Goal: Task Accomplishment & Management: Complete application form

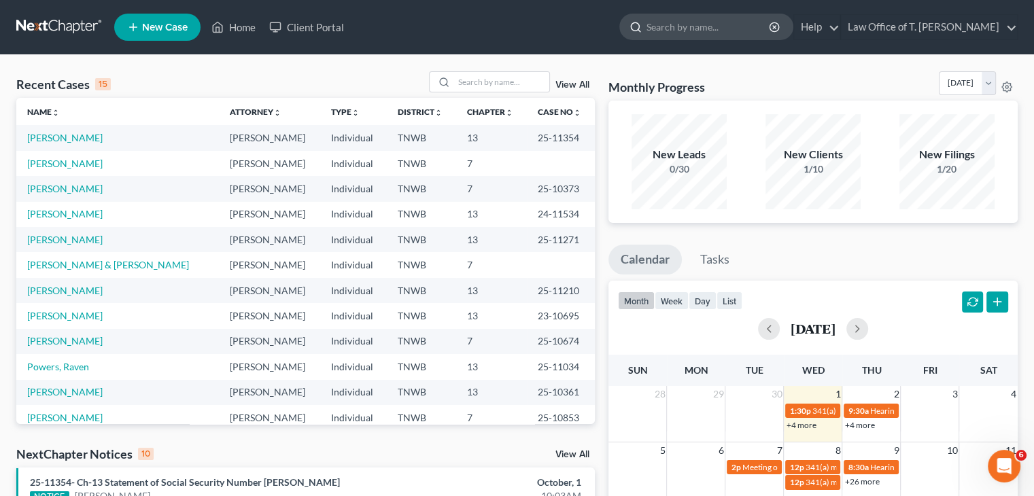
click at [731, 30] on input "search" at bounding box center [709, 26] width 124 height 25
click at [732, 20] on input "search" at bounding box center [709, 26] width 124 height 25
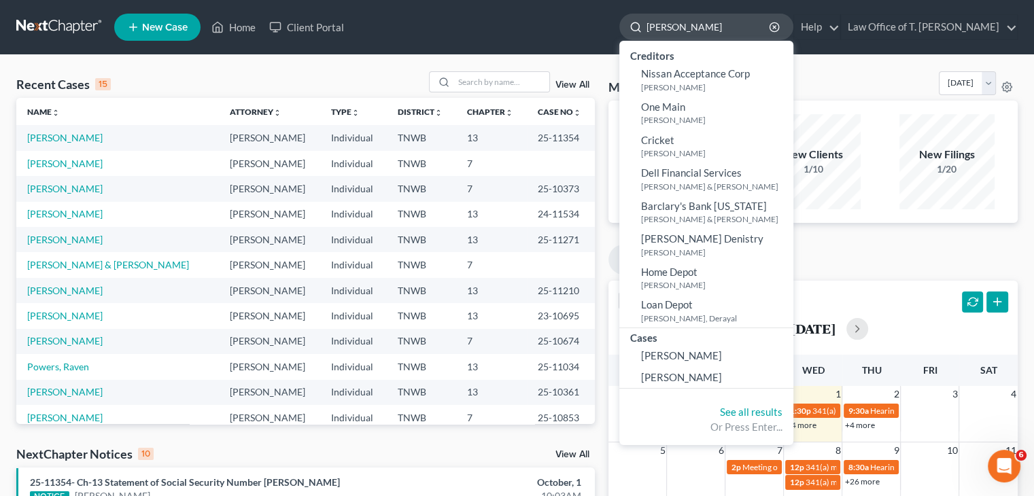
type input "[PERSON_NAME]"
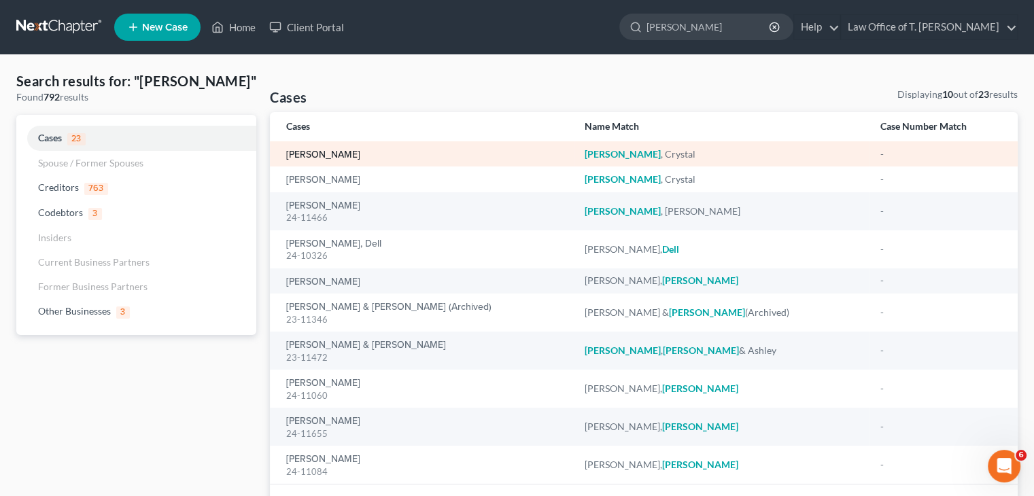
click at [327, 153] on link "[PERSON_NAME]" at bounding box center [323, 155] width 74 height 10
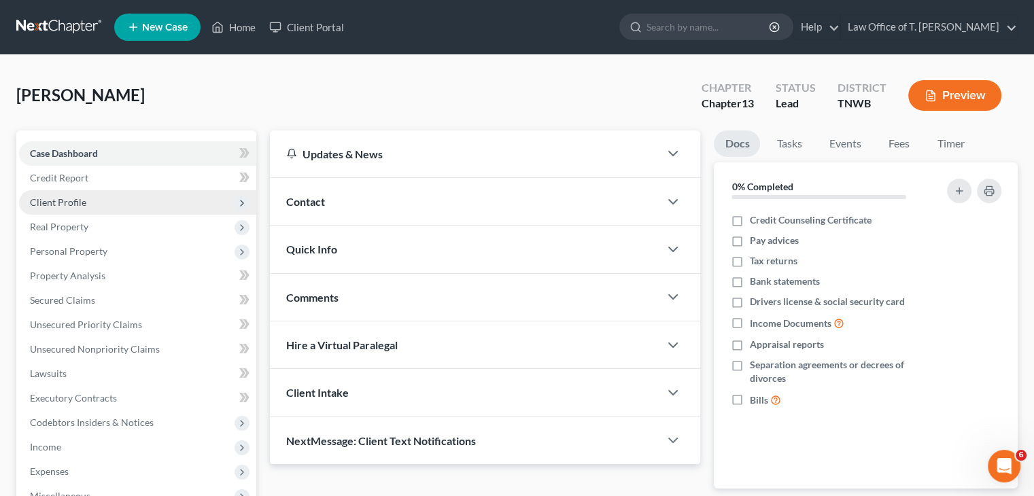
click at [72, 203] on span "Client Profile" at bounding box center [58, 203] width 56 height 12
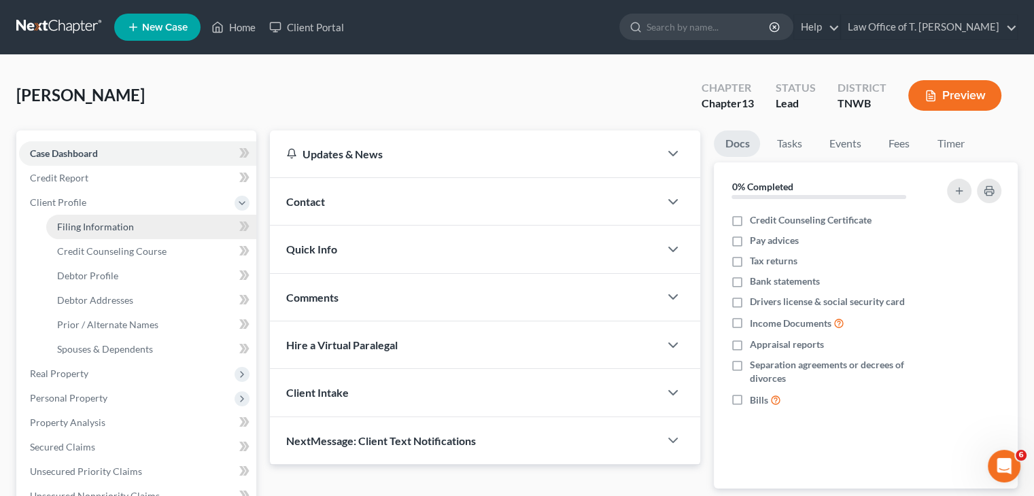
click at [111, 228] on span "Filing Information" at bounding box center [95, 227] width 77 height 12
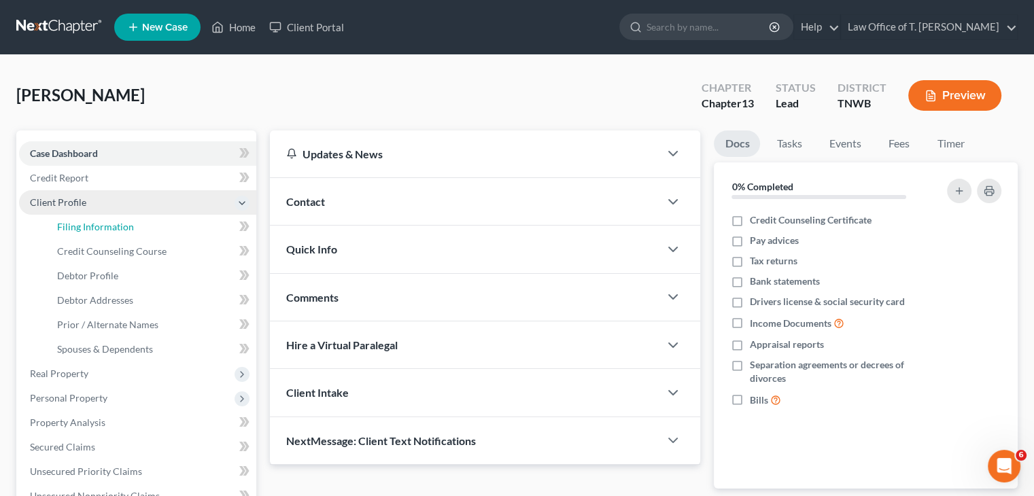
select select "1"
select select "0"
select select "3"
select select "44"
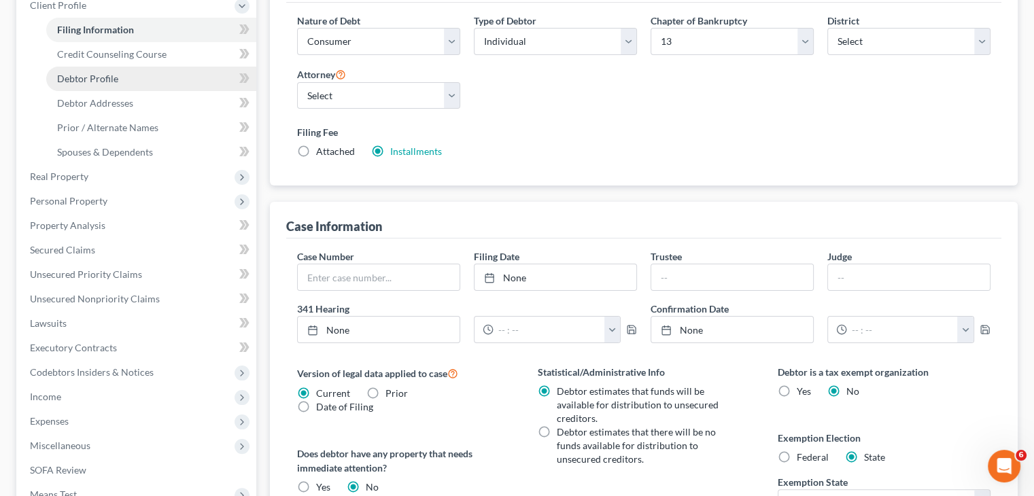
scroll to position [68, 0]
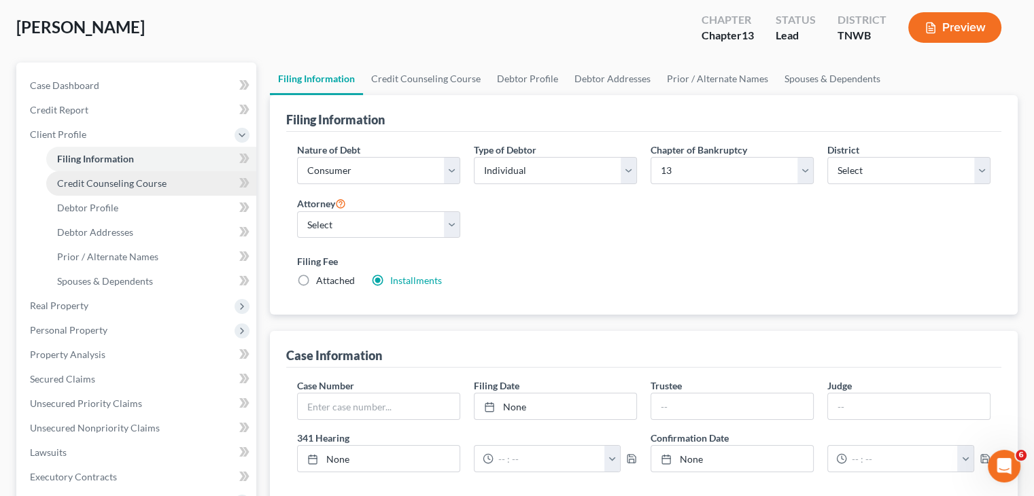
click at [124, 188] on span "Credit Counseling Course" at bounding box center [111, 183] width 109 height 12
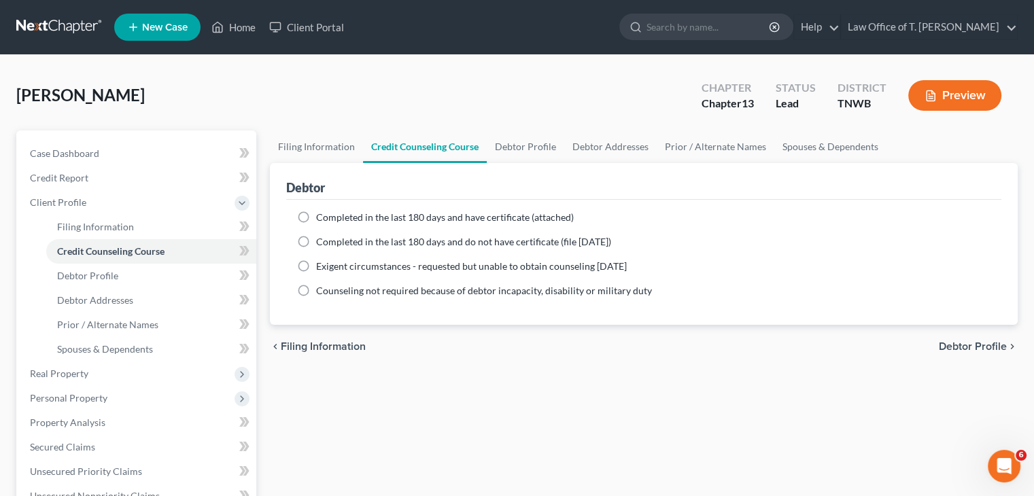
click at [316, 220] on label "Completed in the last 180 days and have certificate (attached)" at bounding box center [445, 218] width 258 height 14
click at [322, 220] on input "Completed in the last 180 days and have certificate (attached)" at bounding box center [326, 215] width 9 height 9
radio input "true"
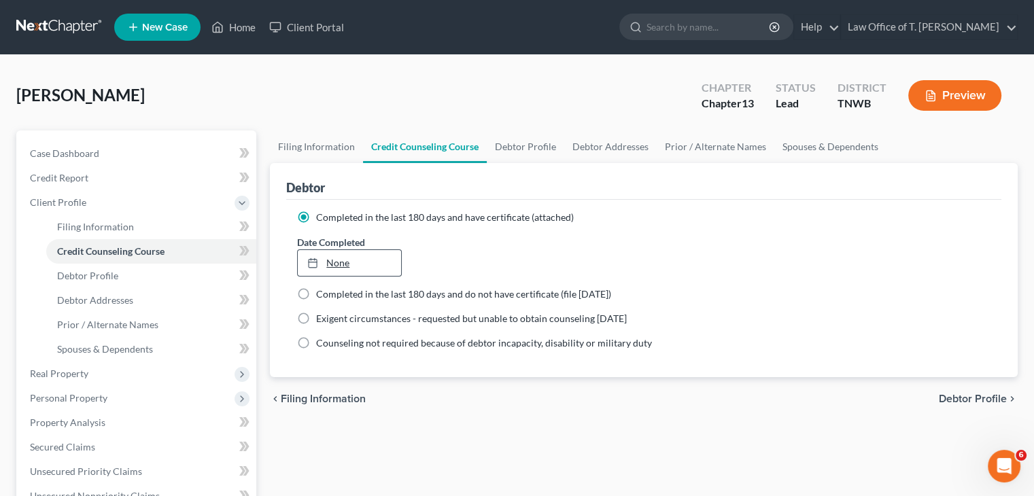
click at [341, 262] on link "None" at bounding box center [349, 263] width 103 height 26
type input "[DATE]"
click at [521, 147] on link "Debtor Profile" at bounding box center [526, 147] width 78 height 33
select select "0"
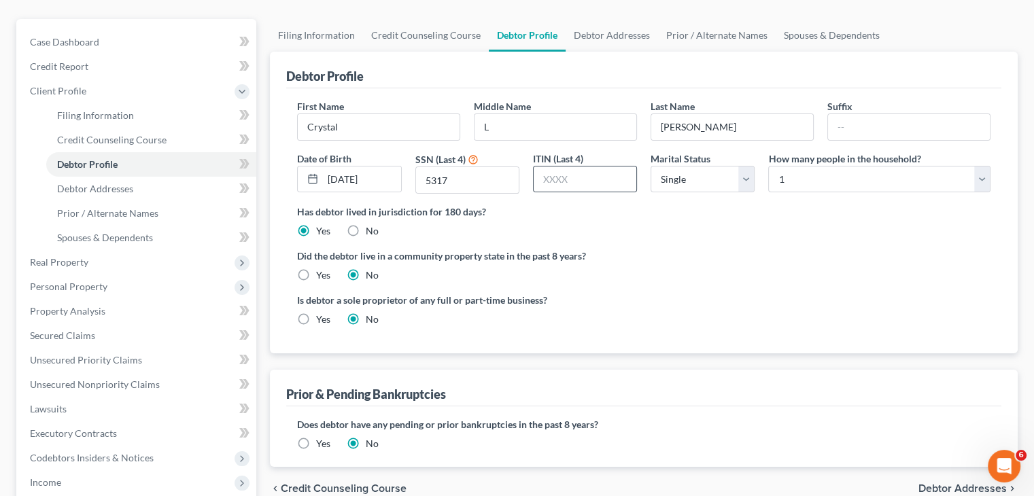
scroll to position [68, 0]
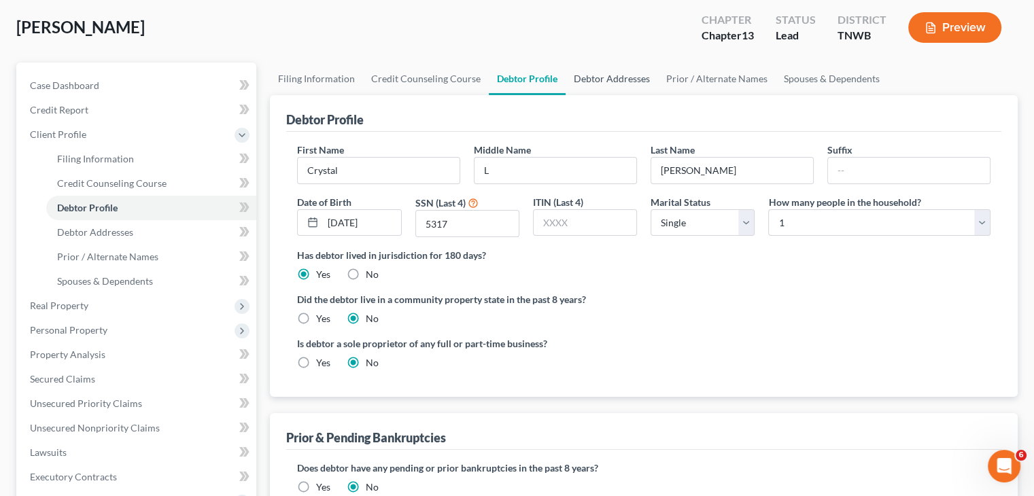
click at [604, 82] on link "Debtor Addresses" at bounding box center [612, 79] width 92 height 33
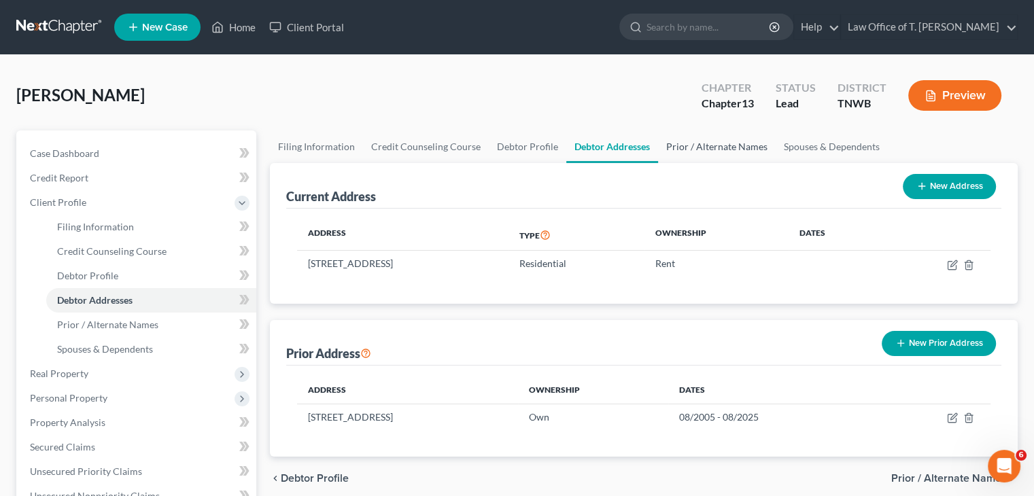
click at [717, 147] on link "Prior / Alternate Names" at bounding box center [717, 147] width 118 height 33
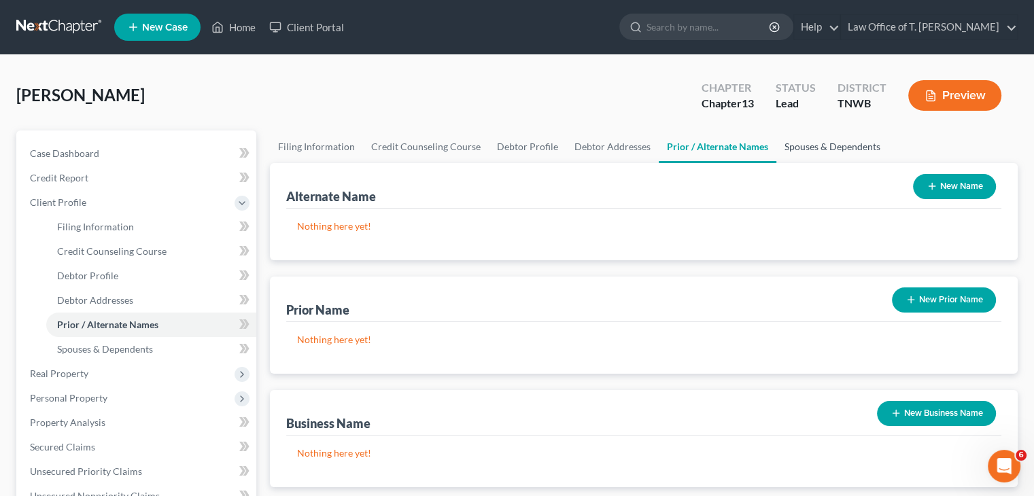
click at [808, 143] on link "Spouses & Dependents" at bounding box center [833, 147] width 112 height 33
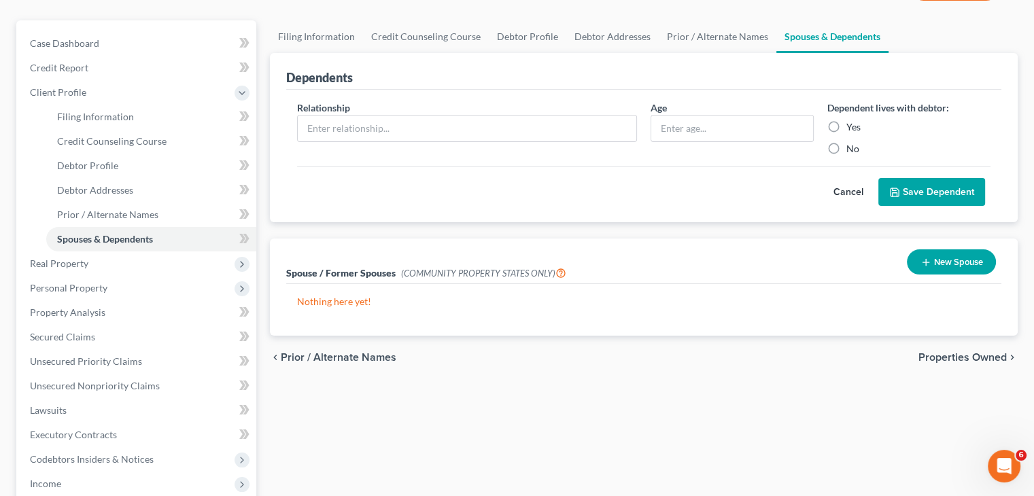
scroll to position [136, 0]
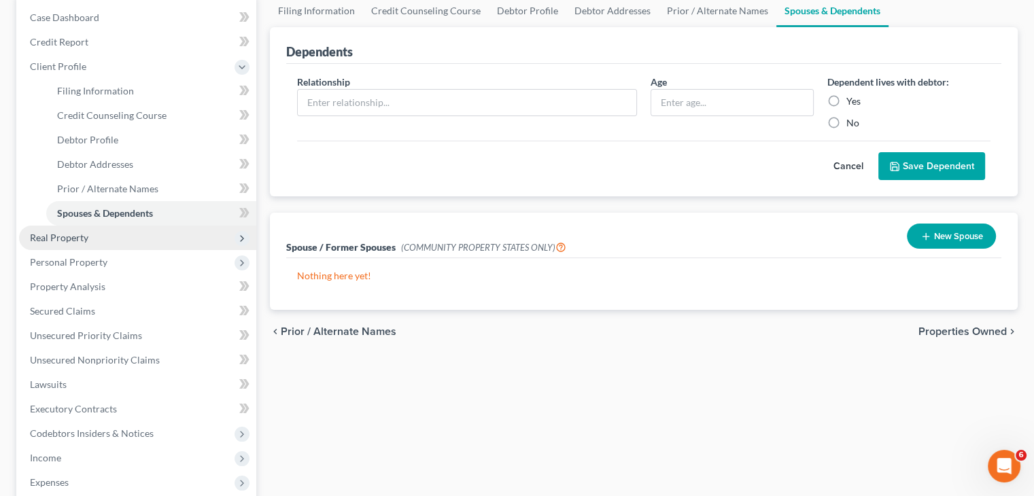
click at [76, 241] on span "Real Property" at bounding box center [59, 238] width 58 height 12
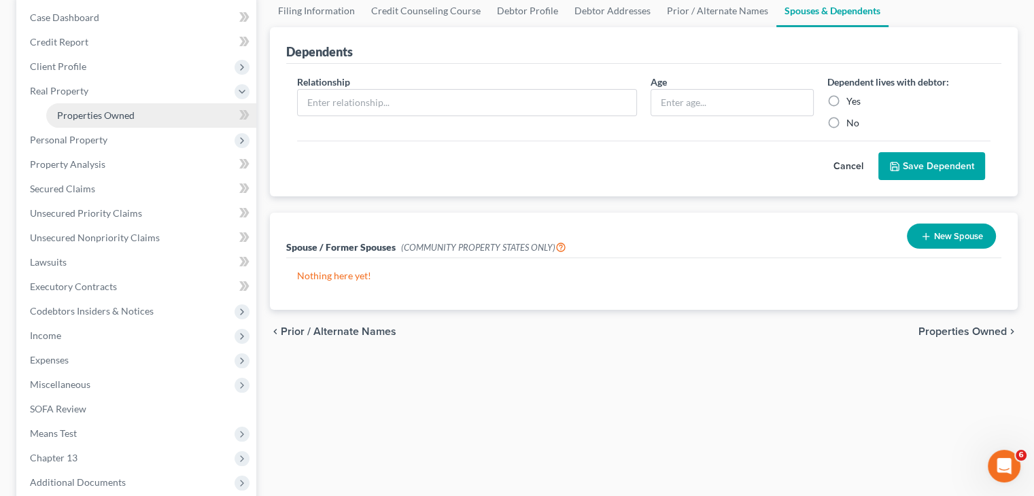
click at [118, 112] on span "Properties Owned" at bounding box center [96, 115] width 78 height 12
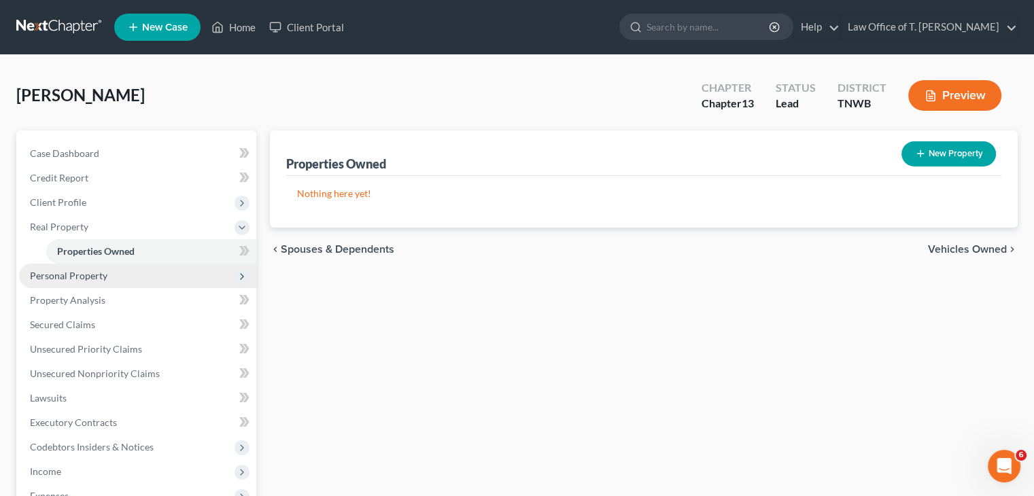
click at [92, 277] on span "Personal Property" at bounding box center [69, 276] width 78 height 12
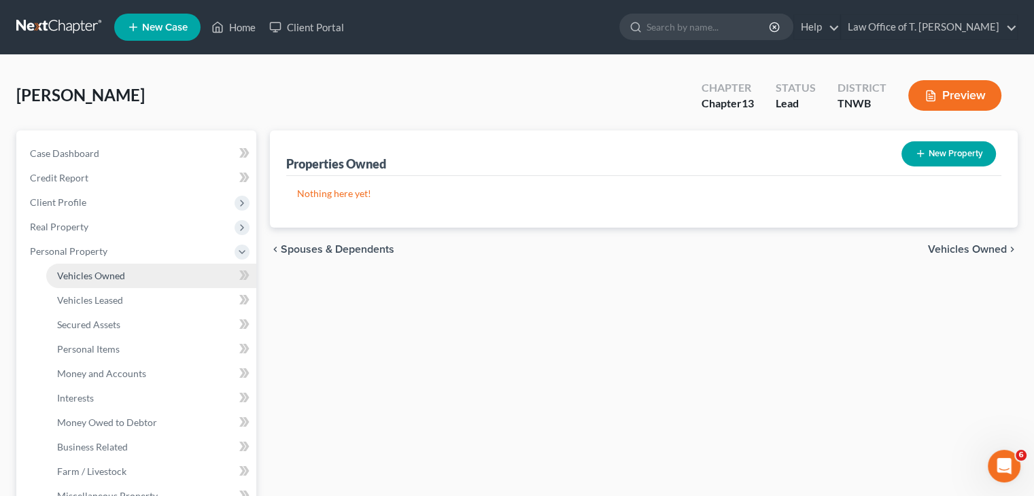
click at [120, 278] on span "Vehicles Owned" at bounding box center [91, 276] width 68 height 12
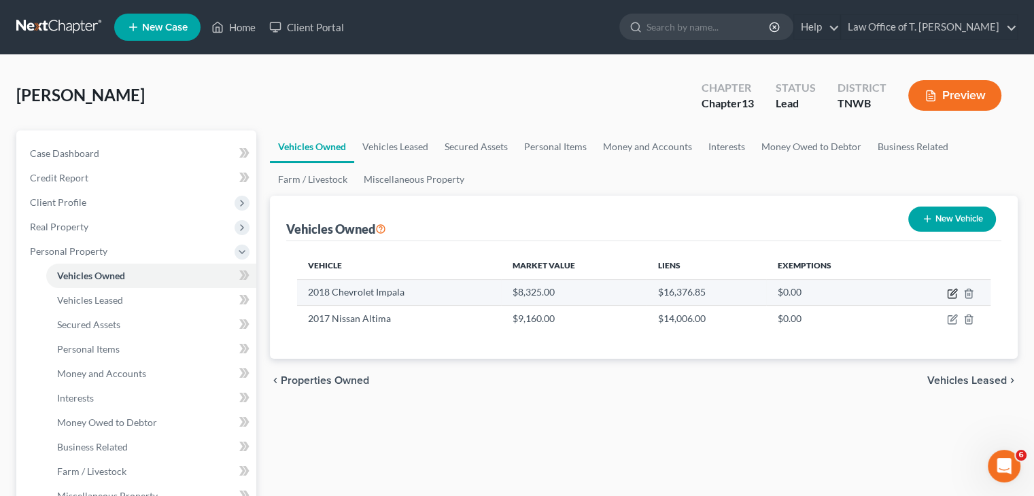
click at [951, 292] on icon "button" at bounding box center [952, 293] width 11 height 11
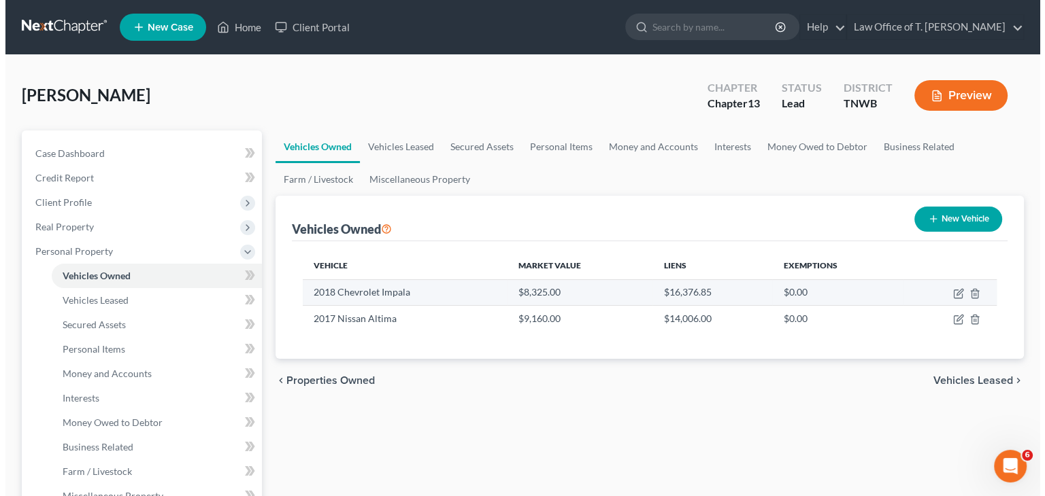
select select "0"
select select "8"
select select "3"
select select "0"
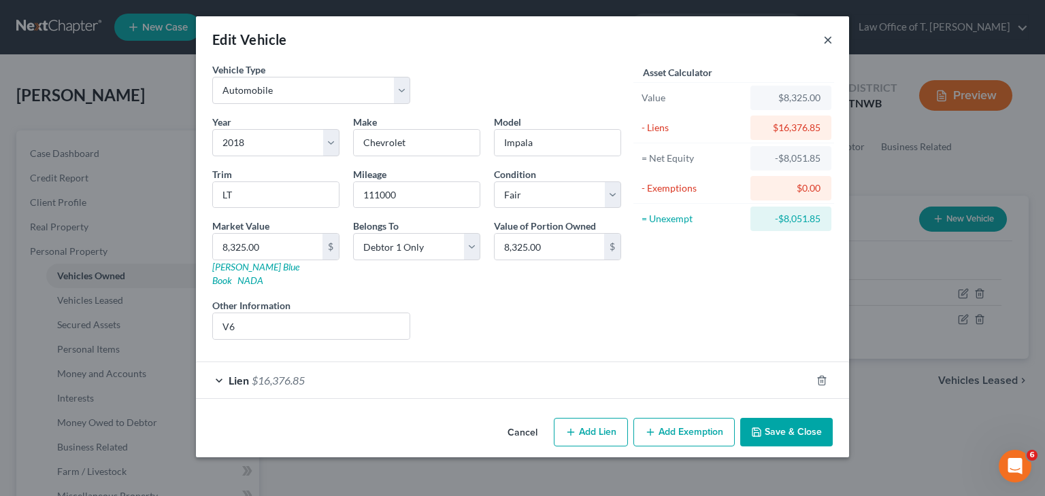
click at [825, 41] on button "×" at bounding box center [828, 39] width 10 height 16
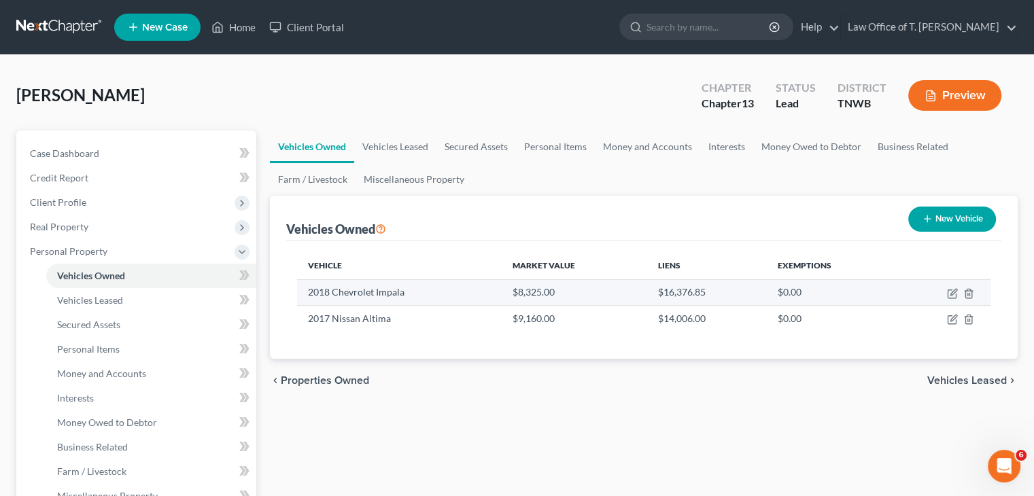
click at [955, 299] on td at bounding box center [944, 292] width 94 height 26
click at [943, 291] on td at bounding box center [944, 292] width 94 height 26
click at [955, 294] on icon "button" at bounding box center [952, 293] width 11 height 11
select select "0"
select select "8"
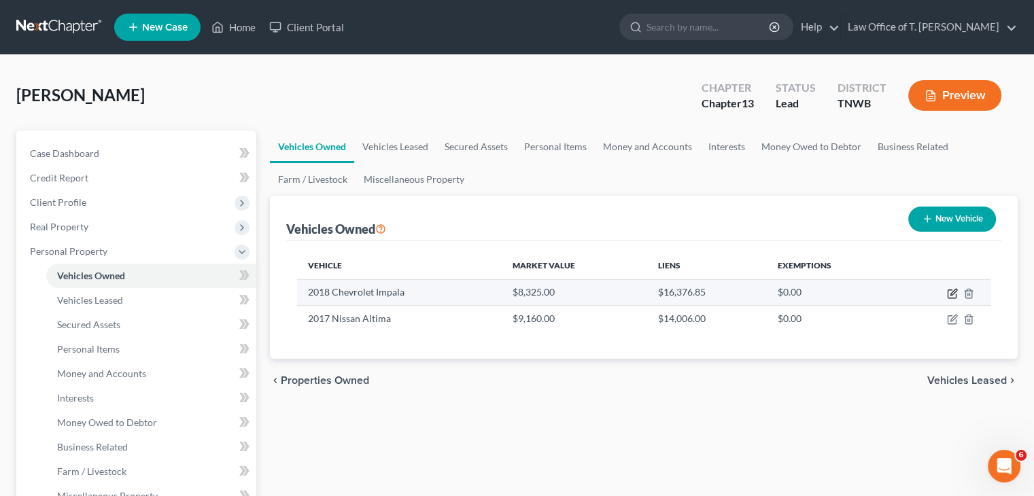
select select "3"
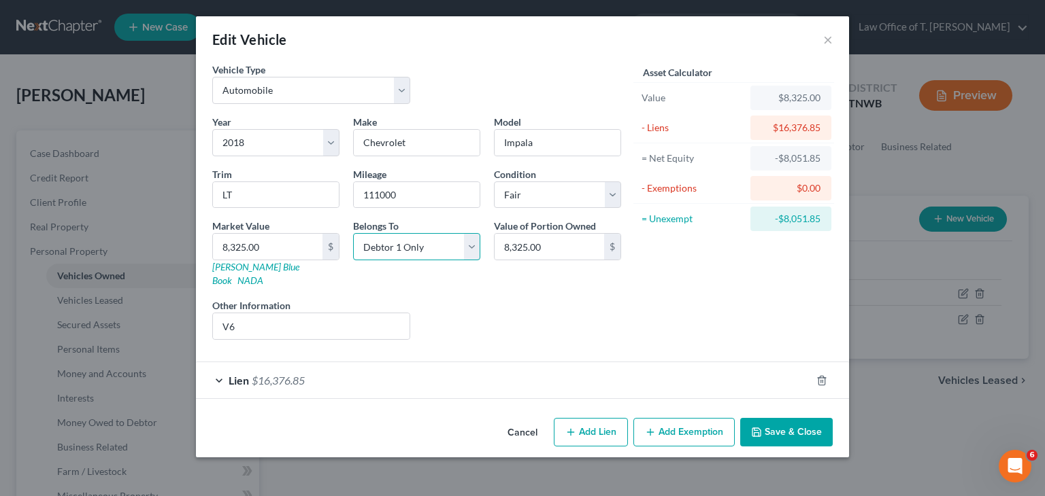
click at [470, 252] on select "Select Debtor 1 Only Debtor 2 Only Debtor 1 And Debtor 2 Only At Least One Of T…" at bounding box center [416, 246] width 127 height 27
select select "3"
click at [353, 233] on select "Select Debtor 1 Only Debtor 2 Only Debtor 1 And Debtor 2 Only At Least One Of T…" at bounding box center [416, 246] width 127 height 27
click at [609, 418] on button "Add Lien" at bounding box center [591, 432] width 74 height 29
select select "3"
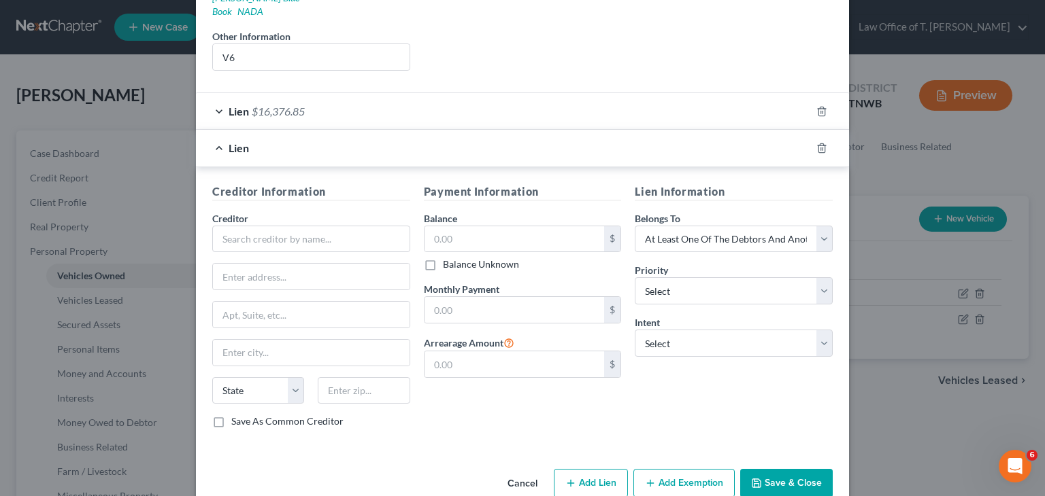
scroll to position [272, 0]
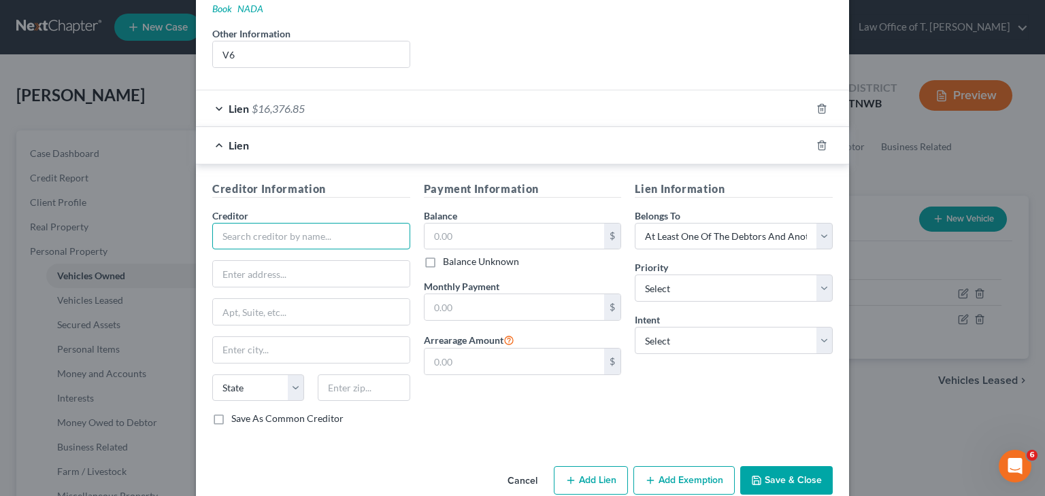
click at [316, 228] on input "text" at bounding box center [311, 236] width 198 height 27
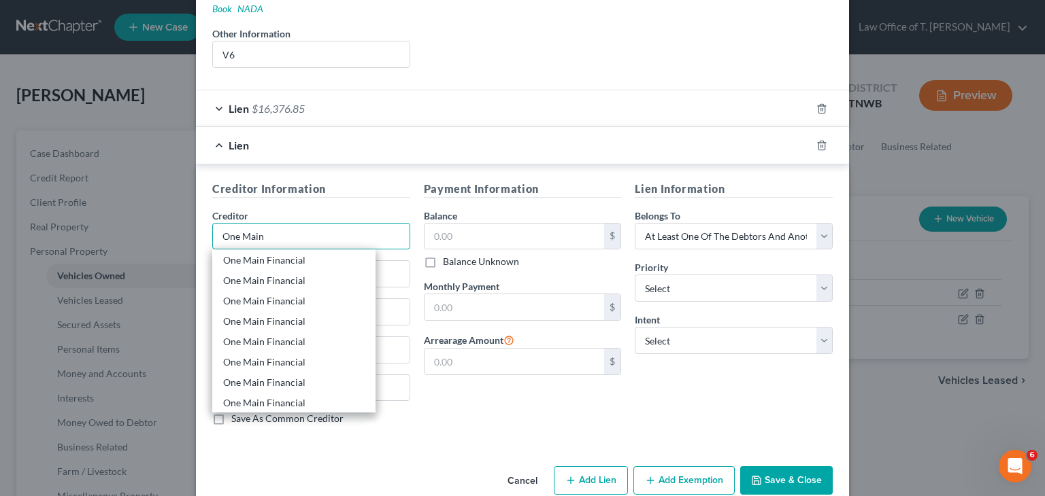
scroll to position [544, 0]
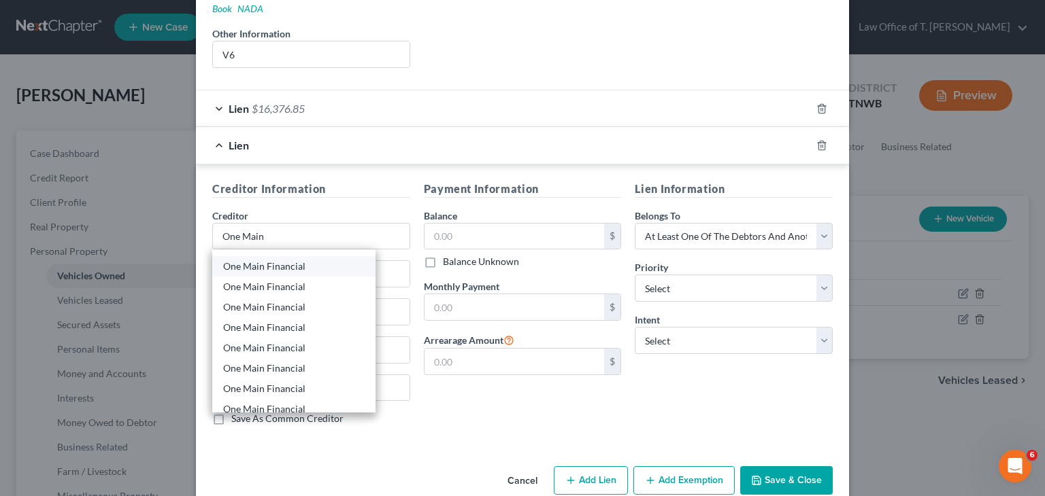
click at [307, 260] on div "One Main Financial" at bounding box center [293, 267] width 141 height 14
type input "One Main Financial"
type input "POB 183172"
type input "Columbus"
select select "36"
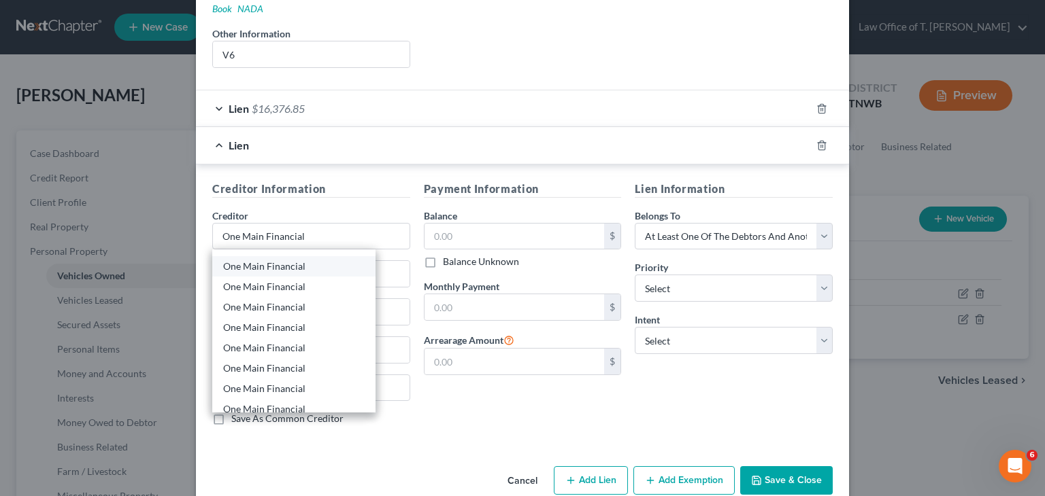
type input "43218-3172"
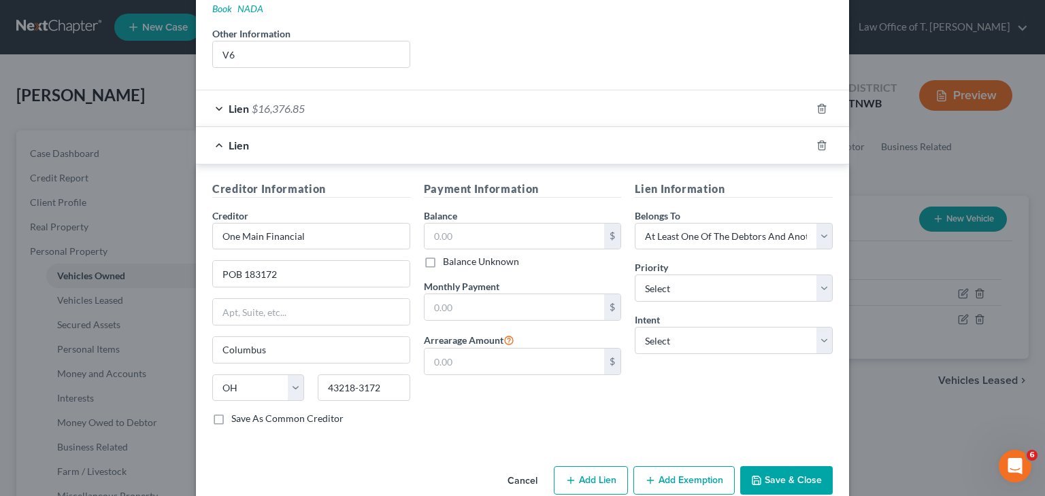
scroll to position [0, 0]
click at [320, 232] on input "One Main Financial" at bounding box center [311, 236] width 198 height 27
drag, startPoint x: 291, startPoint y: 258, endPoint x: 220, endPoint y: 260, distance: 70.8
click at [225, 261] on input "POB 183172" at bounding box center [311, 274] width 197 height 26
type input "P"
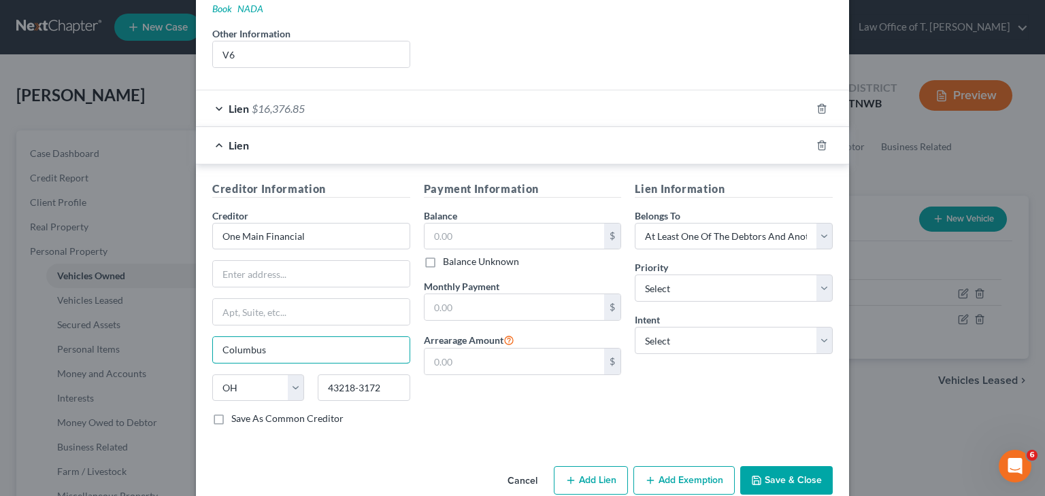
drag, startPoint x: 265, startPoint y: 330, endPoint x: 203, endPoint y: 329, distance: 62.6
click at [205, 329] on div "Creditor Information Creditor * One Main Financial [GEOGRAPHIC_DATA] [US_STATE]…" at bounding box center [310, 309] width 211 height 256
click at [314, 227] on input "One Main Financial" at bounding box center [311, 236] width 198 height 27
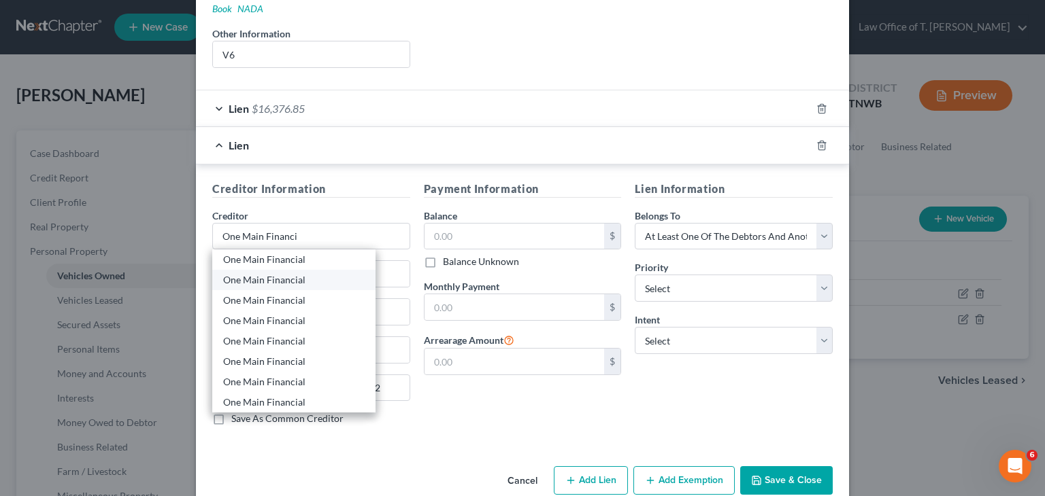
click at [298, 273] on div "One Main Financial" at bounding box center [293, 280] width 141 height 14
type input "One Main Financial"
type input "[STREET_ADDRESS]"
type input "[PERSON_NAME]"
select select "44"
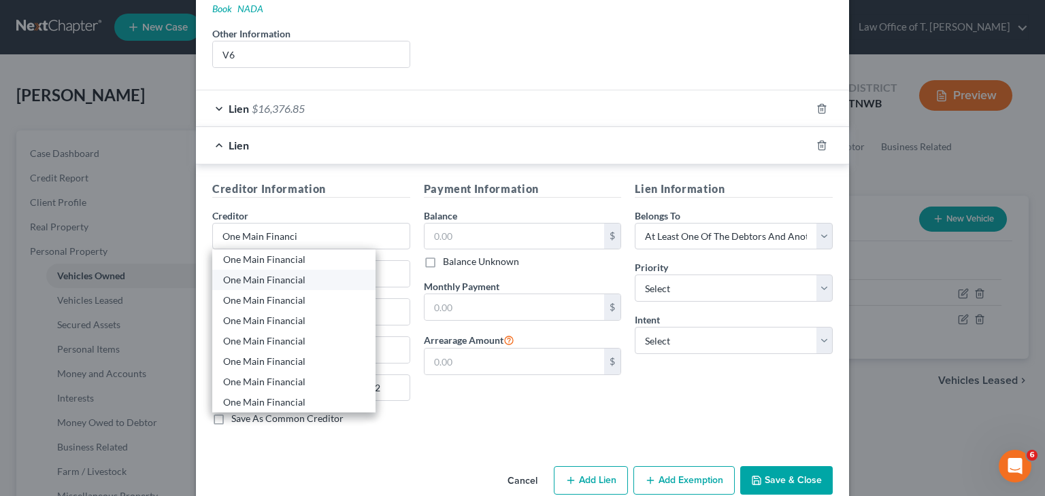
type input "38305"
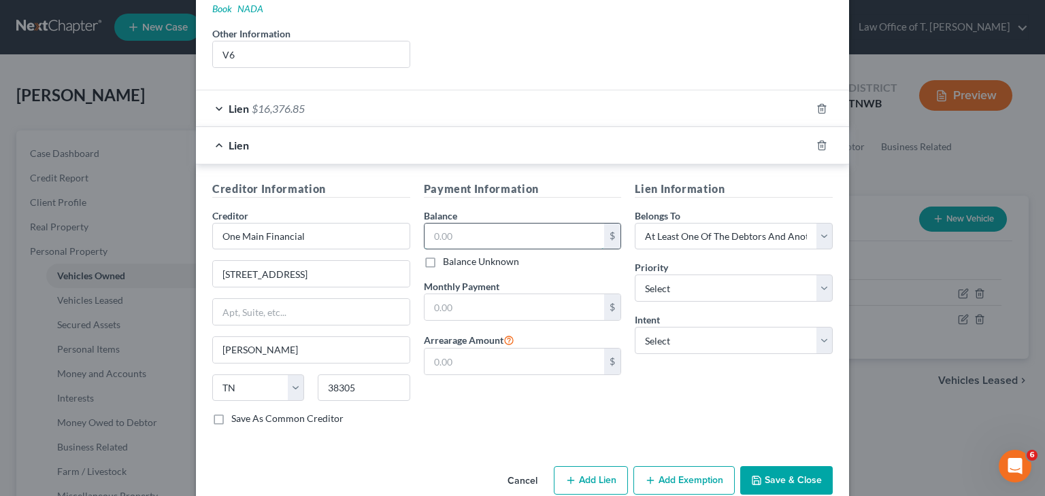
click at [490, 224] on input "text" at bounding box center [514, 237] width 180 height 26
type input "14,006.00"
click at [821, 275] on select "Select 1st 2nd 3rd 4th 5th 6th 7th 8th 9th 10th 11th 12th 13th 14th 15th 16th 1…" at bounding box center [733, 288] width 198 height 27
click at [820, 275] on select "Select 1st 2nd 3rd 4th 5th 6th 7th 8th 9th 10th 11th 12th 13th 14th 15th 16th 1…" at bounding box center [733, 288] width 198 height 27
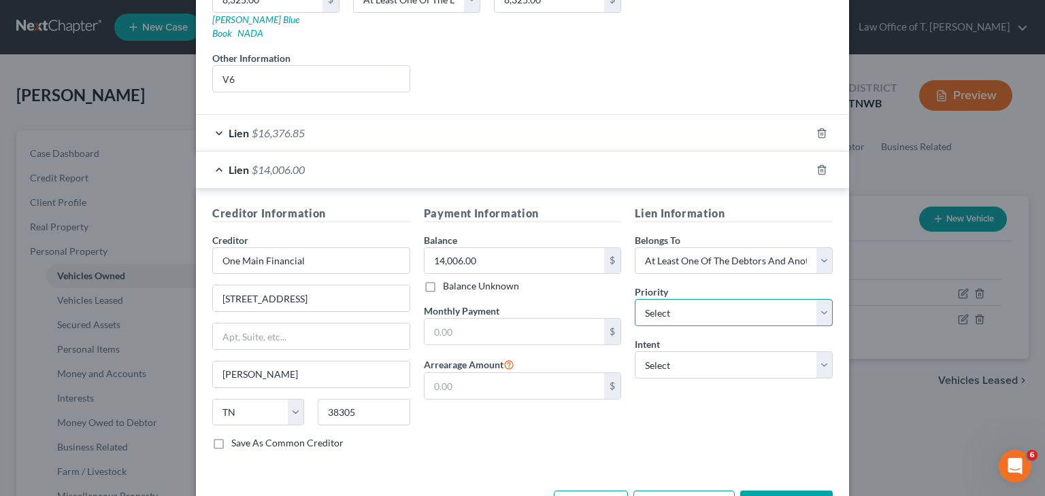
scroll to position [281, 0]
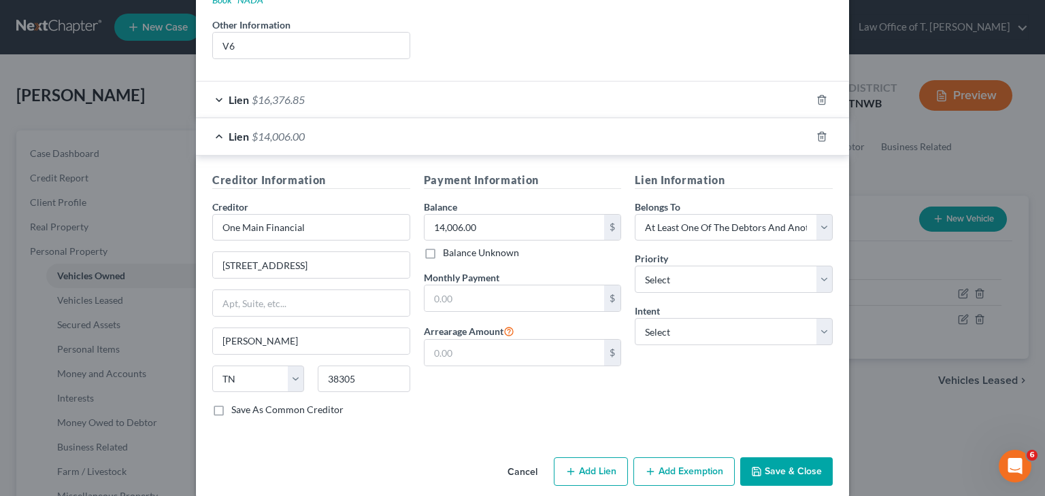
click at [751, 467] on icon "button" at bounding box center [756, 472] width 11 height 11
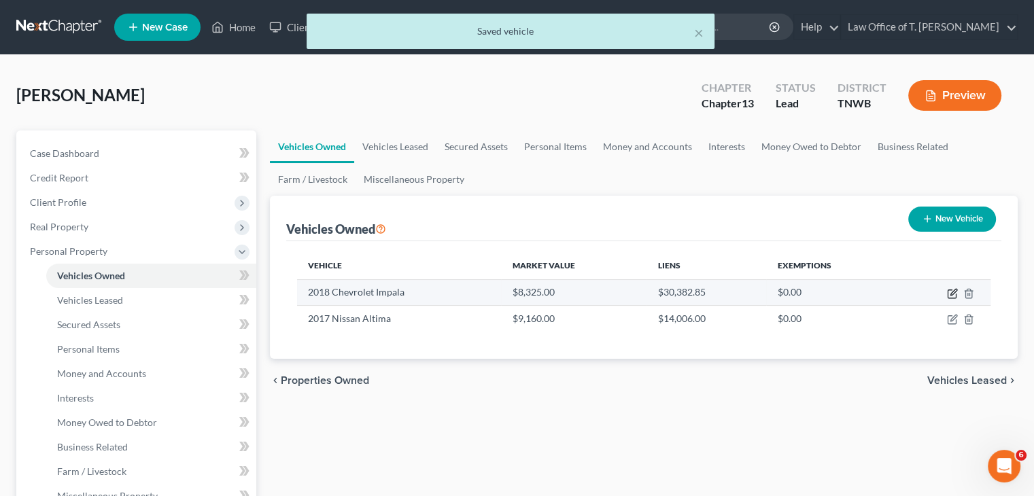
click at [952, 297] on icon "button" at bounding box center [952, 294] width 8 height 8
select select "0"
select select "8"
select select "3"
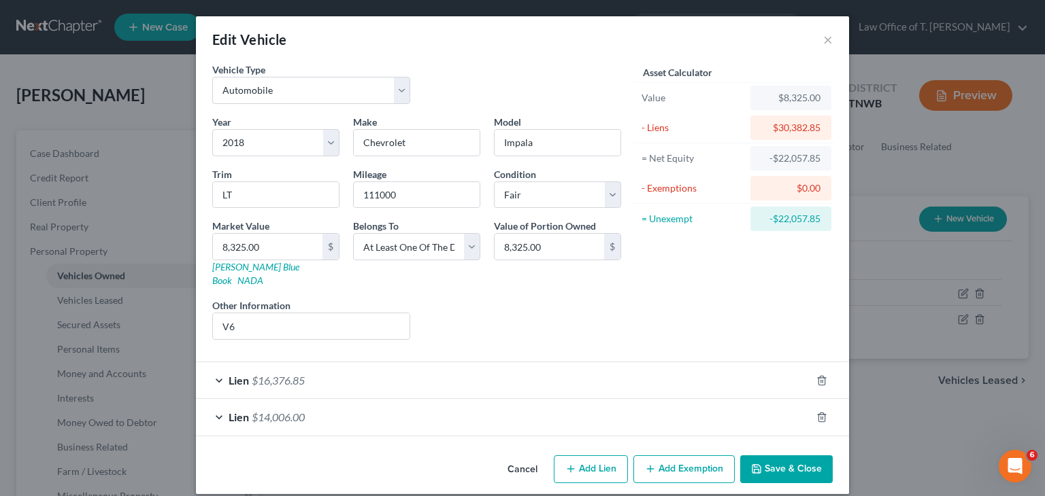
click at [216, 368] on div "Lien $16,376.85" at bounding box center [503, 380] width 615 height 36
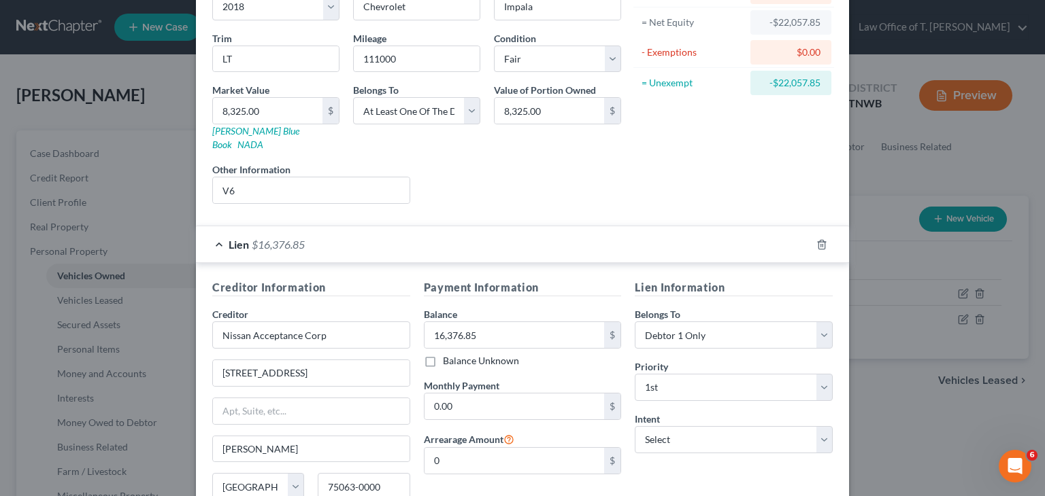
scroll to position [0, 0]
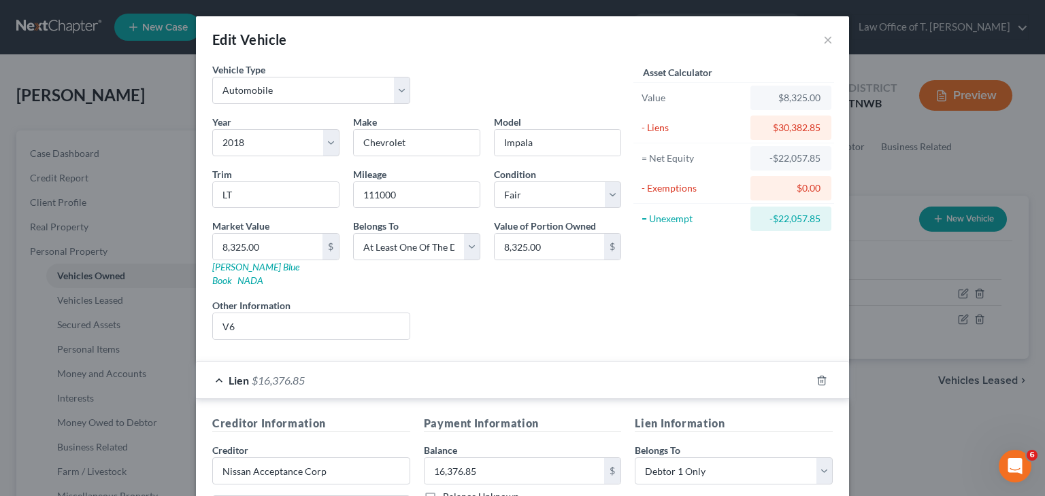
click at [215, 365] on div "Lien $16,376.85" at bounding box center [503, 380] width 615 height 36
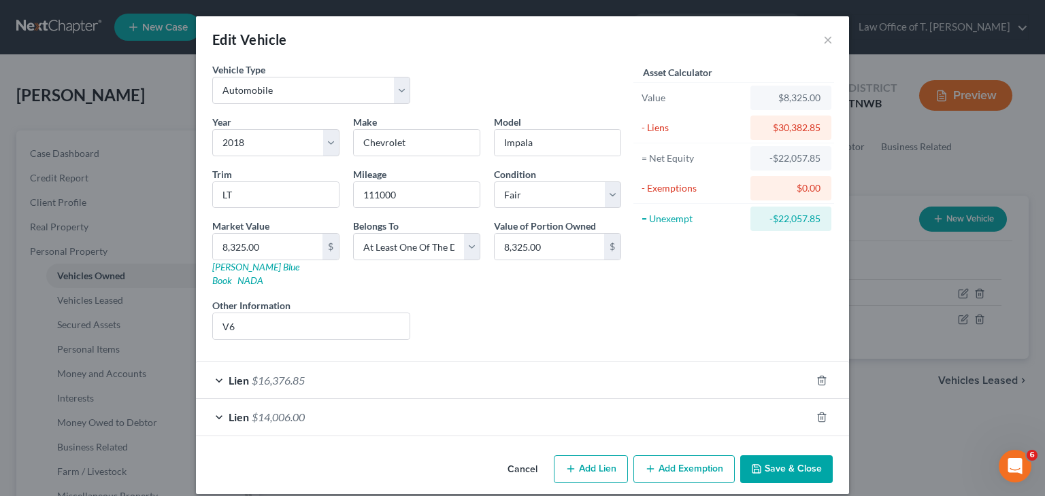
click at [220, 399] on div "Lien $14,006.00" at bounding box center [503, 417] width 615 height 36
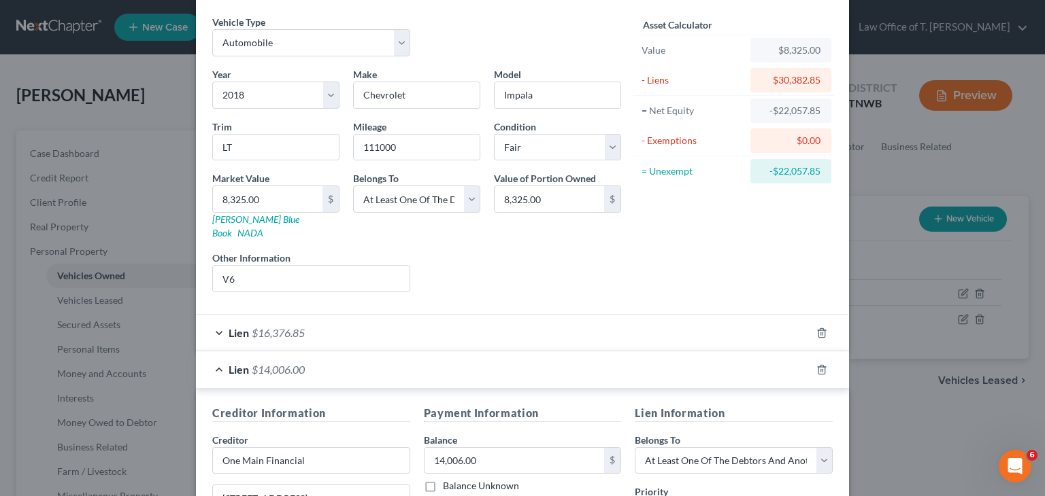
scroll to position [68, 0]
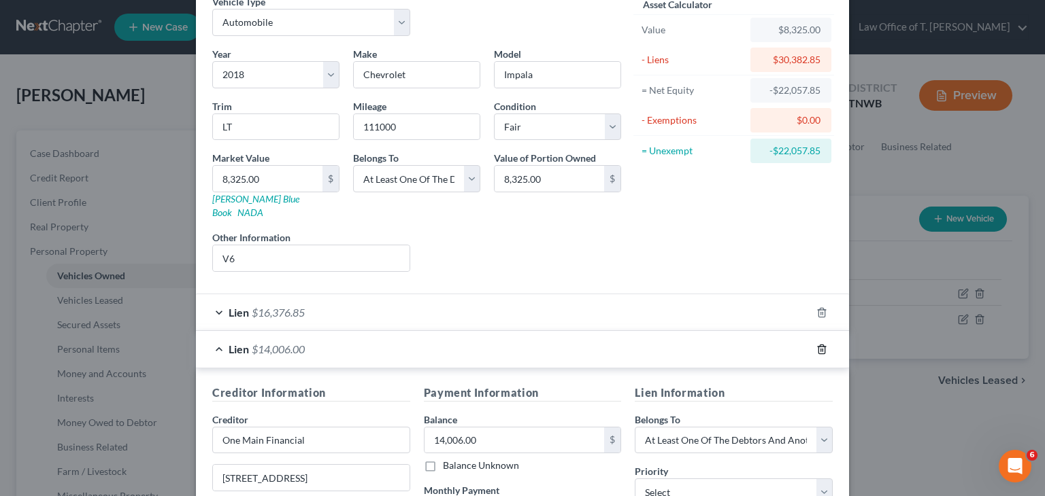
click at [821, 344] on icon "button" at bounding box center [821, 349] width 11 height 11
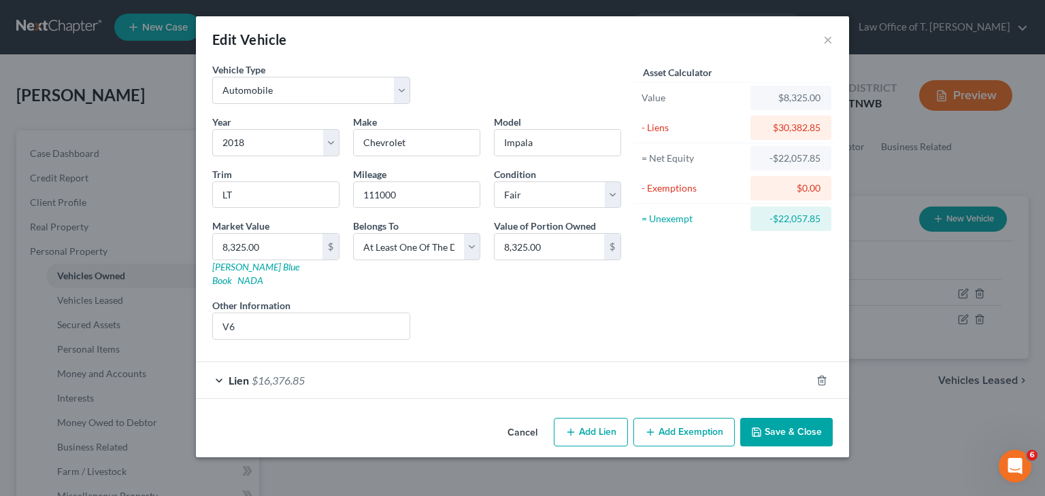
scroll to position [0, 0]
click at [219, 367] on div "Lien $16,376.85" at bounding box center [503, 380] width 615 height 36
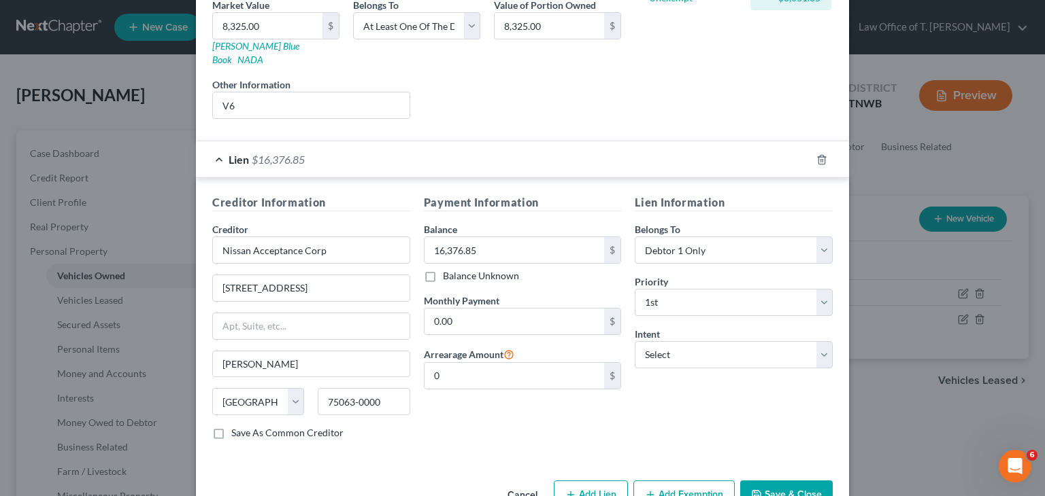
scroll to position [245, 0]
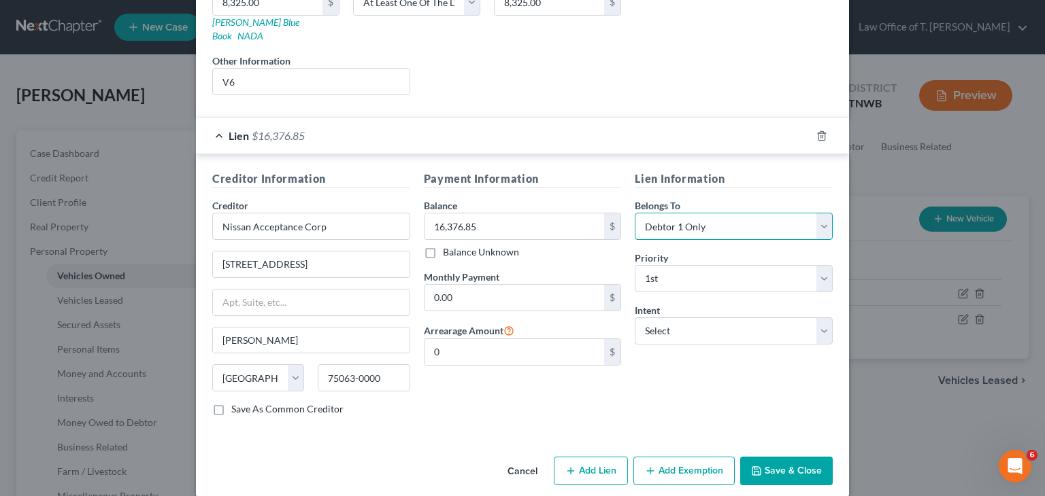
click at [816, 213] on select "Select Debtor 1 Only Debtor 2 Only Debtor 1 And Debtor 2 Only At Least One Of T…" at bounding box center [733, 226] width 198 height 27
select select "3"
click at [634, 213] on select "Select Debtor 1 Only Debtor 2 Only Debtor 1 And Debtor 2 Only At Least One Of T…" at bounding box center [733, 226] width 198 height 27
click at [781, 457] on button "Save & Close" at bounding box center [786, 471] width 92 height 29
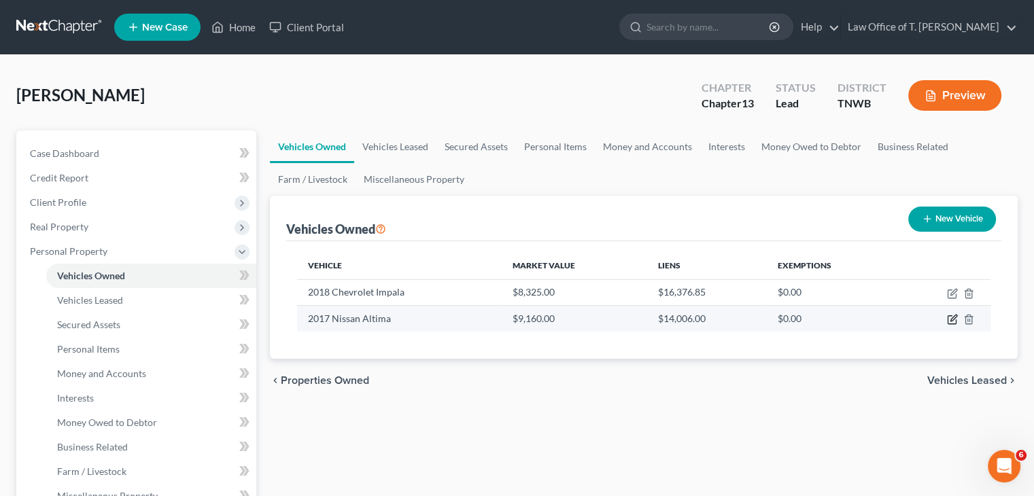
click at [955, 322] on icon "button" at bounding box center [952, 319] width 11 height 11
select select "0"
select select "9"
select select "3"
select select "0"
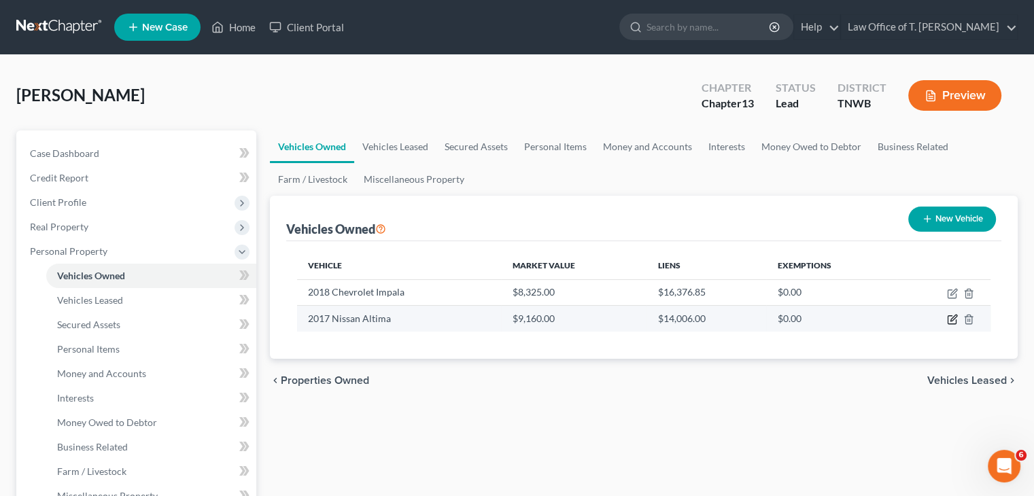
select select "44"
select select "0"
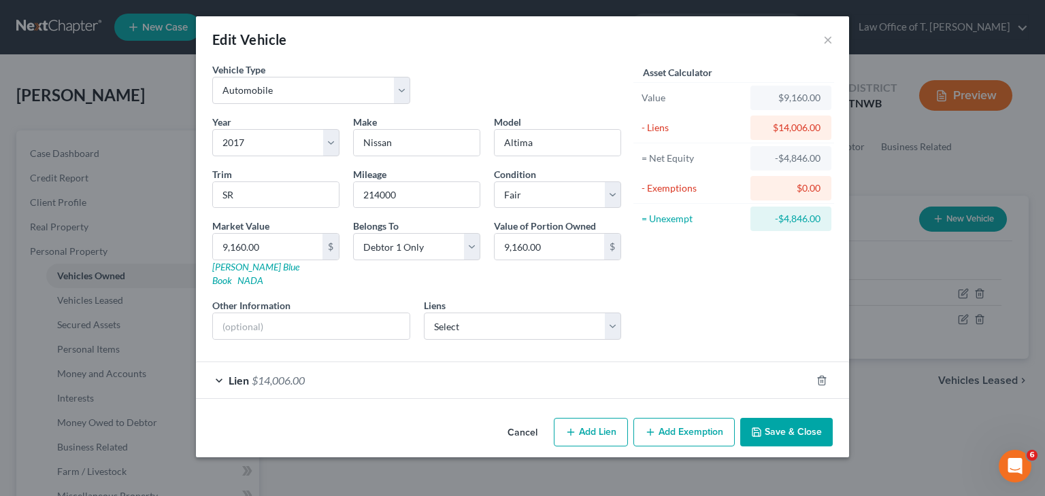
click at [215, 365] on div "Lien $14,006.00" at bounding box center [503, 380] width 615 height 36
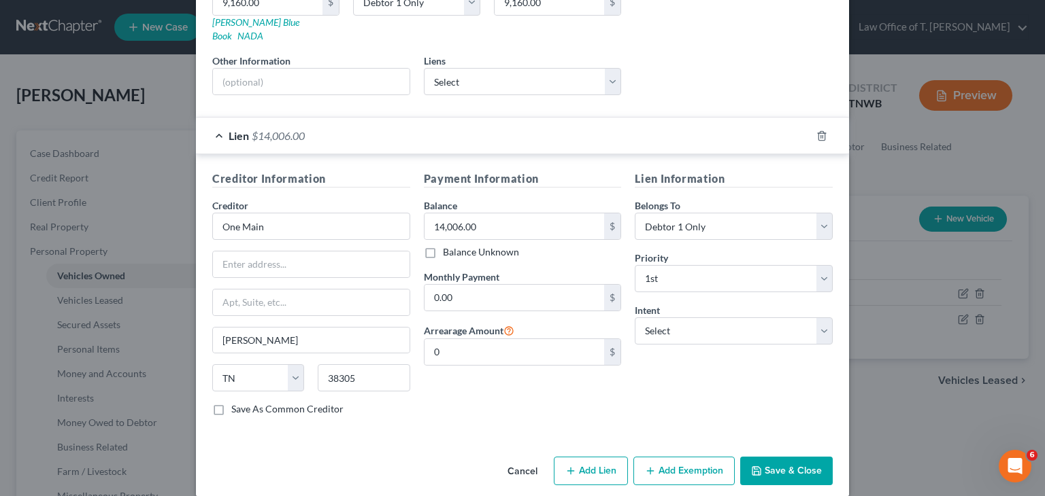
click at [772, 457] on button "Save & Close" at bounding box center [786, 471] width 92 height 29
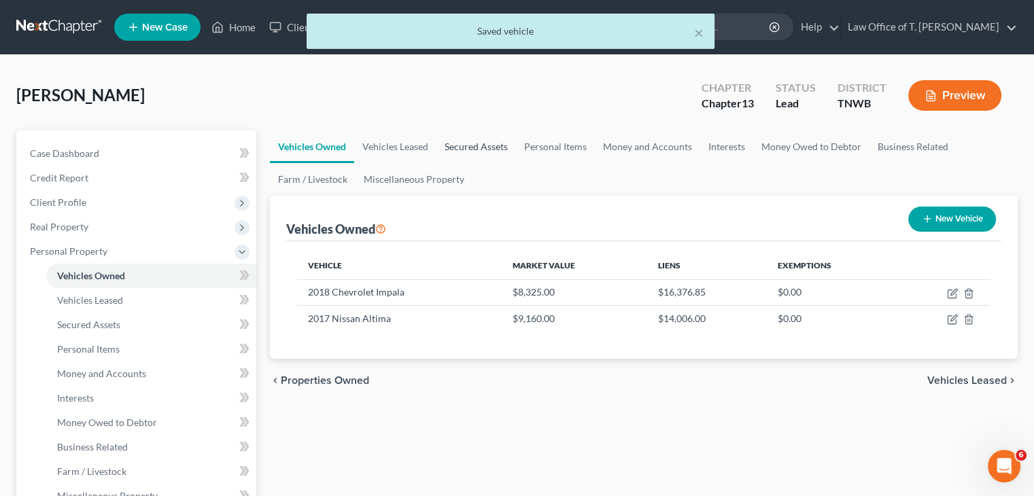
click at [464, 148] on link "Secured Assets" at bounding box center [477, 147] width 80 height 33
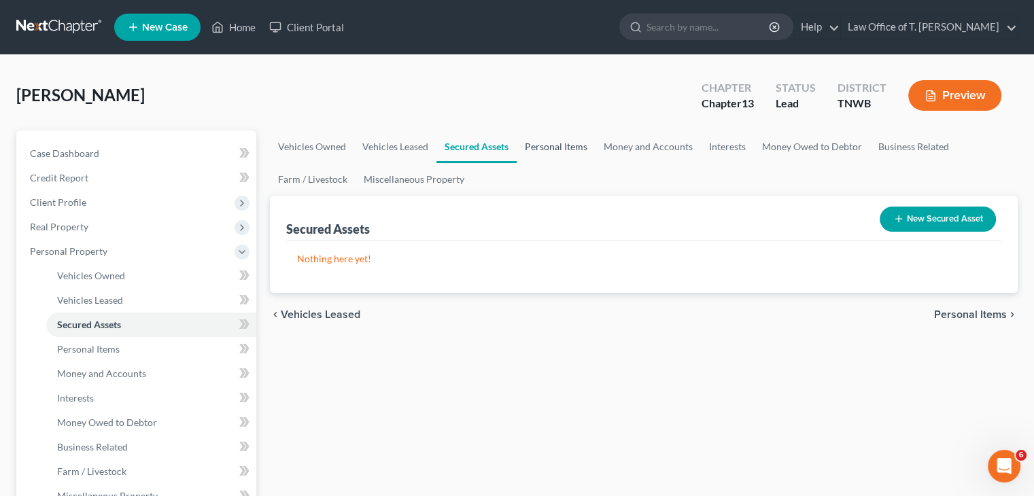
click at [575, 142] on link "Personal Items" at bounding box center [556, 147] width 79 height 33
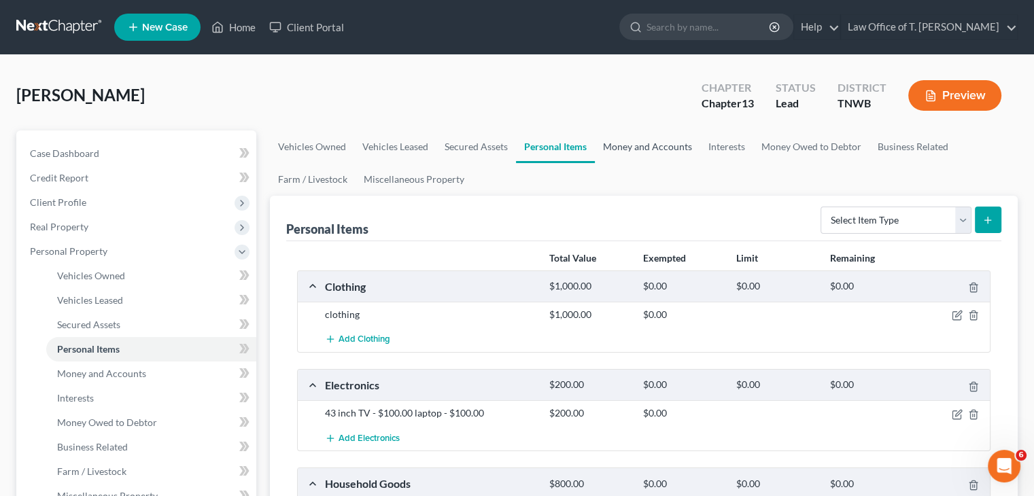
click at [652, 150] on link "Money and Accounts" at bounding box center [647, 147] width 105 height 33
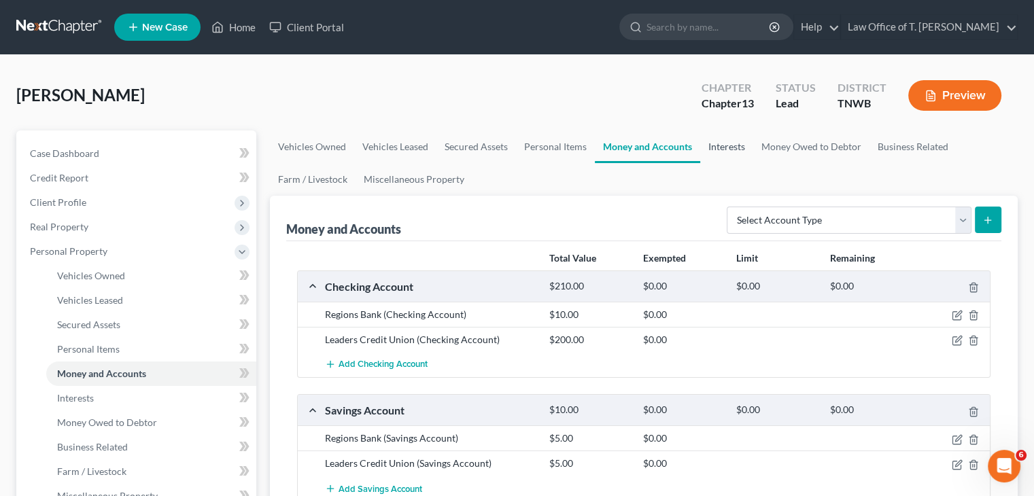
click at [732, 146] on link "Interests" at bounding box center [726, 147] width 53 height 33
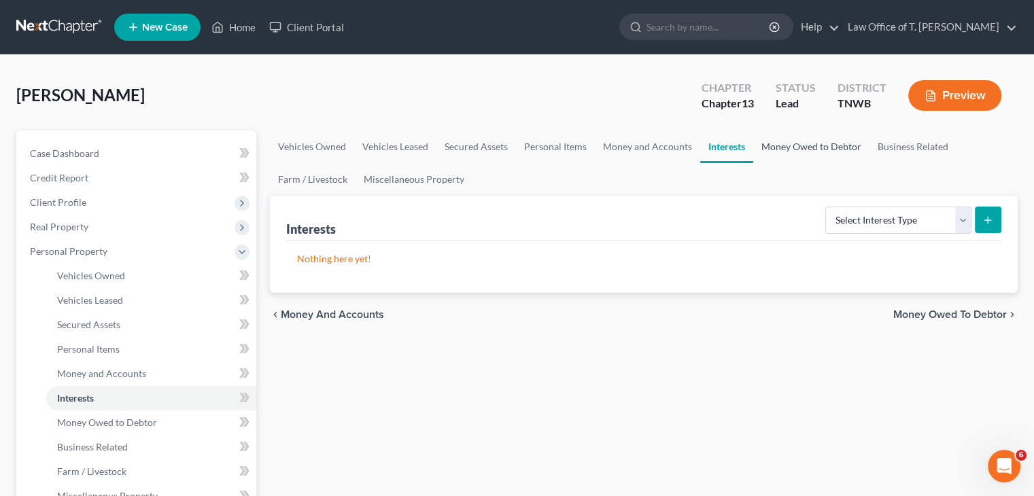
click at [821, 148] on link "Money Owed to Debtor" at bounding box center [811, 147] width 116 height 33
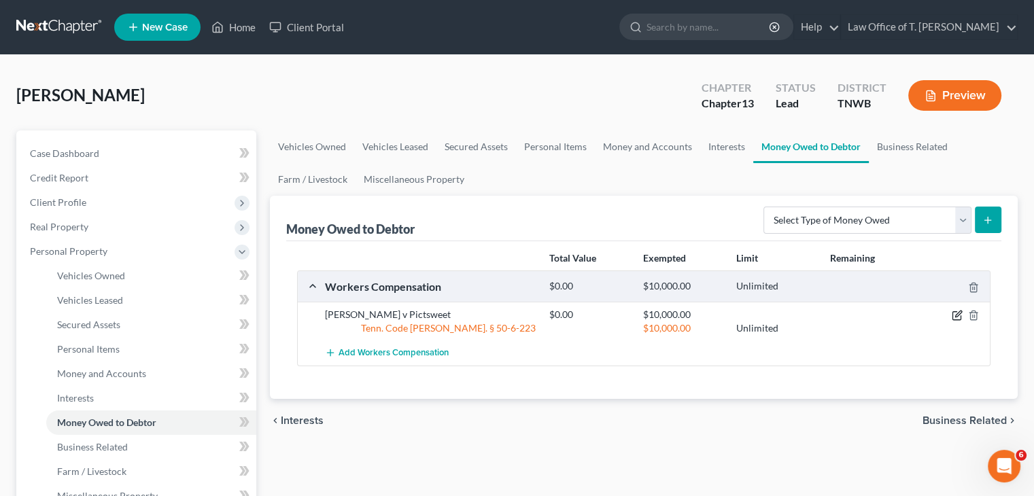
click at [958, 314] on icon "button" at bounding box center [957, 315] width 11 height 11
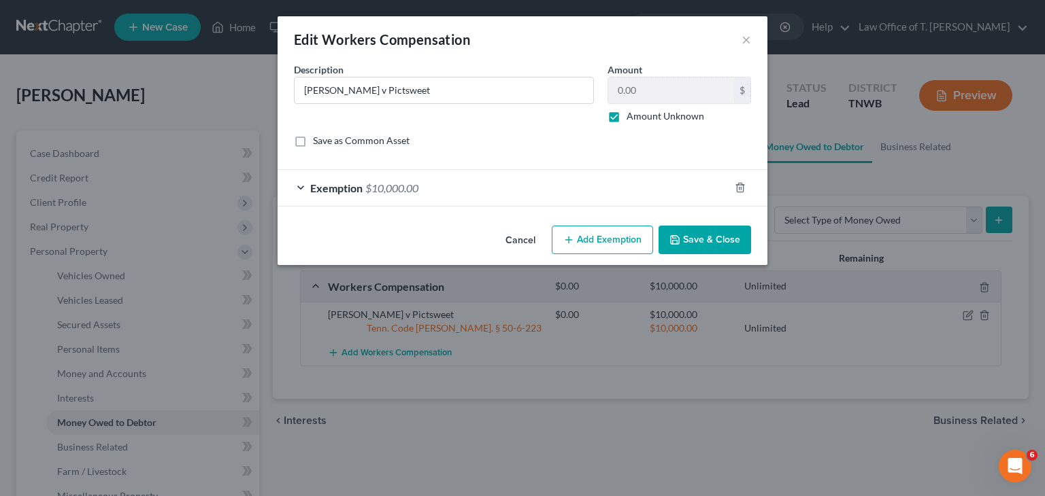
click at [694, 236] on button "Save & Close" at bounding box center [704, 240] width 92 height 29
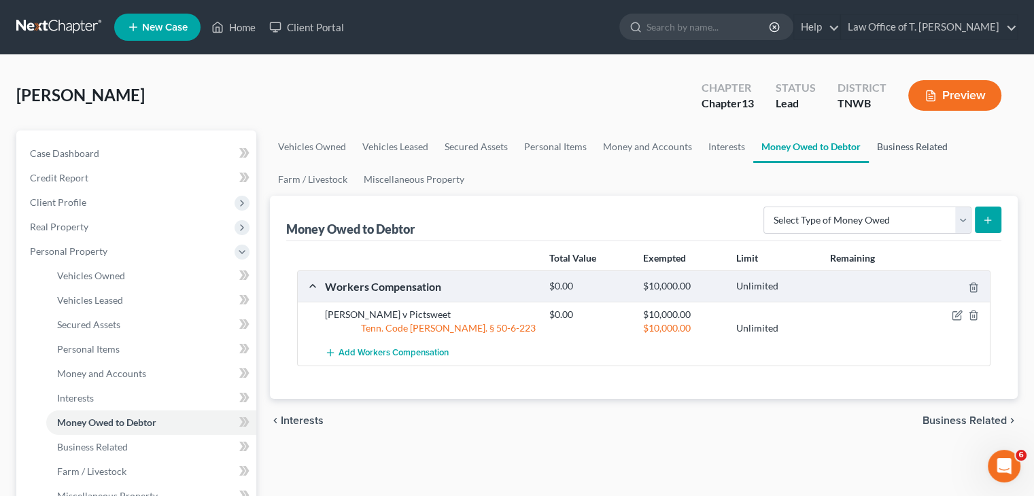
click at [906, 152] on link "Business Related" at bounding box center [912, 147] width 87 height 33
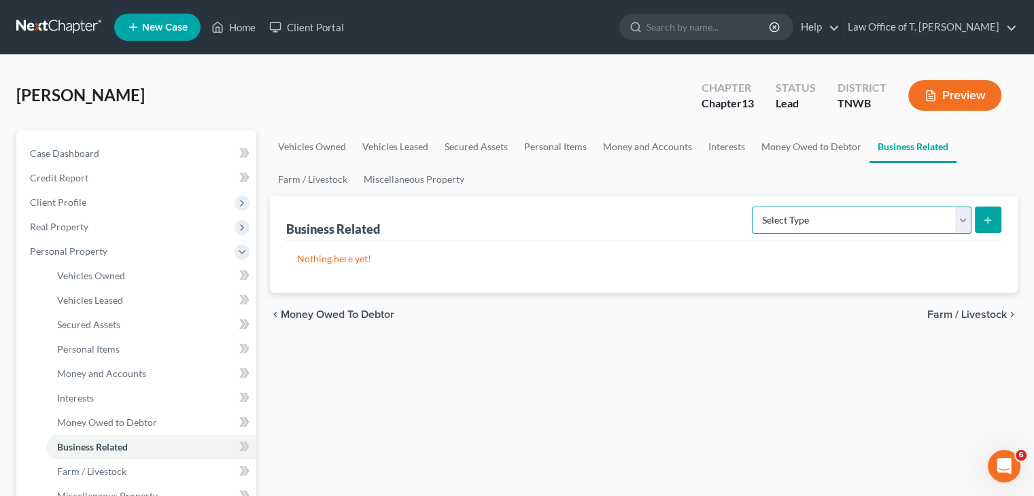
click at [962, 218] on select "Select Type Customer Lists Franchises Inventory Licenses Machinery Office Equip…" at bounding box center [862, 220] width 220 height 27
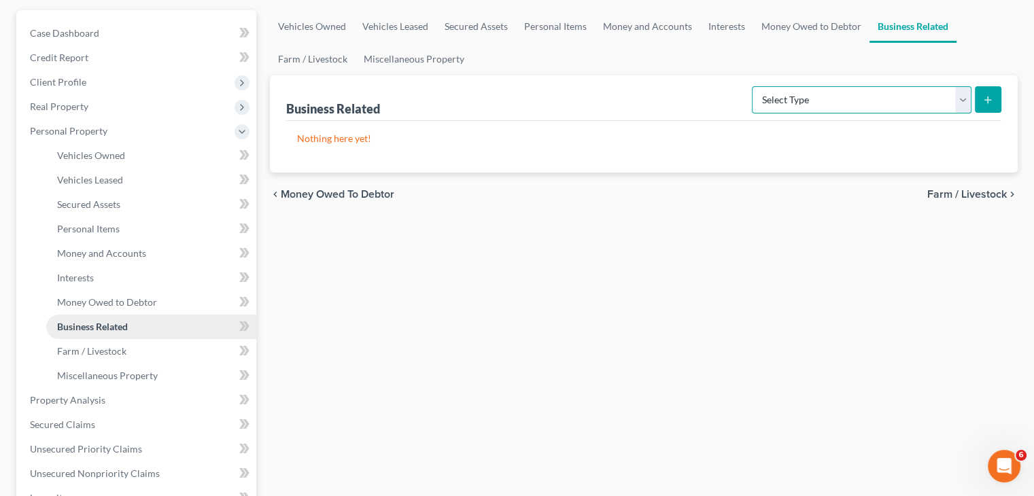
scroll to position [136, 0]
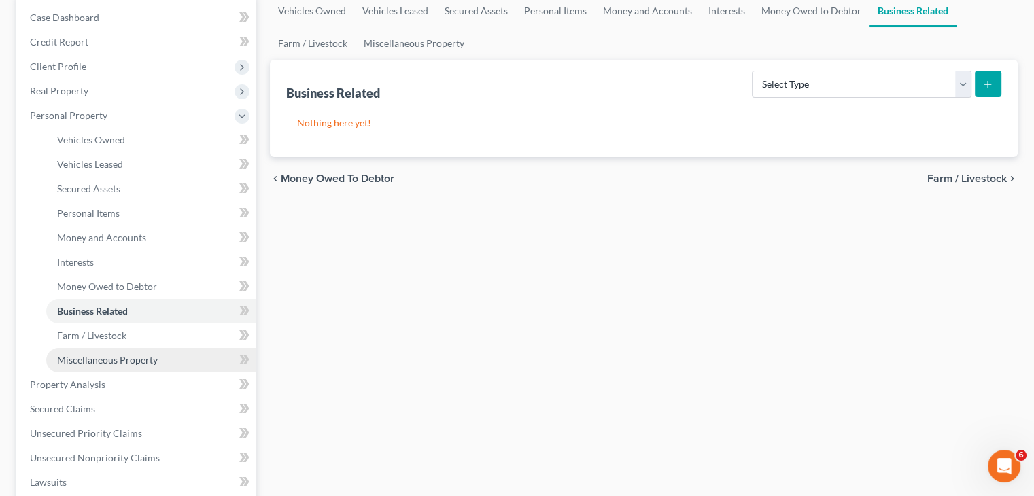
click at [120, 360] on span "Miscellaneous Property" at bounding box center [107, 360] width 101 height 12
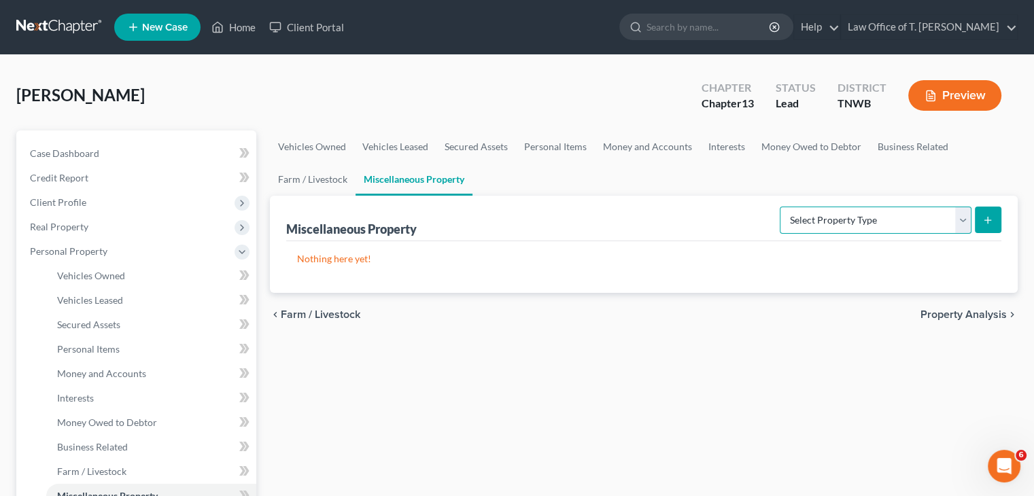
click at [960, 220] on select "Select Property Type Assigned for Creditor Benefit [DATE] Holding for Another N…" at bounding box center [876, 220] width 192 height 27
click at [959, 220] on select "Select Property Type Assigned for Creditor Benefit [DATE] Holding for Another N…" at bounding box center [876, 220] width 192 height 27
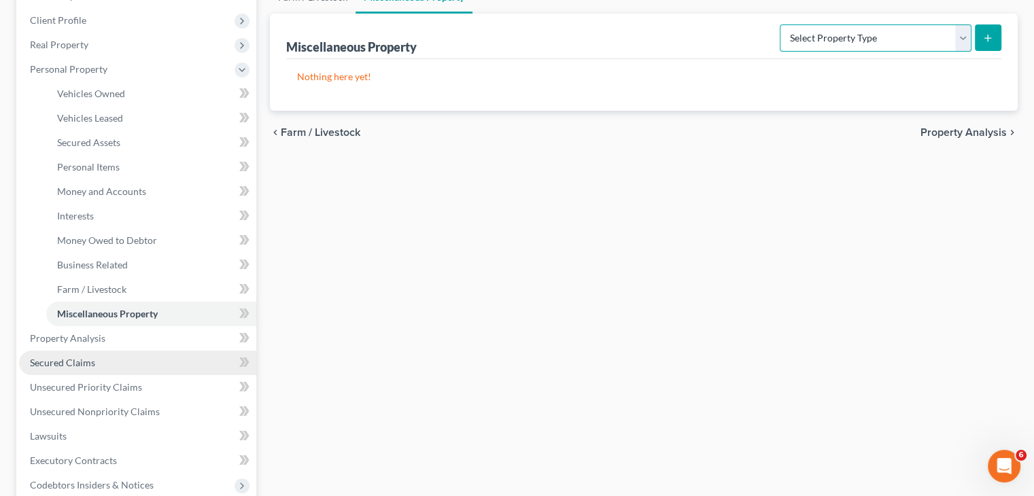
scroll to position [204, 0]
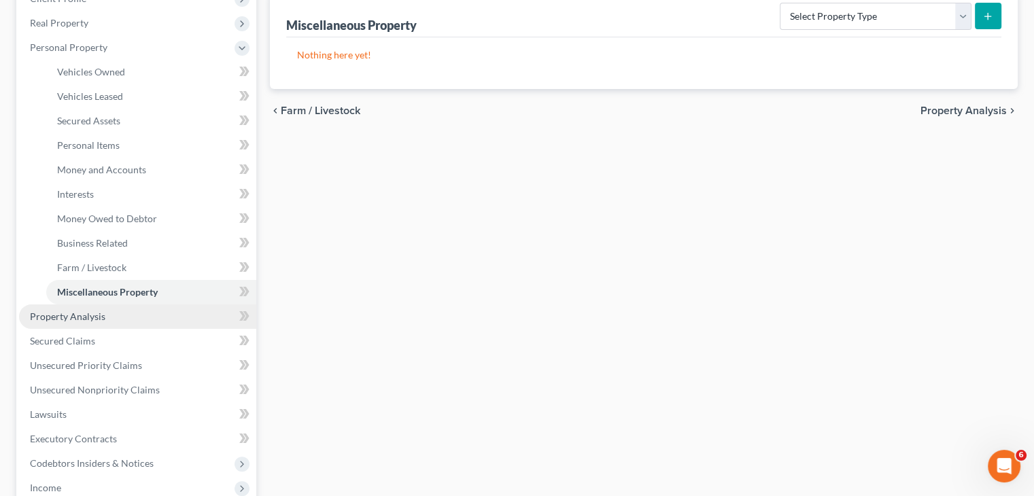
click at [55, 318] on span "Property Analysis" at bounding box center [67, 317] width 75 height 12
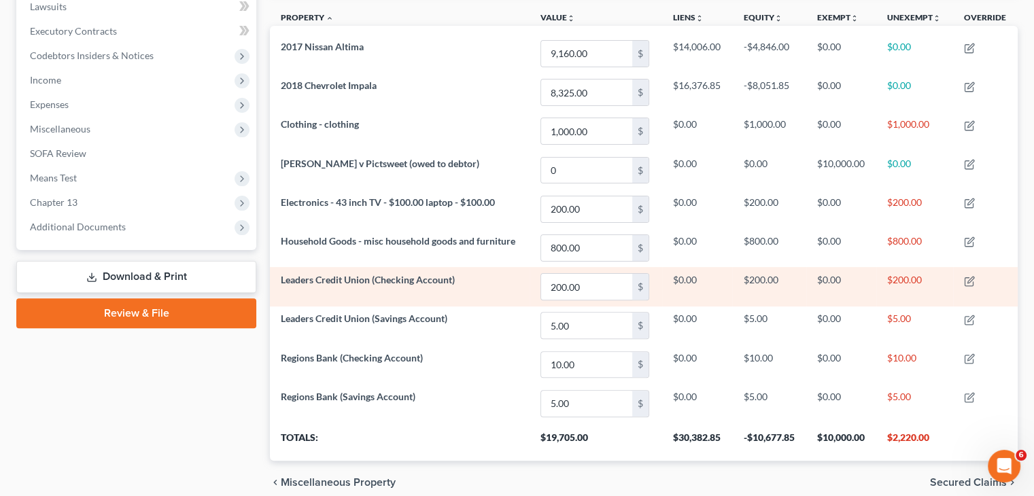
scroll to position [424, 0]
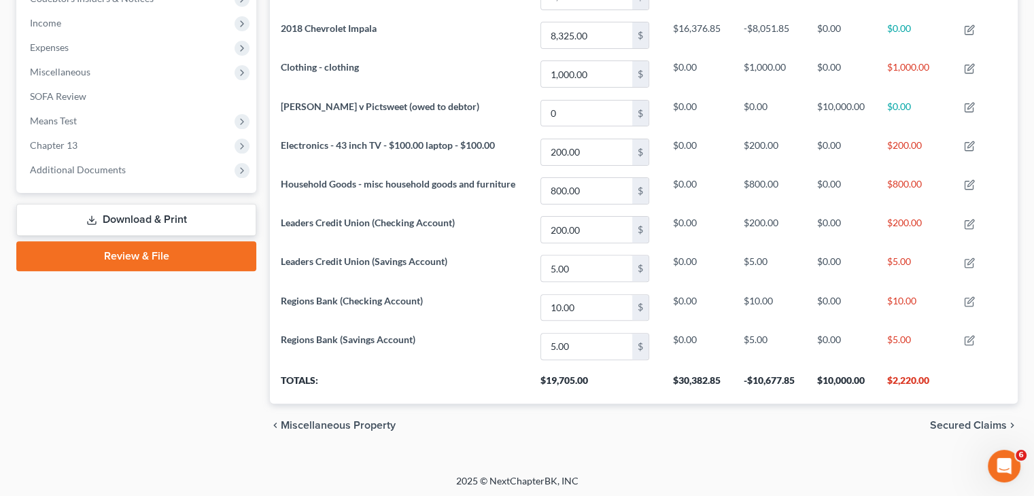
drag, startPoint x: 962, startPoint y: 422, endPoint x: 804, endPoint y: 411, distance: 158.1
click at [962, 422] on span "Secured Claims" at bounding box center [968, 425] width 77 height 11
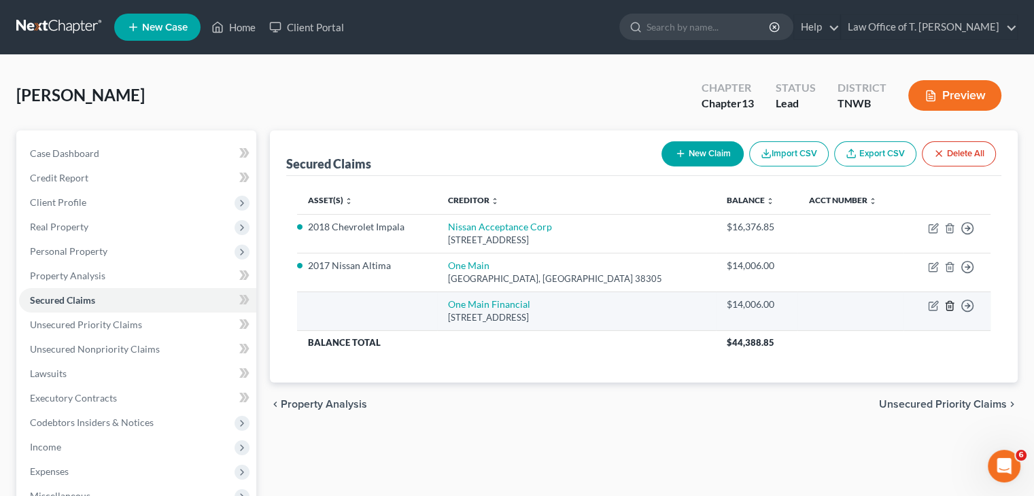
click at [952, 305] on icon "button" at bounding box center [950, 306] width 11 height 11
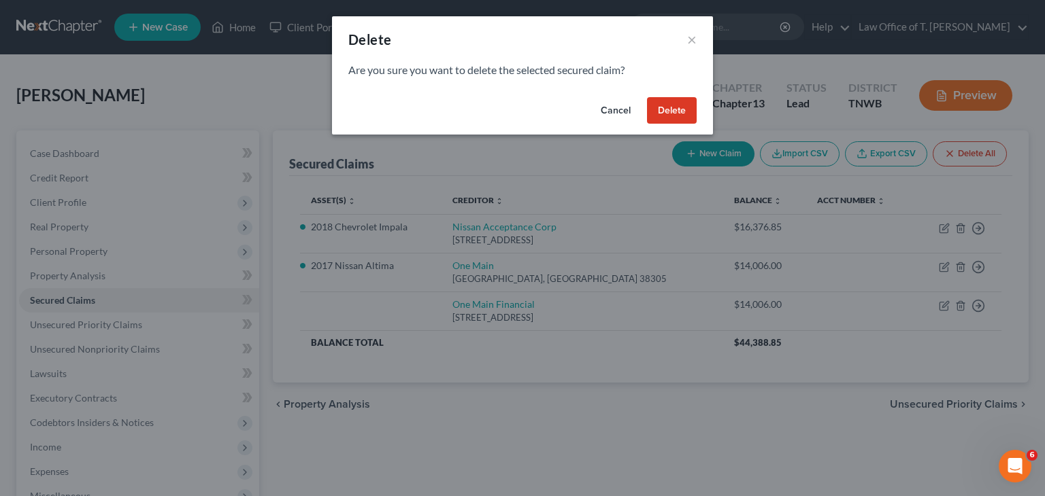
click at [673, 110] on button "Delete" at bounding box center [672, 110] width 50 height 27
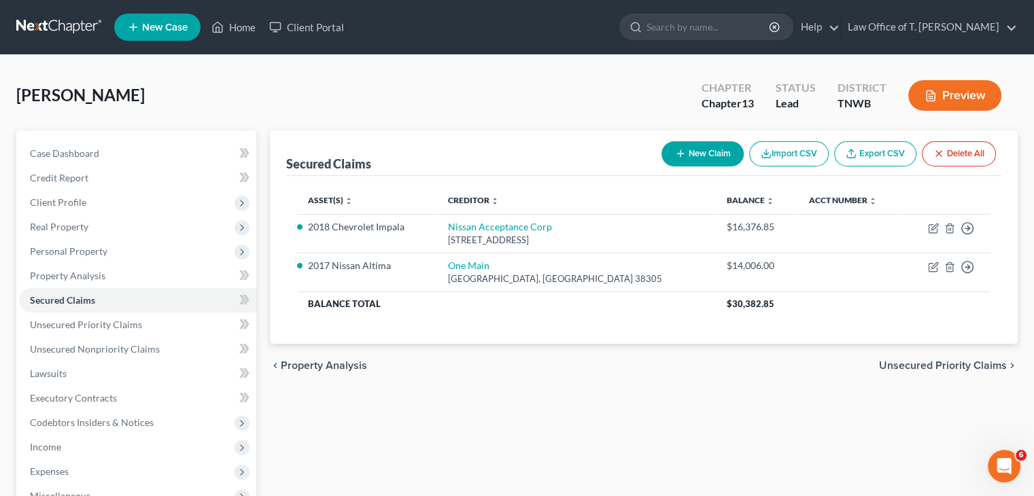
click at [919, 362] on span "Unsecured Priority Claims" at bounding box center [943, 365] width 128 height 11
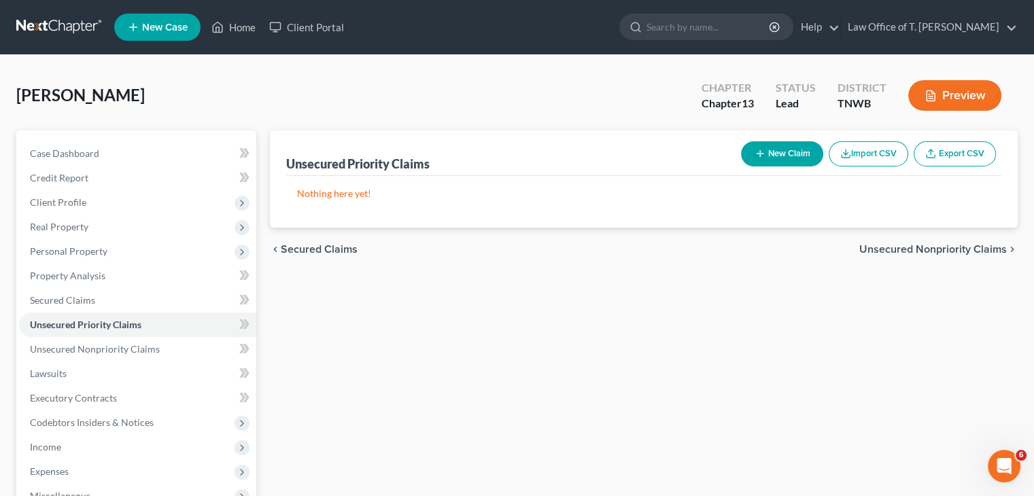
click at [901, 252] on span "Unsecured Nonpriority Claims" at bounding box center [934, 249] width 148 height 11
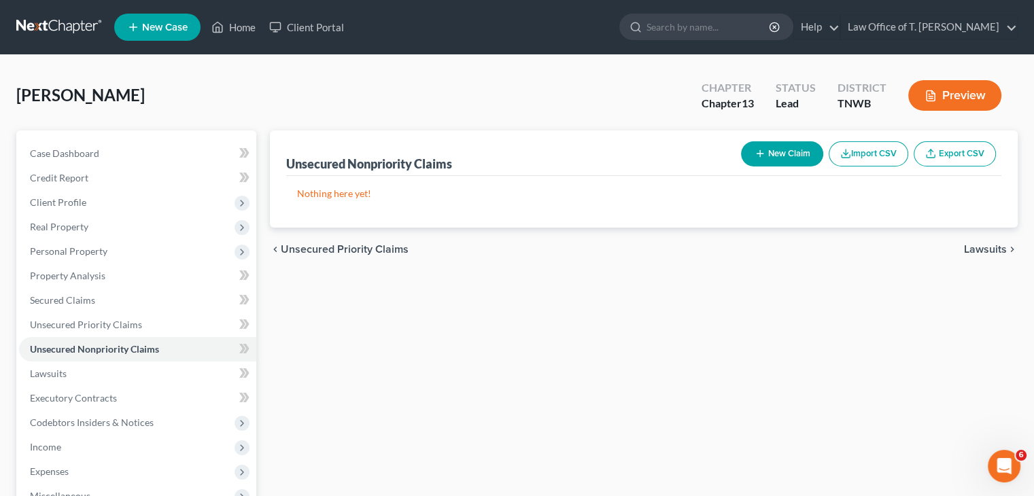
click at [777, 158] on button "New Claim" at bounding box center [782, 153] width 82 height 25
select select "0"
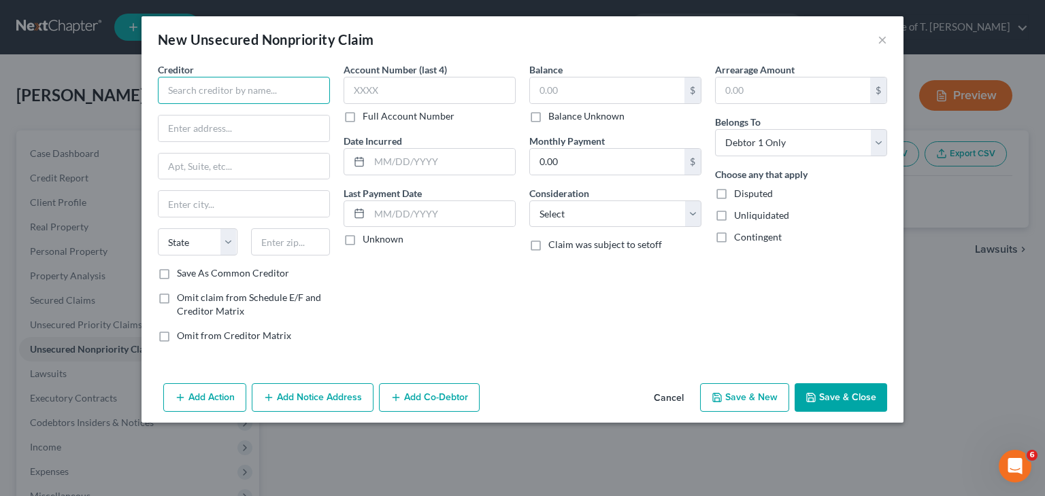
click at [215, 94] on input "text" at bounding box center [244, 90] width 172 height 27
type input "C"
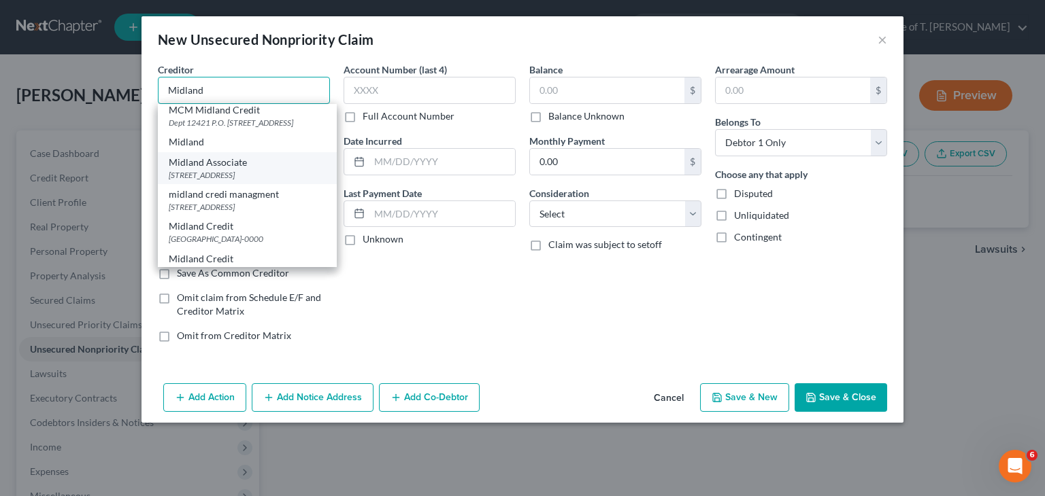
scroll to position [136, 0]
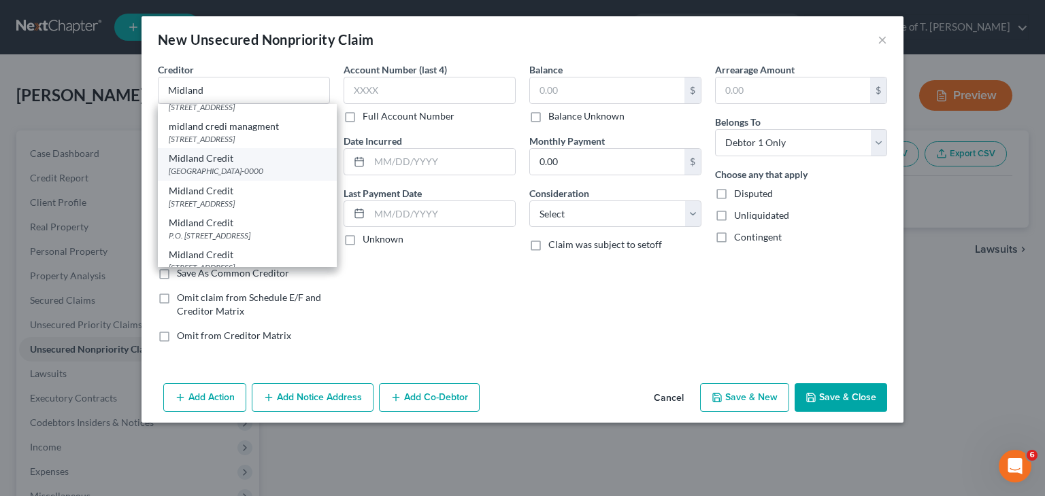
click at [267, 177] on div "[GEOGRAPHIC_DATA]-0000" at bounding box center [247, 171] width 157 height 12
type input "Midland Credit"
type input "PO BOX 939019"
type input "[GEOGRAPHIC_DATA]"
select select "4"
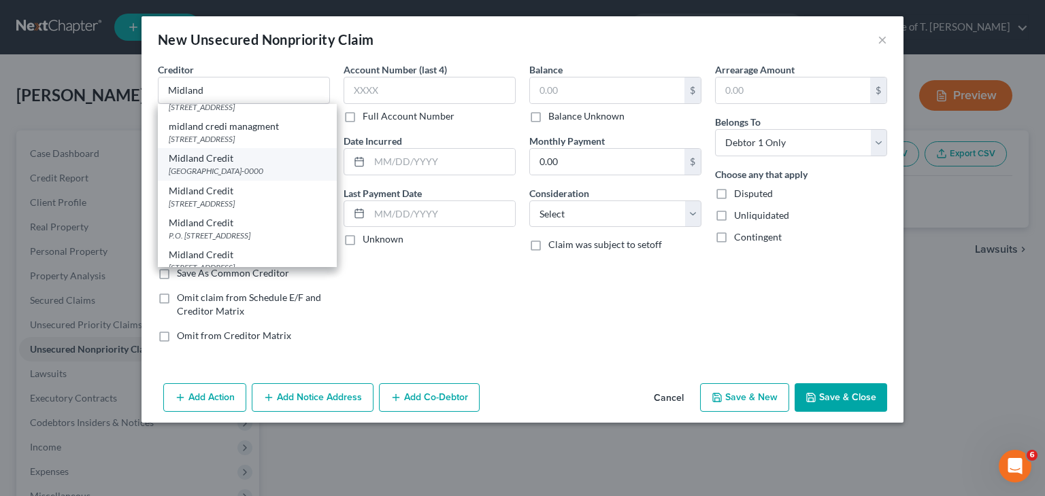
type input "92193-0000"
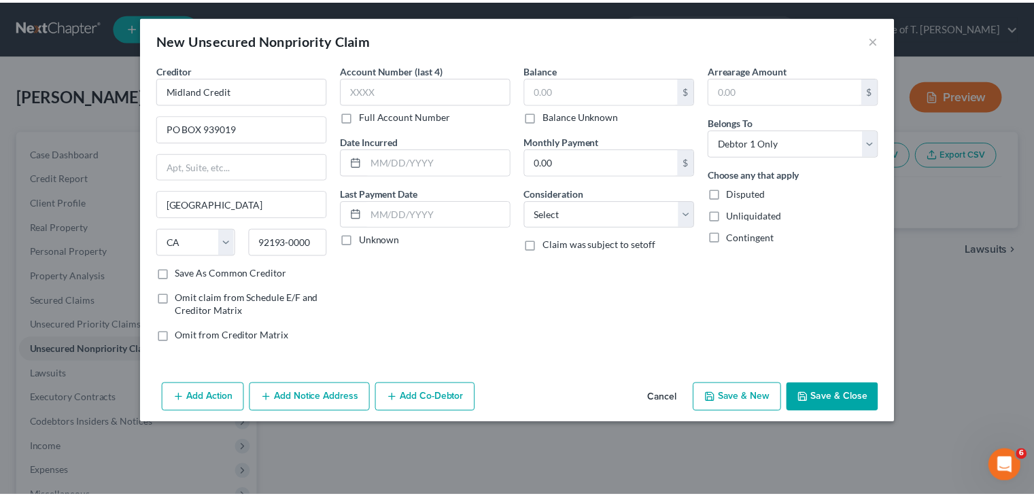
scroll to position [0, 0]
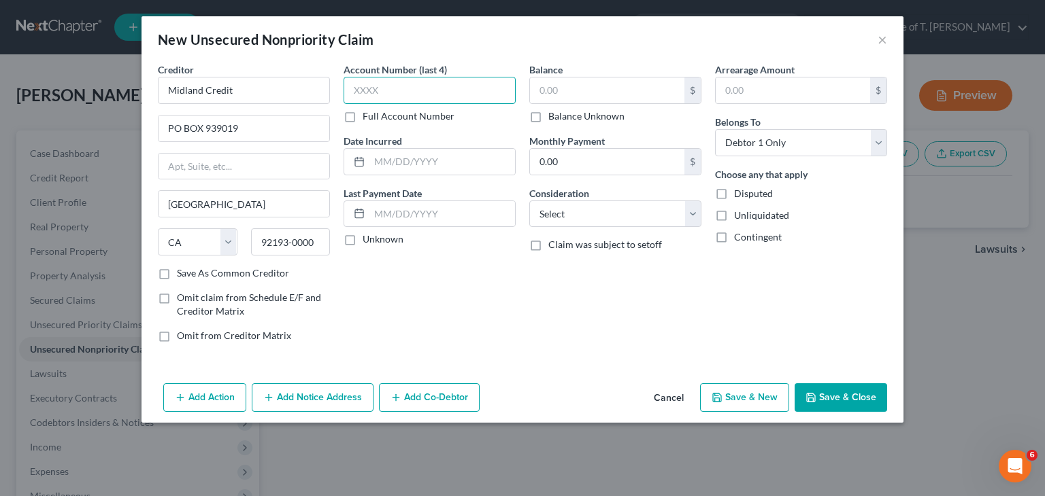
click at [369, 88] on input "text" at bounding box center [429, 90] width 172 height 27
type input "5255"
click at [570, 93] on input "text" at bounding box center [607, 91] width 154 height 26
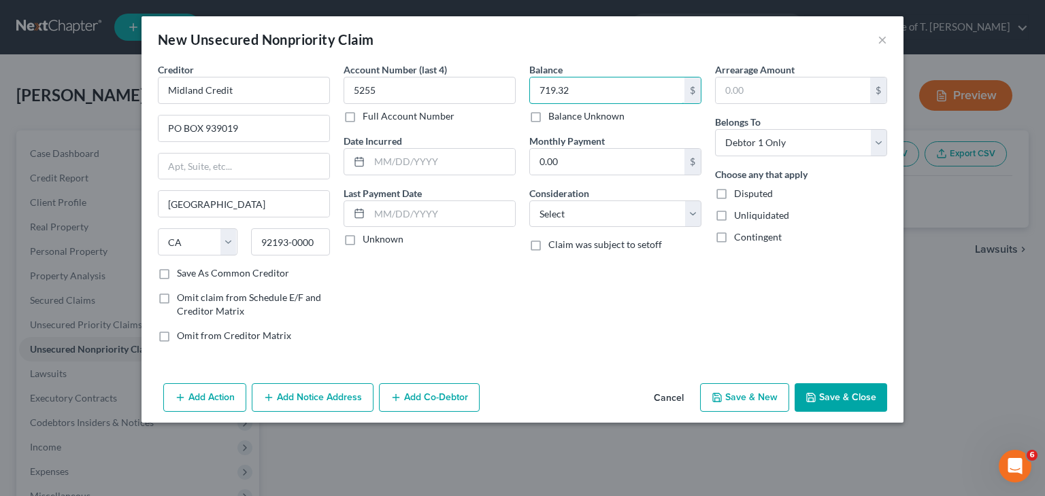
type input "719.32"
click at [362, 241] on label "Unknown" at bounding box center [382, 240] width 41 height 14
click at [368, 241] on input "Unknown" at bounding box center [372, 237] width 9 height 9
checkbox input "true"
click at [770, 390] on button "Save & New" at bounding box center [744, 398] width 89 height 29
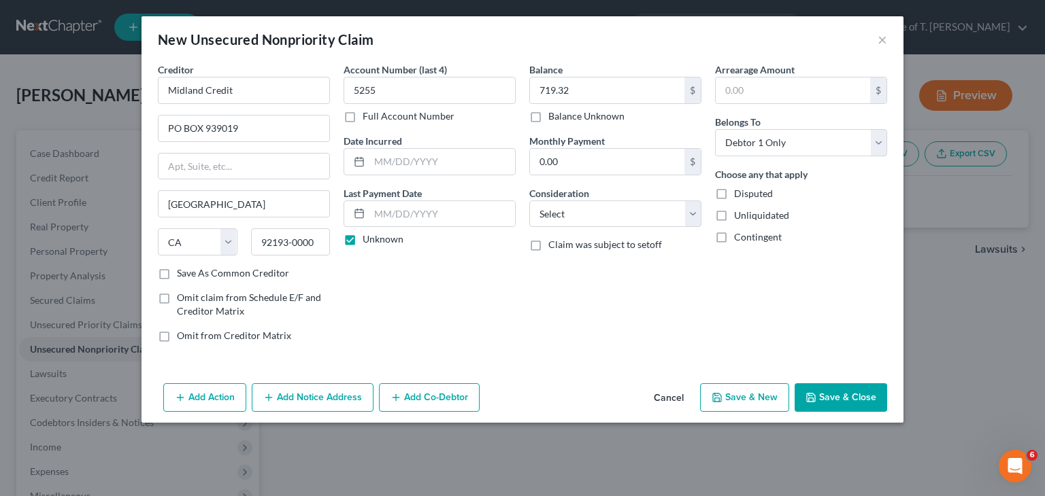
select select "0"
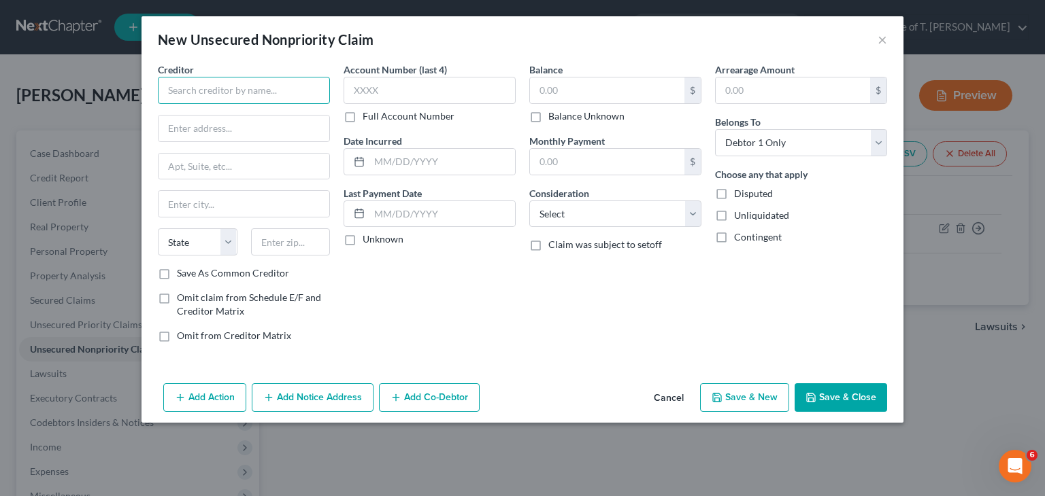
click at [209, 86] on input "text" at bounding box center [244, 90] width 172 height 27
type input "My Quick Wallet"
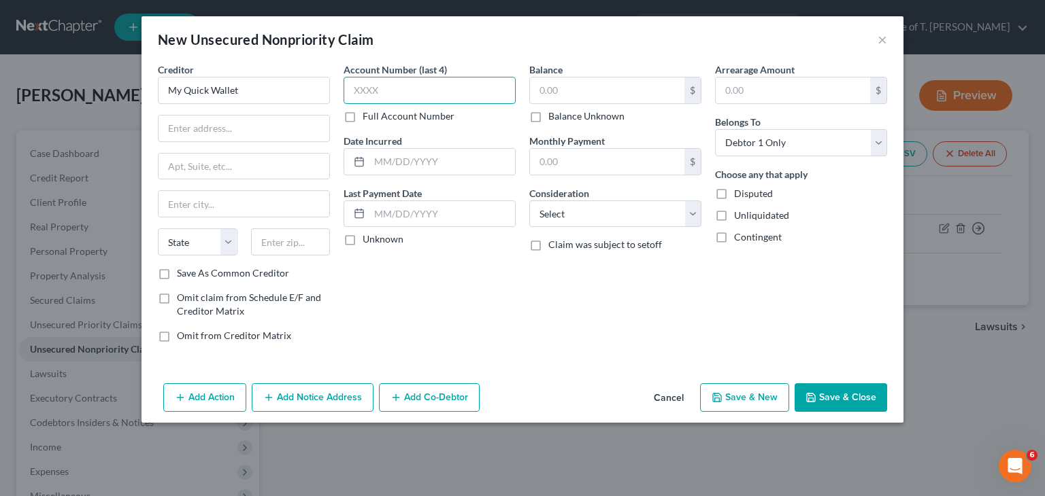
click at [474, 91] on input "text" at bounding box center [429, 90] width 172 height 27
click at [228, 131] on input "text" at bounding box center [243, 129] width 171 height 26
paste input "[STREET_ADDRESS]"
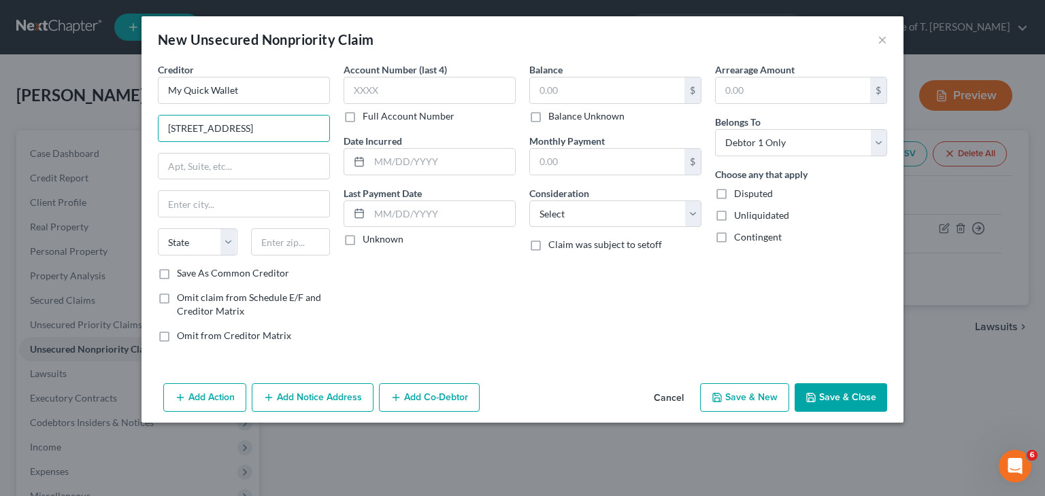
type input "[STREET_ADDRESS]"
click at [205, 208] on input "text" at bounding box center [243, 204] width 171 height 26
type input "Mission"
select select "43"
type input "57555"
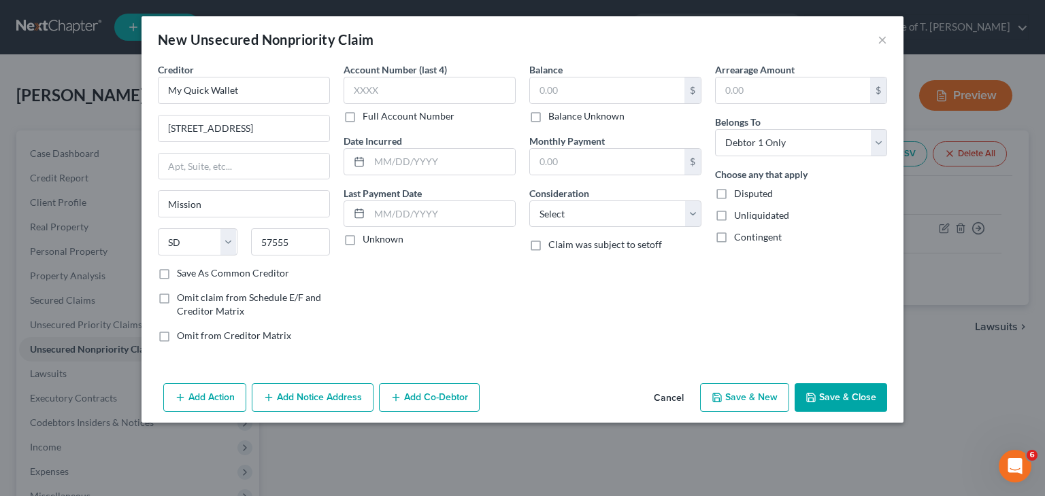
click at [177, 276] on label "Save As Common Creditor" at bounding box center [233, 274] width 112 height 14
click at [182, 275] on input "Save As Common Creditor" at bounding box center [186, 271] width 9 height 9
checkbox input "true"
click at [416, 85] on input "text" at bounding box center [429, 90] width 172 height 27
type input "2158"
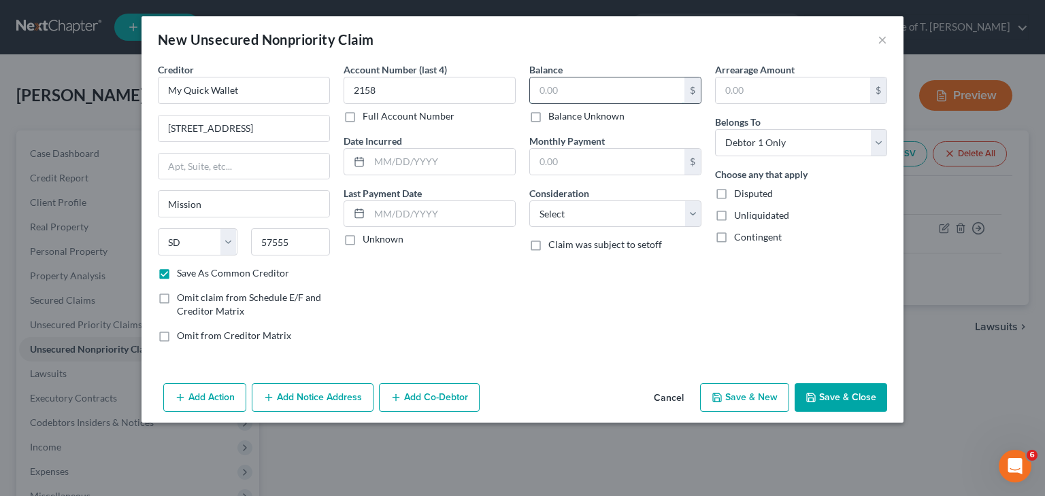
click at [558, 92] on input "text" at bounding box center [607, 91] width 154 height 26
type input "820.00"
click at [362, 242] on label "Unknown" at bounding box center [382, 240] width 41 height 14
click at [368, 241] on input "Unknown" at bounding box center [372, 237] width 9 height 9
checkbox input "true"
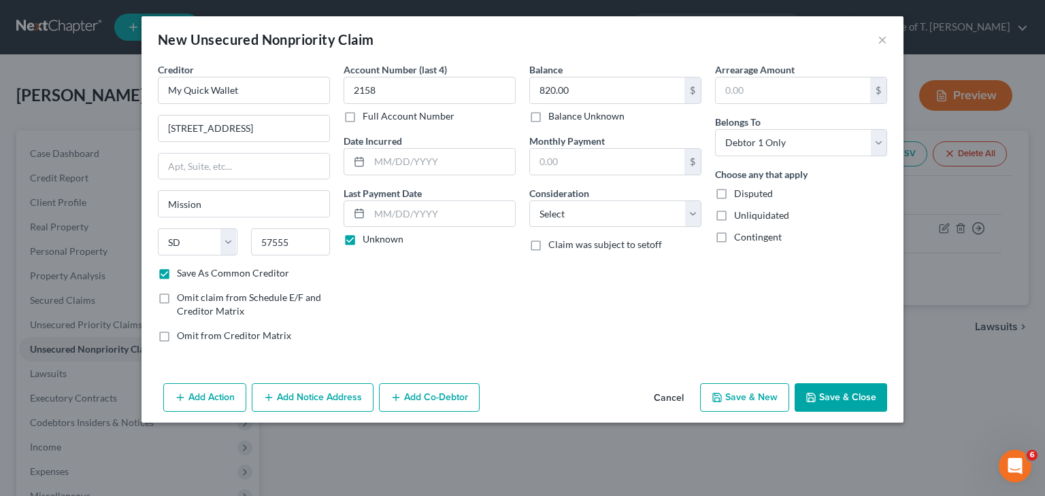
click at [732, 398] on button "Save & New" at bounding box center [744, 398] width 89 height 29
select select "0"
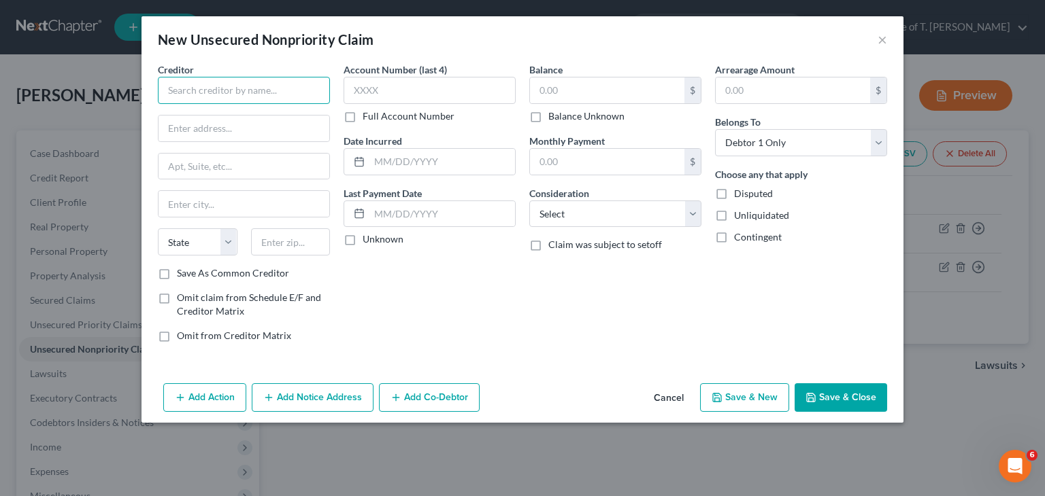
click at [276, 96] on input "text" at bounding box center [244, 90] width 172 height 27
type input "TitleMax"
click at [247, 120] on input "text" at bounding box center [243, 129] width 171 height 26
paste input "[STREET_ADDRESS][PERSON_NAME]"
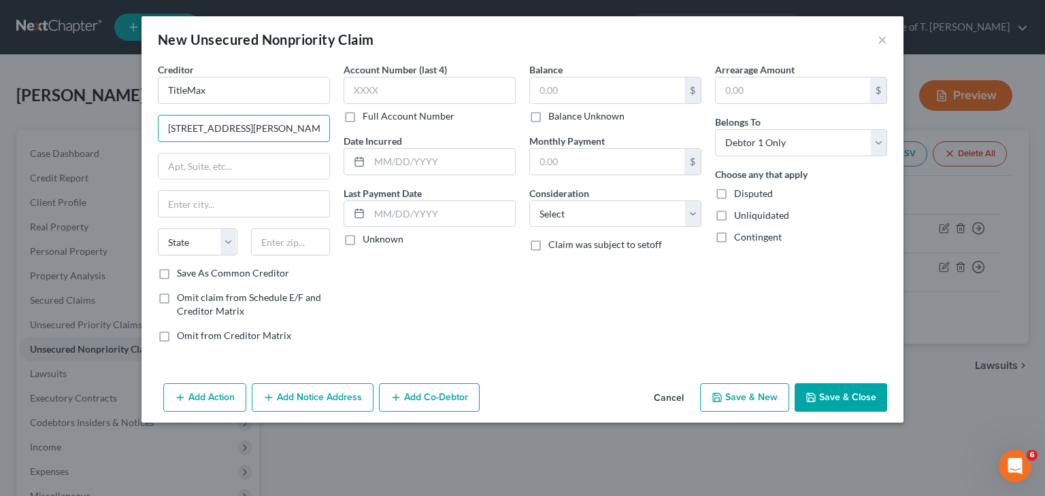
type input "[STREET_ADDRESS][PERSON_NAME]"
click at [208, 173] on input "text" at bounding box center [243, 167] width 171 height 26
type input "100"
click at [188, 207] on input "text" at bounding box center [243, 204] width 171 height 26
type input "Carrolton"
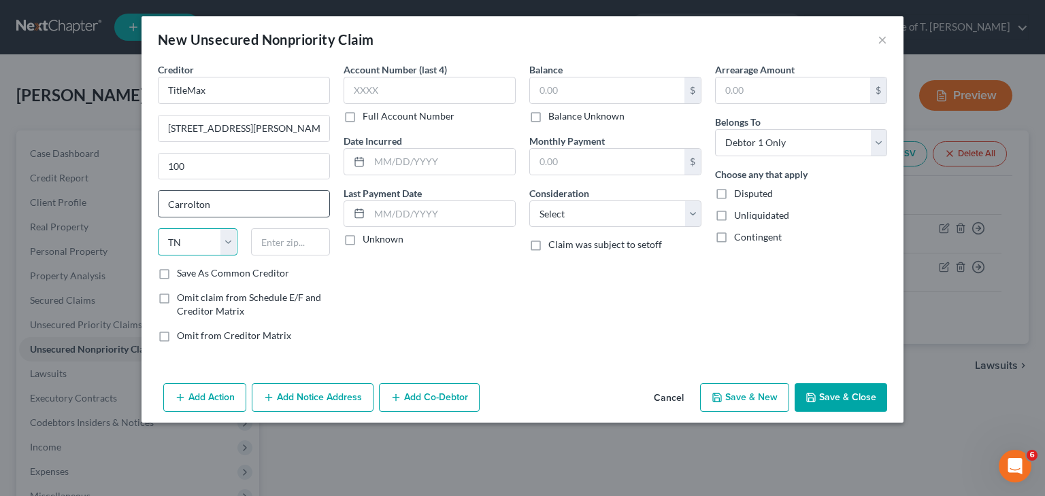
select select "45"
type input "75006"
click at [405, 97] on input "text" at bounding box center [429, 90] width 172 height 27
type input "Carrollton"
type input "4522"
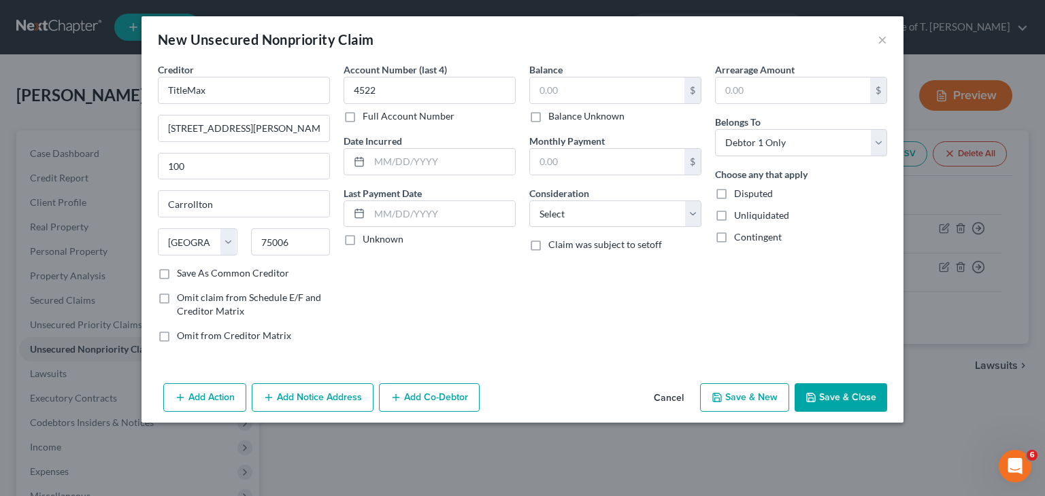
click at [362, 237] on label "Unknown" at bounding box center [382, 240] width 41 height 14
click at [368, 237] on input "Unknown" at bounding box center [372, 237] width 9 height 9
checkbox input "true"
click at [557, 93] on input "text" at bounding box center [607, 91] width 154 height 26
type input "1,206.55"
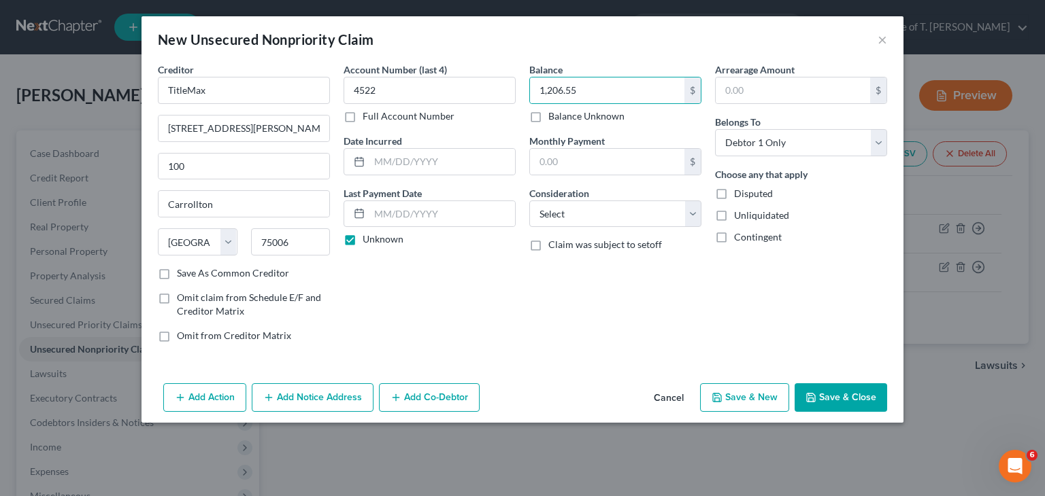
click at [177, 271] on label "Save As Common Creditor" at bounding box center [233, 274] width 112 height 14
click at [182, 271] on input "Save As Common Creditor" at bounding box center [186, 271] width 9 height 9
checkbox input "true"
click at [764, 392] on button "Save & New" at bounding box center [744, 398] width 89 height 29
select select "0"
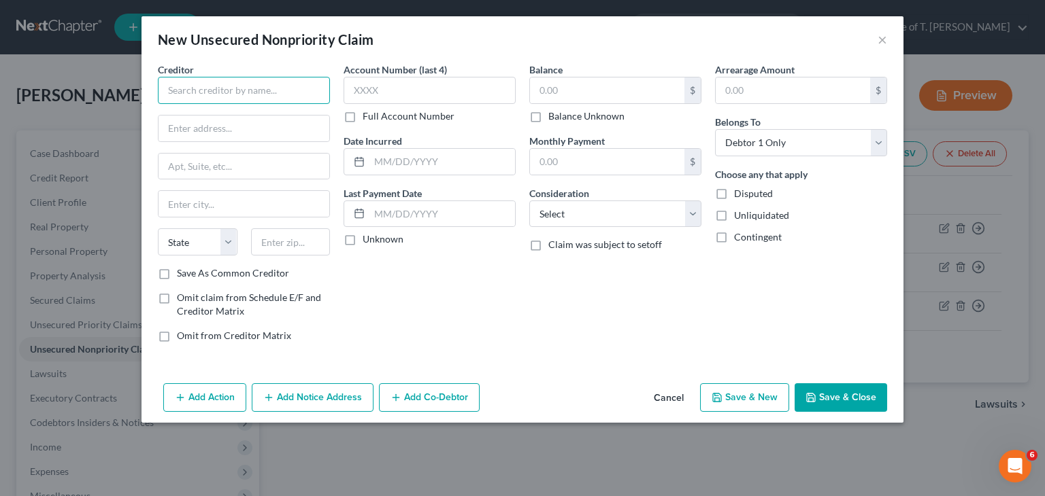
click at [254, 94] on input "text" at bounding box center [244, 90] width 172 height 27
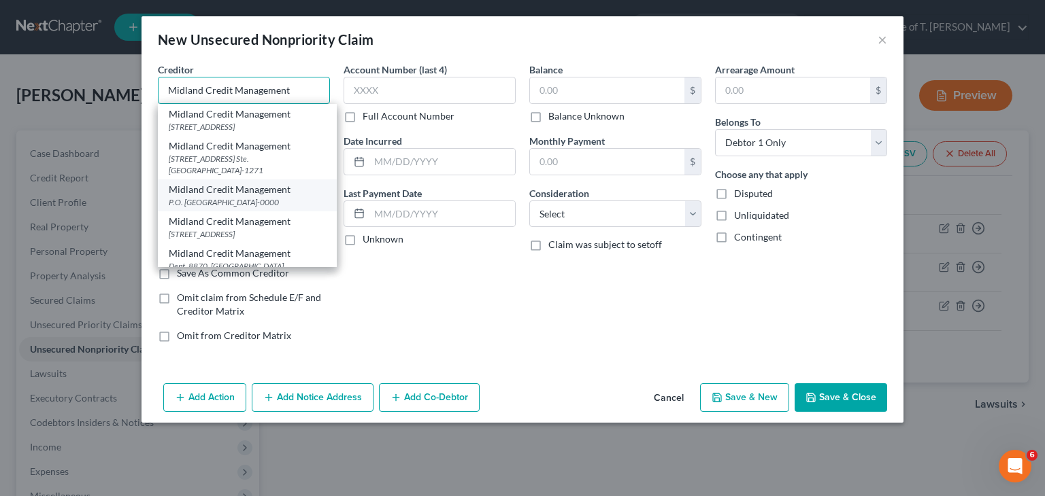
type input "Midland Credit Management"
click at [269, 197] on div "Midland Credit Management" at bounding box center [247, 190] width 157 height 14
type input "P.O. Box 939019"
type input "[GEOGRAPHIC_DATA]"
select select "4"
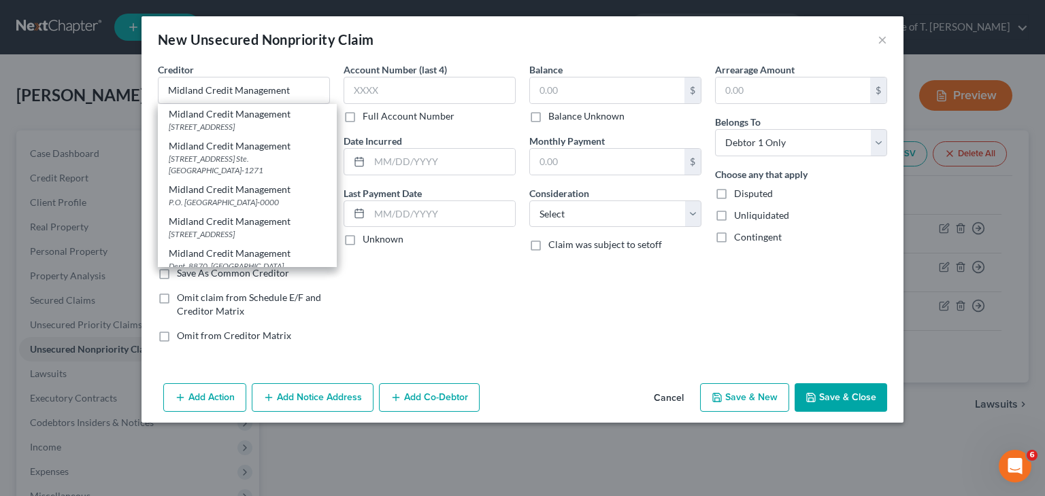
type input "92193-0000"
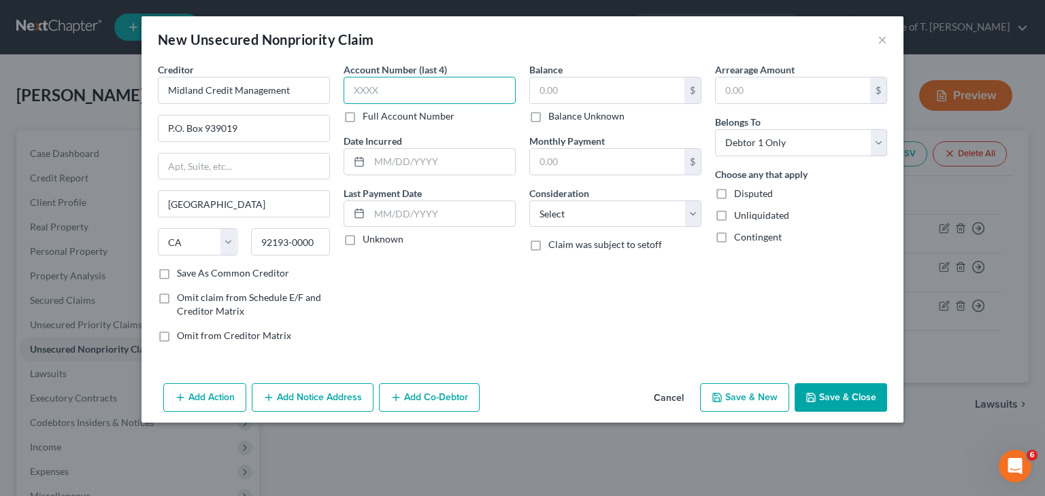
click at [392, 87] on input "text" at bounding box center [429, 90] width 172 height 27
type input "9721"
drag, startPoint x: 348, startPoint y: 239, endPoint x: 509, endPoint y: 192, distance: 167.2
click at [362, 239] on label "Unknown" at bounding box center [382, 240] width 41 height 14
click at [368, 239] on input "Unknown" at bounding box center [372, 237] width 9 height 9
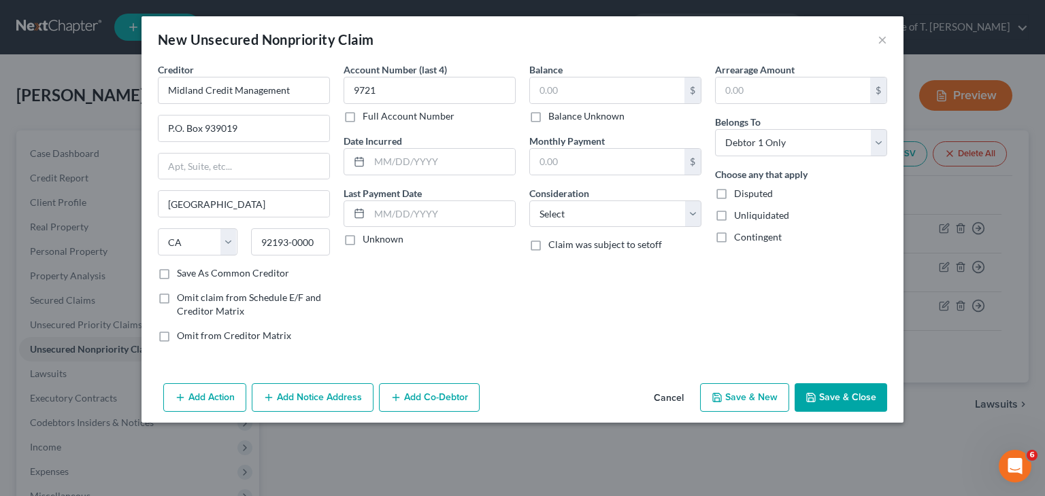
checkbox input "true"
click at [565, 85] on input "text" at bounding box center [607, 91] width 154 height 26
type input "1,215.70"
click at [773, 399] on button "Save & New" at bounding box center [744, 398] width 89 height 29
select select "0"
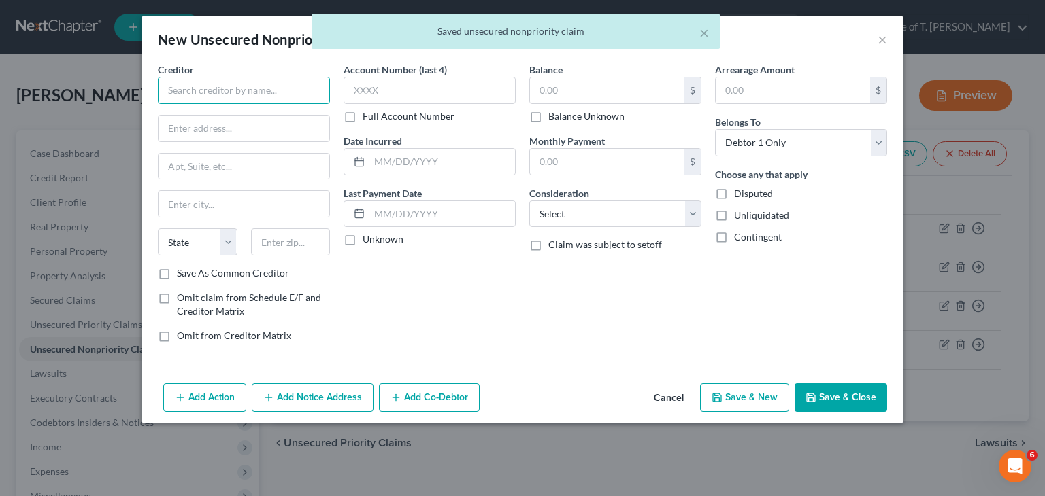
click at [239, 92] on input "text" at bounding box center [244, 90] width 172 height 27
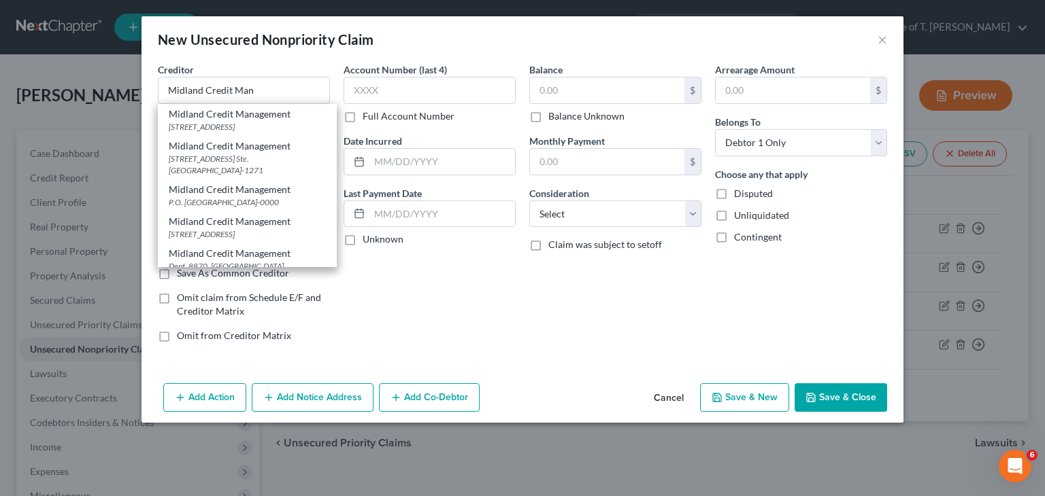
click at [264, 208] on div "P.O. [GEOGRAPHIC_DATA]-0000" at bounding box center [247, 203] width 157 height 12
type input "Midland Credit Management"
type input "P.O. Box 939019"
type input "[GEOGRAPHIC_DATA]"
select select "4"
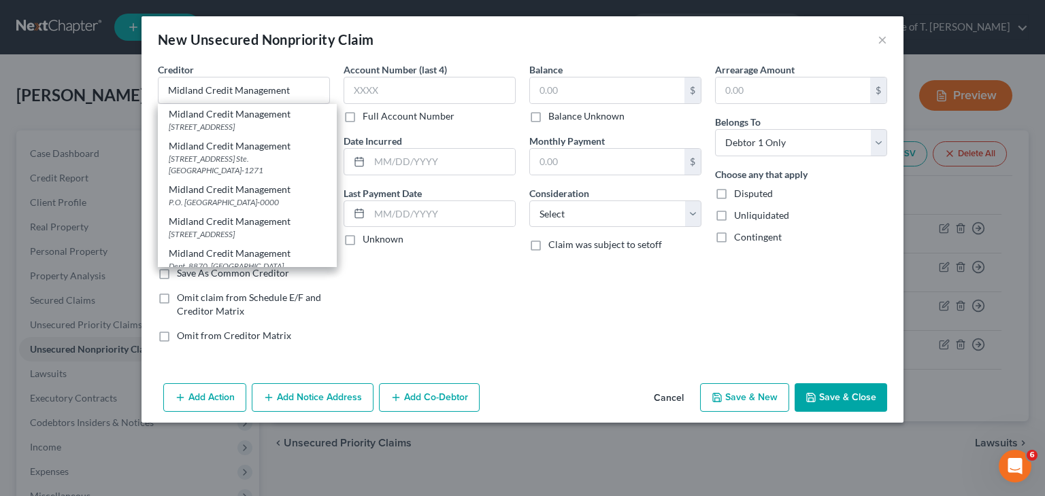
type input "92193-0000"
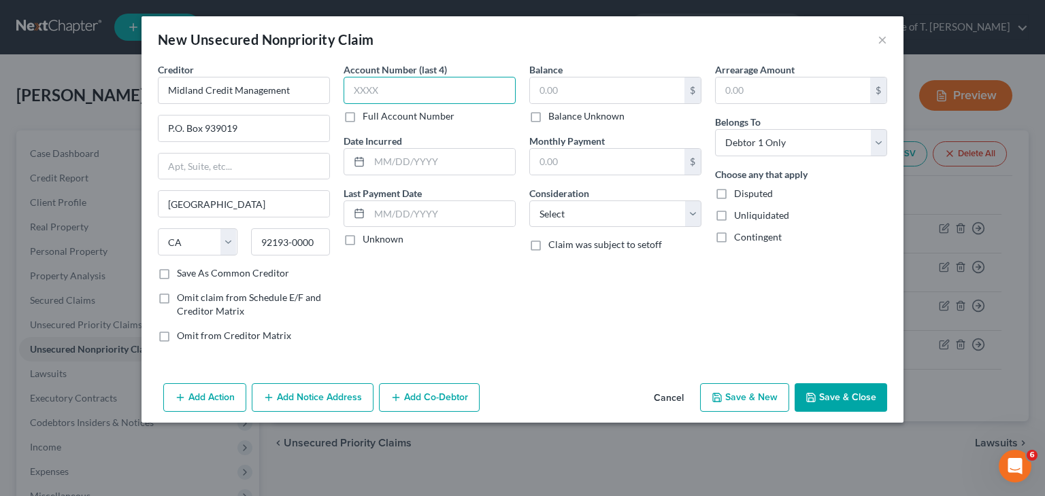
click at [420, 90] on input "text" at bounding box center [429, 90] width 172 height 27
type input "9689"
click at [362, 239] on label "Unknown" at bounding box center [382, 240] width 41 height 14
click at [368, 239] on input "Unknown" at bounding box center [372, 237] width 9 height 9
drag, startPoint x: 345, startPoint y: 239, endPoint x: 363, endPoint y: 241, distance: 17.7
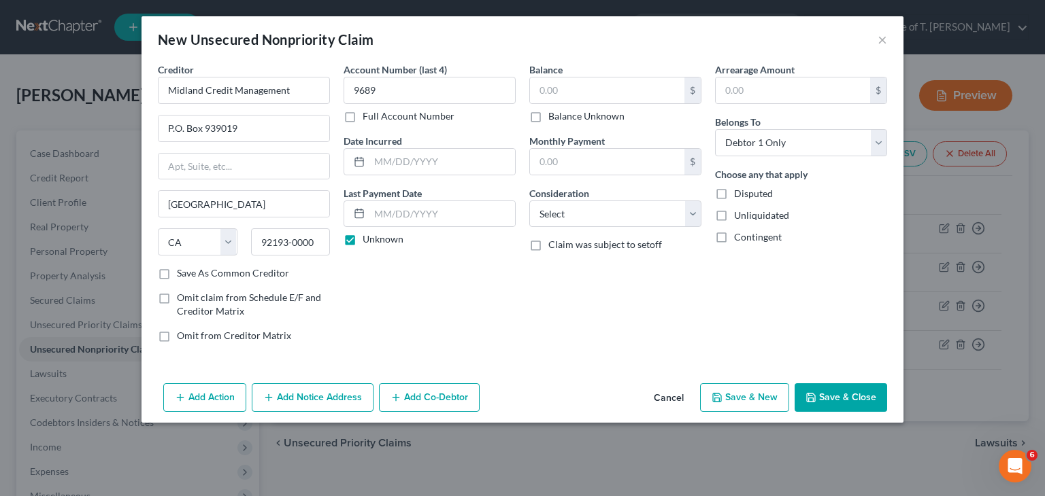
click at [362, 239] on label "Unknown" at bounding box center [382, 240] width 41 height 14
click at [368, 239] on input "Unknown" at bounding box center [372, 237] width 9 height 9
click at [362, 241] on label "Unknown" at bounding box center [382, 240] width 41 height 14
click at [368, 241] on input "Unknown" at bounding box center [372, 237] width 9 height 9
checkbox input "true"
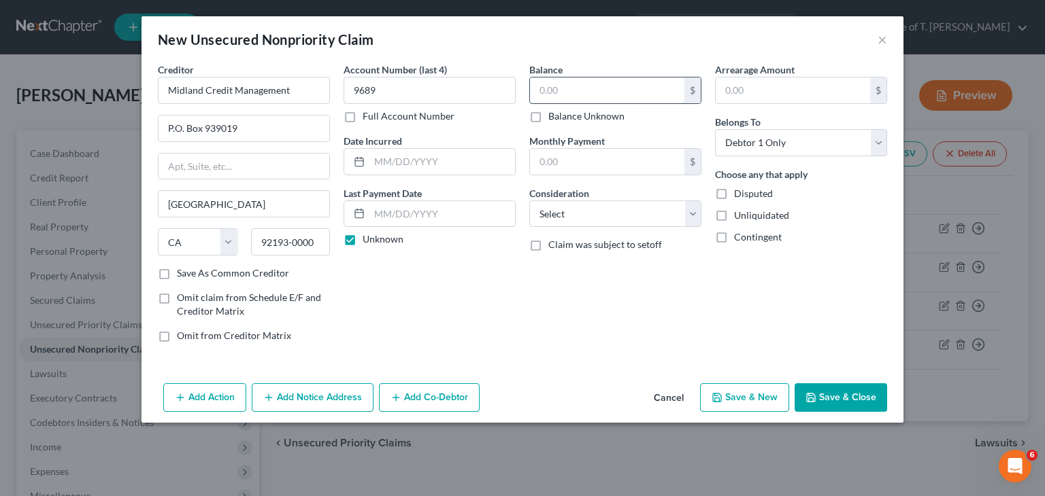
click at [567, 95] on input "text" at bounding box center [607, 91] width 154 height 26
type input "536.65"
click at [744, 400] on button "Save & New" at bounding box center [744, 398] width 89 height 29
select select "0"
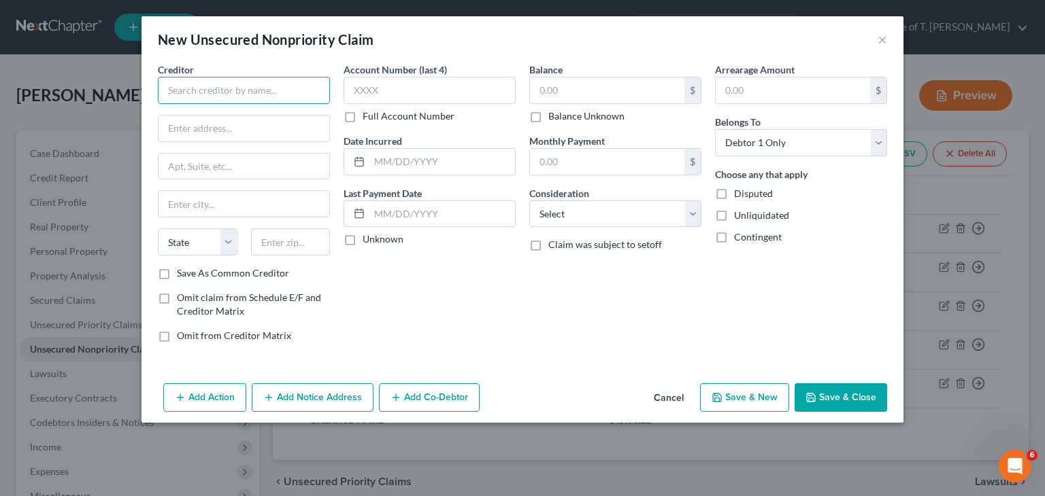
click at [218, 89] on input "text" at bounding box center [244, 90] width 172 height 27
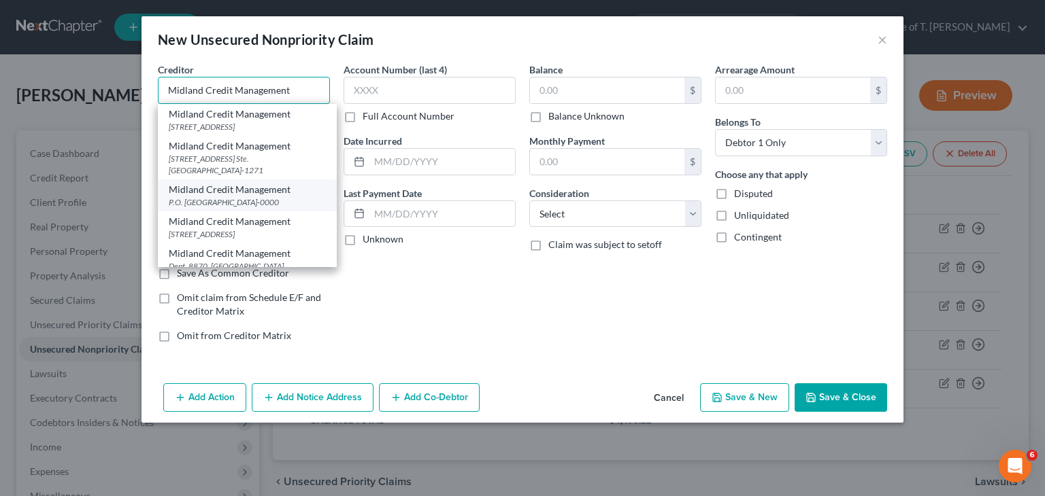
type input "Midland Credit Management"
click at [226, 207] on div "P.O. [GEOGRAPHIC_DATA]-0000" at bounding box center [247, 203] width 157 height 12
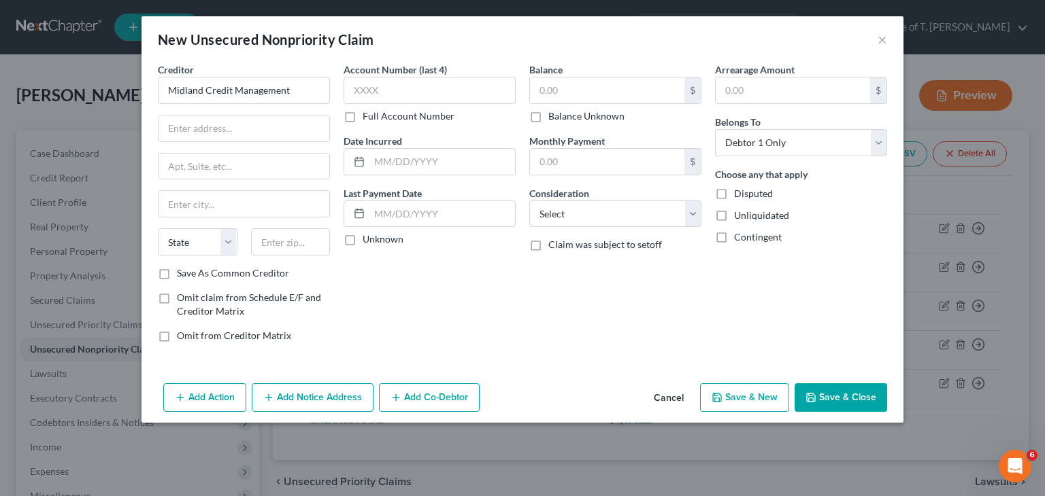
type input "P.O. Box 939019"
type input "[GEOGRAPHIC_DATA]"
select select "4"
type input "92193-0000"
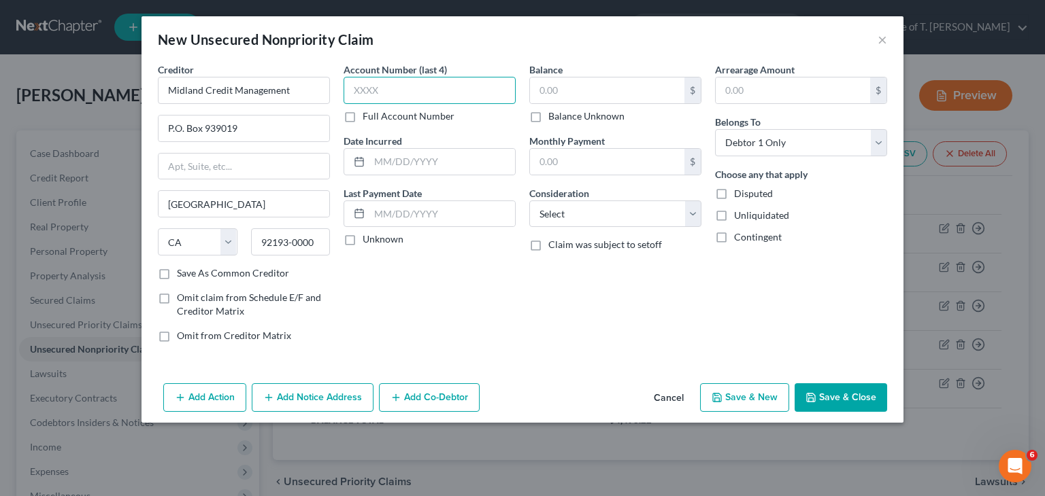
click at [393, 86] on input "text" at bounding box center [429, 90] width 172 height 27
type input "2556"
click at [362, 240] on label "Unknown" at bounding box center [382, 240] width 41 height 14
click at [368, 240] on input "Unknown" at bounding box center [372, 237] width 9 height 9
checkbox input "true"
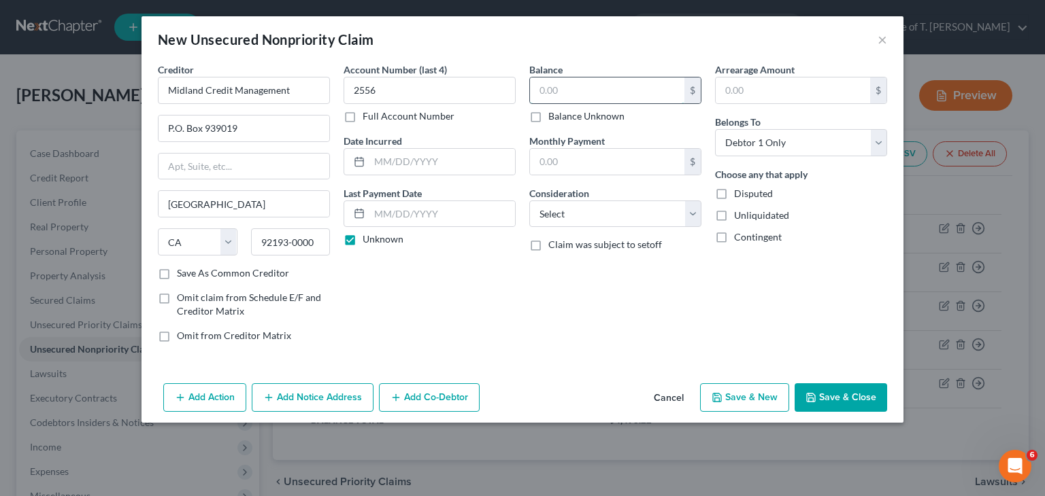
click at [558, 88] on input "text" at bounding box center [607, 91] width 154 height 26
type input "1,623.01"
click at [842, 398] on button "Save & Close" at bounding box center [840, 398] width 92 height 29
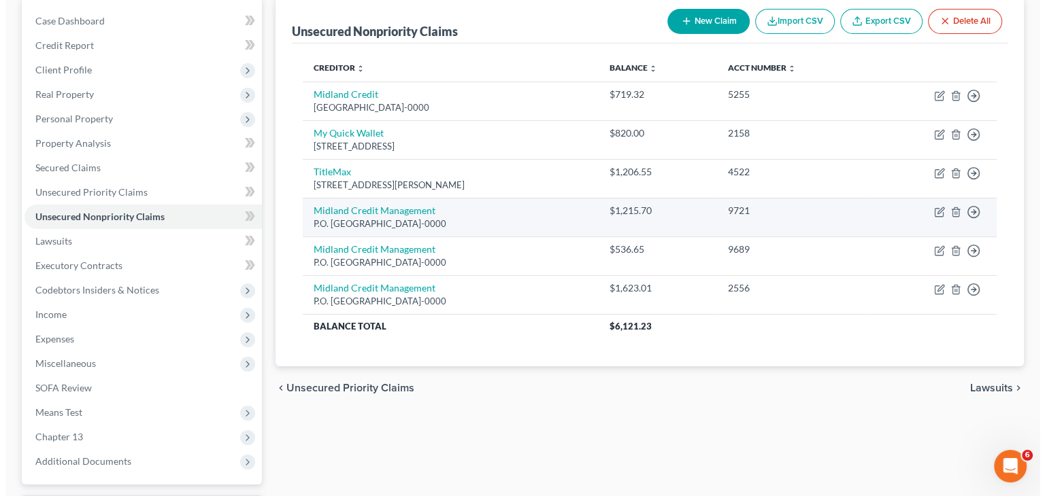
scroll to position [136, 0]
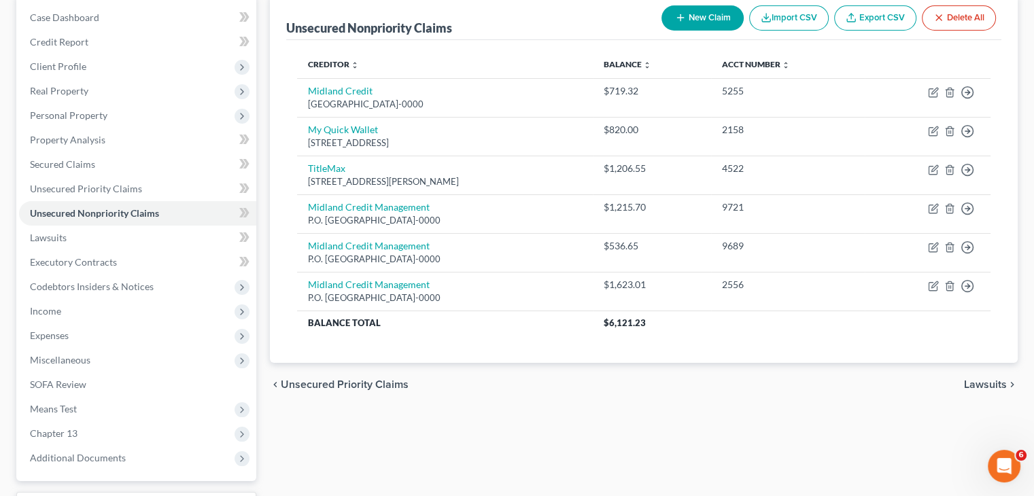
click at [679, 25] on button "New Claim" at bounding box center [703, 17] width 82 height 25
select select "0"
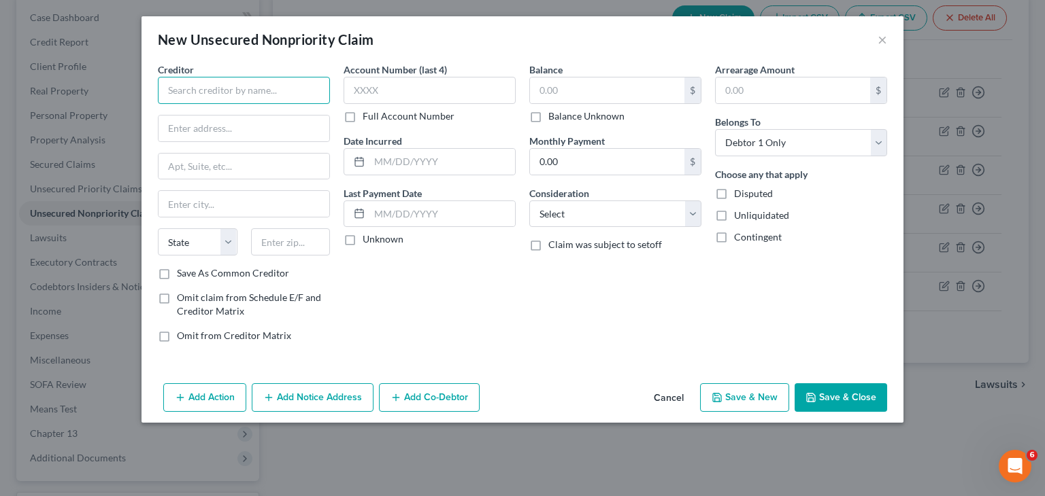
click at [248, 93] on input "text" at bounding box center [244, 90] width 172 height 27
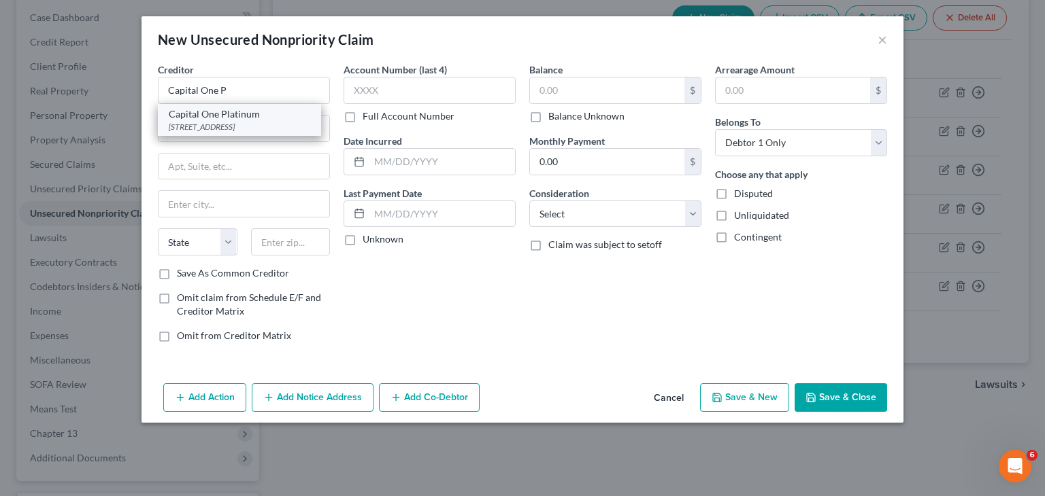
click at [234, 128] on div "[STREET_ADDRESS]" at bounding box center [239, 127] width 141 height 12
type input "Capital One Platinum"
type input "[STREET_ADDRESS]"
type input "Suite 204"
type input "[GEOGRAPHIC_DATA]"
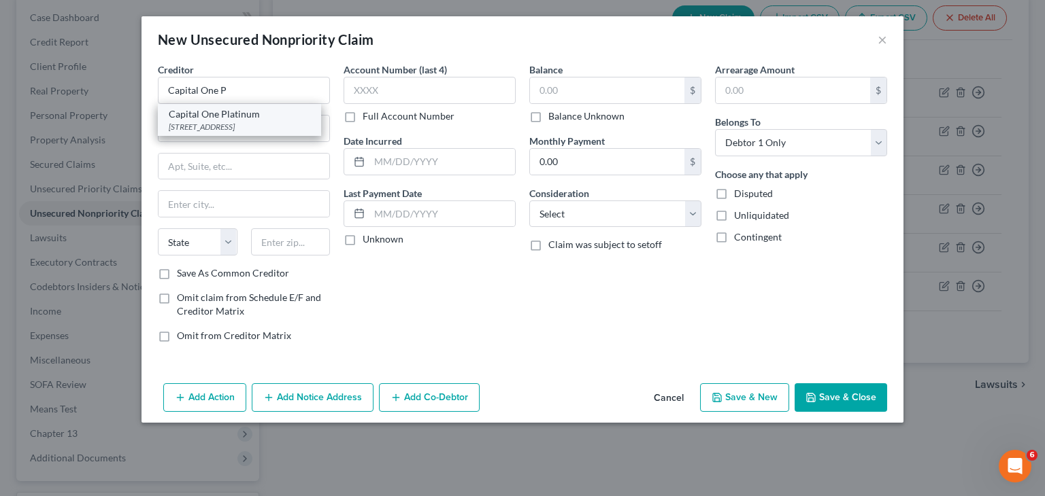
select select "9"
type input "32256-0000"
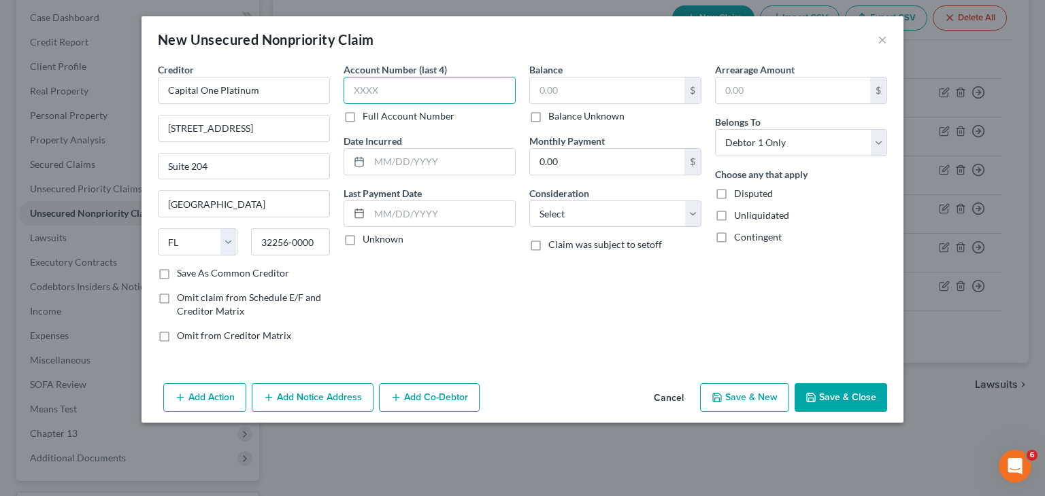
click at [386, 93] on input "text" at bounding box center [429, 90] width 172 height 27
type input "3935"
click at [609, 84] on input "text" at bounding box center [607, 91] width 154 height 26
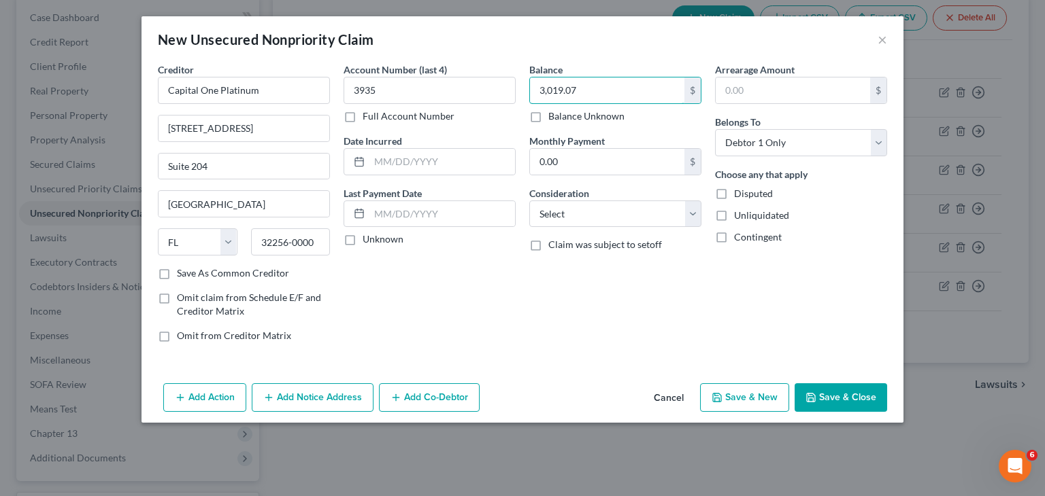
type input "3,019.07"
click at [362, 237] on label "Unknown" at bounding box center [382, 240] width 41 height 14
click at [368, 237] on input "Unknown" at bounding box center [372, 237] width 9 height 9
checkbox input "true"
click at [741, 395] on button "Save & New" at bounding box center [744, 398] width 89 height 29
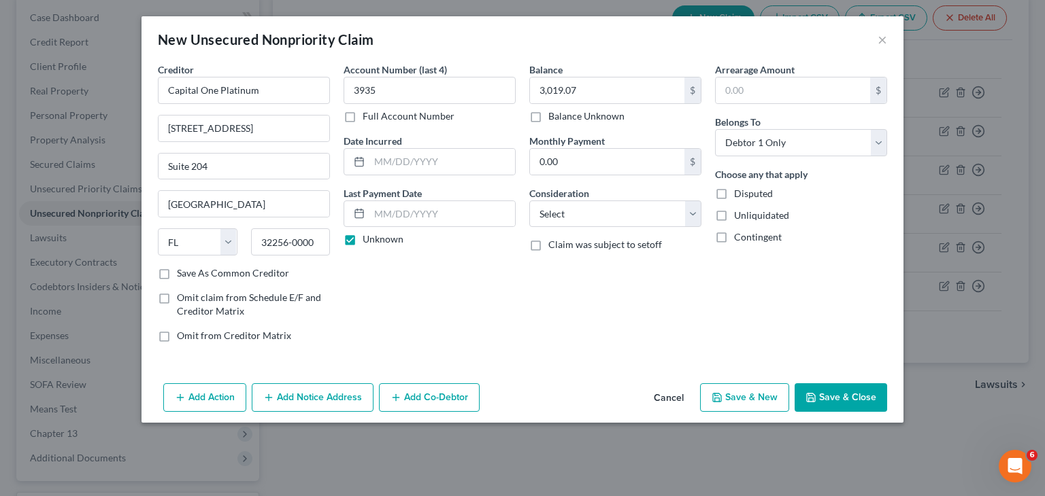
select select "0"
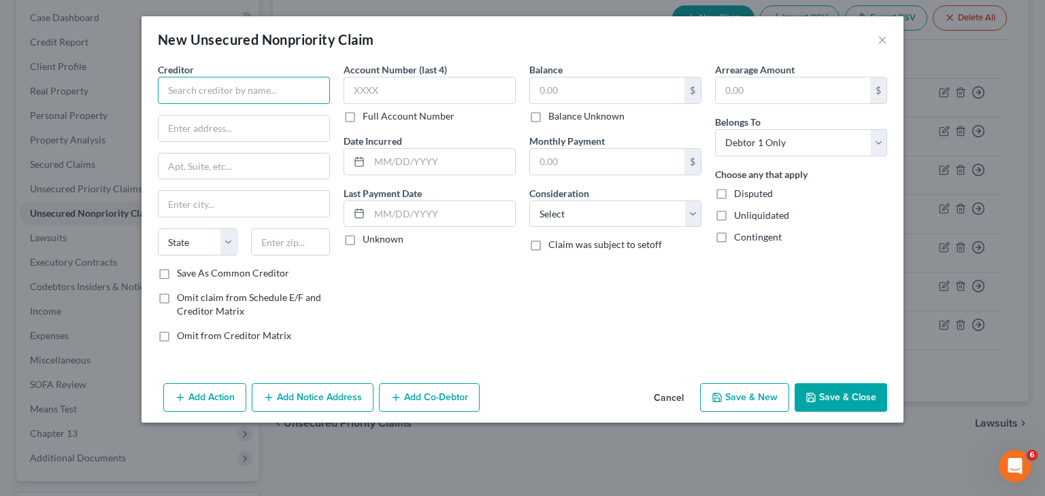
click at [199, 90] on input "text" at bounding box center [244, 90] width 172 height 27
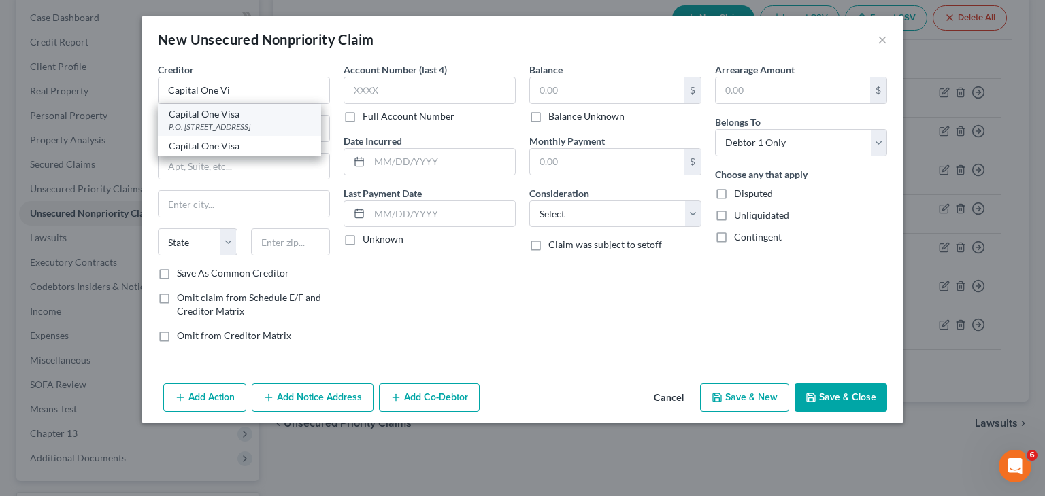
click at [275, 123] on div "P.O. [STREET_ADDRESS]" at bounding box center [239, 127] width 141 height 12
type input "Capital One Visa"
type input "P.O. Box 30285"
type input "[GEOGRAPHIC_DATA]"
select select "46"
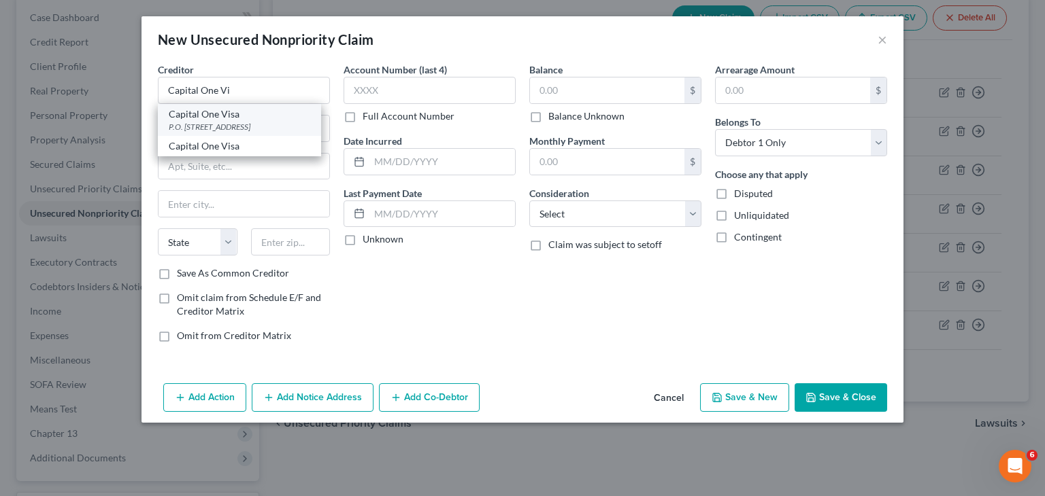
type input "84130-0285"
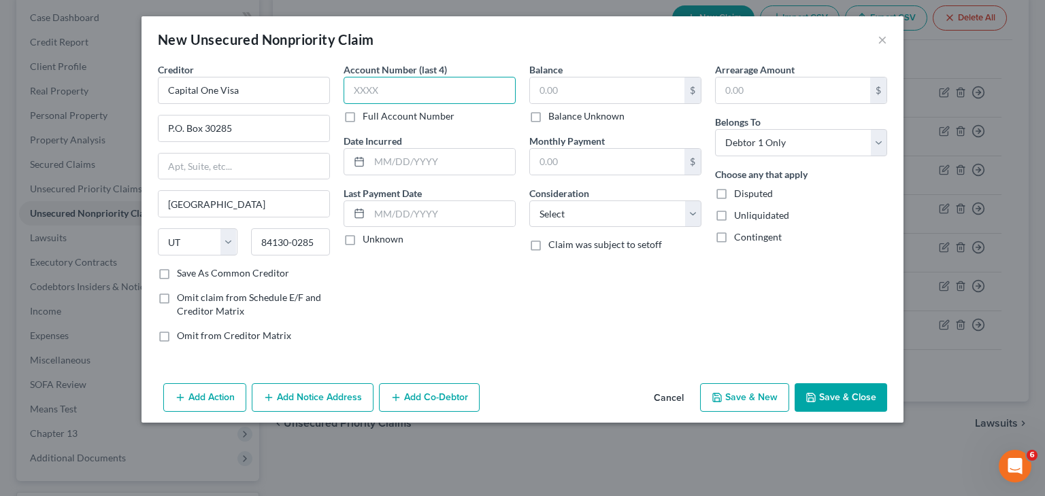
click at [376, 89] on input "text" at bounding box center [429, 90] width 172 height 27
type input "9484"
click at [362, 239] on label "Unknown" at bounding box center [382, 240] width 41 height 14
click at [368, 239] on input "Unknown" at bounding box center [372, 237] width 9 height 9
checkbox input "true"
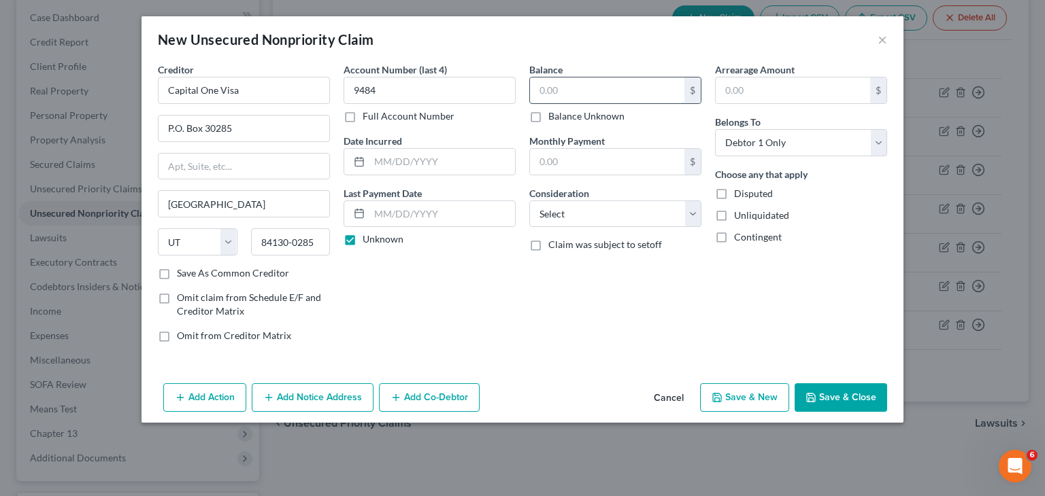
click at [634, 88] on input "text" at bounding box center [607, 91] width 154 height 26
type input "1,236.22"
click at [762, 398] on button "Save & New" at bounding box center [744, 398] width 89 height 29
select select "0"
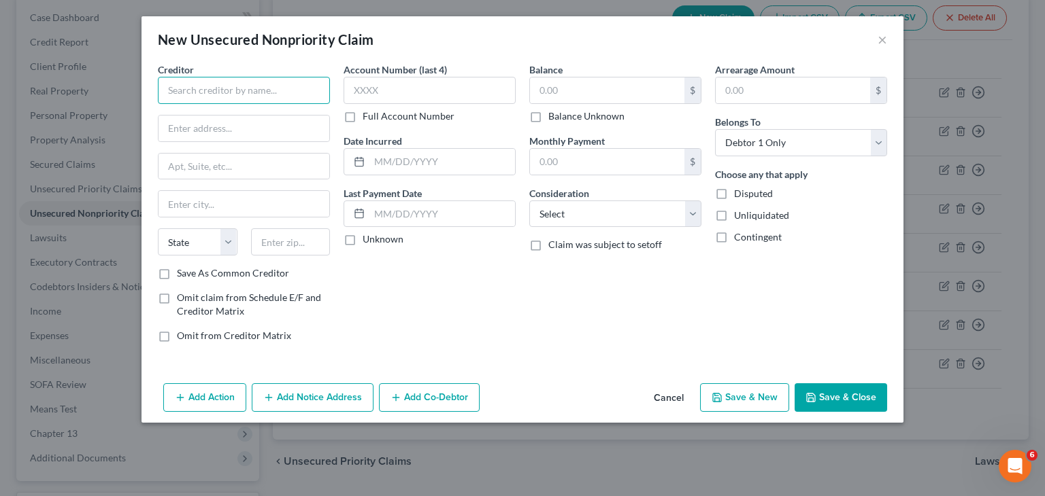
click at [256, 90] on input "text" at bounding box center [244, 90] width 172 height 27
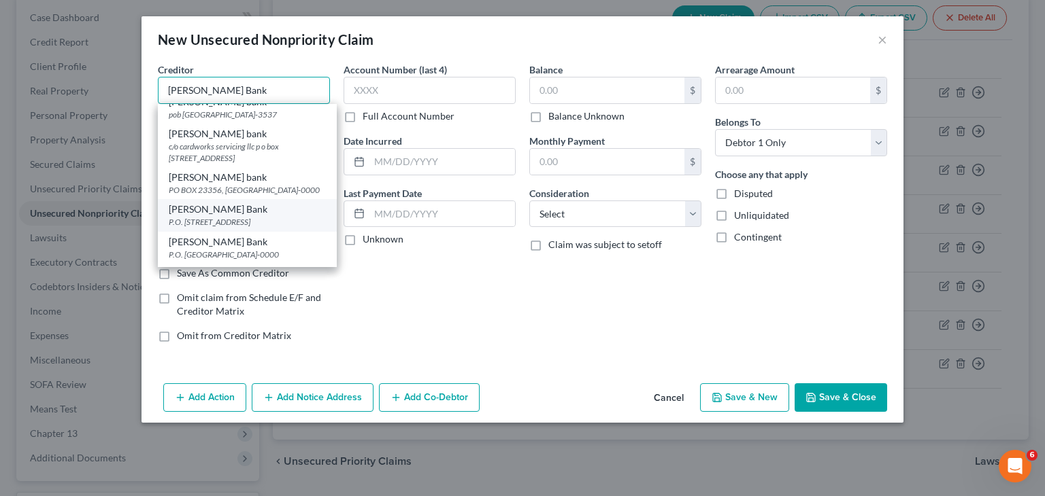
scroll to position [68, 0]
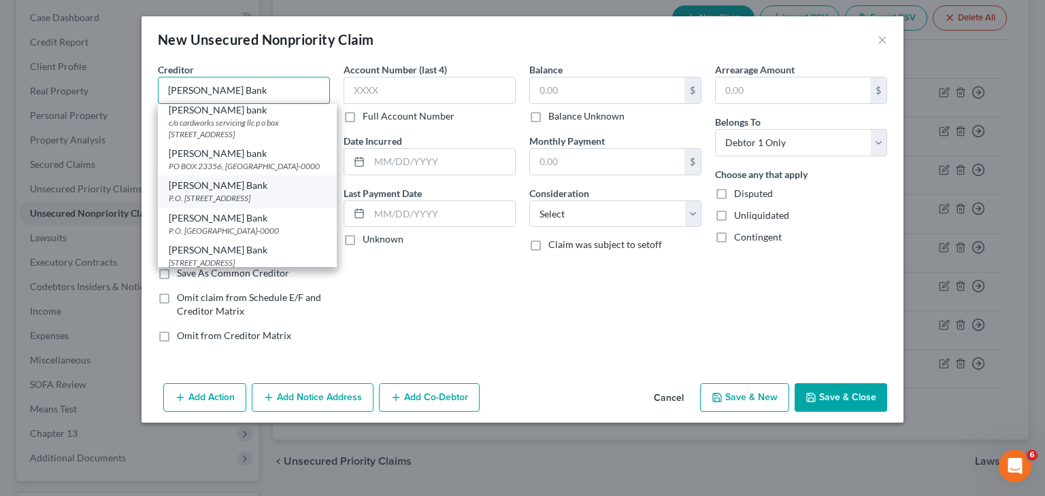
type input "[PERSON_NAME] Bank"
click at [282, 192] on div "[PERSON_NAME] Bank" at bounding box center [247, 186] width 157 height 14
type input "P.O. Box 5721"
type input "[GEOGRAPHIC_DATA]"
select select "35"
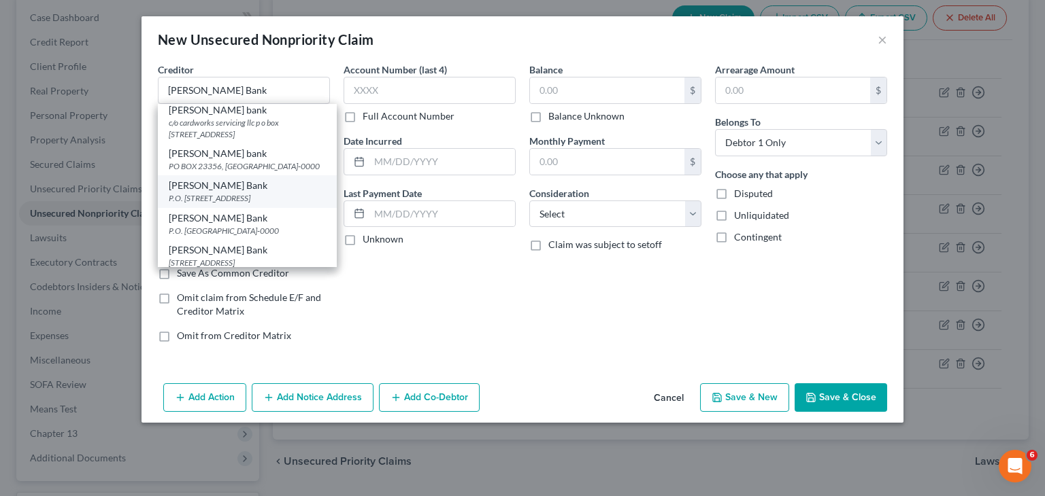
type input "11802-0000"
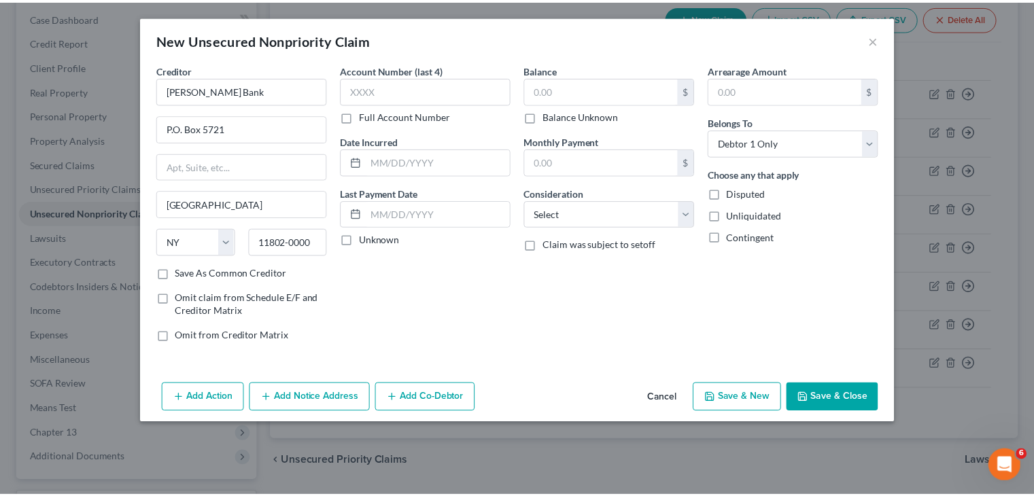
scroll to position [0, 0]
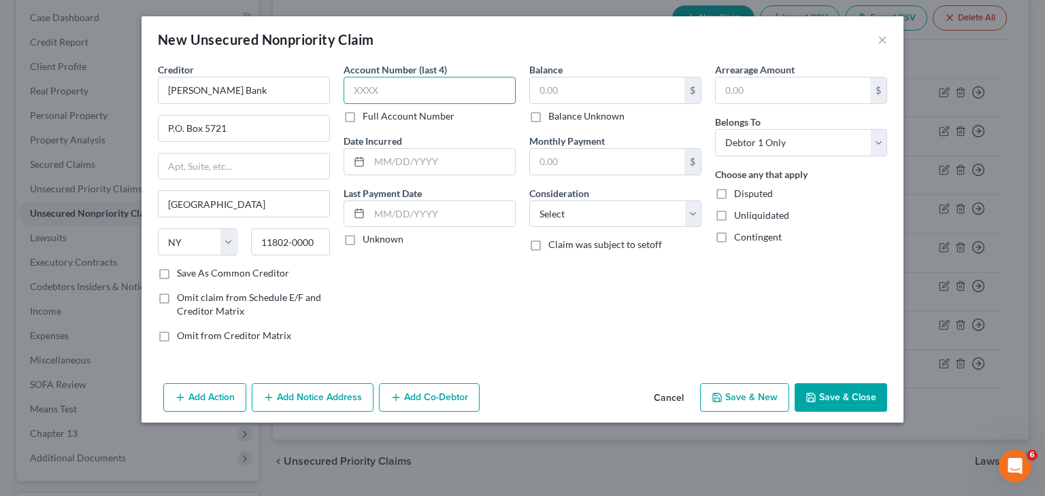
click at [403, 86] on input "text" at bounding box center [429, 90] width 172 height 27
type input "7709"
click at [362, 237] on label "Unknown" at bounding box center [382, 240] width 41 height 14
click at [368, 237] on input "Unknown" at bounding box center [372, 237] width 9 height 9
checkbox input "true"
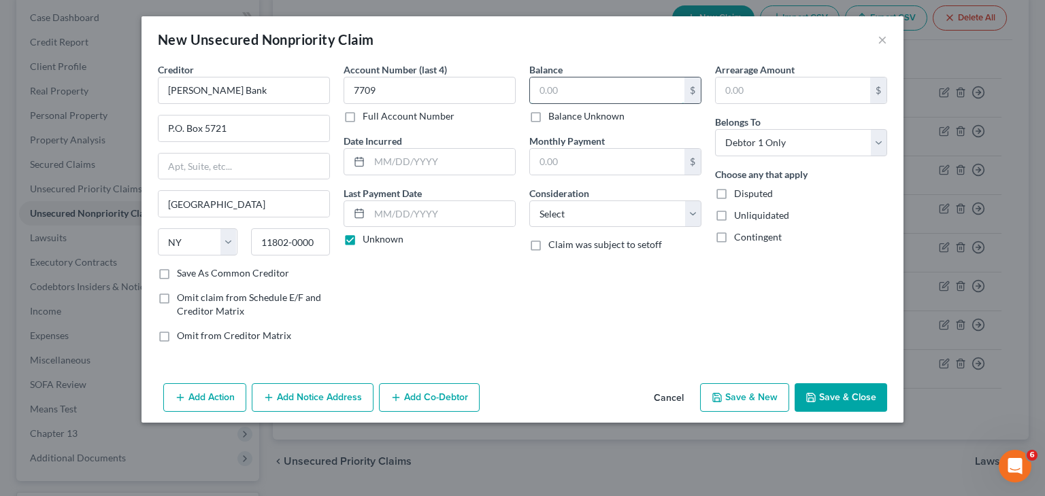
click at [585, 93] on input "text" at bounding box center [607, 91] width 154 height 26
type input "858.00"
click at [764, 394] on button "Save & New" at bounding box center [744, 398] width 89 height 29
select select "0"
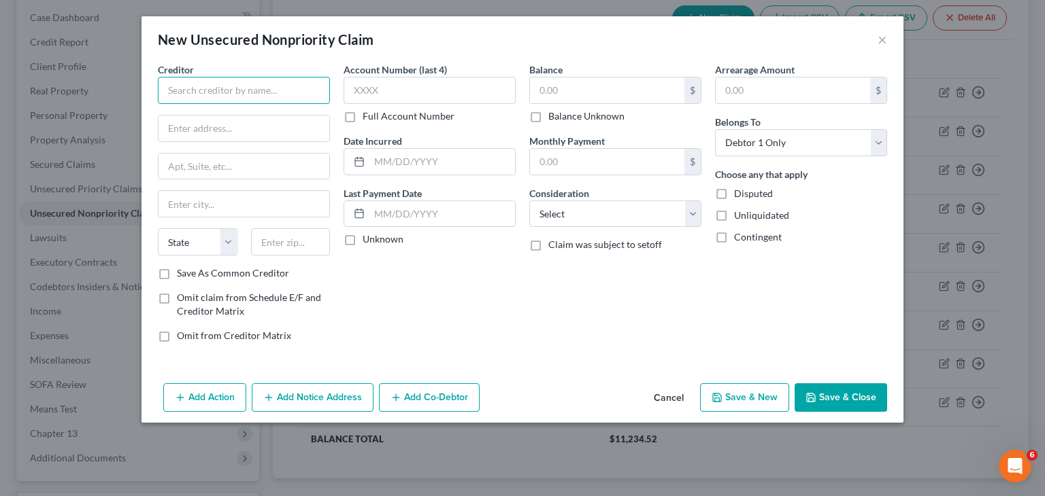
click at [234, 94] on input "text" at bounding box center [244, 90] width 172 height 27
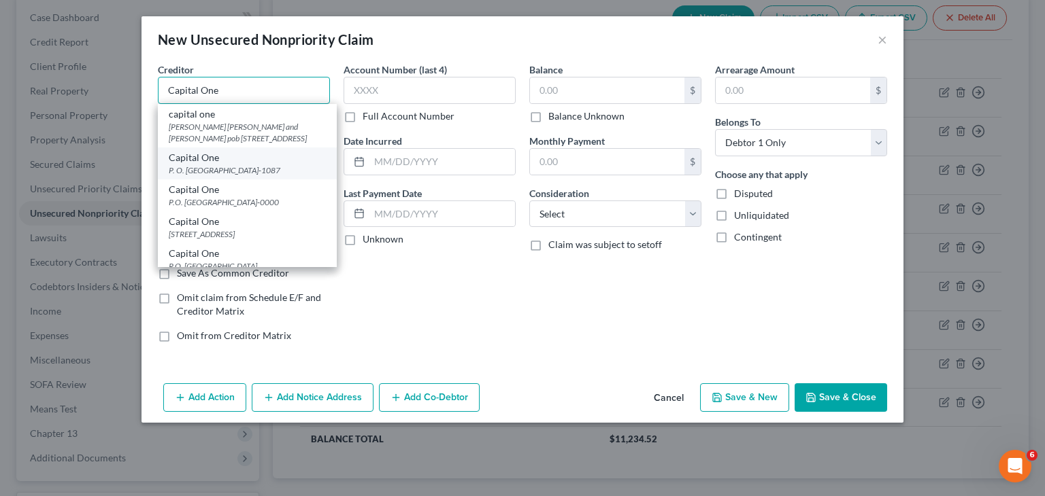
type input "Capital One"
click at [261, 171] on div "P. O. [GEOGRAPHIC_DATA]-1087" at bounding box center [247, 171] width 157 height 12
type input "P. O. Box 71087"
type input "Charlotte"
select select "28"
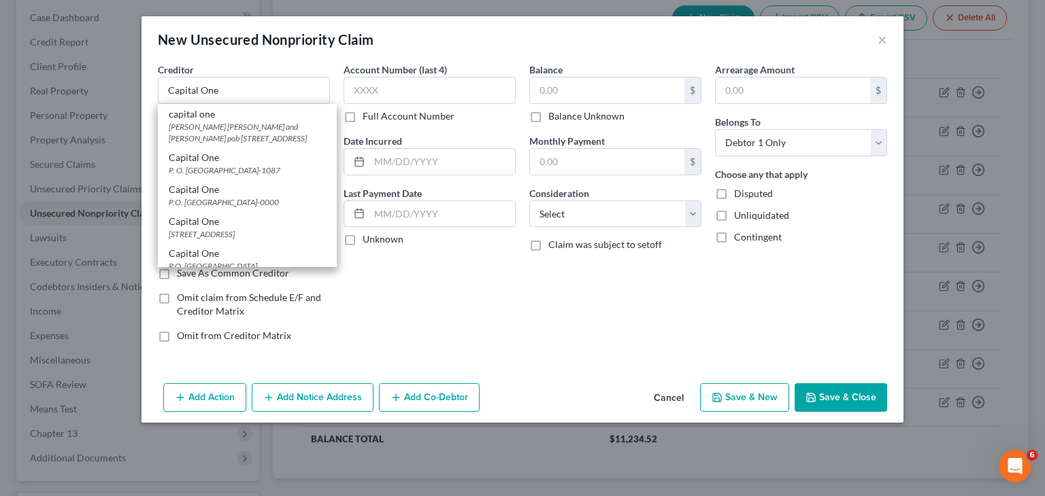
type input "28272-1087"
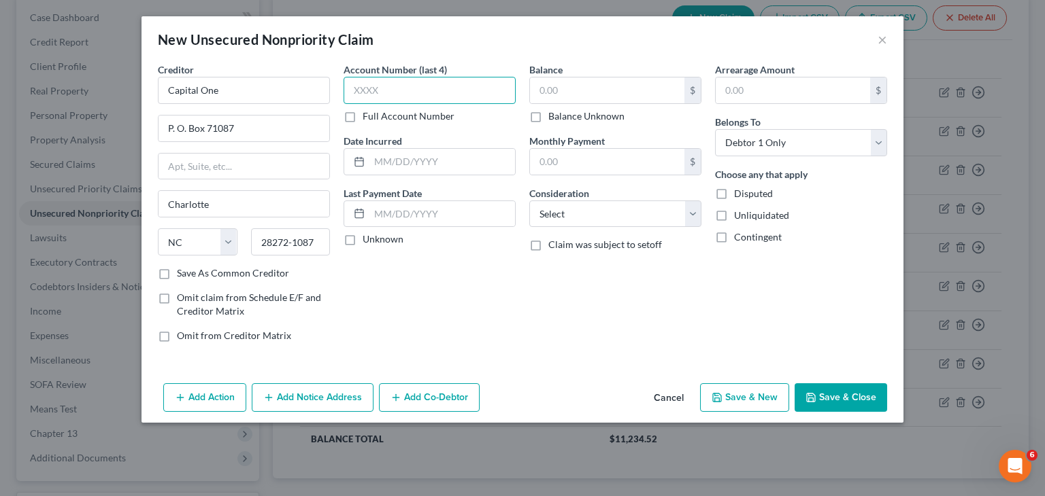
click at [388, 85] on input "text" at bounding box center [429, 90] width 172 height 27
type input "2850"
click at [579, 89] on input "text" at bounding box center [607, 91] width 154 height 26
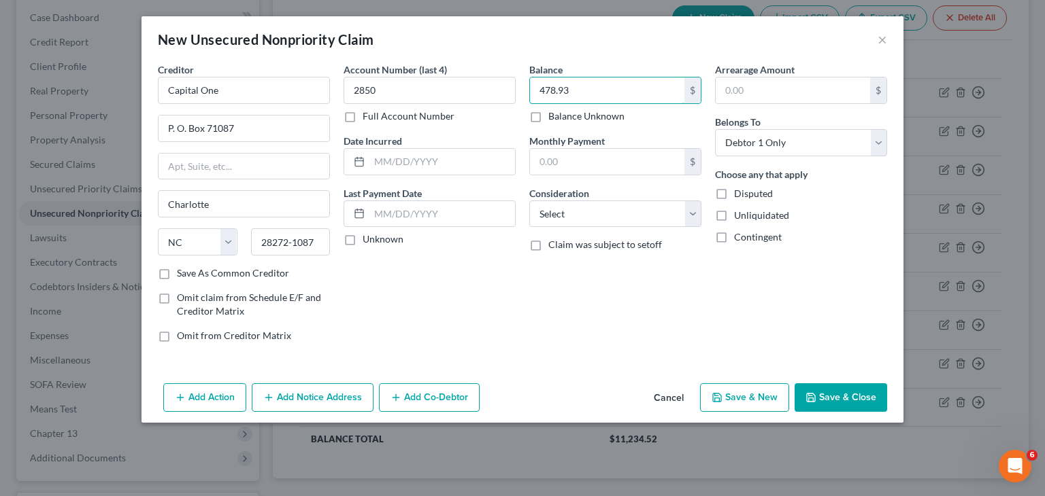
type input "478.93"
click at [732, 392] on button "Save & New" at bounding box center [744, 398] width 89 height 29
select select "0"
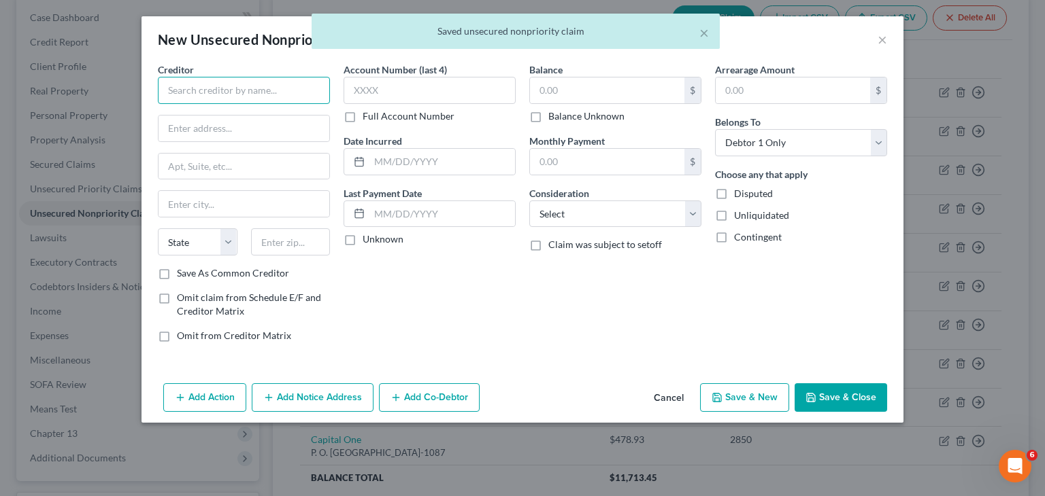
click at [277, 99] on input "text" at bounding box center [244, 90] width 172 height 27
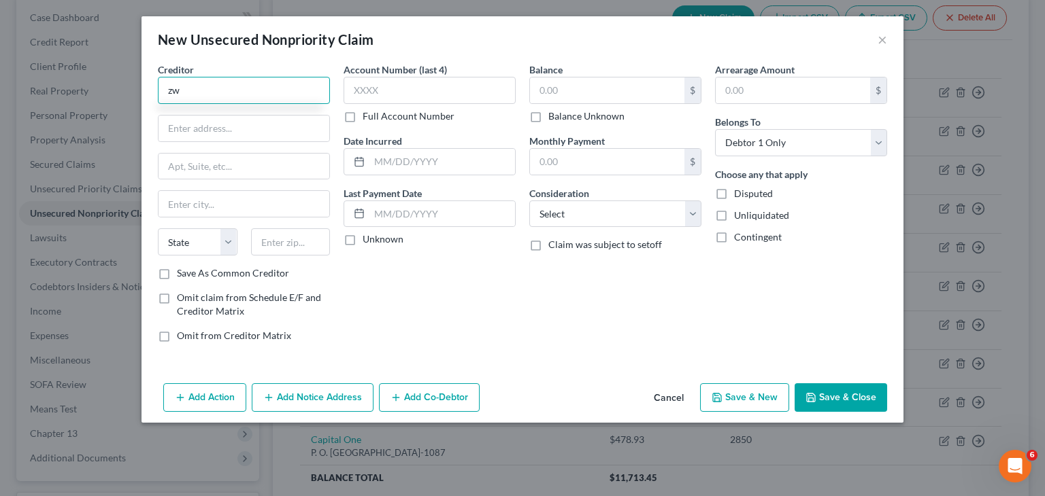
type input "z"
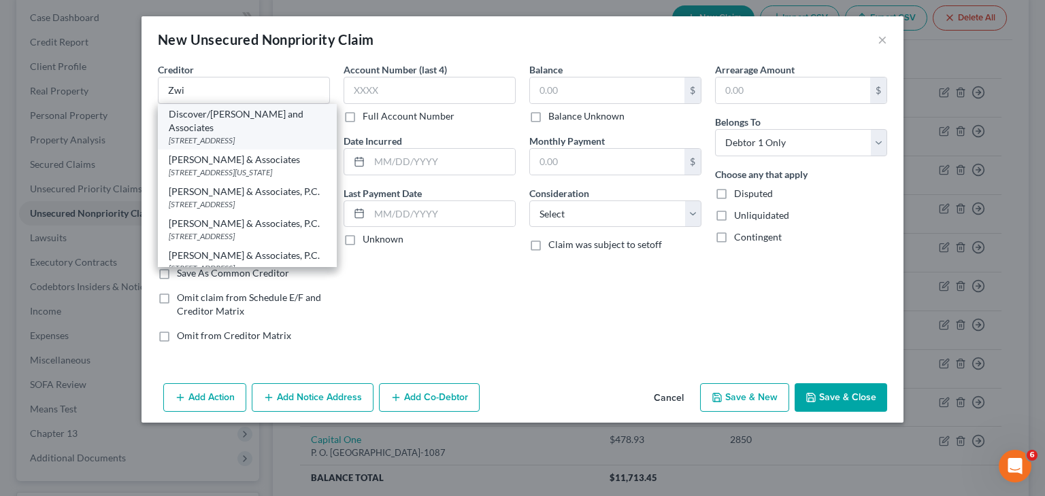
click at [267, 135] on div "[STREET_ADDRESS]" at bounding box center [247, 141] width 157 height 12
type input "Discover/[PERSON_NAME] and Associates"
type input "[STREET_ADDRESS]"
type input "Andover"
select select "22"
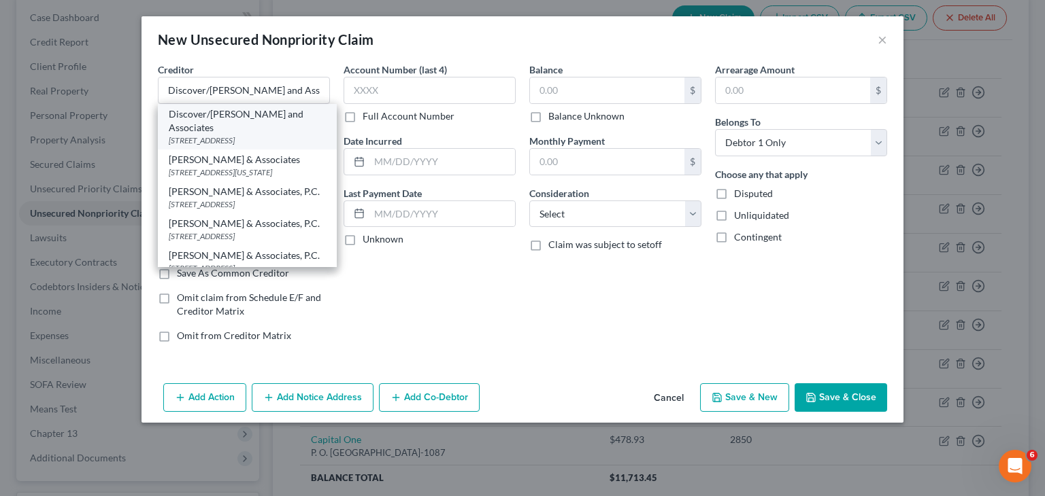
type input "01810-0000"
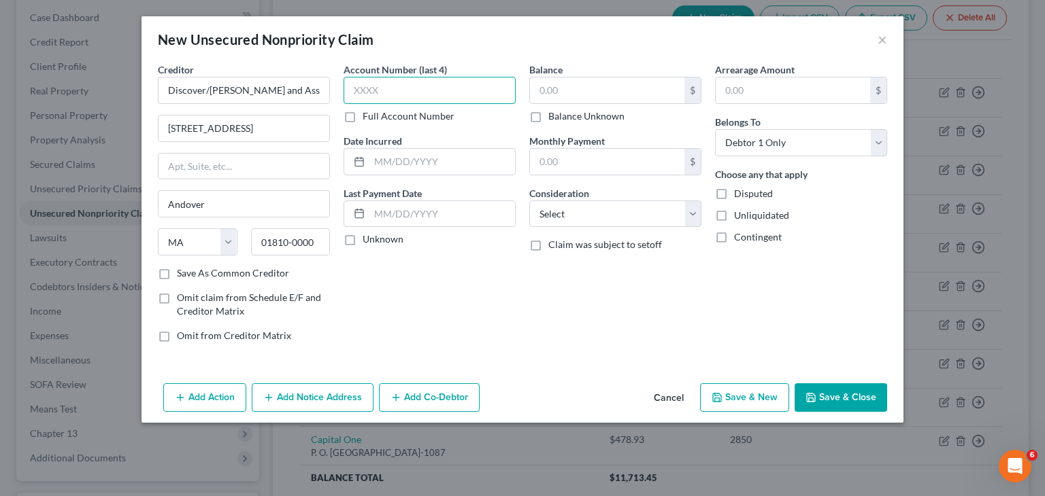
click at [374, 92] on input "text" at bounding box center [429, 90] width 172 height 27
type input "6877"
click at [362, 239] on label "Unknown" at bounding box center [382, 240] width 41 height 14
click at [368, 239] on input "Unknown" at bounding box center [372, 237] width 9 height 9
checkbox input "true"
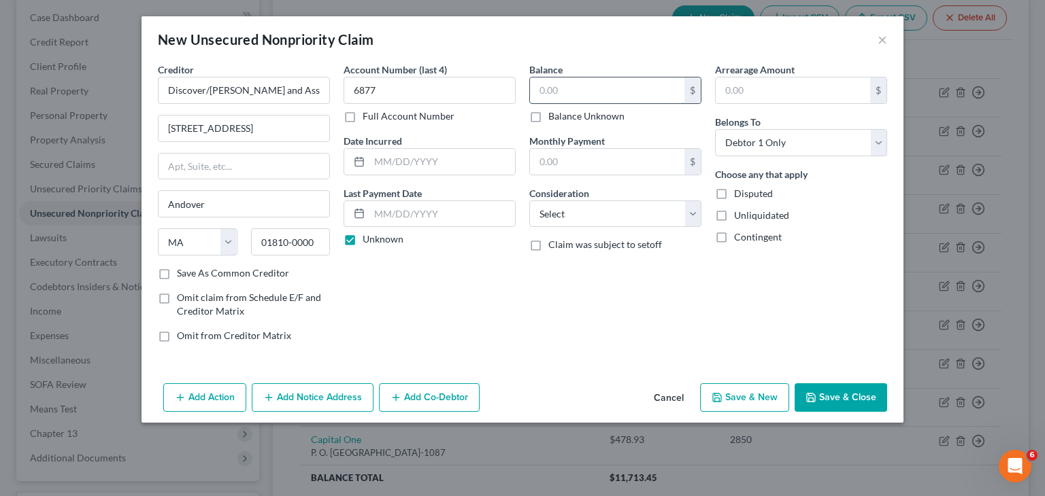
click at [593, 99] on input "text" at bounding box center [607, 91] width 154 height 26
type input "1,813.70"
click at [739, 403] on button "Save & New" at bounding box center [744, 398] width 89 height 29
select select "0"
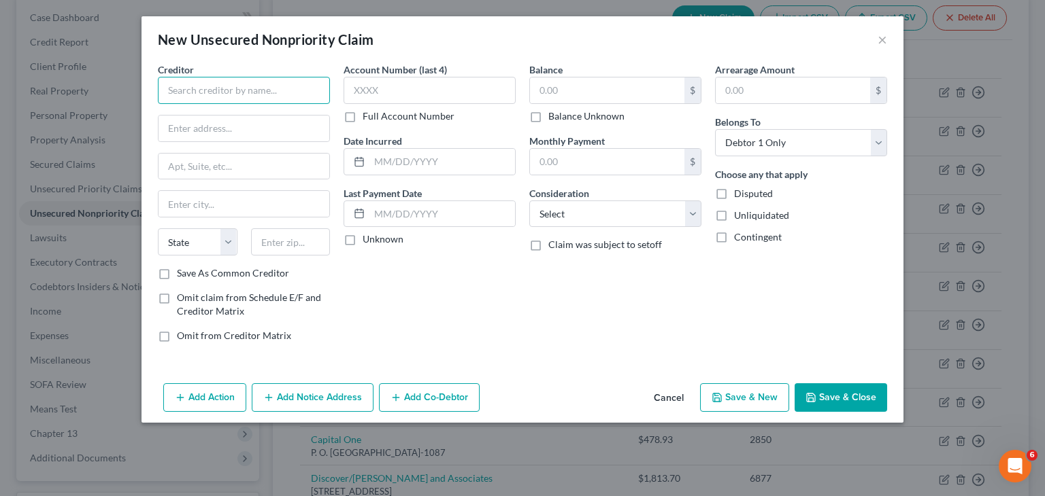
click at [218, 99] on input "text" at bounding box center [244, 90] width 172 height 27
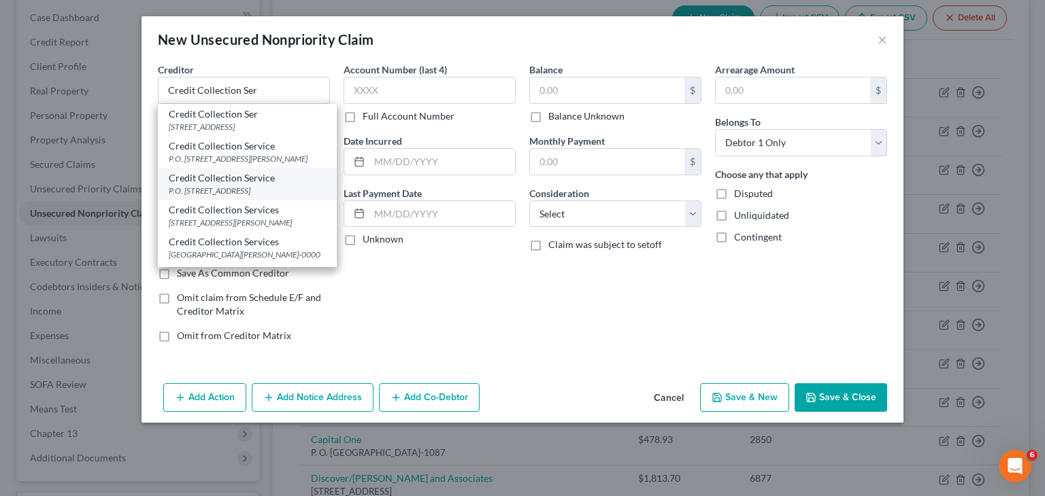
click at [279, 185] on div "Credit Collection Service" at bounding box center [247, 178] width 157 height 14
type input "Credit Collection Service"
type input "P.O. Box 607"
type input "[PERSON_NAME]"
select select "22"
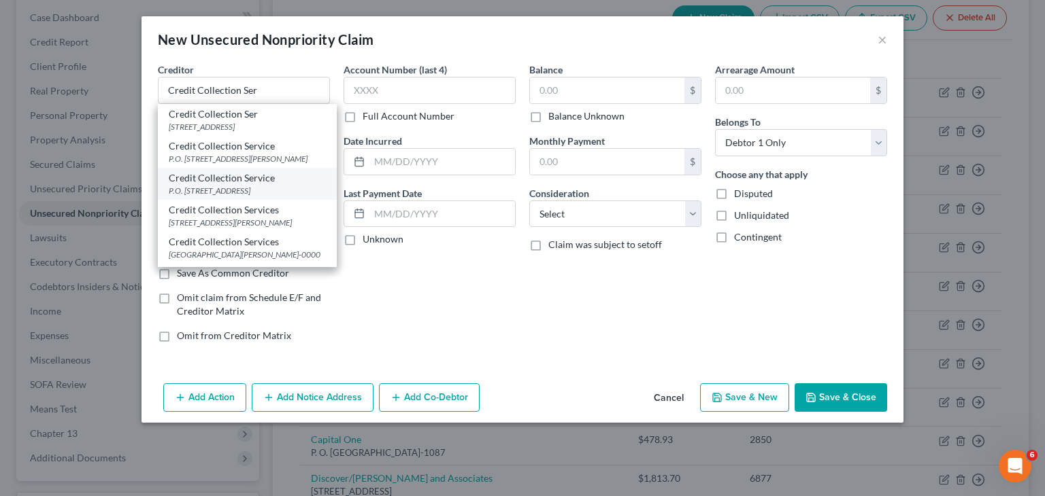
type input "02062-0000"
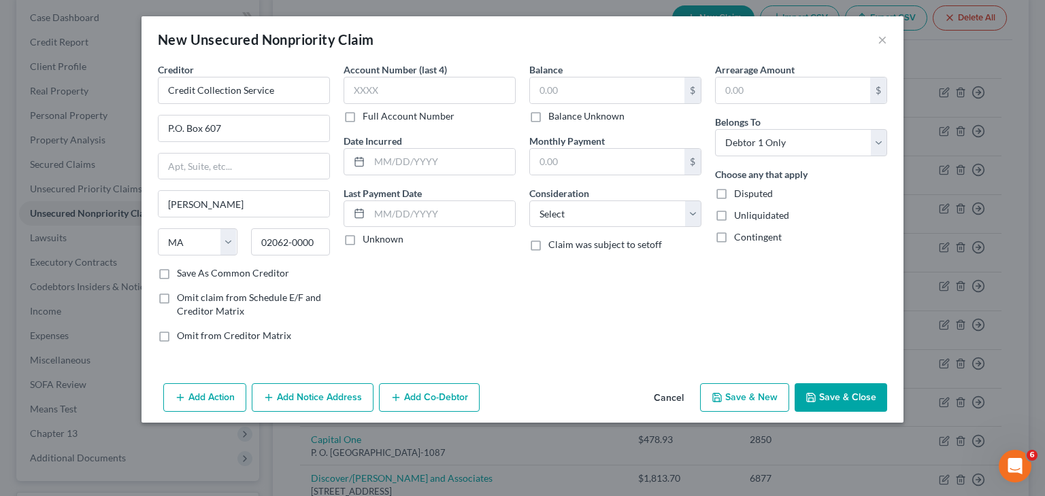
click at [362, 236] on label "Unknown" at bounding box center [382, 240] width 41 height 14
click at [368, 236] on input "Unknown" at bounding box center [372, 237] width 9 height 9
checkbox input "true"
click at [387, 90] on input "text" at bounding box center [429, 90] width 172 height 27
type input "2502"
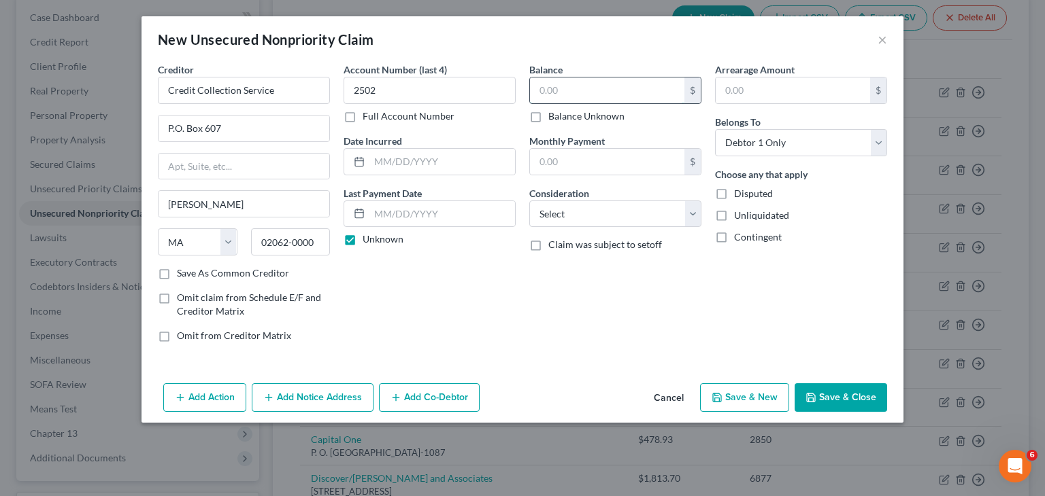
click at [560, 88] on input "text" at bounding box center [607, 91] width 154 height 26
type input "68.40"
click at [733, 400] on button "Save & New" at bounding box center [744, 398] width 89 height 29
select select "0"
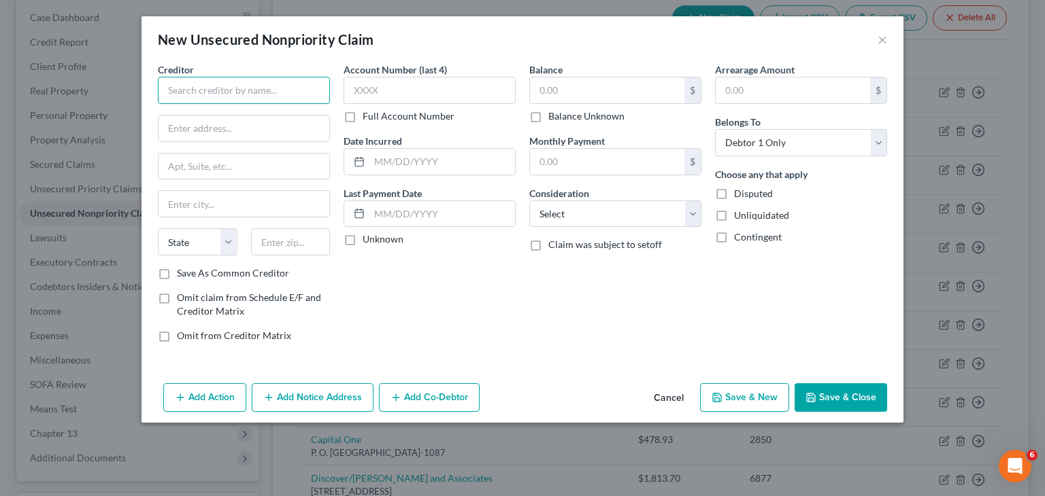
click at [236, 90] on input "text" at bounding box center [244, 90] width 172 height 27
type input "Bison Cash"
click at [216, 124] on input "text" at bounding box center [243, 129] width 171 height 26
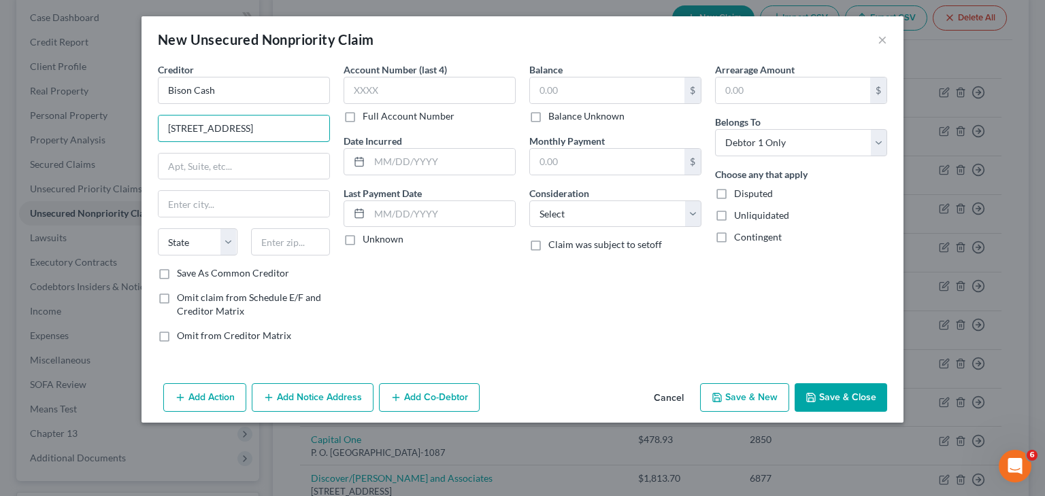
type input "[STREET_ADDRESS]"
click at [218, 170] on input "text" at bounding box center [243, 167] width 171 height 26
type input "654"
click at [223, 205] on input "text" at bounding box center [243, 204] width 171 height 26
paste input "Santa [PERSON_NAME]"
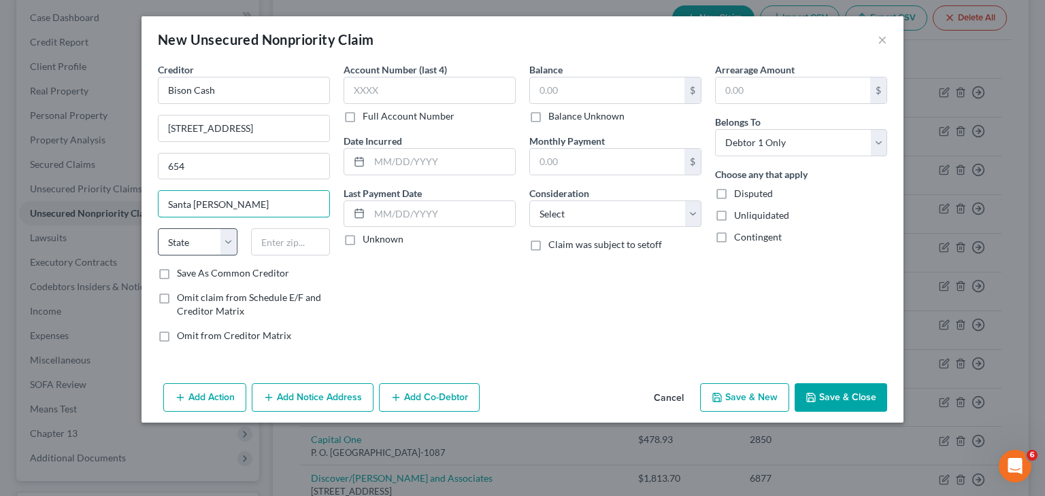
type input "Santa [PERSON_NAME]"
click at [209, 237] on select "State [US_STATE] AK AR AZ CA CO CT DE DC [GEOGRAPHIC_DATA] [GEOGRAPHIC_DATA] GU…" at bounding box center [198, 241] width 80 height 27
select select "4"
click at [158, 228] on select "State [US_STATE] AK AR AZ CA CO CT DE DC [GEOGRAPHIC_DATA] [GEOGRAPHIC_DATA] GU…" at bounding box center [198, 241] width 80 height 27
click at [266, 241] on input "text" at bounding box center [291, 241] width 80 height 27
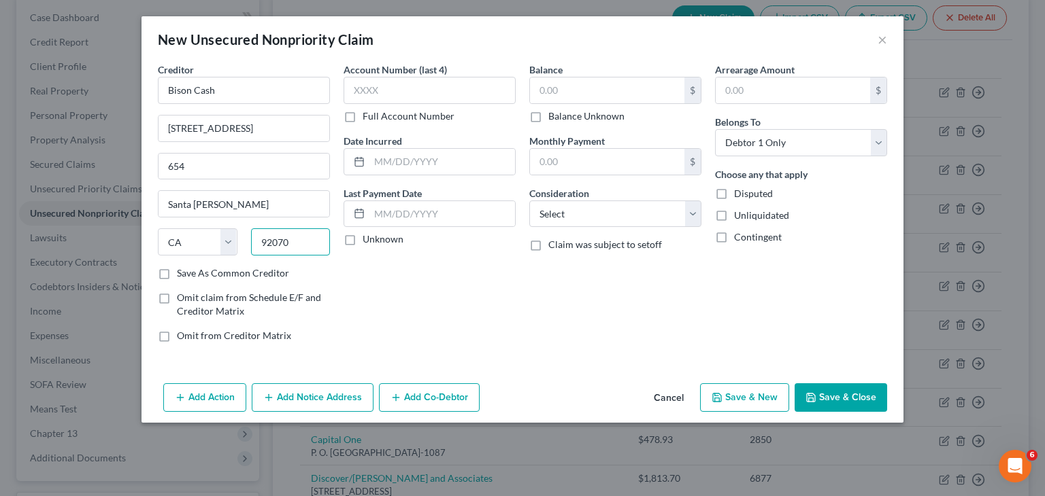
type input "92070"
click at [362, 239] on label "Unknown" at bounding box center [382, 240] width 41 height 14
click at [368, 239] on input "Unknown" at bounding box center [372, 237] width 9 height 9
checkbox input "true"
click at [449, 91] on input "text" at bounding box center [429, 90] width 172 height 27
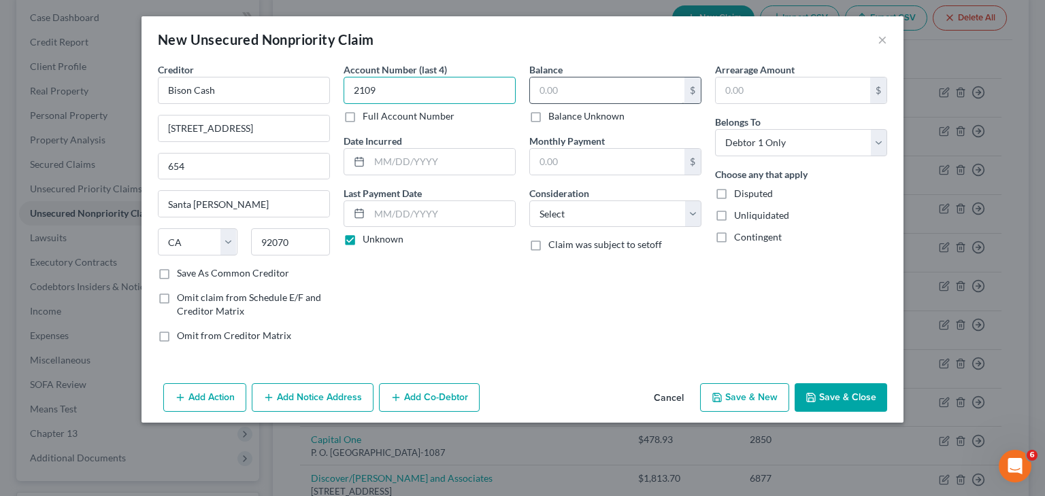
type input "2109"
click at [599, 90] on input "text" at bounding box center [607, 91] width 154 height 26
type input "1,532.33"
click at [847, 395] on button "Save & Close" at bounding box center [840, 398] width 92 height 29
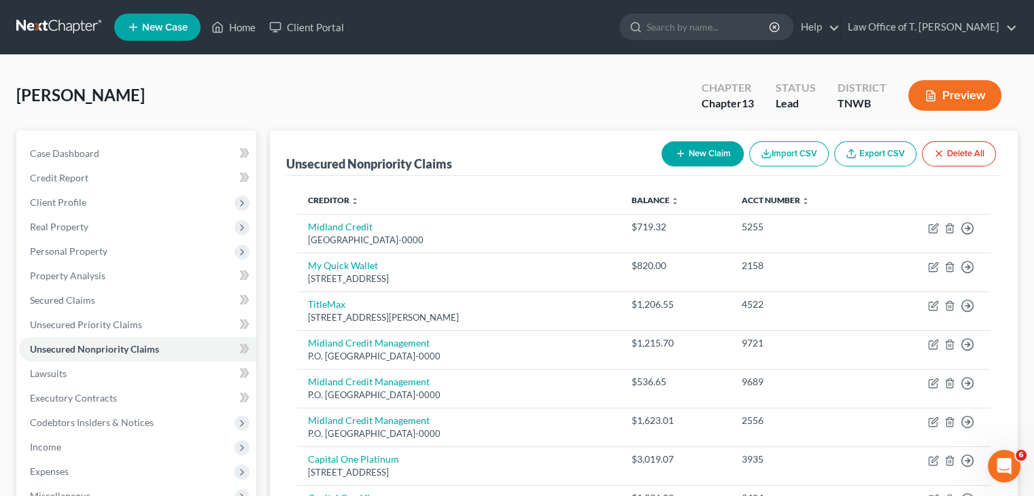
click at [693, 157] on button "New Claim" at bounding box center [703, 153] width 82 height 25
select select "0"
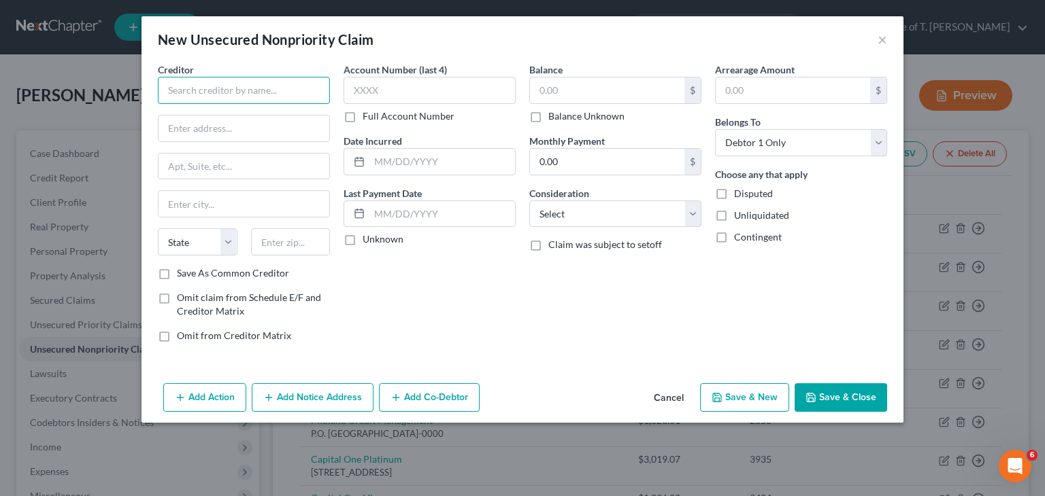
click at [249, 95] on input "text" at bounding box center [244, 90] width 172 height 27
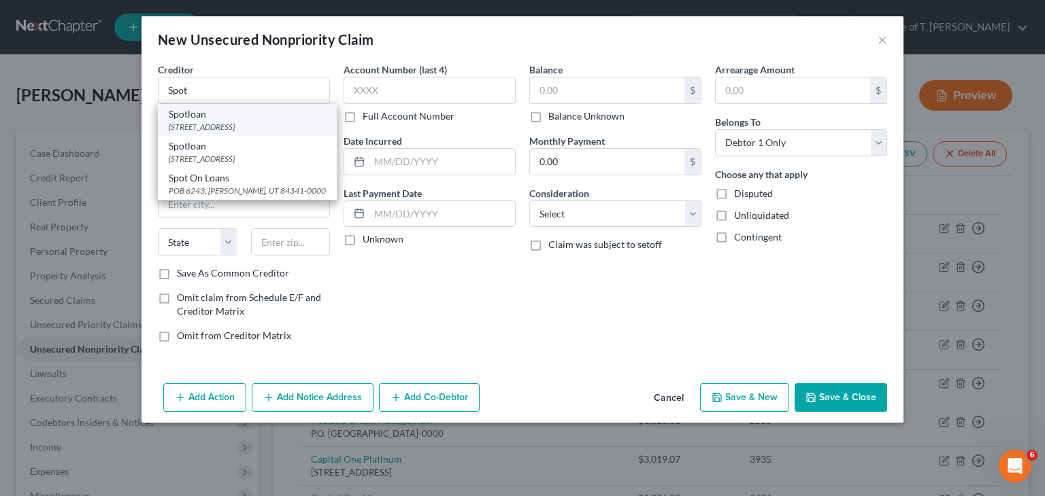
click at [248, 127] on div "[STREET_ADDRESS]" at bounding box center [247, 127] width 157 height 12
type input "Spotloan"
type input "PO Box 720"
type input "Belcourt"
select select "29"
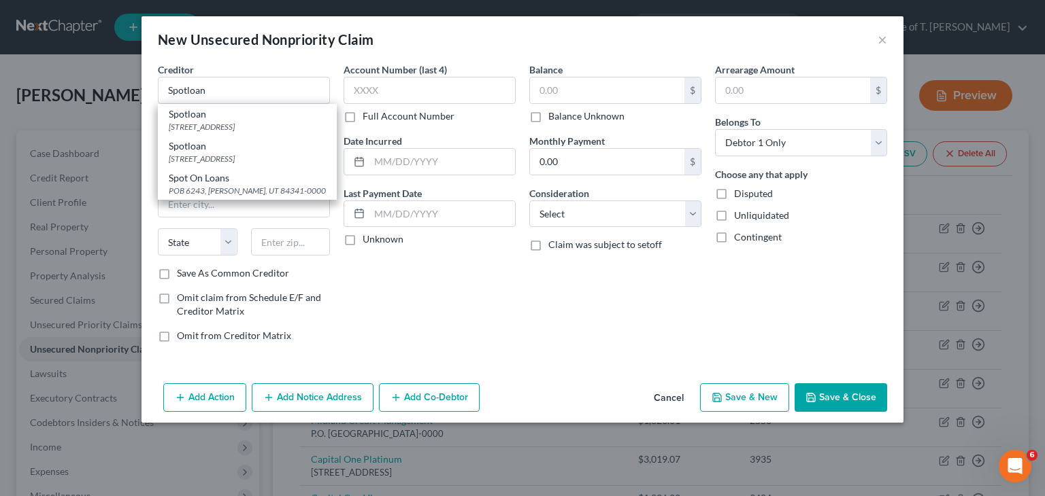
type input "58316-0000"
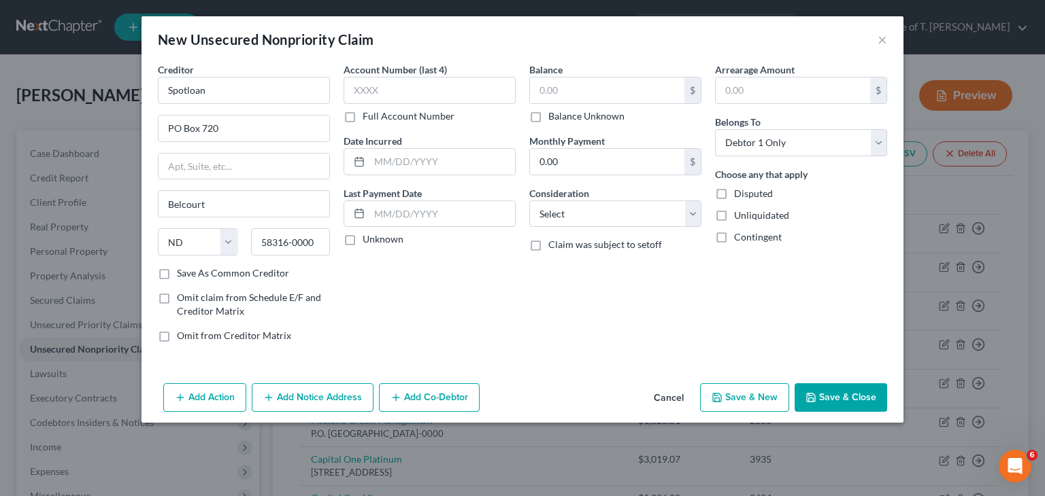
click at [362, 239] on label "Unknown" at bounding box center [382, 240] width 41 height 14
click at [368, 239] on input "Unknown" at bounding box center [372, 237] width 9 height 9
checkbox input "true"
click at [568, 89] on input "text" at bounding box center [607, 91] width 154 height 26
type input "1,177.93"
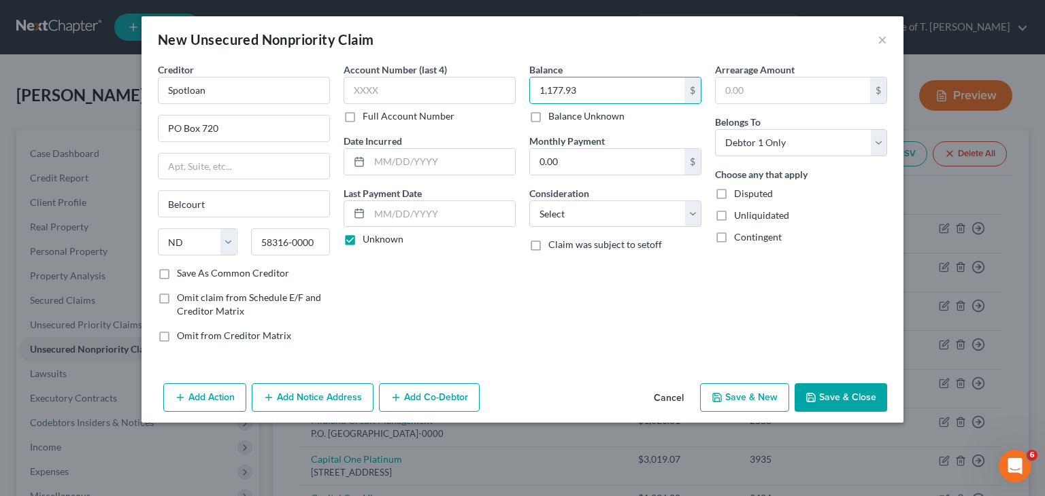
click at [764, 391] on button "Save & New" at bounding box center [744, 398] width 89 height 29
select select "0"
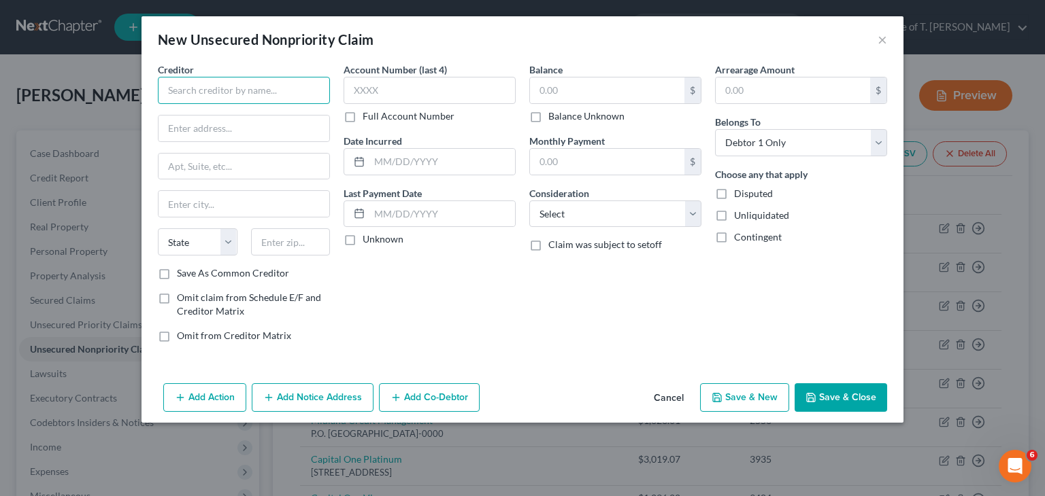
click at [252, 95] on input "text" at bounding box center [244, 90] width 172 height 27
type input "Blue Frog Loans"
drag, startPoint x: 236, startPoint y: 132, endPoint x: 244, endPoint y: 121, distance: 13.6
click at [236, 132] on input "text" at bounding box center [243, 129] width 171 height 26
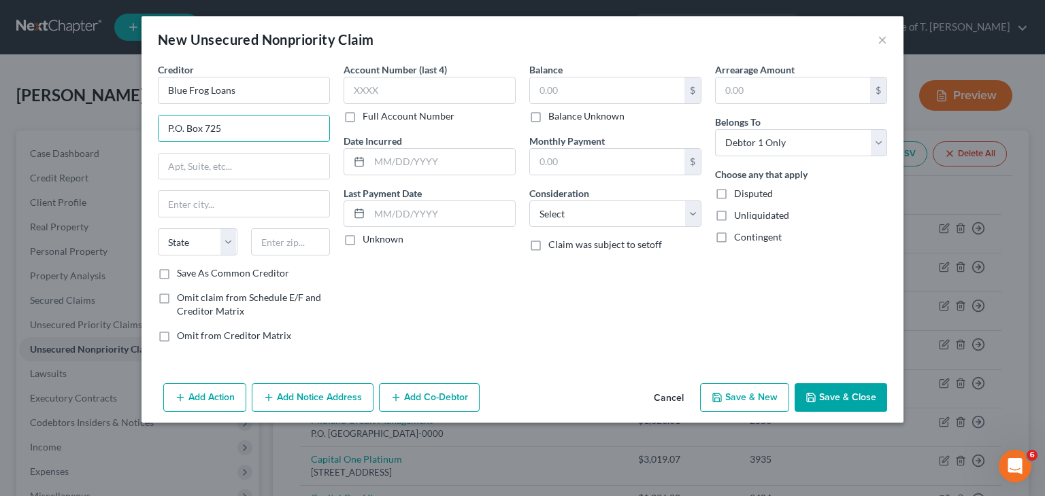
type input "P.O. Box 725"
click at [267, 197] on input "text" at bounding box center [243, 204] width 171 height 26
type input "[PERSON_NAME]"
select select "26"
type input "63026"
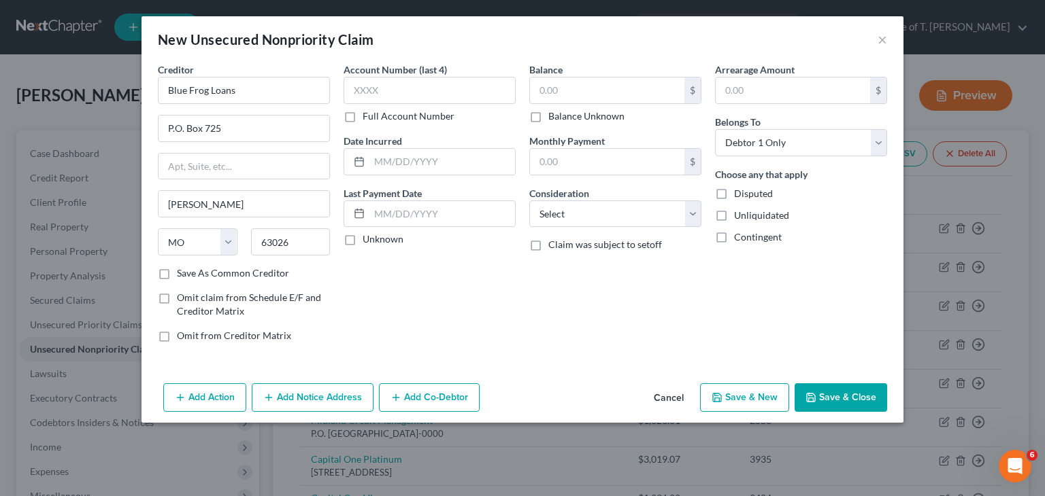
click at [177, 273] on label "Save As Common Creditor" at bounding box center [233, 274] width 112 height 14
click at [182, 273] on input "Save As Common Creditor" at bounding box center [186, 271] width 9 height 9
checkbox input "true"
click at [365, 92] on input "text" at bounding box center [429, 90] width 172 height 27
type input "1812"
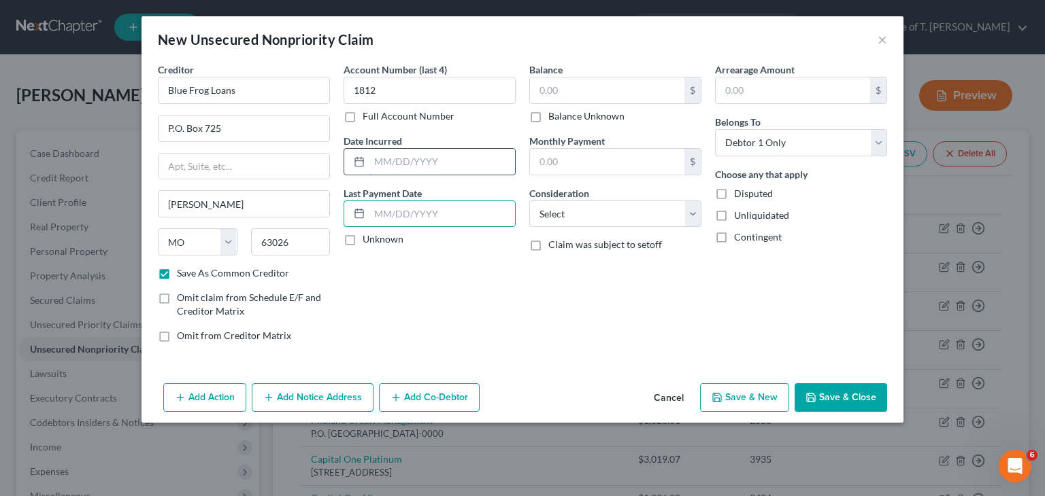
click at [362, 242] on label "Unknown" at bounding box center [382, 240] width 41 height 14
click at [368, 241] on input "Unknown" at bounding box center [372, 237] width 9 height 9
checkbox input "true"
click at [549, 94] on input "text" at bounding box center [607, 91] width 154 height 26
type input "702.14"
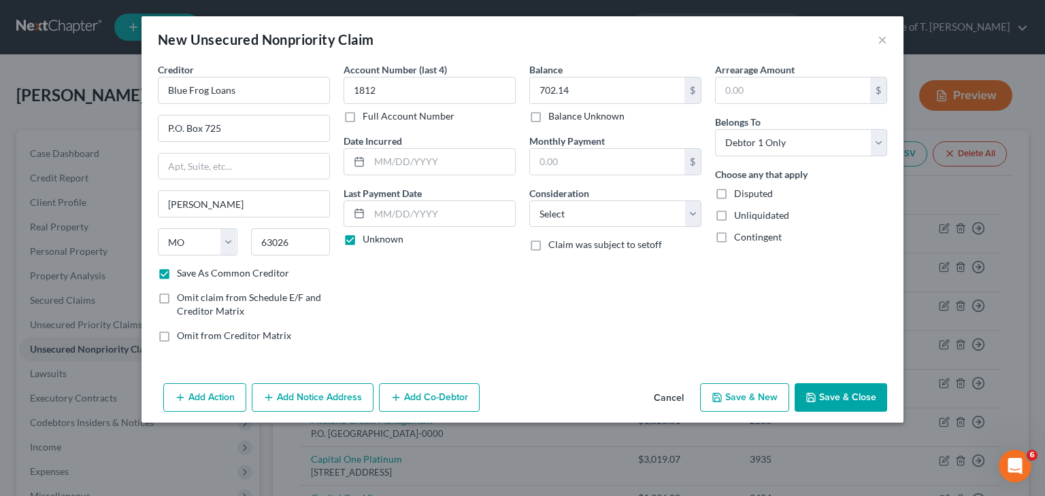
click at [730, 403] on button "Save & New" at bounding box center [744, 398] width 89 height 29
select select "0"
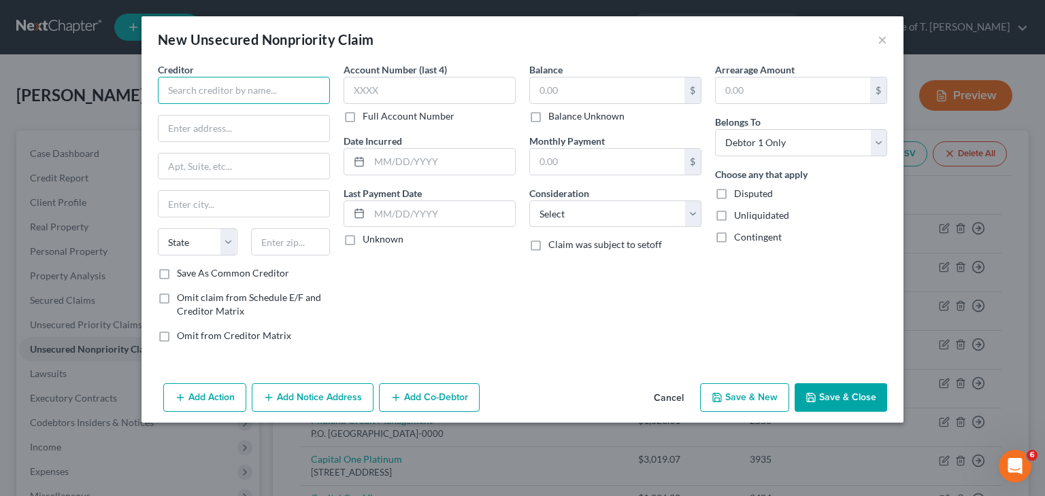
click at [224, 101] on input "text" at bounding box center [244, 90] width 172 height 27
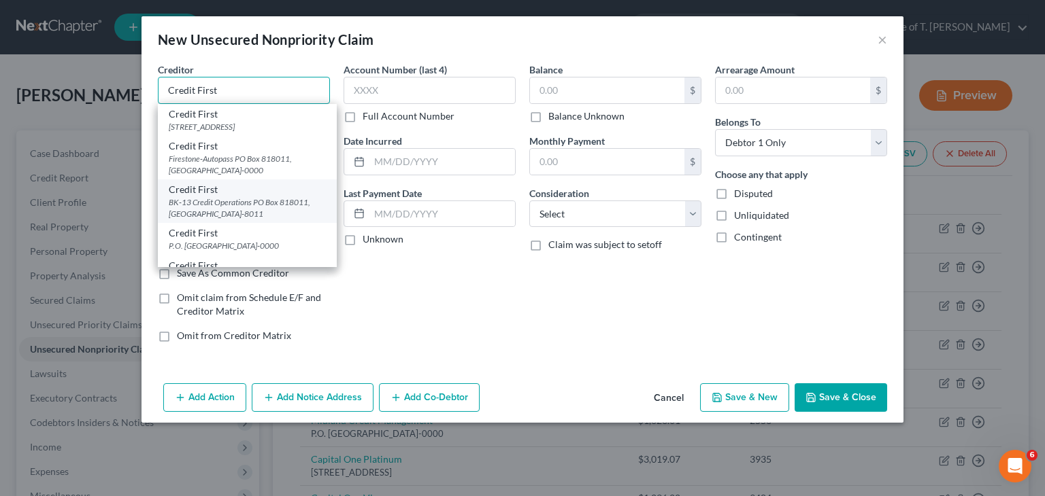
type input "Credit First"
click at [271, 217] on div "BK-13 Credit Operations PO Box 818011, [GEOGRAPHIC_DATA]-8011" at bounding box center [247, 208] width 157 height 23
type input "BK-13 Credit Operations"
type input "PO Box 818011"
type input "[GEOGRAPHIC_DATA]"
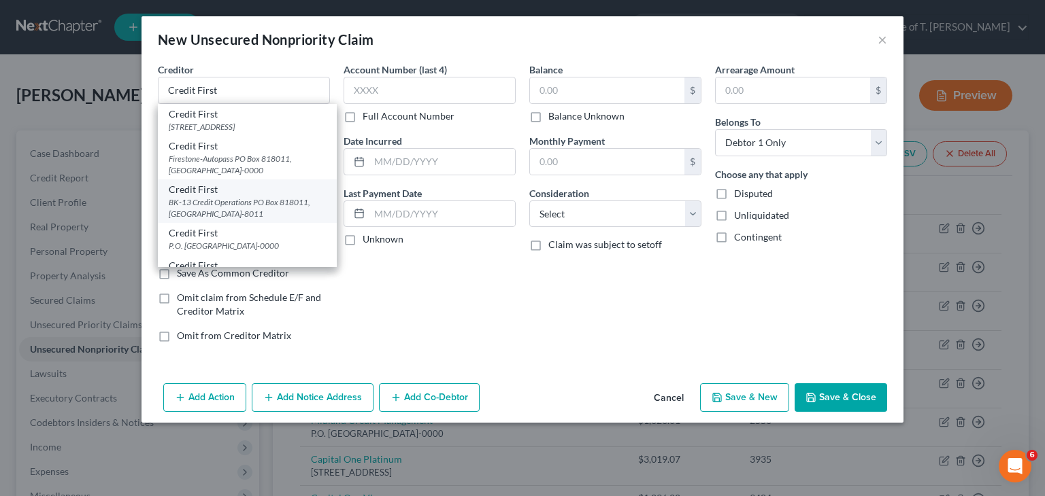
select select "36"
type input "44181-8011"
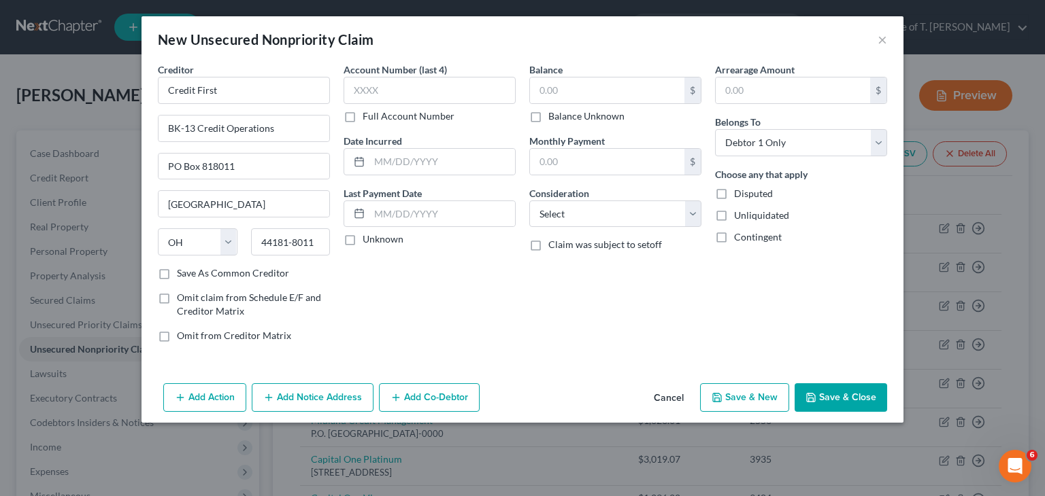
click at [362, 243] on label "Unknown" at bounding box center [382, 240] width 41 height 14
click at [368, 241] on input "Unknown" at bounding box center [372, 237] width 9 height 9
checkbox input "true"
click at [583, 91] on input "text" at bounding box center [607, 91] width 154 height 26
type input "867.00"
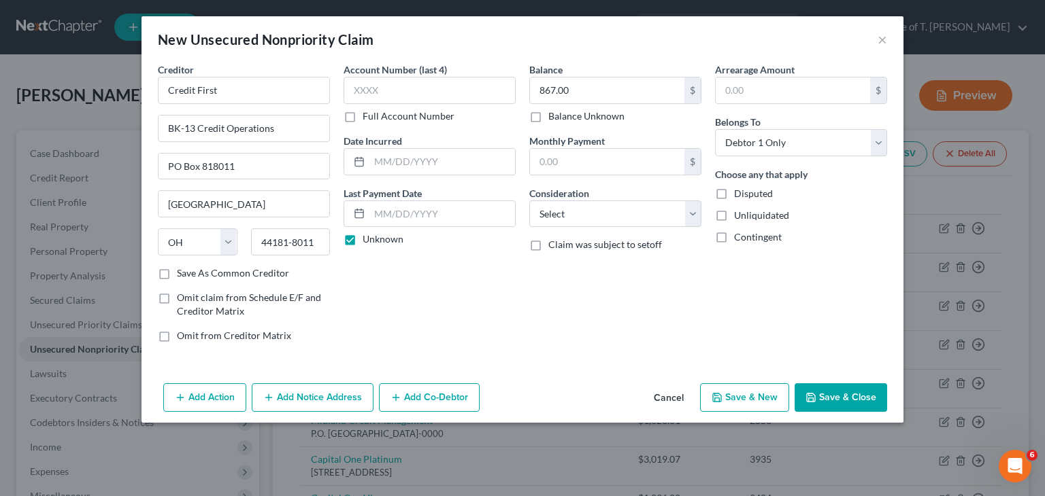
click at [743, 401] on button "Save & New" at bounding box center [744, 398] width 89 height 29
select select "0"
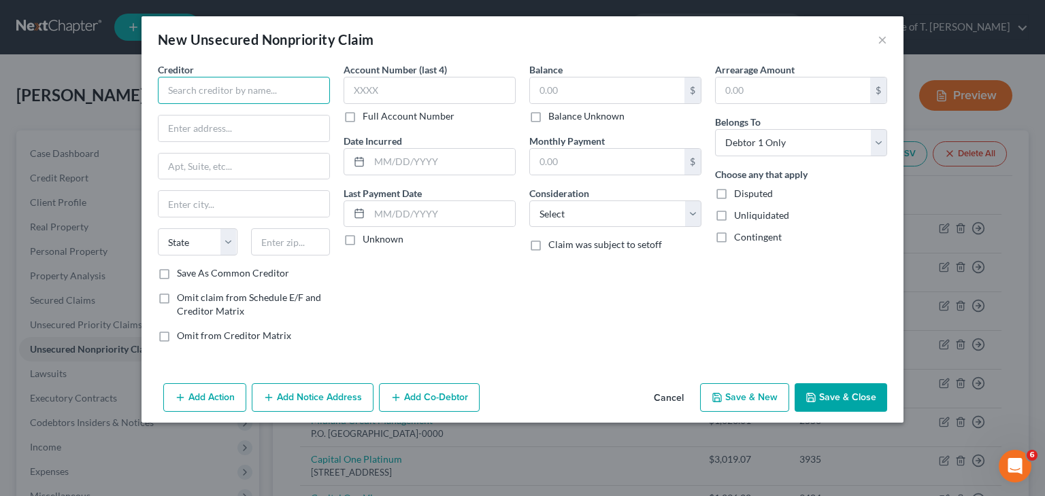
click at [205, 90] on input "text" at bounding box center [244, 90] width 172 height 27
type input "Tilt Finance"
click at [262, 129] on input "text" at bounding box center [243, 129] width 171 height 26
paste input "[STREET_ADDRESS]"
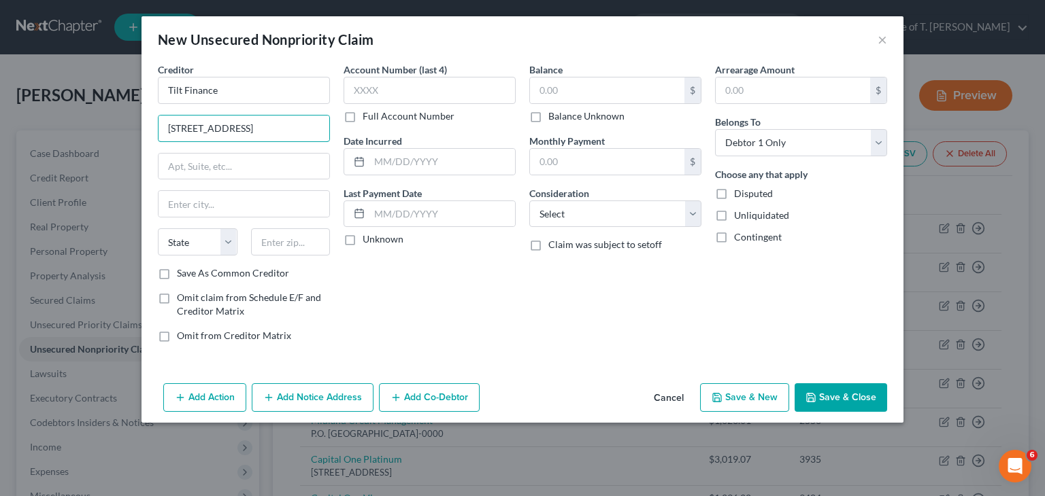
type input "[STREET_ADDRESS]"
click at [222, 171] on input "text" at bounding box center [243, 167] width 171 height 26
type input "PMB 499"
click at [191, 195] on input "text" at bounding box center [243, 204] width 171 height 26
click at [177, 270] on label "Save As Common Creditor" at bounding box center [233, 274] width 112 height 14
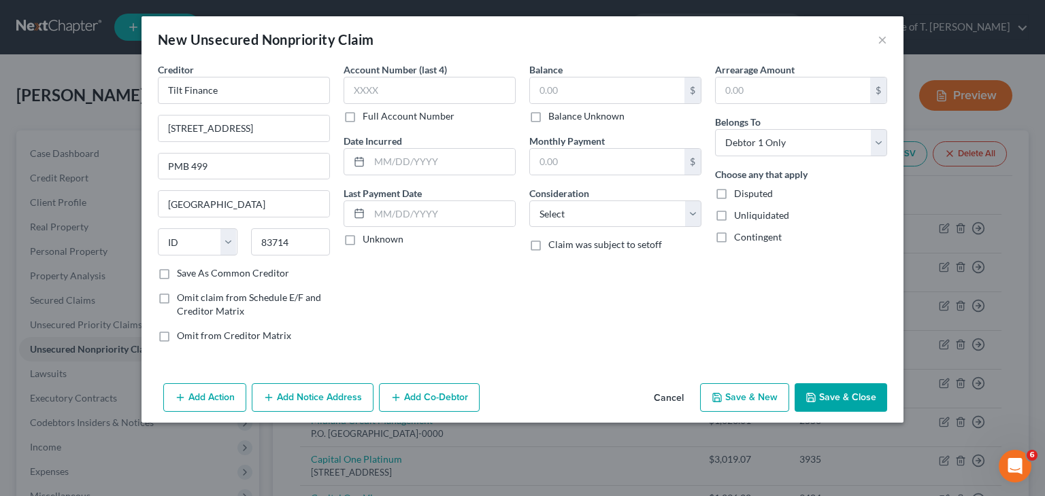
click at [182, 270] on input "Save As Common Creditor" at bounding box center [186, 271] width 9 height 9
click at [408, 97] on input "text" at bounding box center [429, 90] width 172 height 27
click at [362, 240] on label "Unknown" at bounding box center [382, 240] width 41 height 14
click at [368, 240] on input "Unknown" at bounding box center [372, 237] width 9 height 9
click at [552, 99] on input "text" at bounding box center [607, 91] width 154 height 26
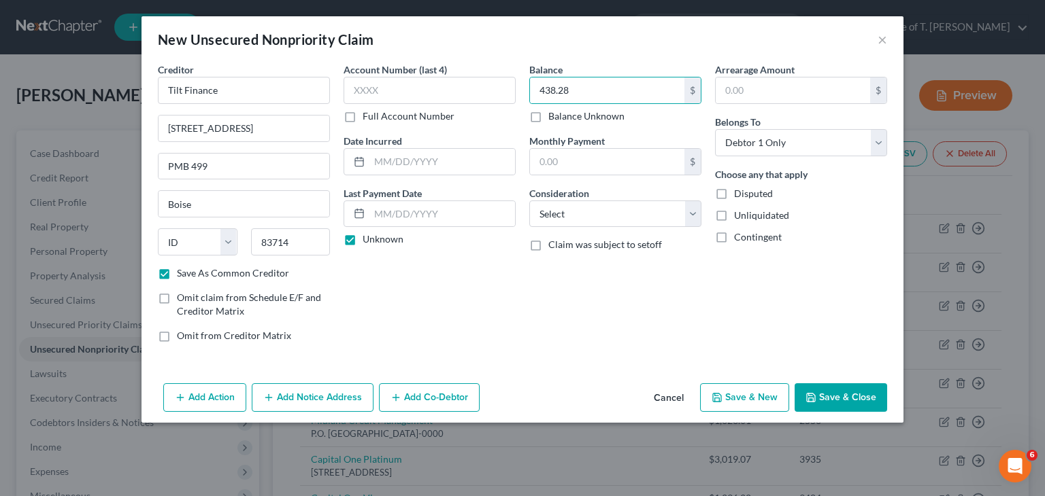
click at [741, 395] on button "Save & New" at bounding box center [744, 398] width 89 height 29
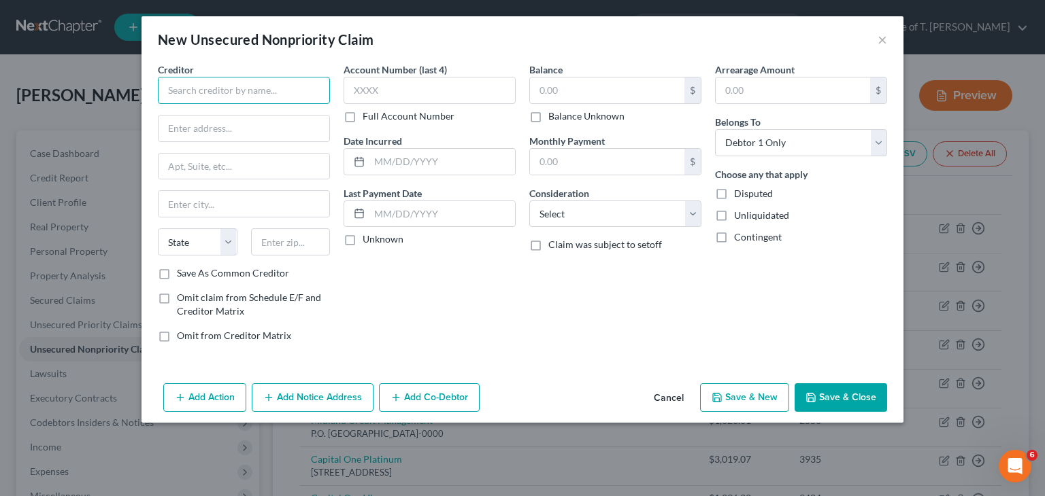
click at [222, 97] on input "text" at bounding box center [244, 90] width 172 height 27
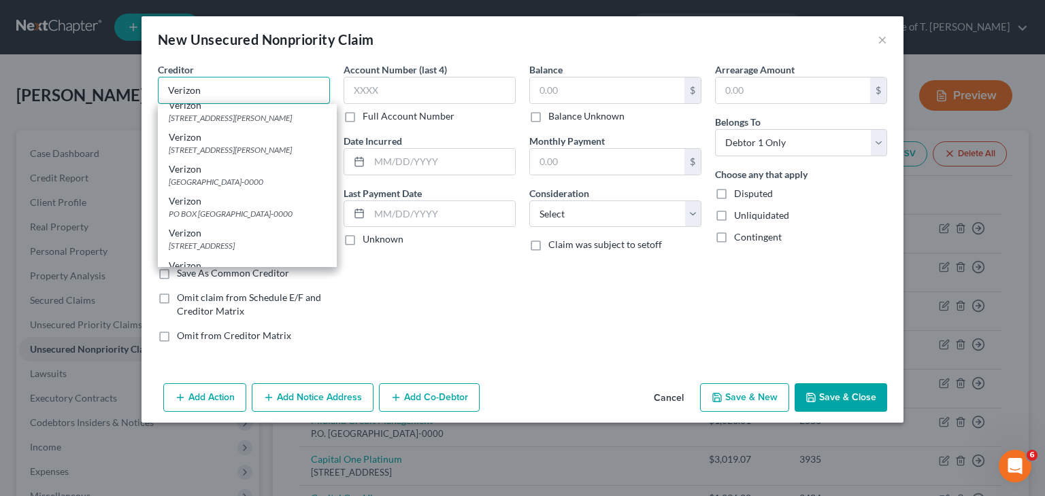
scroll to position [544, 0]
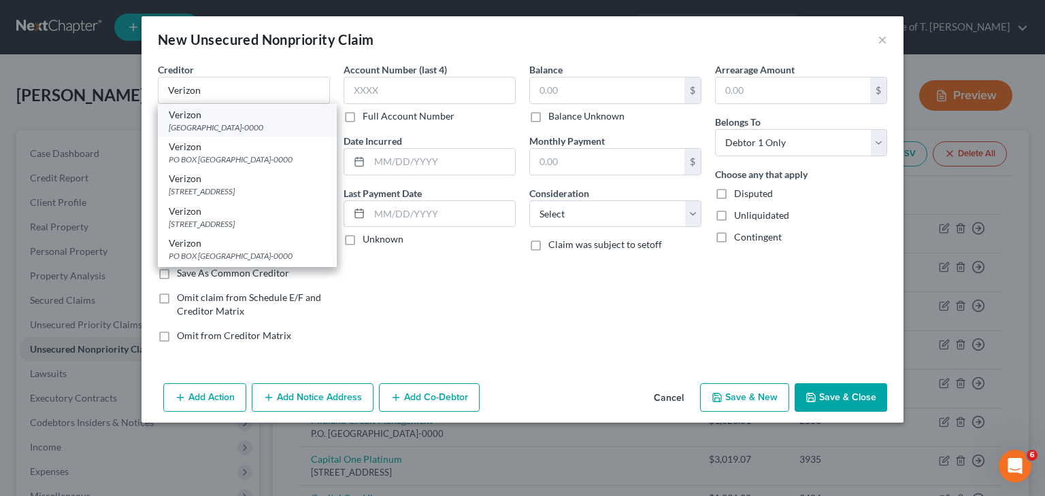
click at [226, 122] on div "Verizon" at bounding box center [247, 115] width 157 height 14
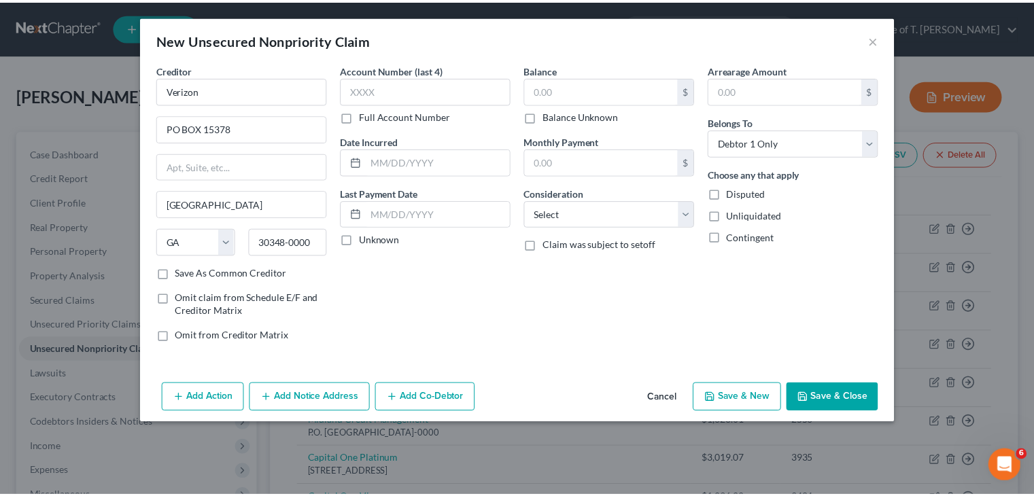
scroll to position [0, 0]
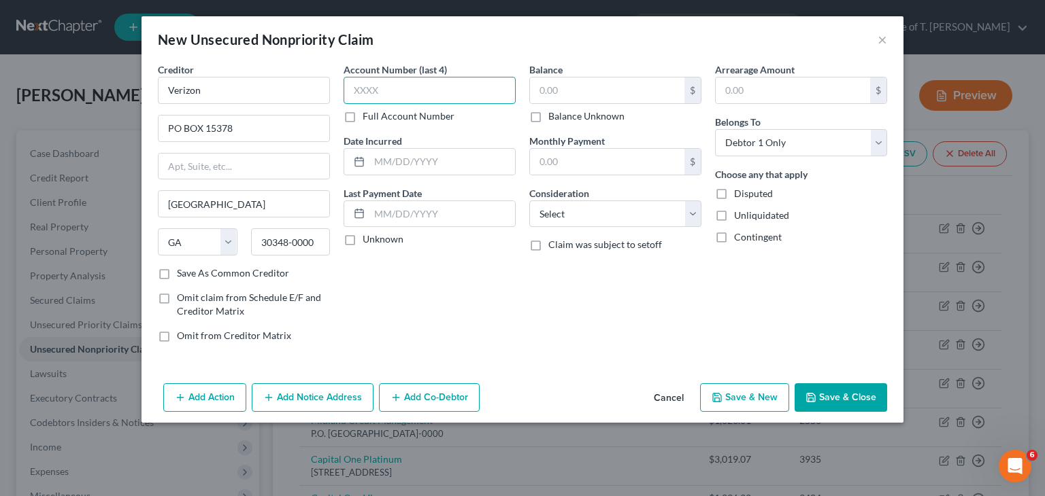
click at [391, 90] on input "text" at bounding box center [429, 90] width 172 height 27
click at [362, 236] on label "Unknown" at bounding box center [382, 240] width 41 height 14
click at [368, 236] on input "Unknown" at bounding box center [372, 237] width 9 height 9
click at [588, 86] on input "text" at bounding box center [607, 91] width 154 height 26
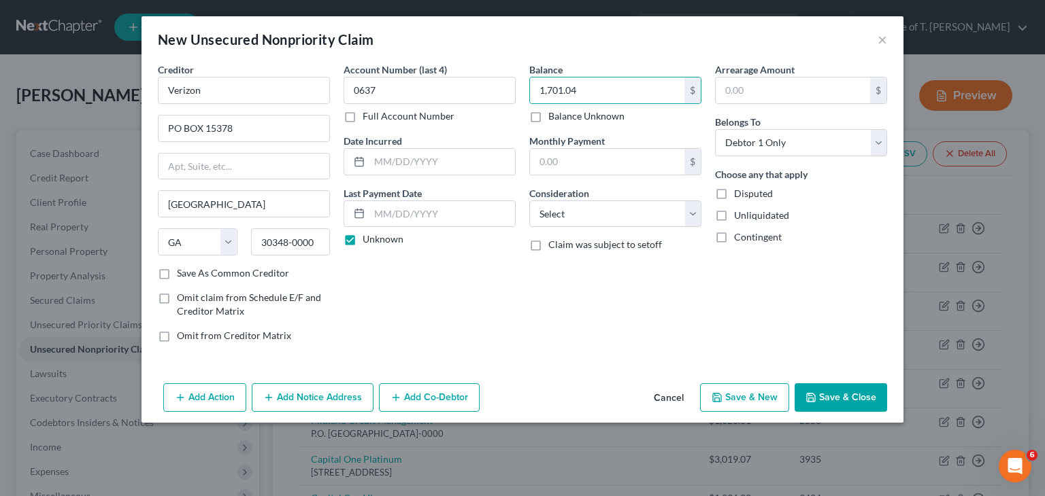
click at [859, 392] on button "Save & Close" at bounding box center [840, 398] width 92 height 29
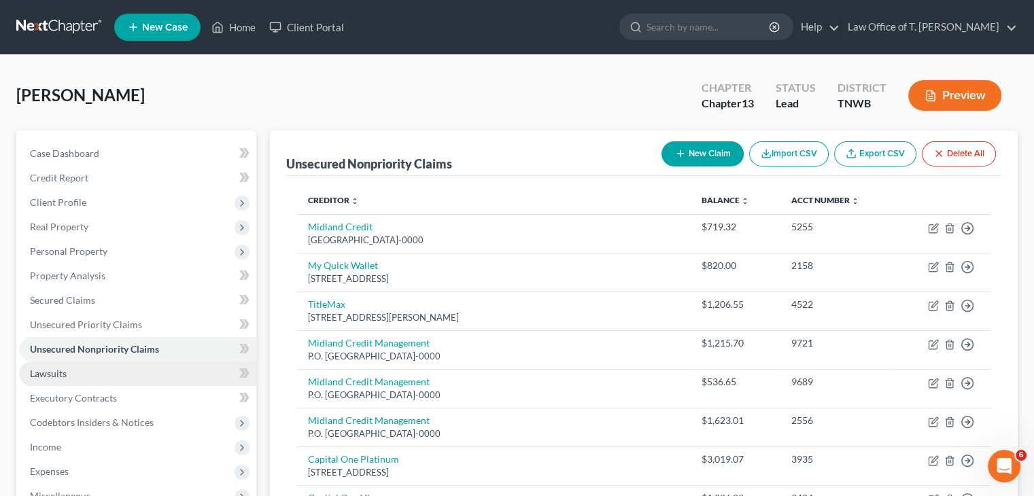
click at [43, 375] on span "Lawsuits" at bounding box center [48, 374] width 37 height 12
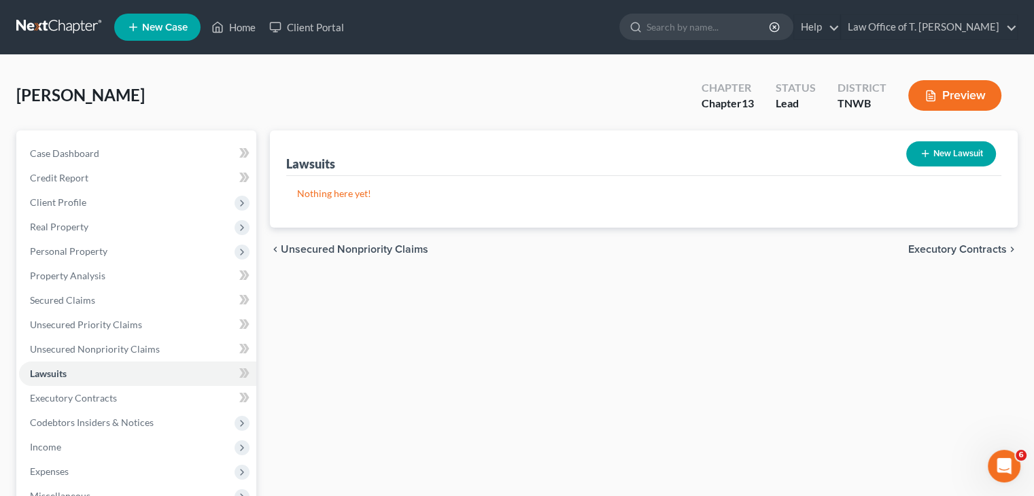
click at [964, 160] on button "New Lawsuit" at bounding box center [951, 153] width 90 height 25
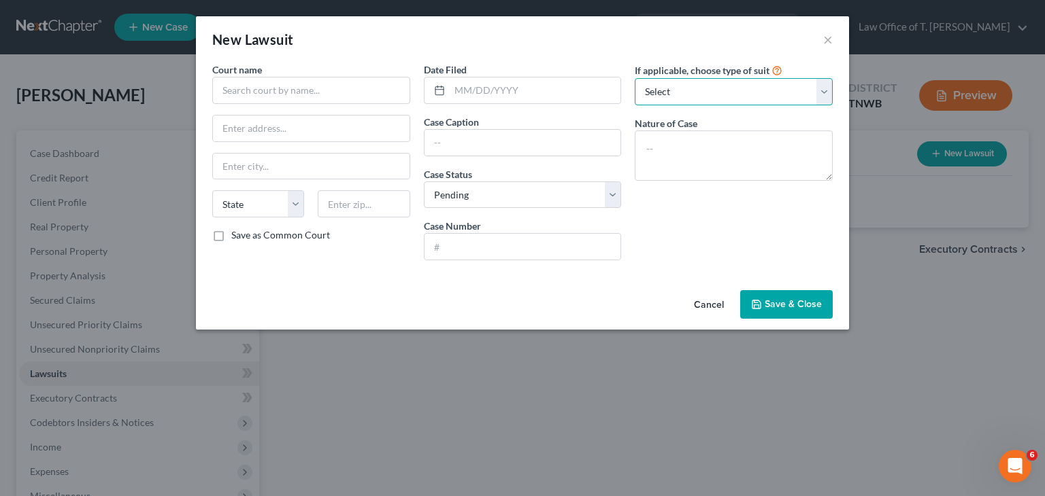
click at [824, 99] on select "Select Repossession Garnishment Foreclosure Attached, Seized, Or Levied Other" at bounding box center [733, 91] width 198 height 27
click at [702, 303] on button "Cancel" at bounding box center [709, 305] width 52 height 27
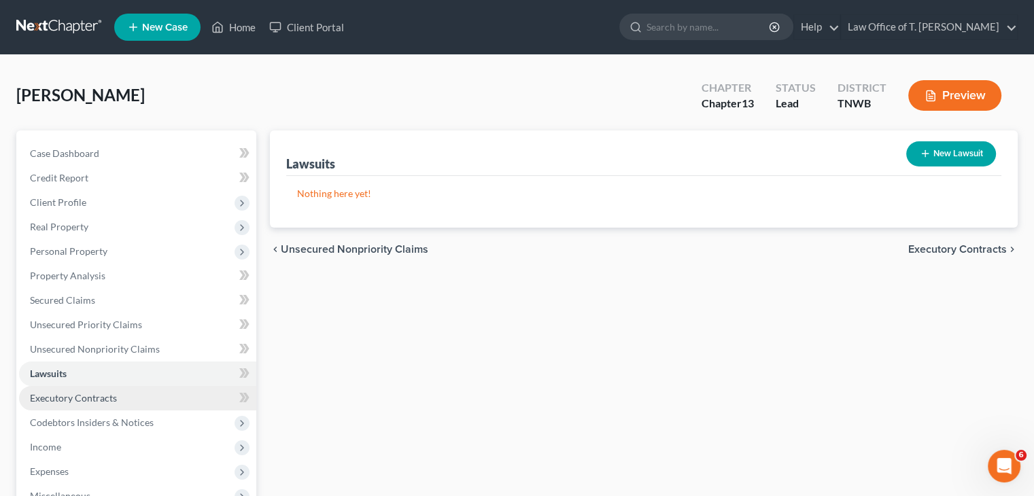
click at [105, 398] on span "Executory Contracts" at bounding box center [73, 398] width 87 height 12
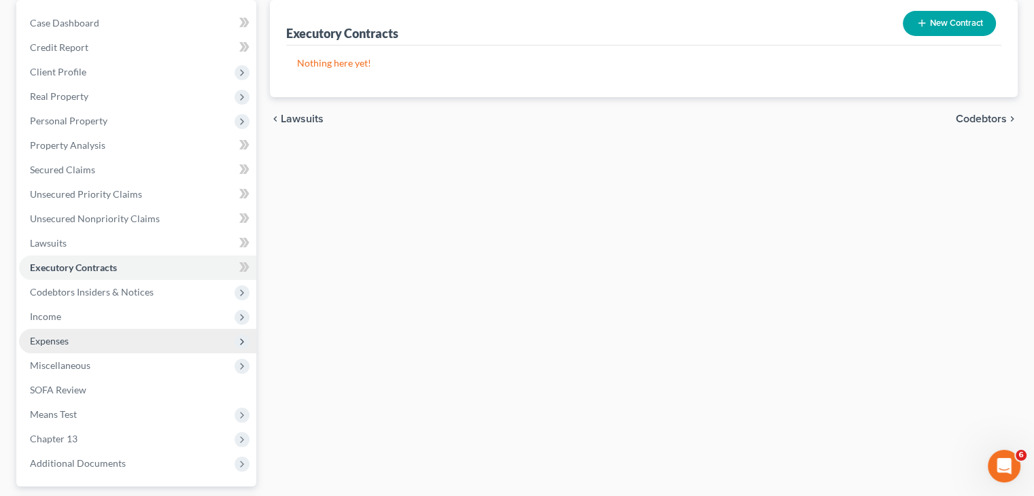
scroll to position [136, 0]
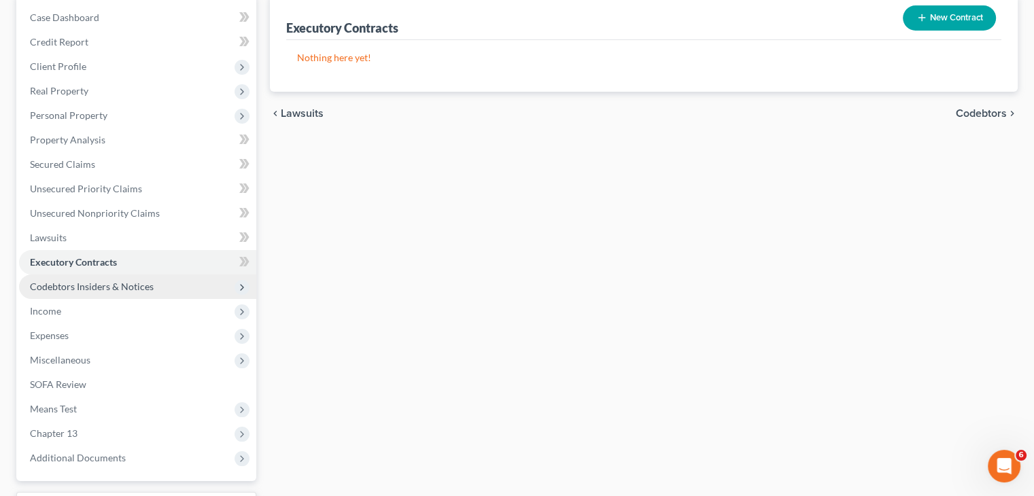
click at [102, 288] on span "Codebtors Insiders & Notices" at bounding box center [92, 287] width 124 height 12
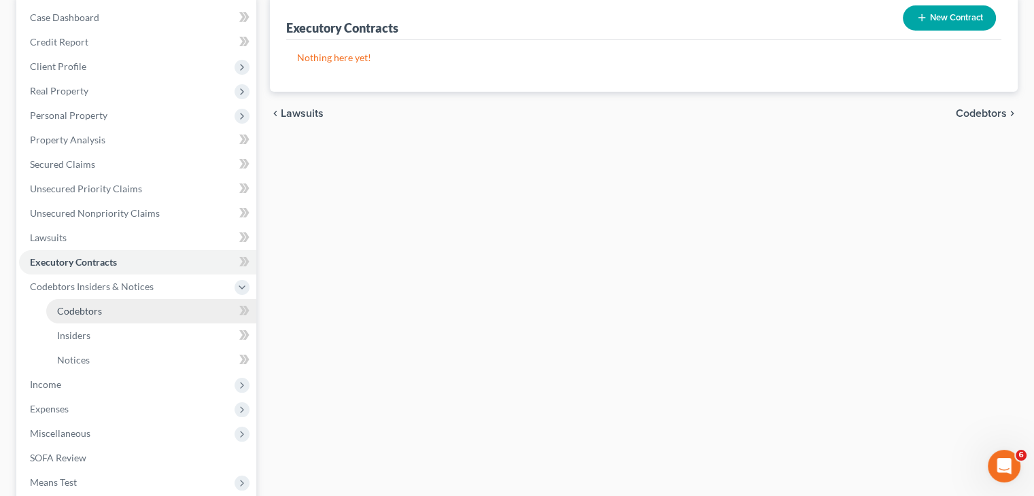
click at [97, 314] on span "Codebtors" at bounding box center [79, 311] width 45 height 12
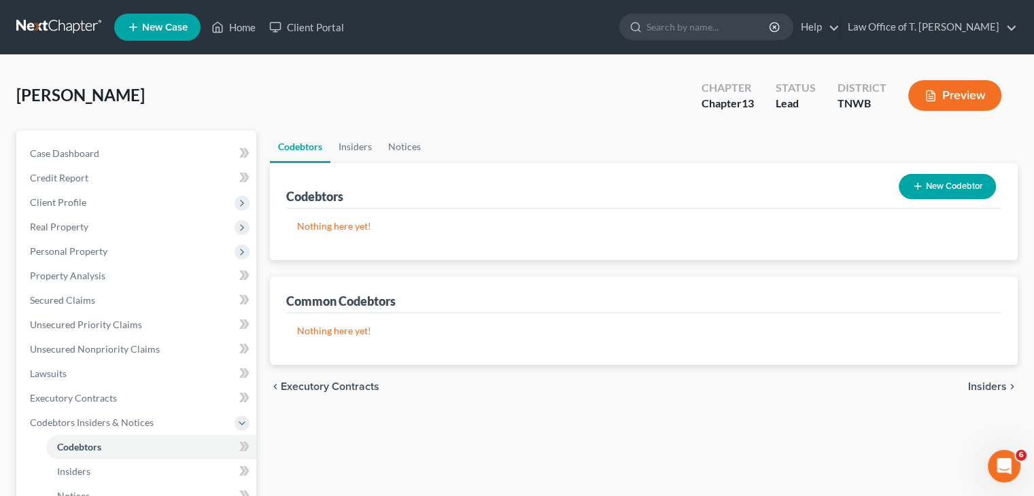
click at [934, 188] on button "New Codebtor" at bounding box center [947, 186] width 97 height 25
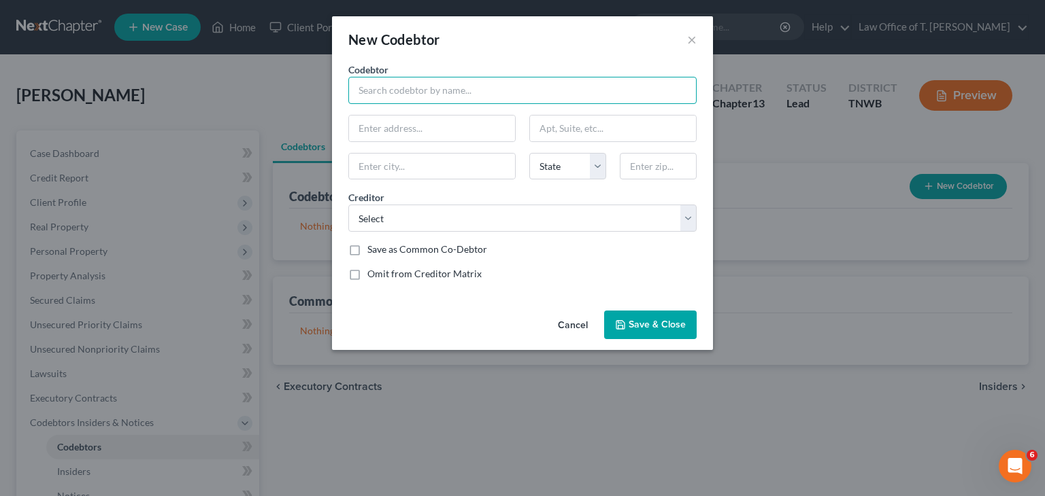
click at [445, 96] on input "text" at bounding box center [522, 90] width 348 height 27
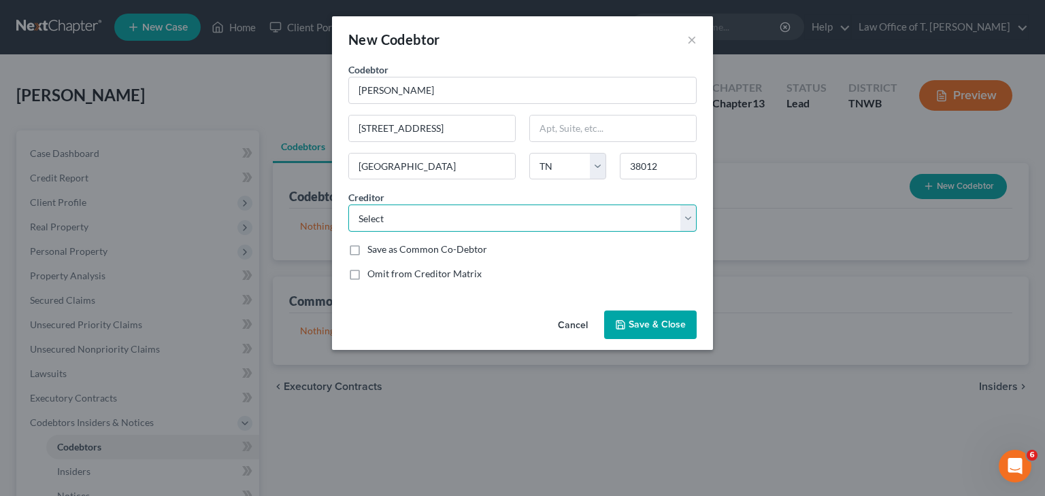
click at [690, 218] on select "Select One Main Tilt Finance Verizon [PERSON_NAME] Bank Capital One Cricket Cre…" at bounding box center [522, 218] width 348 height 27
click at [348, 205] on select "Select One Main Tilt Finance Verizon [PERSON_NAME] Bank Capital One Cricket Cre…" at bounding box center [522, 218] width 348 height 27
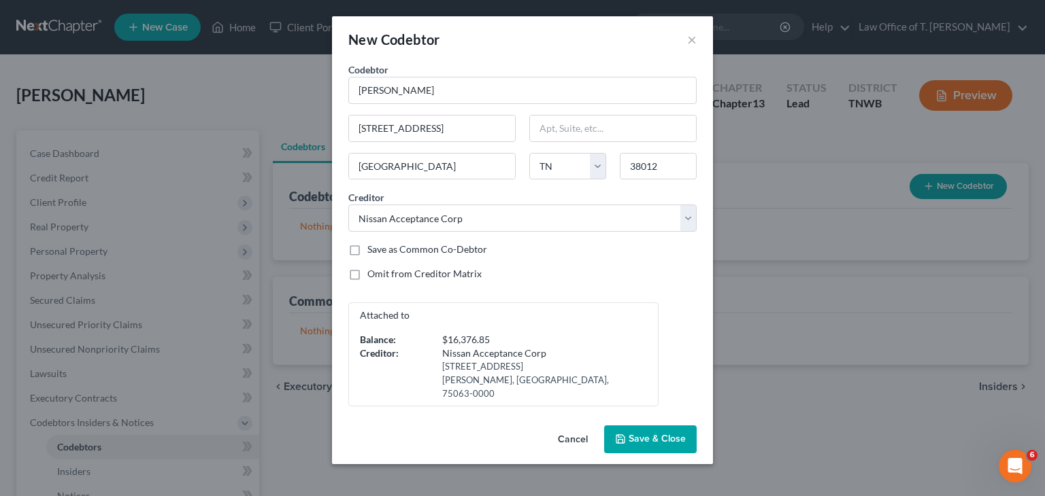
click at [672, 434] on span "Save & Close" at bounding box center [656, 440] width 57 height 12
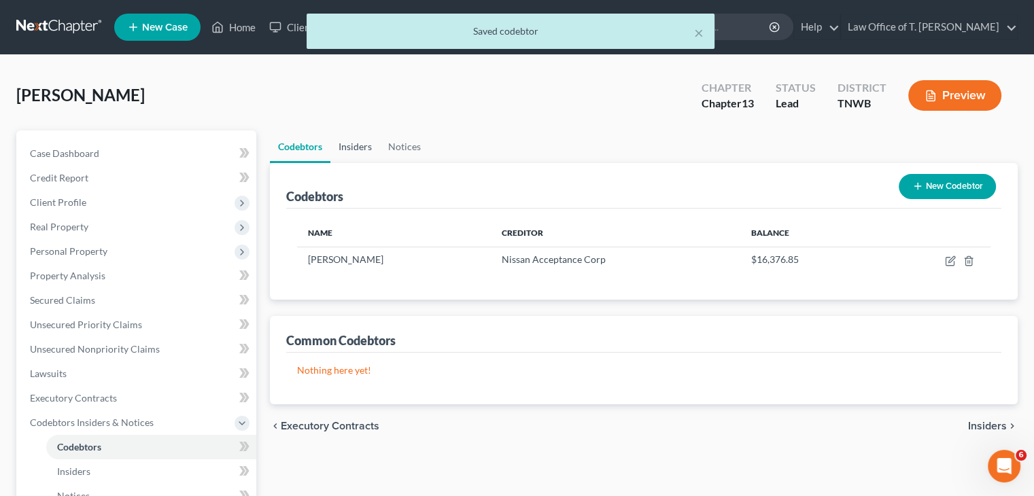
click at [358, 146] on link "Insiders" at bounding box center [356, 147] width 50 height 33
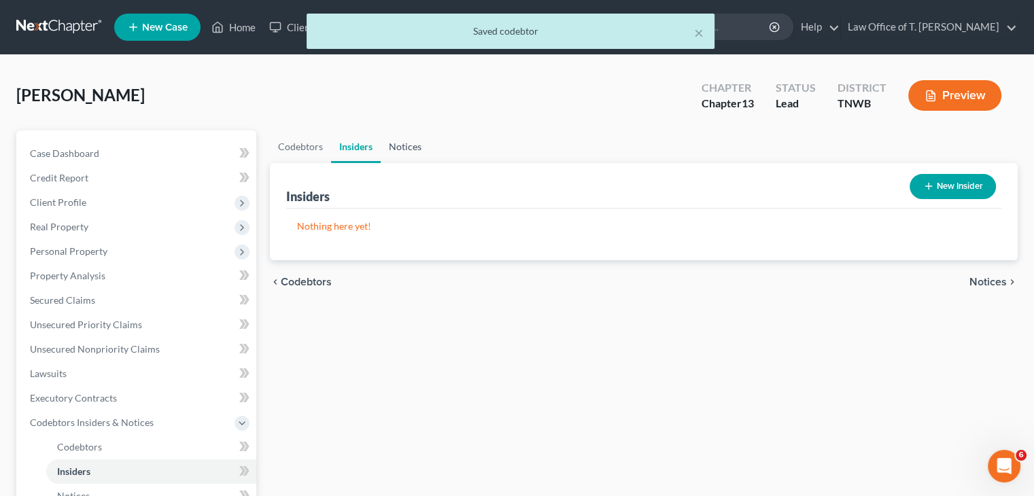
click at [411, 151] on link "Notices" at bounding box center [405, 147] width 49 height 33
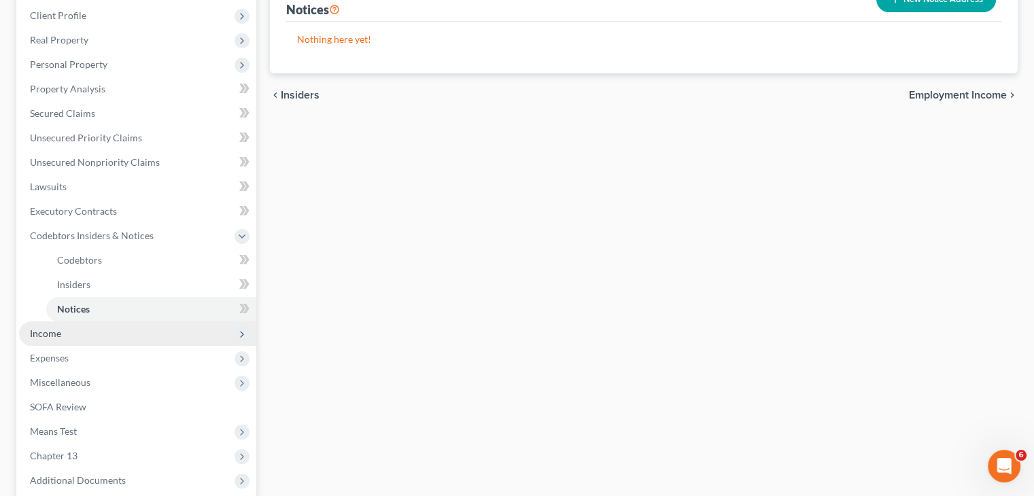
scroll to position [204, 0]
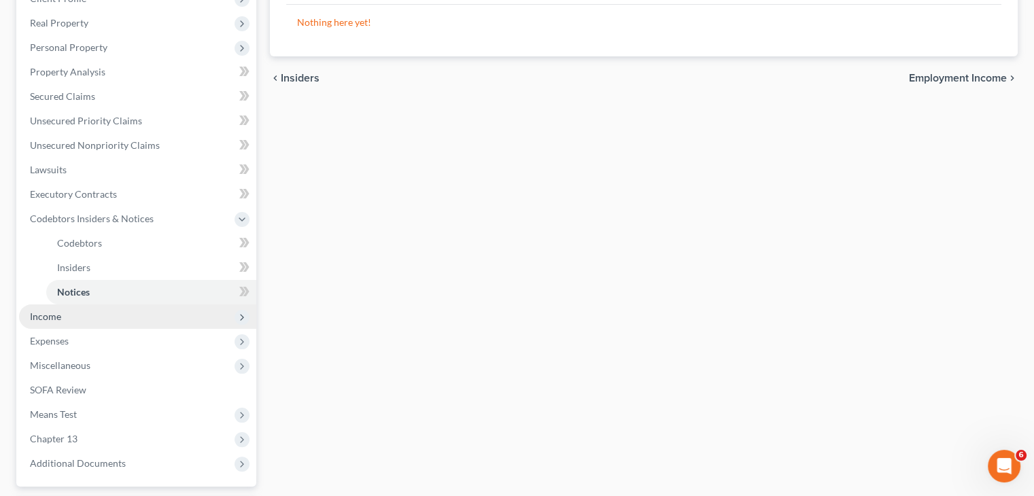
click at [71, 318] on span "Income" at bounding box center [137, 317] width 237 height 24
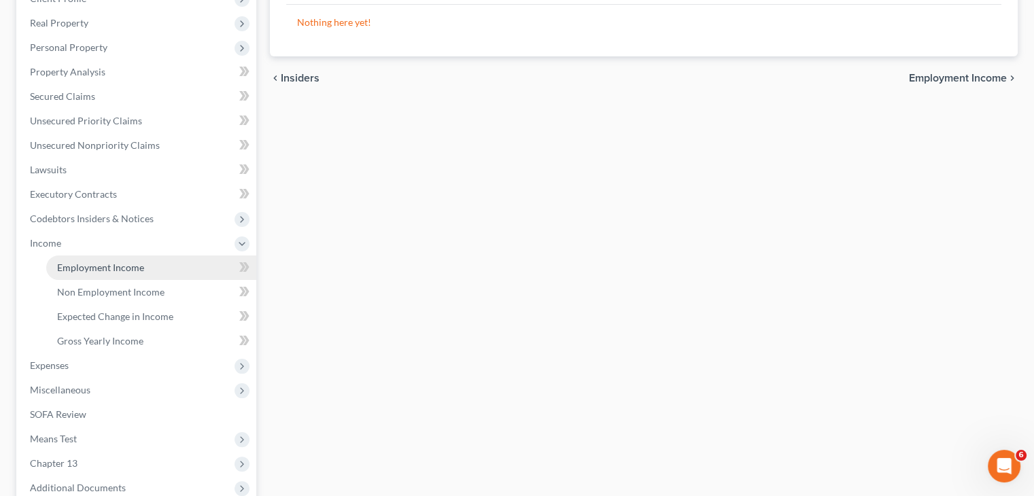
click at [123, 265] on span "Employment Income" at bounding box center [100, 268] width 87 height 12
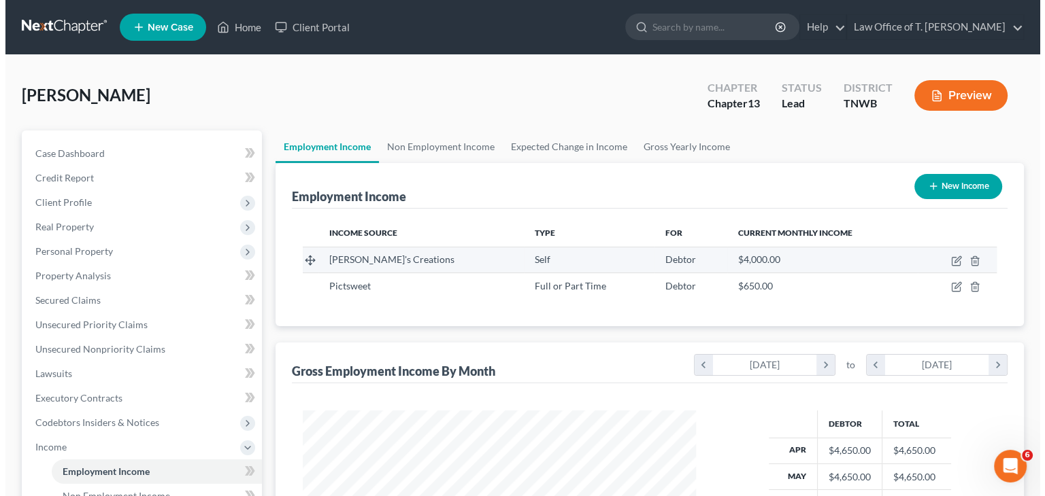
scroll to position [242, 420]
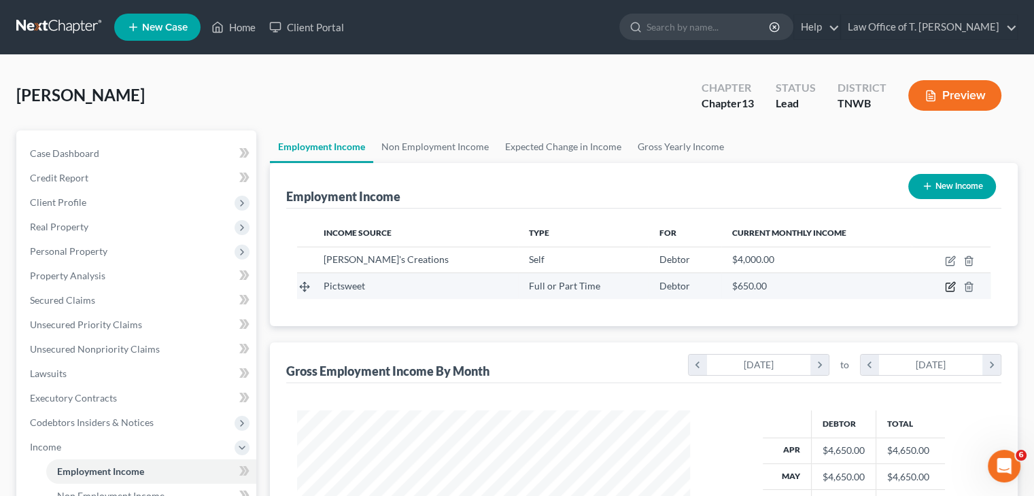
click at [947, 287] on icon "button" at bounding box center [950, 287] width 11 height 11
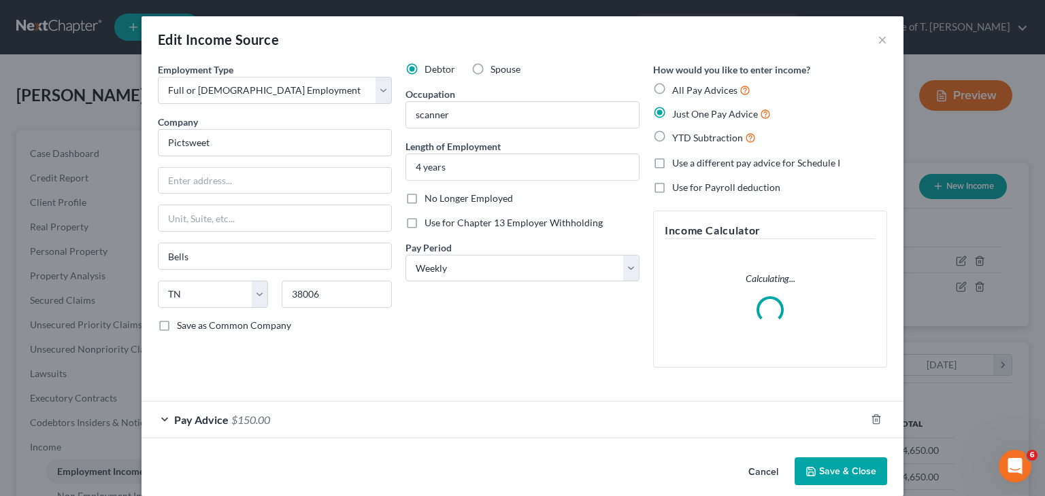
scroll to position [242, 424]
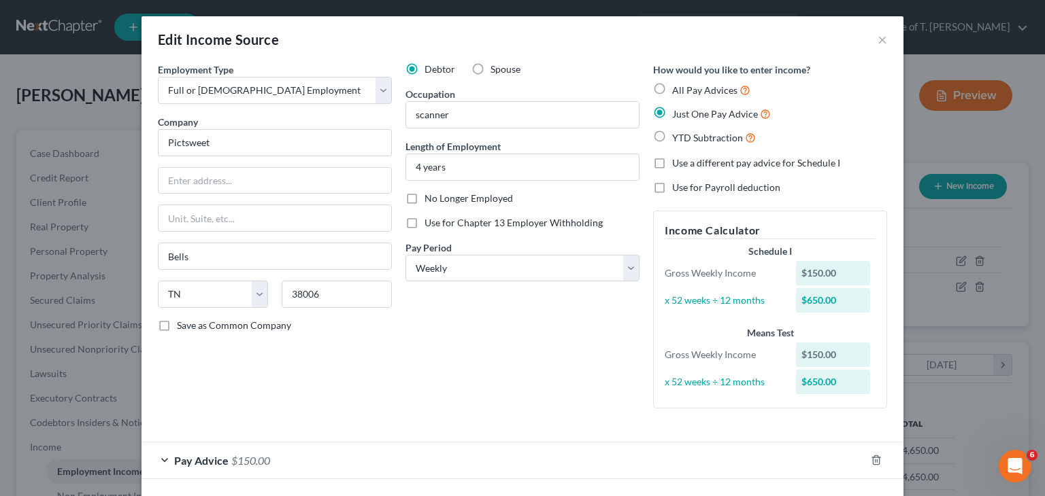
click at [672, 135] on label "YTD Subtraction" at bounding box center [714, 138] width 84 height 16
click at [677, 135] on input "YTD Subtraction" at bounding box center [681, 134] width 9 height 9
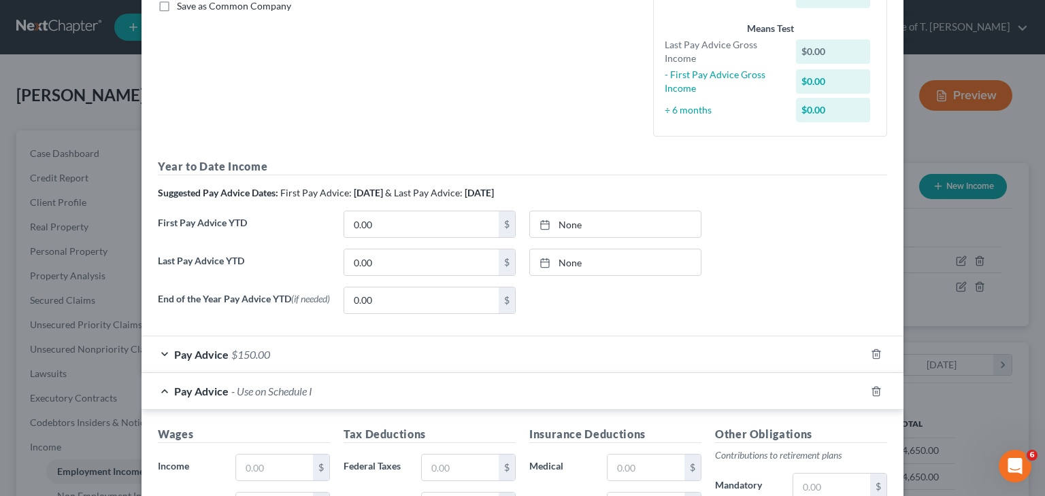
scroll to position [408, 0]
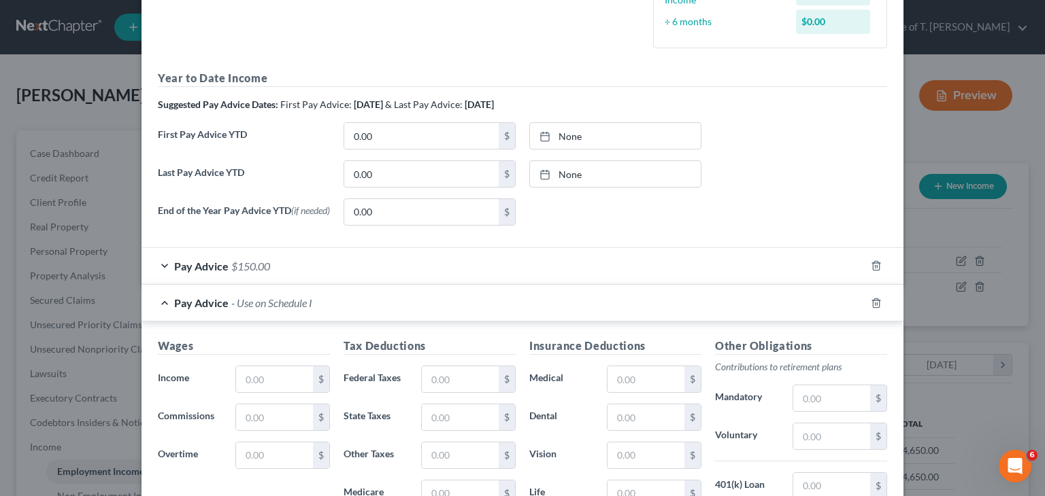
click at [160, 268] on div "Pay Advice $150.00" at bounding box center [503, 266] width 724 height 36
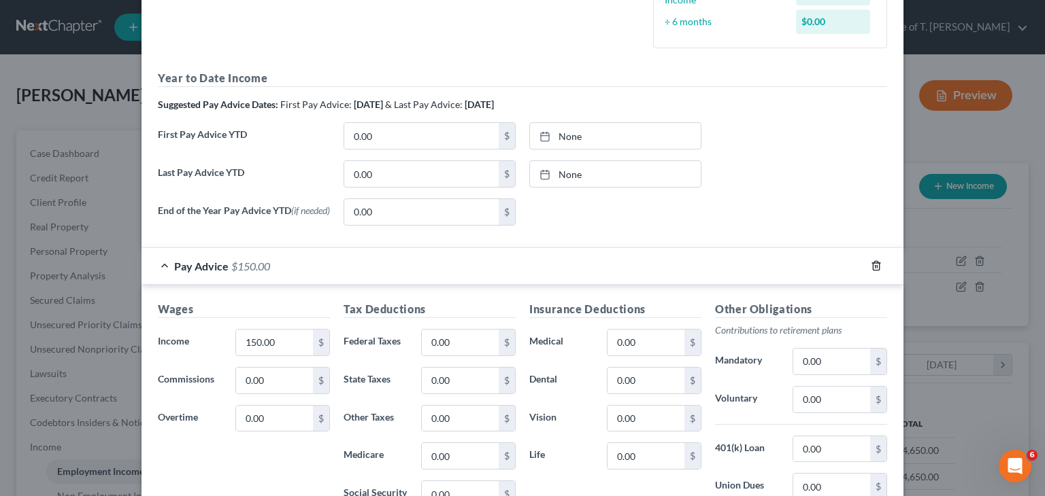
drag, startPoint x: 866, startPoint y: 267, endPoint x: 679, endPoint y: 254, distance: 188.1
click at [870, 267] on icon "button" at bounding box center [875, 265] width 11 height 11
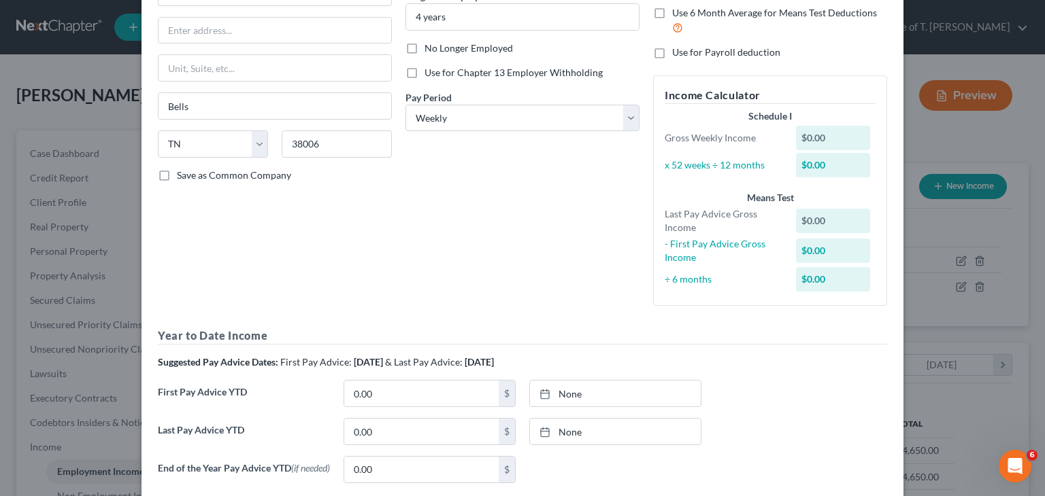
scroll to position [68, 0]
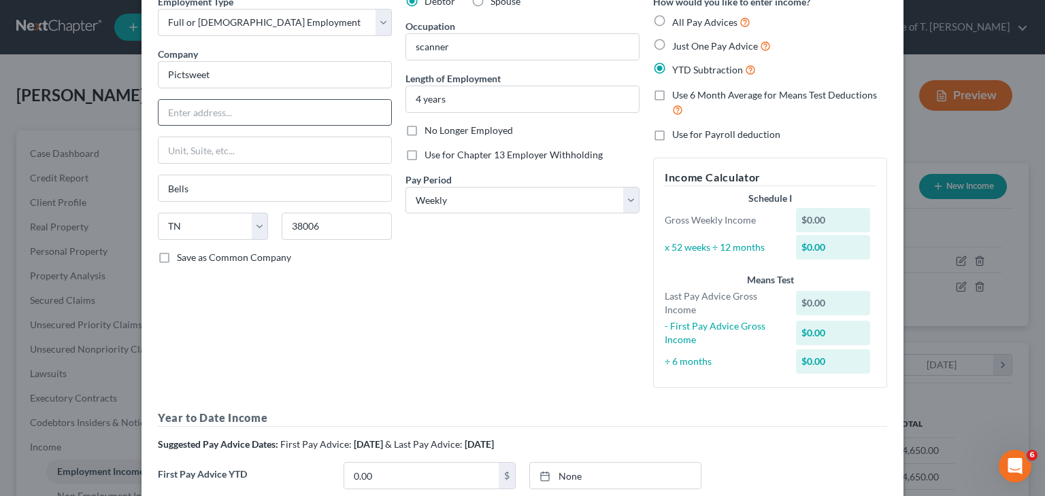
click at [206, 113] on input "text" at bounding box center [274, 113] width 233 height 26
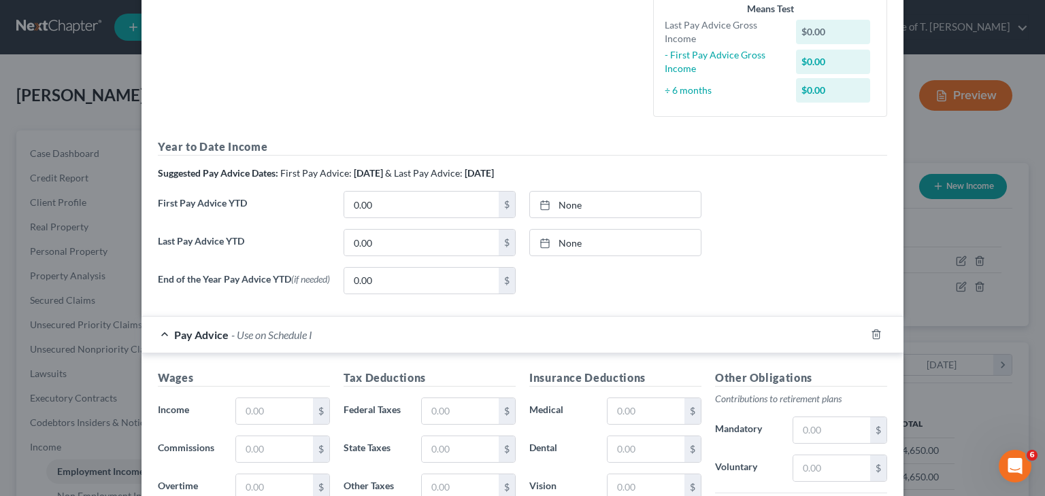
scroll to position [340, 0]
click at [438, 206] on input "0.00" at bounding box center [421, 204] width 154 height 26
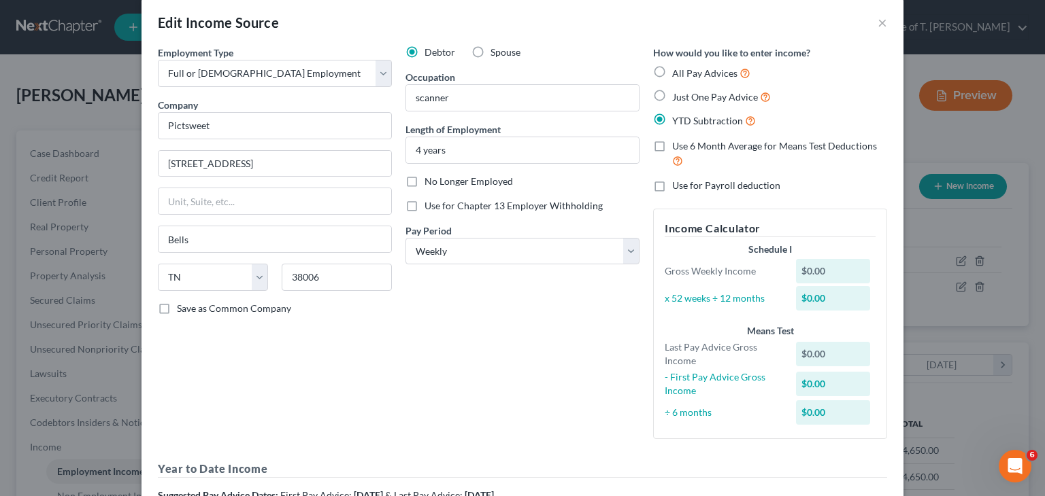
scroll to position [0, 0]
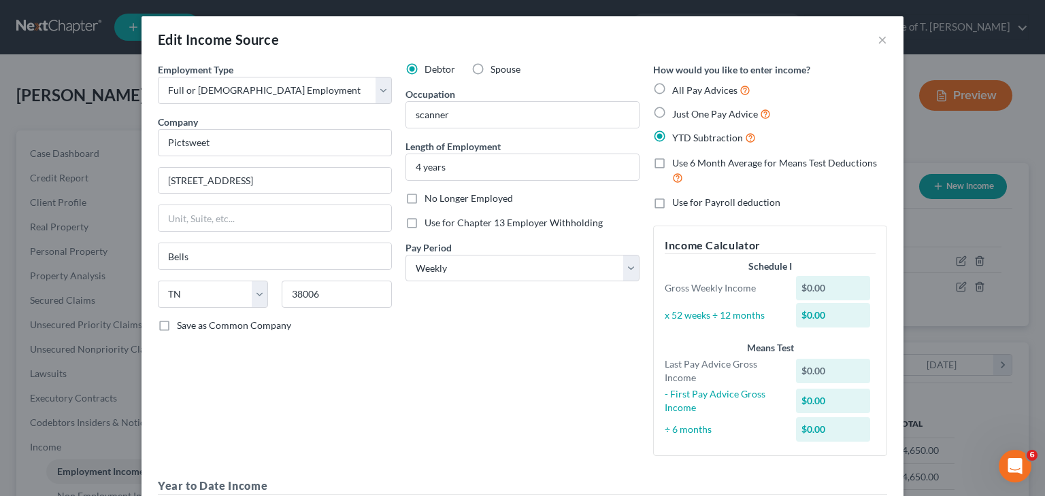
click at [672, 114] on label "Just One Pay Advice" at bounding box center [721, 114] width 99 height 16
click at [677, 114] on input "Just One Pay Advice" at bounding box center [681, 110] width 9 height 9
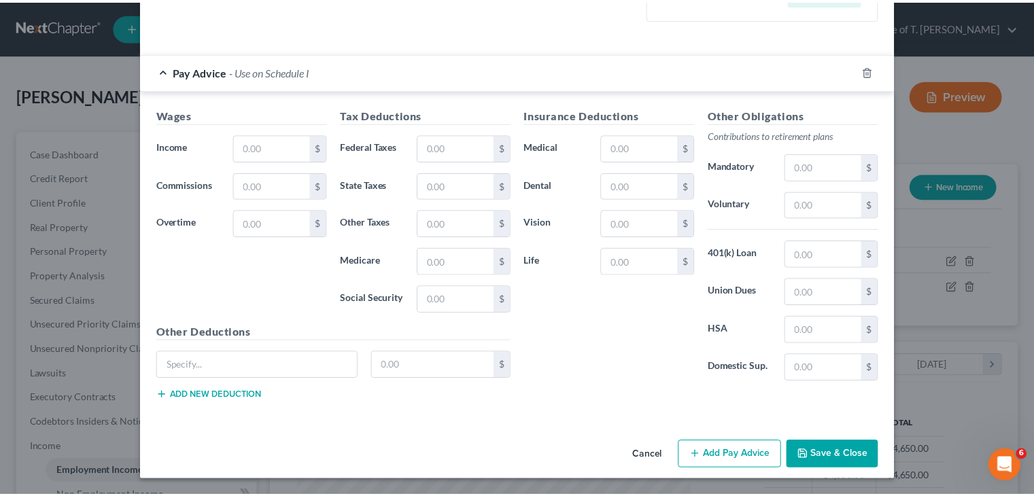
scroll to position [387, 0]
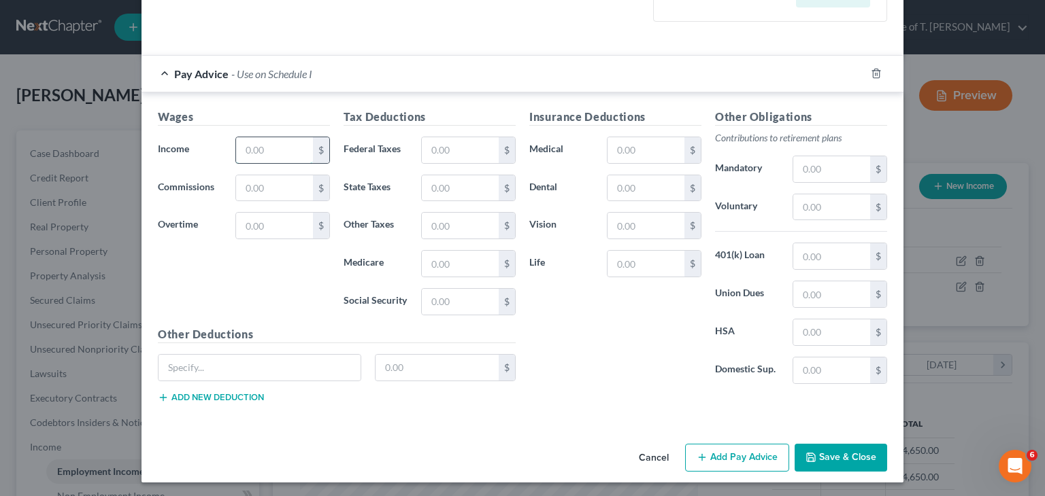
click at [270, 148] on input "text" at bounding box center [274, 150] width 77 height 26
click at [438, 143] on input "text" at bounding box center [460, 150] width 77 height 26
click at [465, 254] on input "text" at bounding box center [460, 264] width 77 height 26
click at [460, 302] on input "text" at bounding box center [460, 302] width 77 height 26
click at [877, 460] on button "Save & Close" at bounding box center [840, 458] width 92 height 29
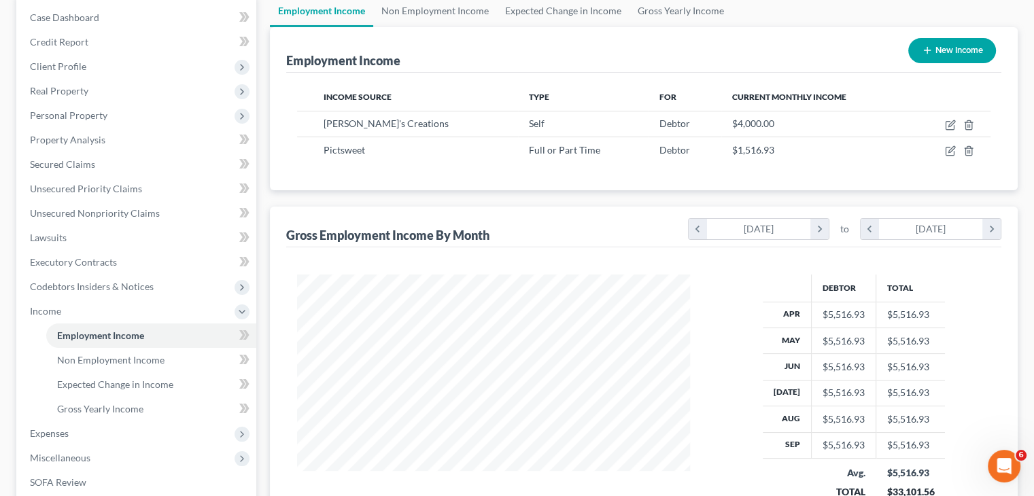
scroll to position [136, 0]
click at [658, 13] on link "Gross Yearly Income" at bounding box center [681, 11] width 103 height 33
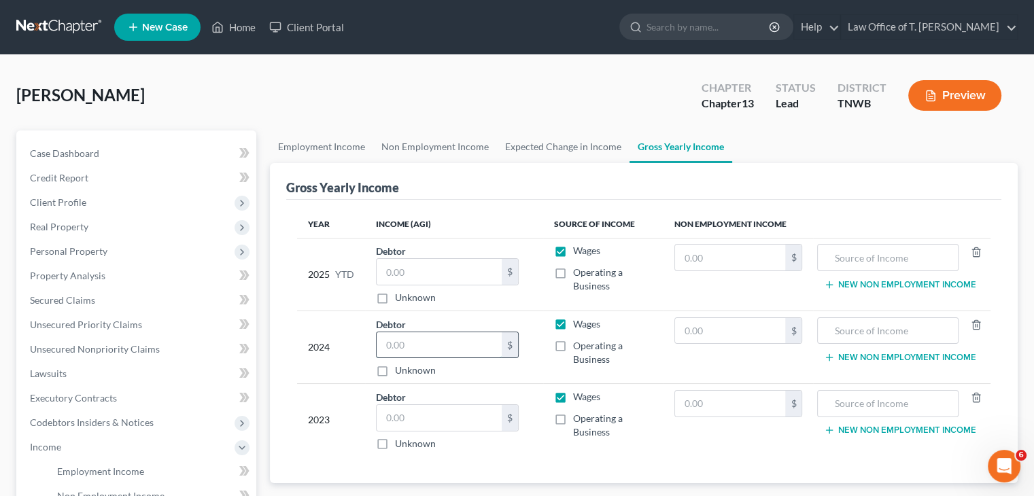
click at [419, 341] on input "text" at bounding box center [439, 346] width 125 height 26
click at [443, 341] on input "14,825.00" at bounding box center [439, 346] width 125 height 26
click at [443, 268] on input "text" at bounding box center [439, 272] width 125 height 26
click at [408, 410] on input "text" at bounding box center [439, 418] width 125 height 26
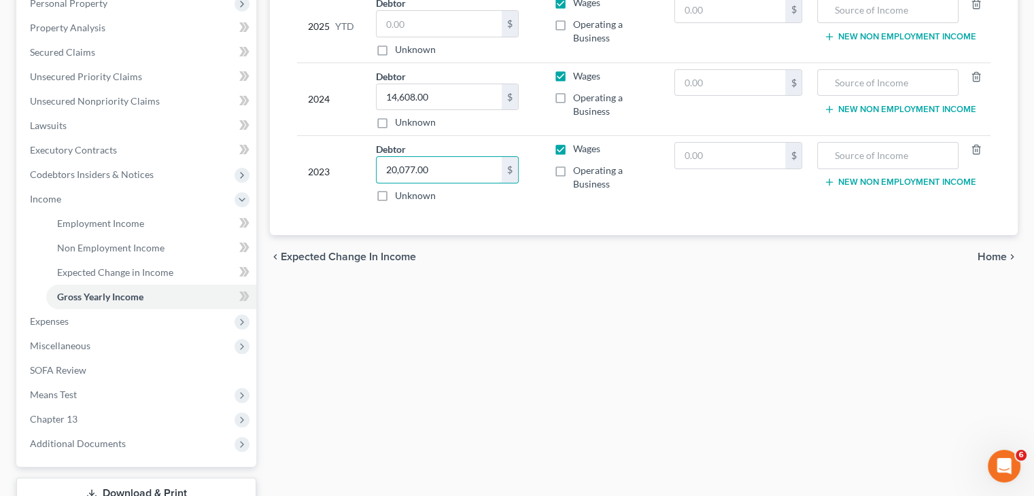
scroll to position [272, 0]
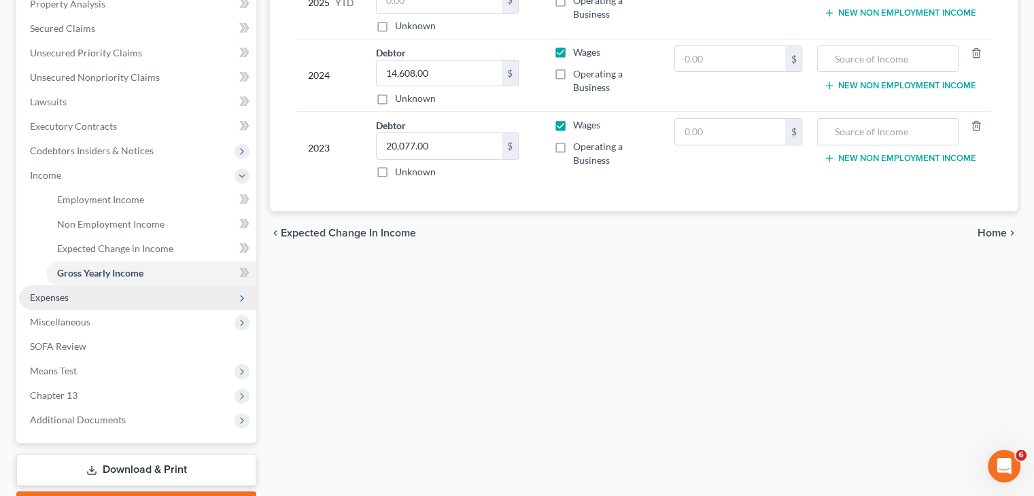
click at [176, 298] on span "Expenses" at bounding box center [137, 298] width 237 height 24
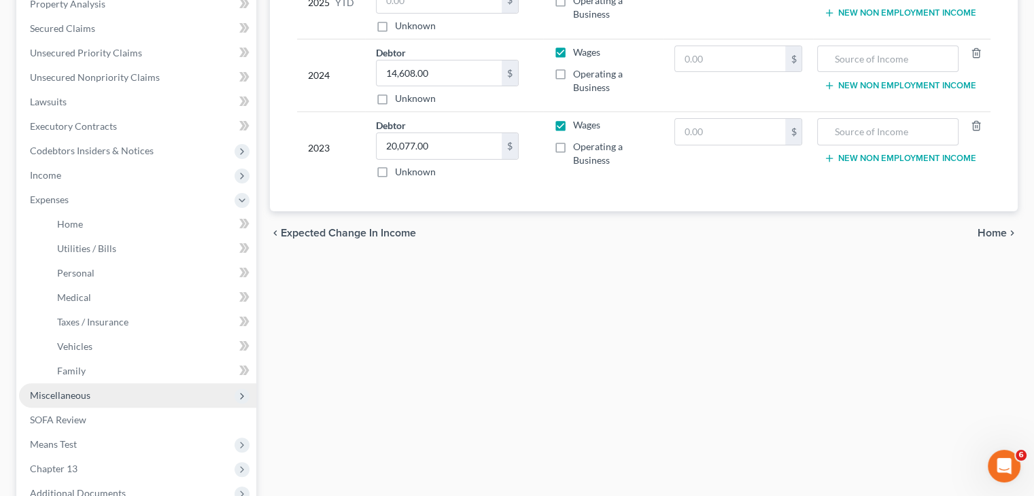
click at [72, 398] on span "Miscellaneous" at bounding box center [60, 396] width 61 height 12
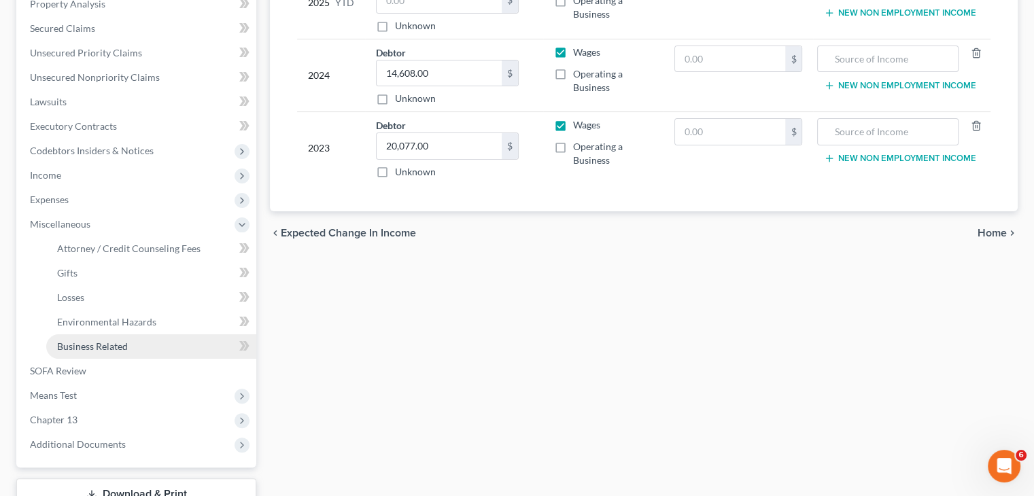
click at [109, 346] on span "Business Related" at bounding box center [92, 347] width 71 height 12
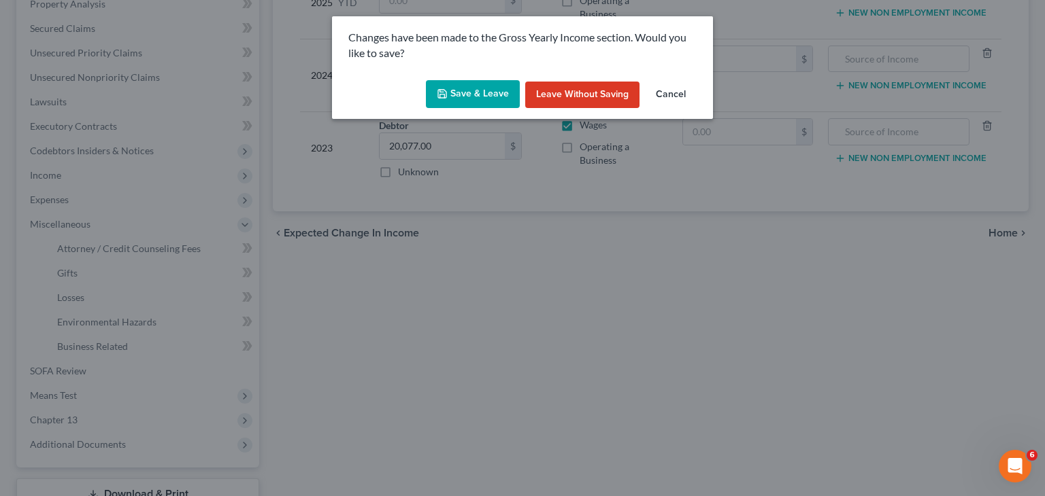
click at [468, 95] on button "Save & Leave" at bounding box center [473, 94] width 94 height 29
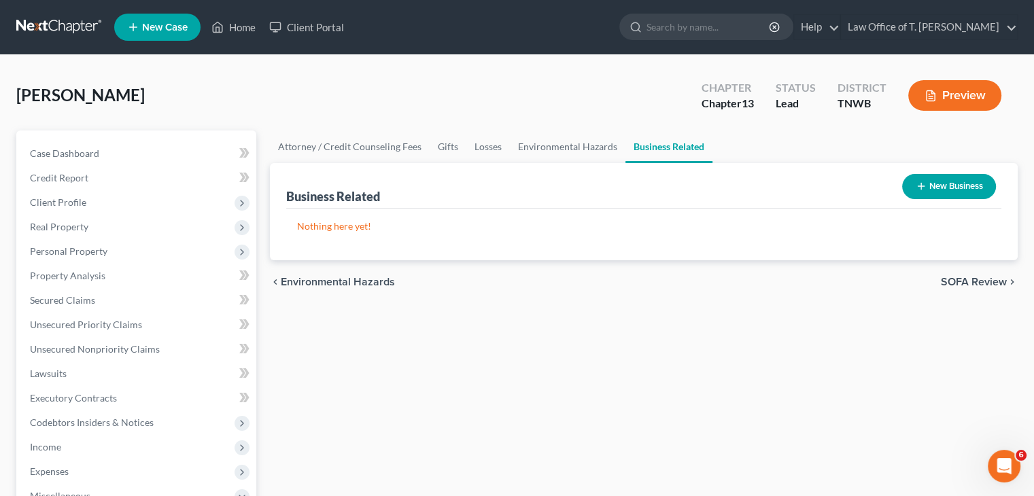
click at [916, 188] on icon "button" at bounding box center [921, 186] width 11 height 11
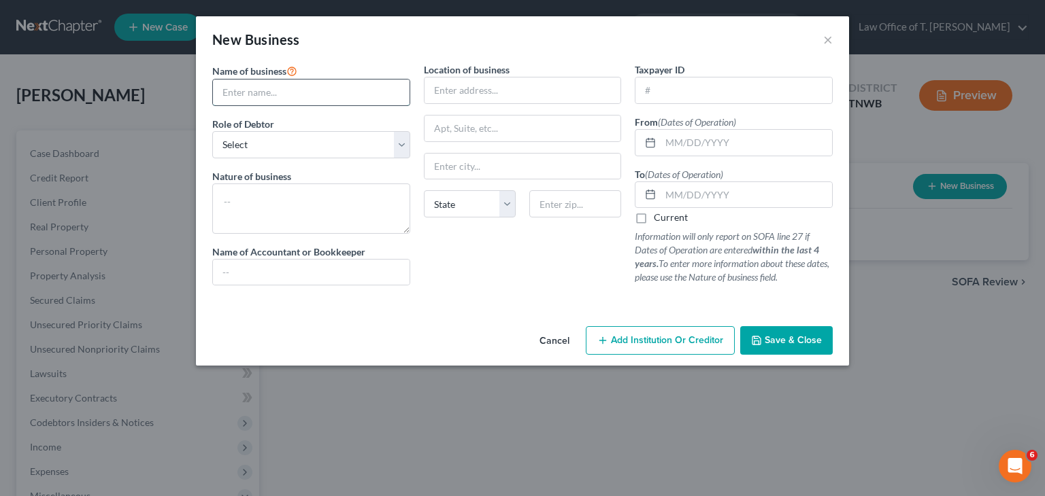
click at [284, 90] on input "text" at bounding box center [311, 93] width 197 height 26
click at [401, 143] on select "Select A member of a limited liability company (LLC) or limited liability partn…" at bounding box center [311, 144] width 198 height 27
click at [212, 131] on select "Select A member of a limited liability company (LLC) or limited liability partn…" at bounding box center [311, 144] width 198 height 27
click at [311, 209] on textarea at bounding box center [311, 209] width 198 height 50
click at [466, 94] on input "text" at bounding box center [522, 91] width 197 height 26
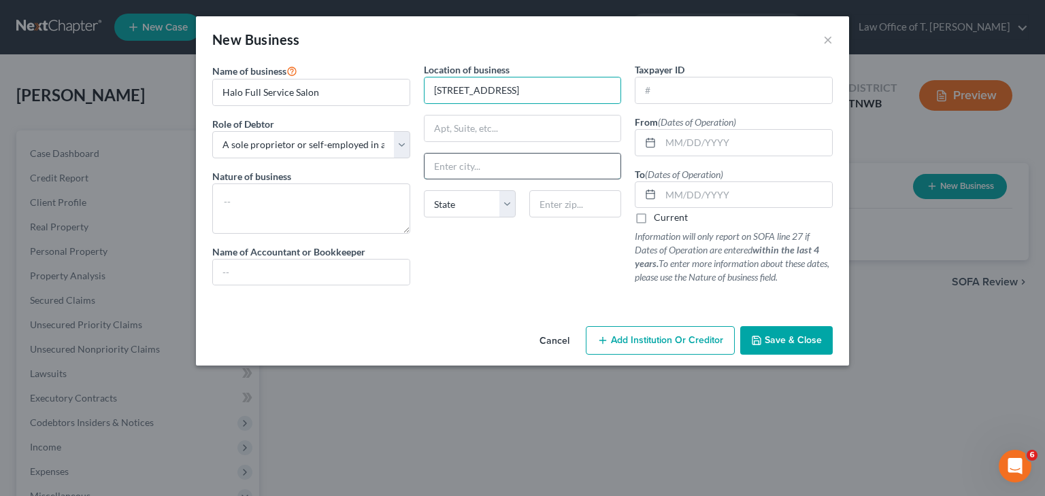
click at [496, 169] on input "text" at bounding box center [522, 167] width 197 height 26
click at [729, 197] on input "text" at bounding box center [745, 195] width 171 height 26
click at [792, 339] on span "Save & Close" at bounding box center [792, 341] width 57 height 12
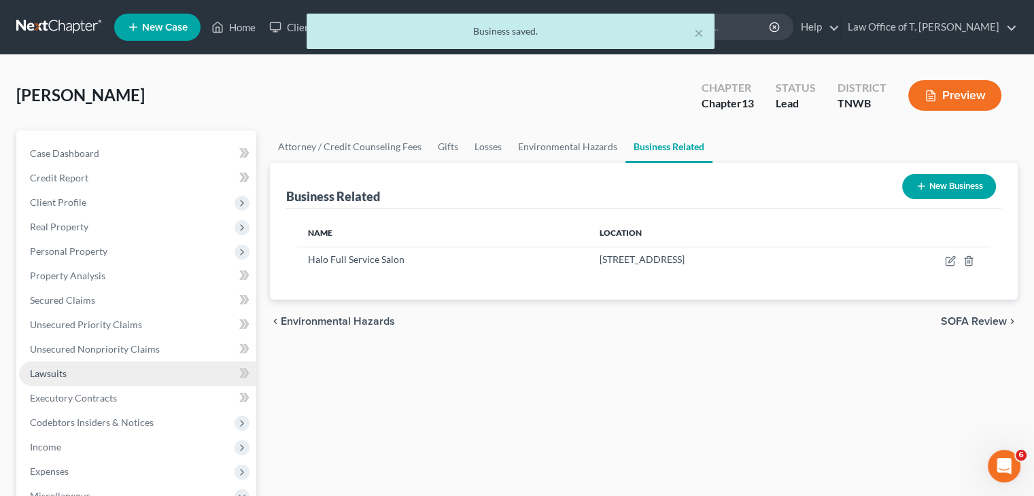
click at [58, 374] on span "Lawsuits" at bounding box center [48, 374] width 37 height 12
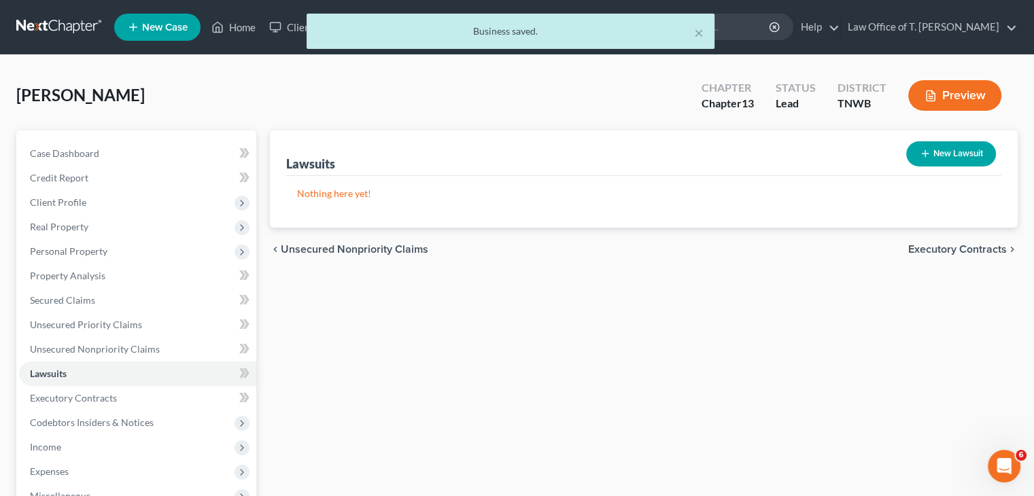
click at [963, 158] on button "New Lawsuit" at bounding box center [951, 153] width 90 height 25
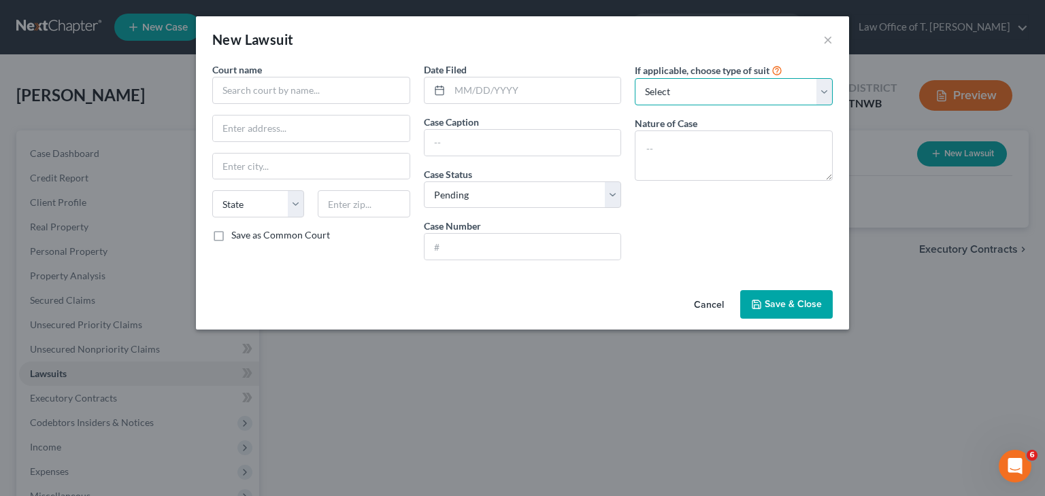
click at [824, 99] on select "Select Repossession Garnishment Foreclosure Attached, Seized, Or Levied Other" at bounding box center [733, 91] width 198 height 27
click at [571, 297] on div "Cancel Save & Close" at bounding box center [522, 307] width 653 height 45
click at [707, 297] on button "Cancel" at bounding box center [709, 305] width 52 height 27
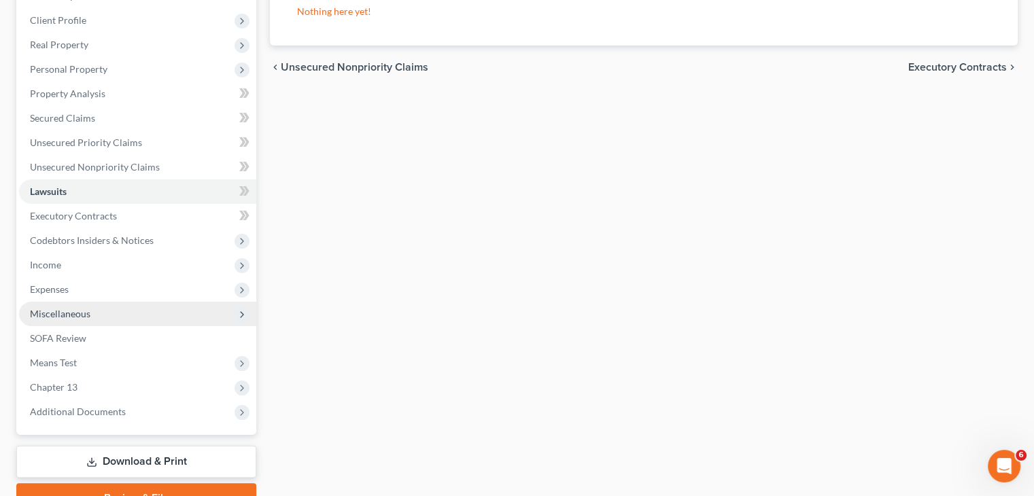
scroll to position [204, 0]
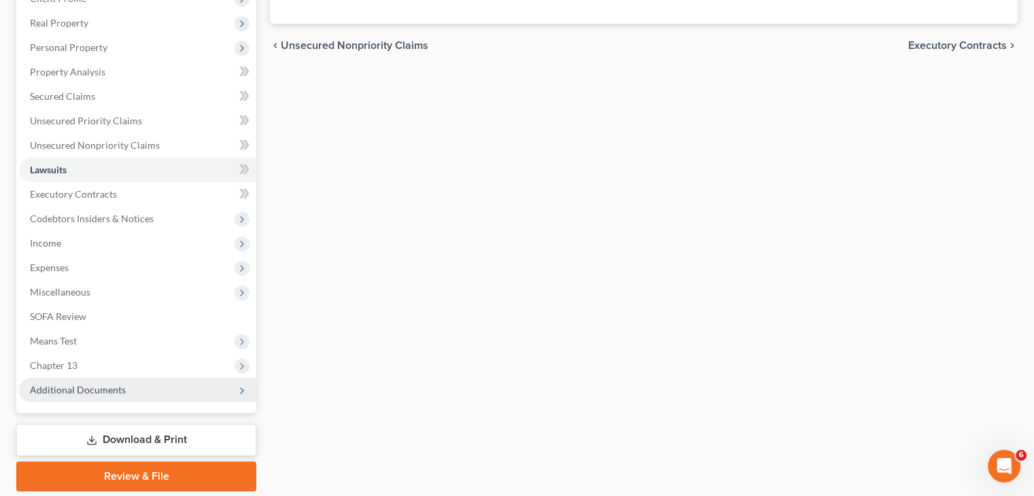
click at [120, 392] on span "Additional Documents" at bounding box center [78, 390] width 96 height 12
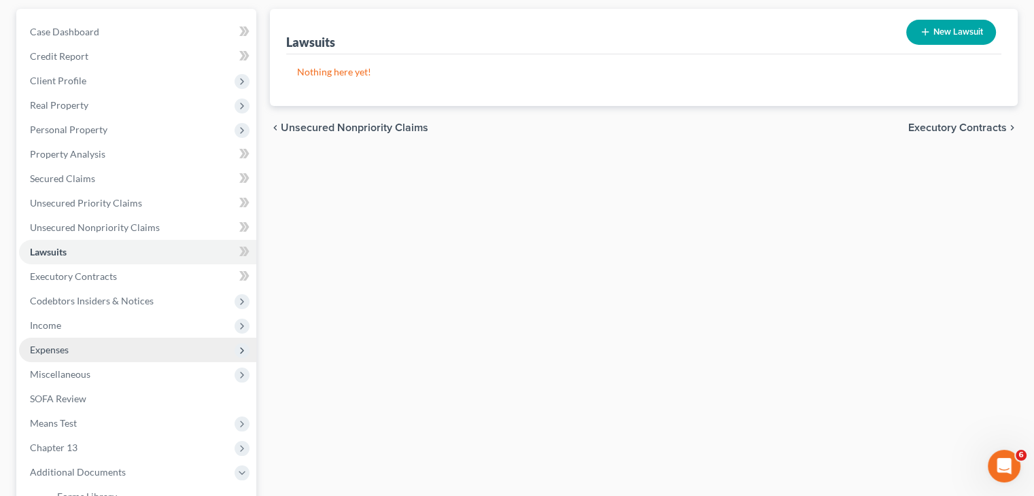
scroll to position [68, 0]
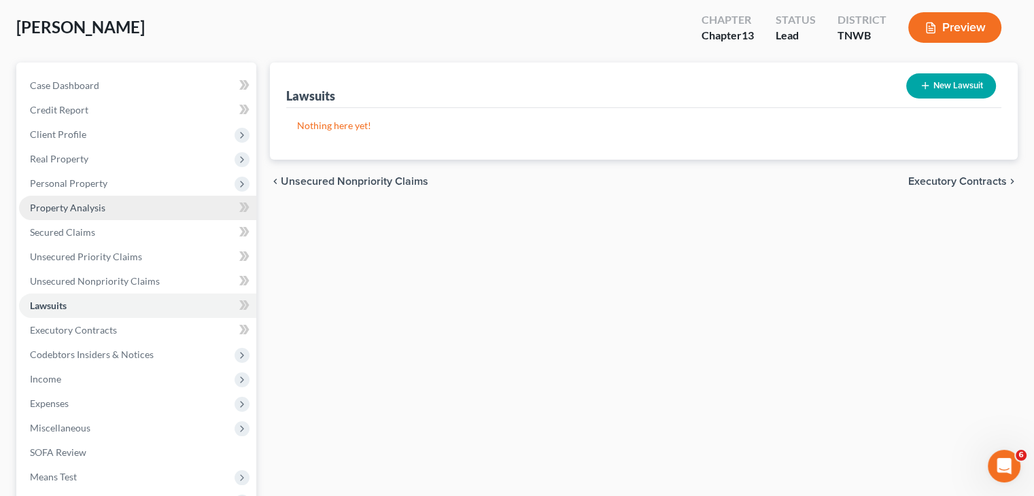
click at [144, 203] on link "Property Analysis" at bounding box center [137, 208] width 237 height 24
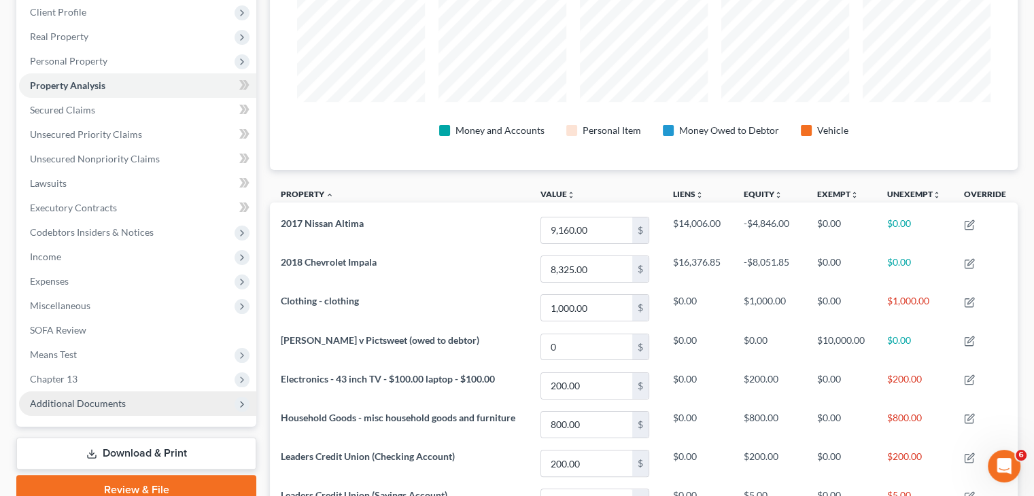
scroll to position [152, 0]
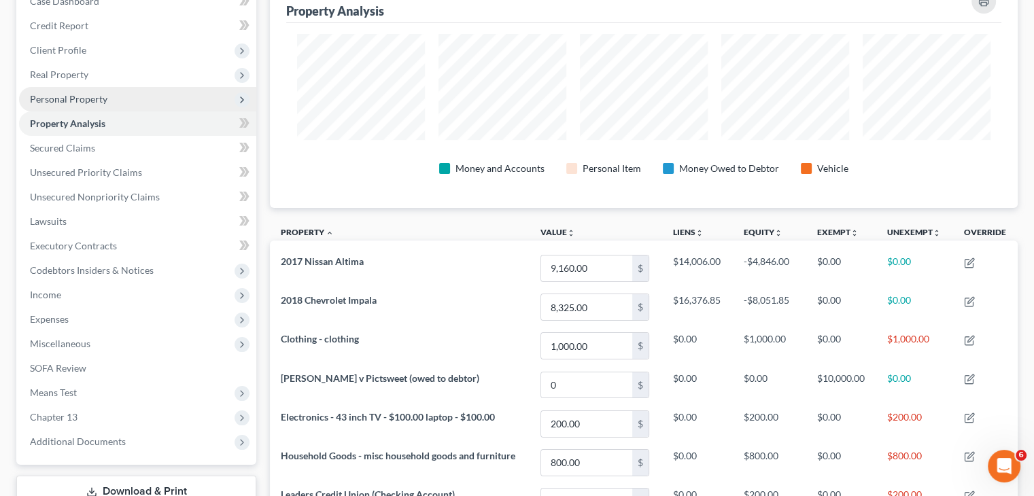
click at [190, 99] on span "Personal Property" at bounding box center [137, 99] width 237 height 24
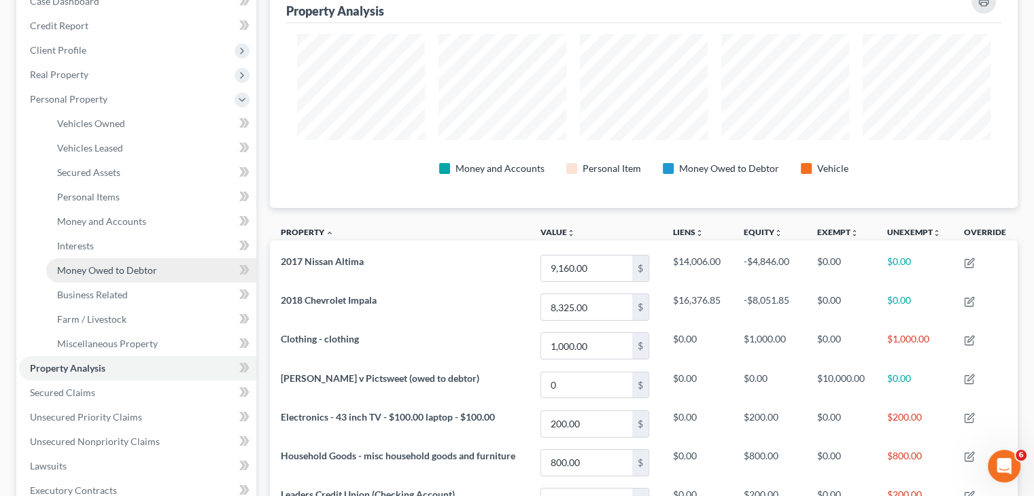
click at [131, 267] on span "Money Owed to Debtor" at bounding box center [107, 271] width 100 height 12
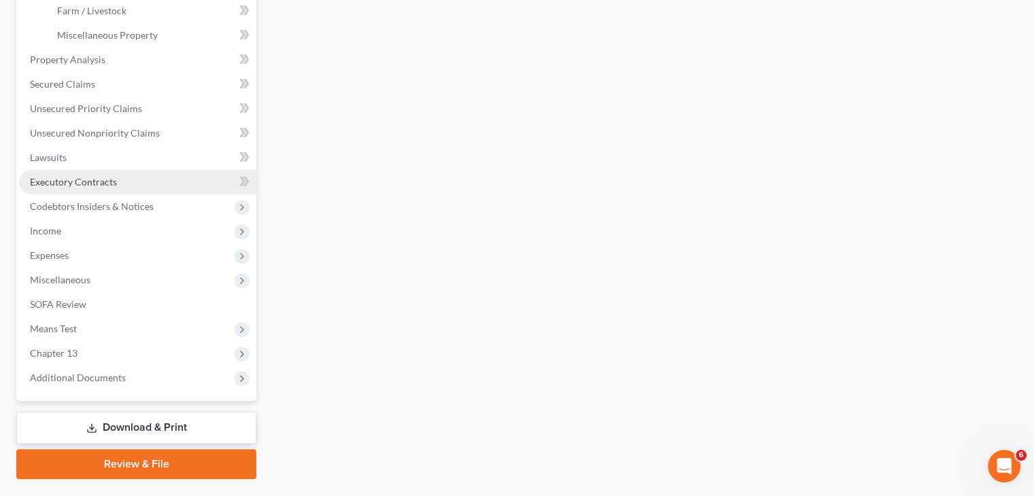
scroll to position [495, 0]
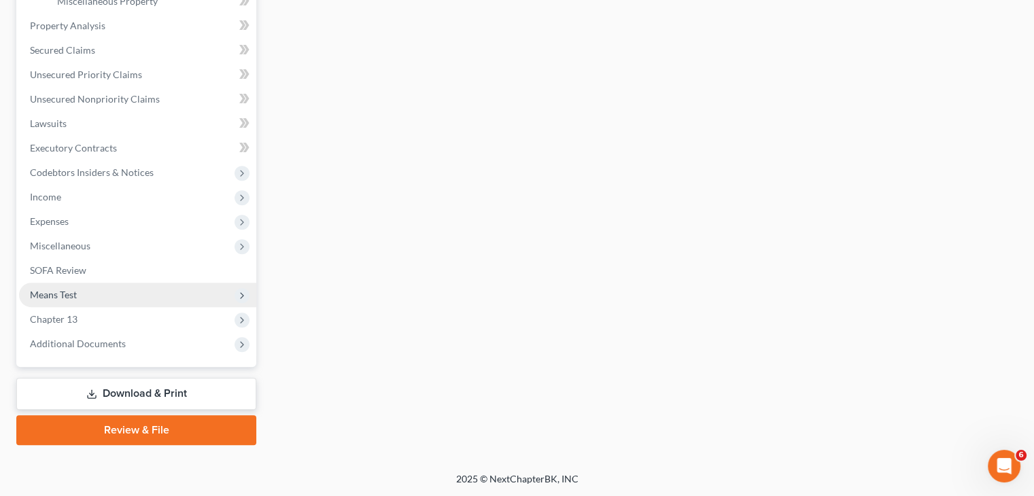
click at [77, 294] on span "Means Test" at bounding box center [137, 295] width 237 height 24
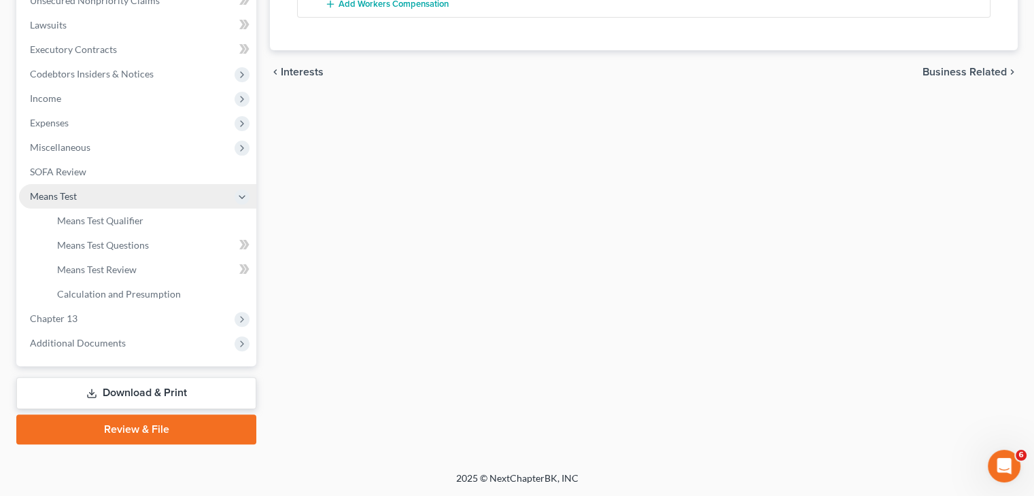
scroll to position [348, 0]
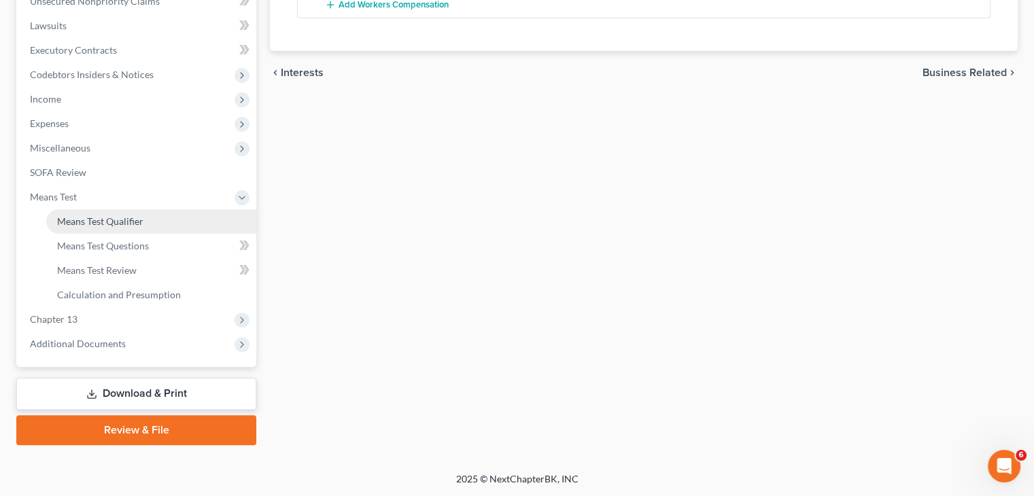
click at [103, 224] on span "Means Test Qualifier" at bounding box center [100, 222] width 86 height 12
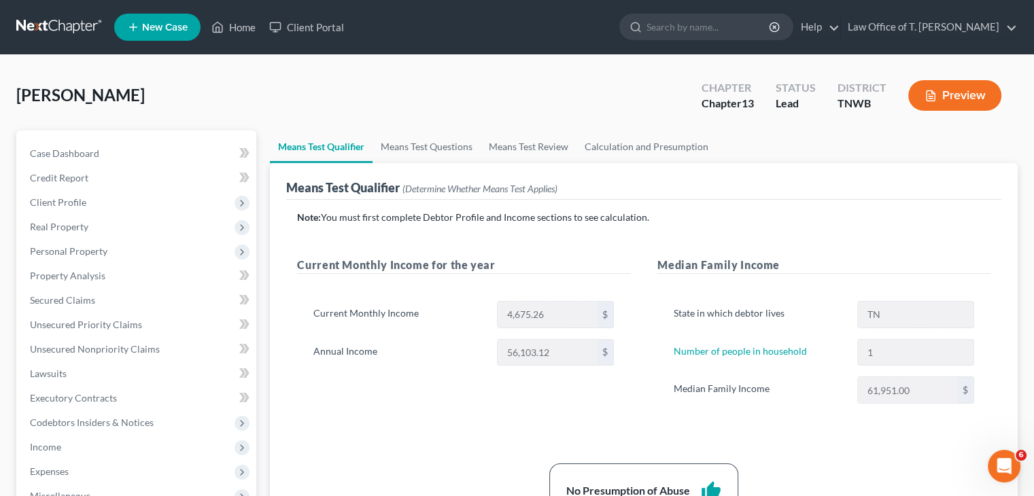
scroll to position [68, 0]
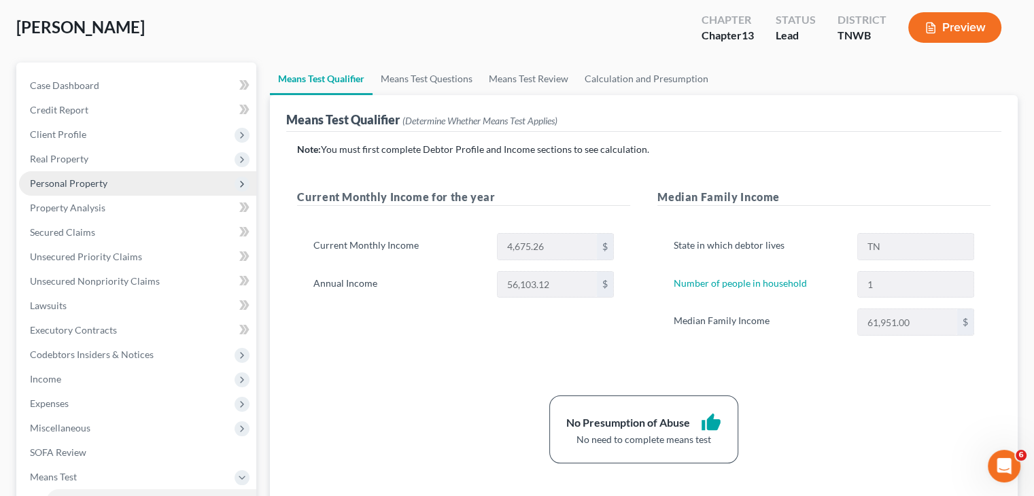
click at [80, 182] on span "Personal Property" at bounding box center [69, 183] width 78 height 12
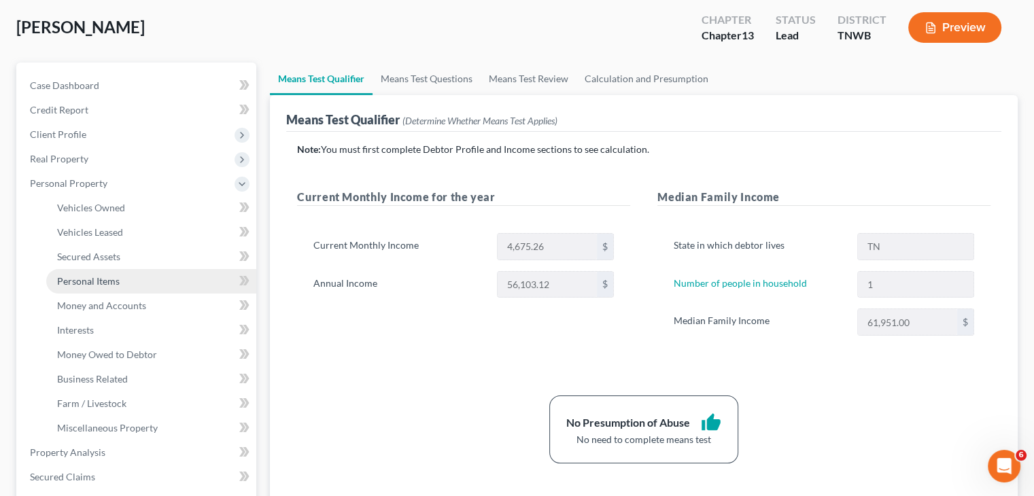
click at [106, 284] on span "Personal Items" at bounding box center [88, 281] width 63 height 12
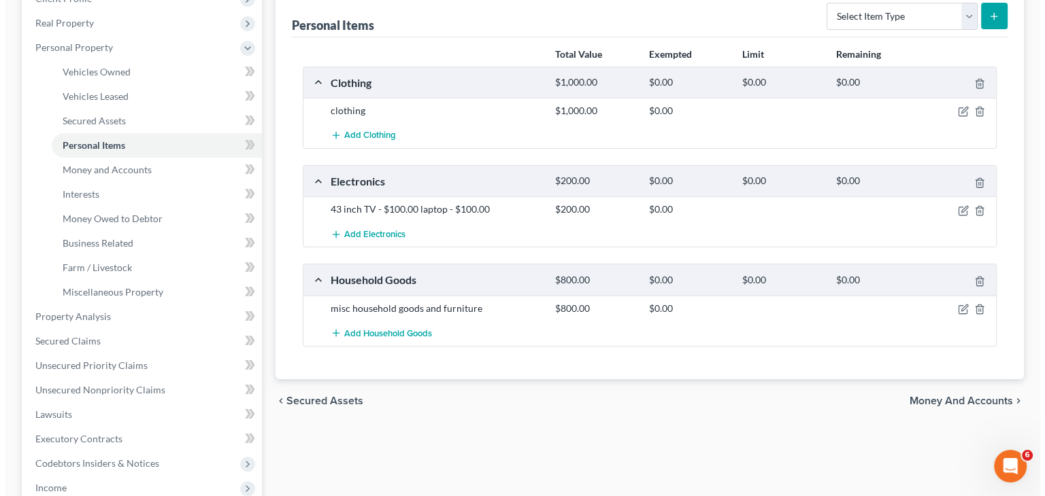
scroll to position [136, 0]
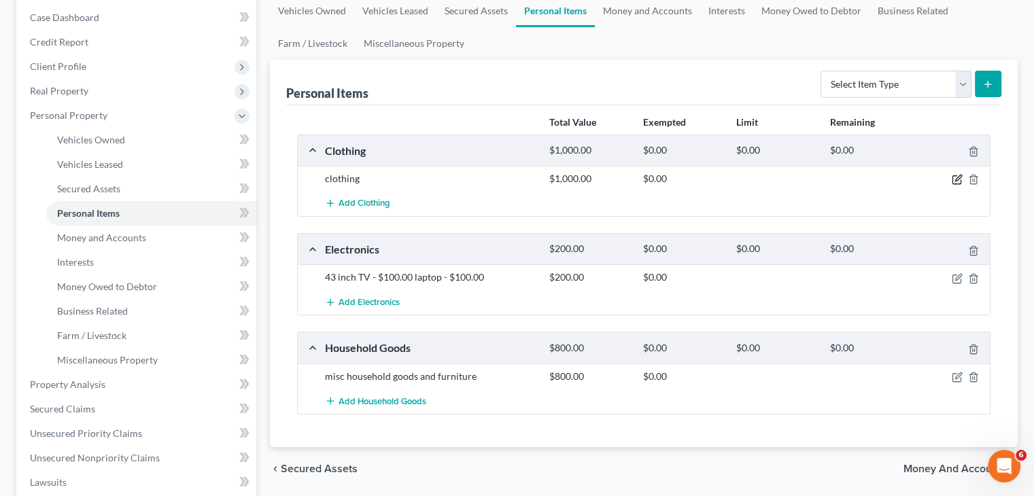
click at [953, 177] on icon "button" at bounding box center [957, 180] width 8 height 8
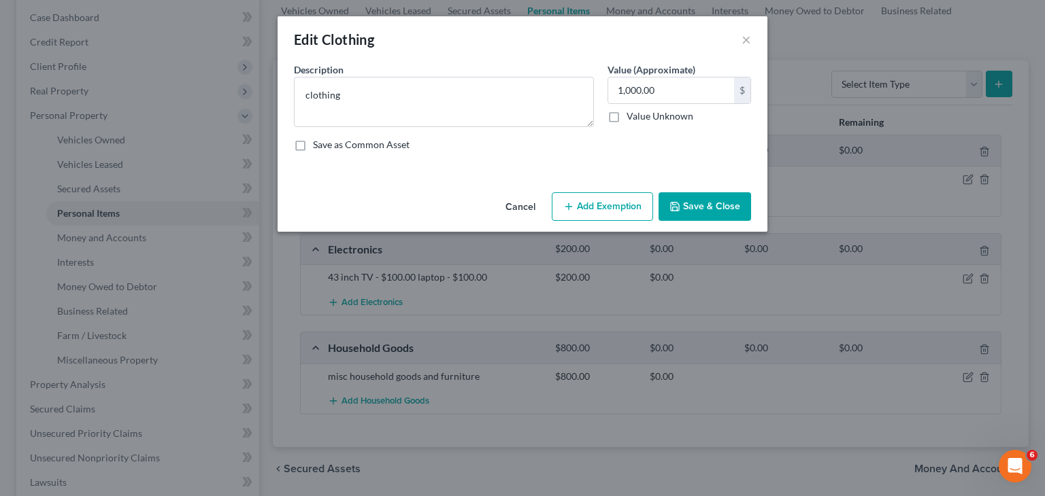
click at [613, 209] on button "Add Exemption" at bounding box center [602, 206] width 101 height 29
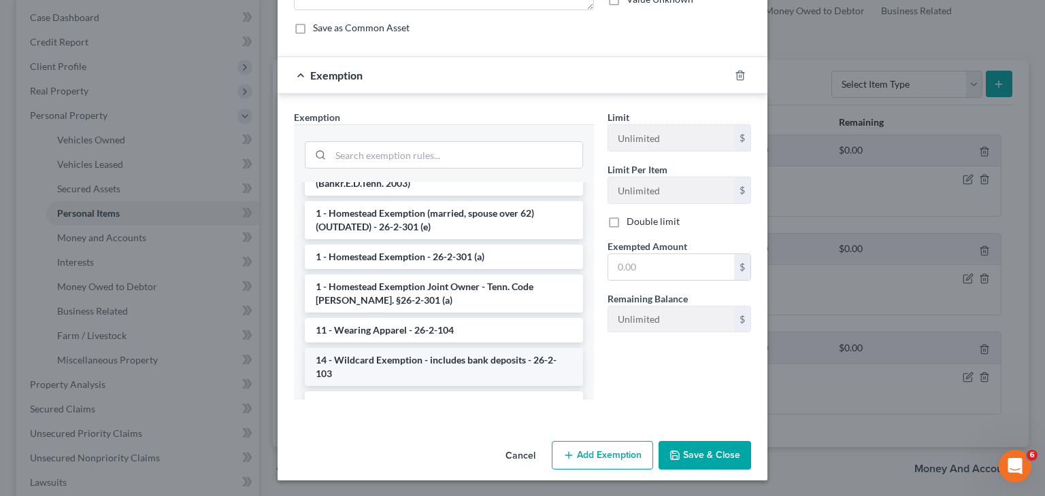
scroll to position [204, 0]
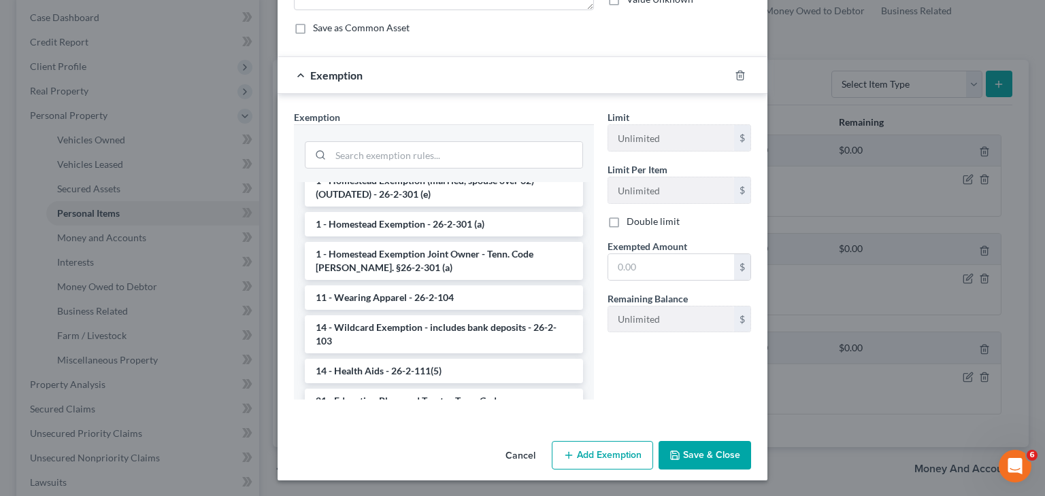
click at [389, 286] on li "11 - Wearing Apparel - 26-2-104" at bounding box center [444, 298] width 278 height 24
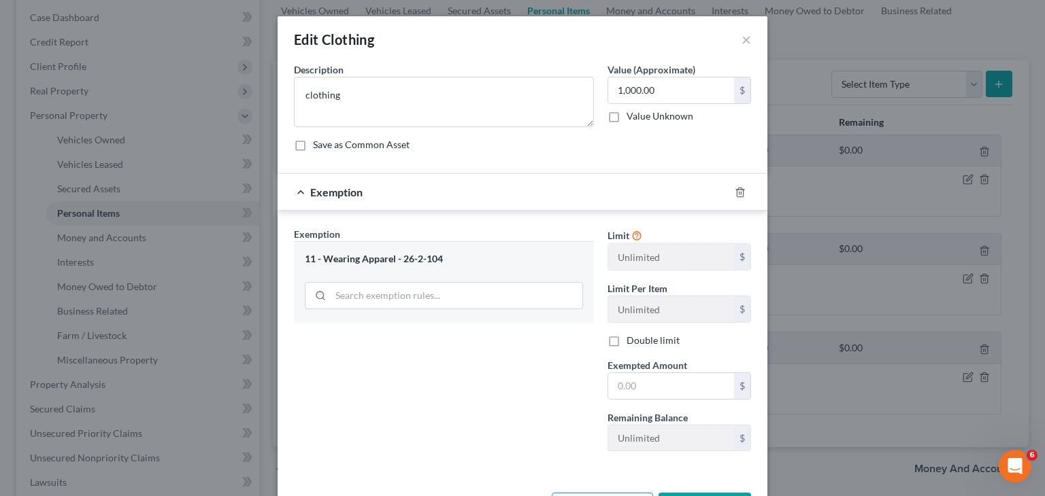
scroll to position [0, 0]
click at [637, 384] on input "text" at bounding box center [671, 386] width 126 height 26
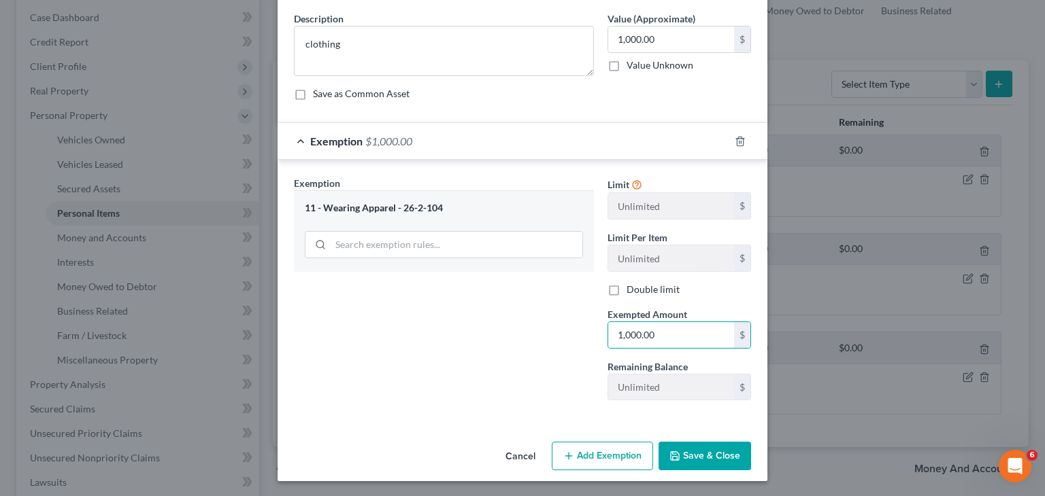
click at [699, 453] on button "Save & Close" at bounding box center [704, 456] width 92 height 29
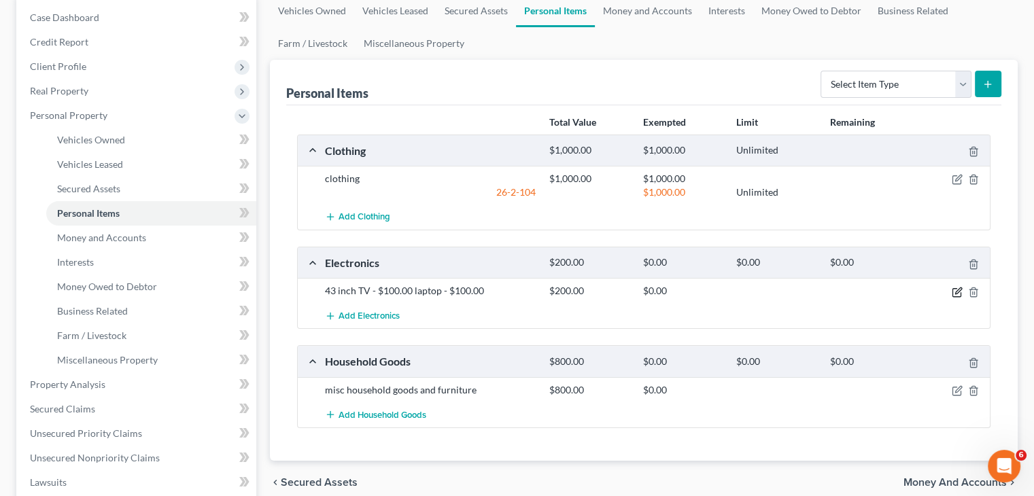
click at [959, 290] on icon "button" at bounding box center [958, 291] width 6 height 6
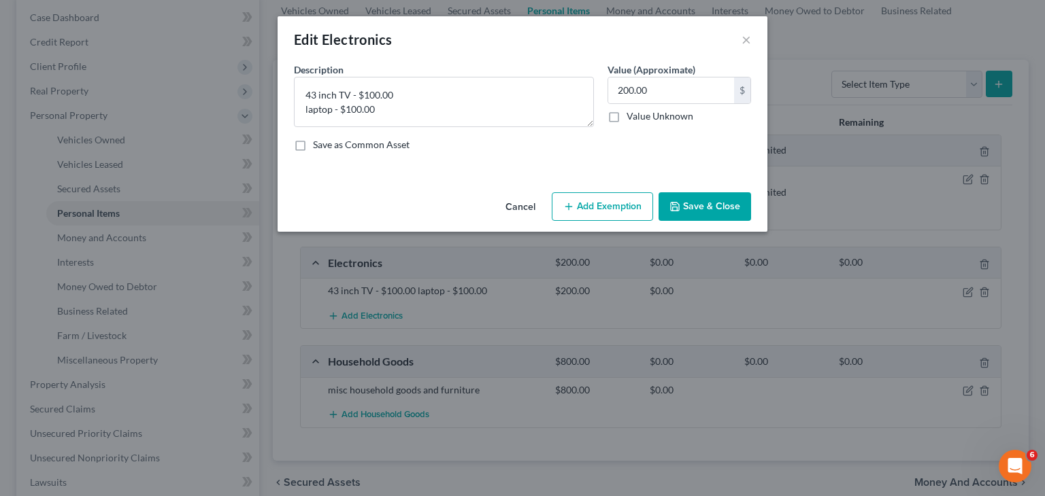
click at [615, 212] on button "Add Exemption" at bounding box center [602, 206] width 101 height 29
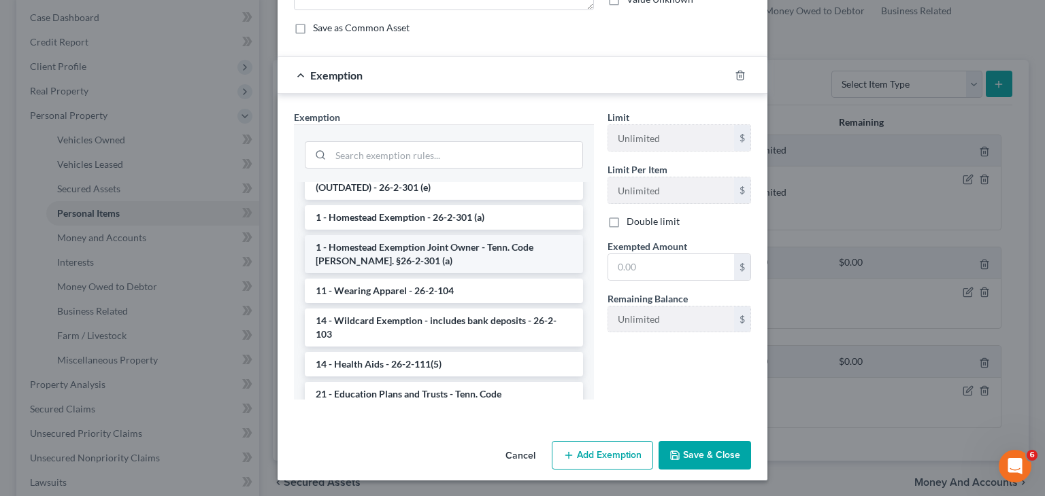
scroll to position [204, 0]
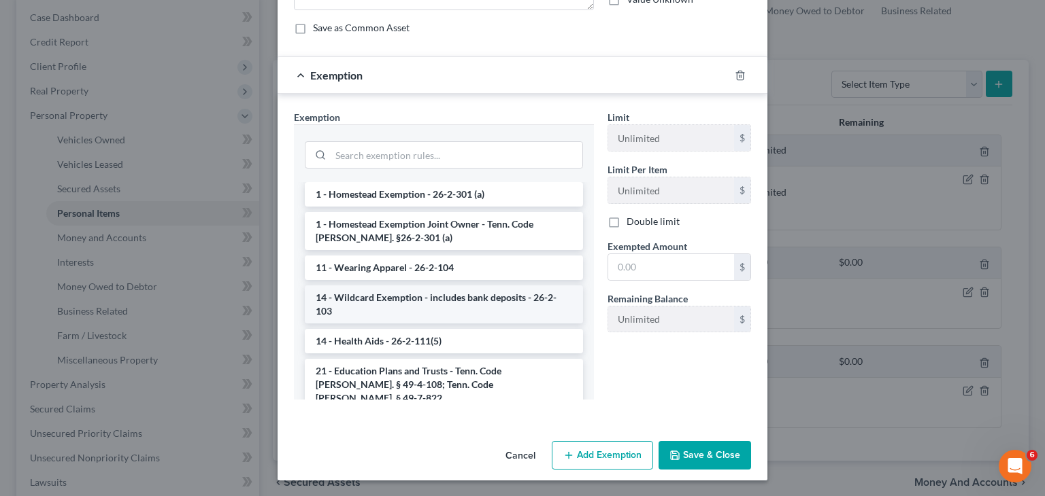
click at [428, 287] on li "14 - Wildcard Exemption - includes bank deposits - 26-2-103" at bounding box center [444, 305] width 278 height 38
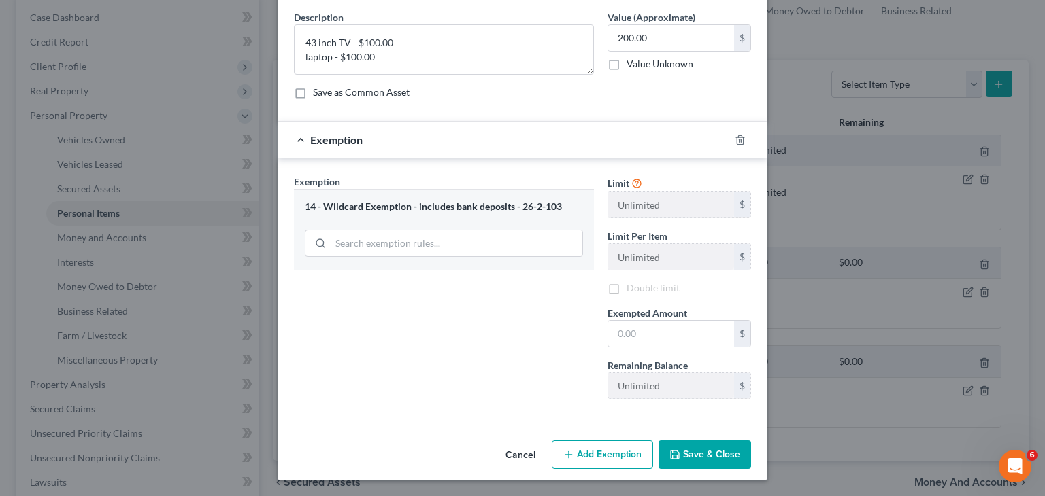
scroll to position [51, 0]
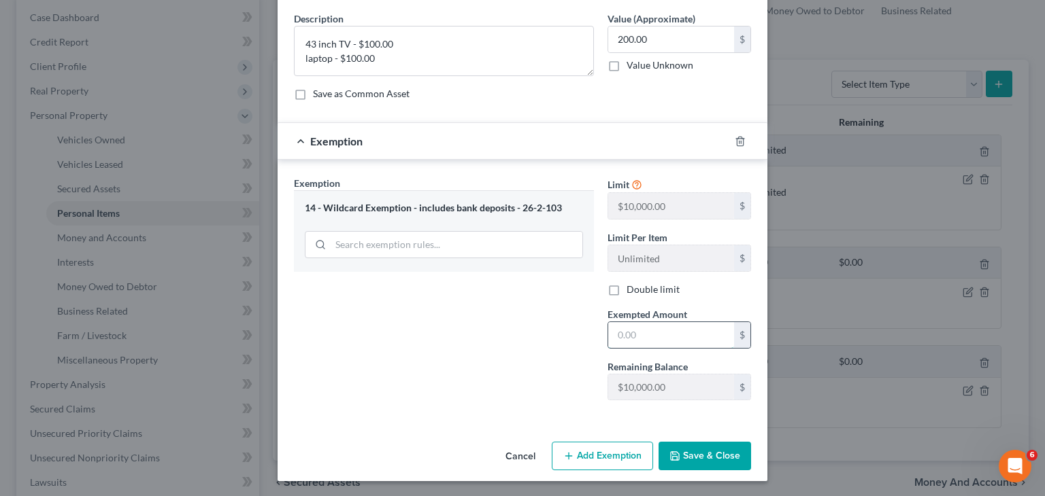
click at [634, 331] on input "text" at bounding box center [671, 335] width 126 height 26
click at [724, 460] on button "Save & Close" at bounding box center [704, 456] width 92 height 29
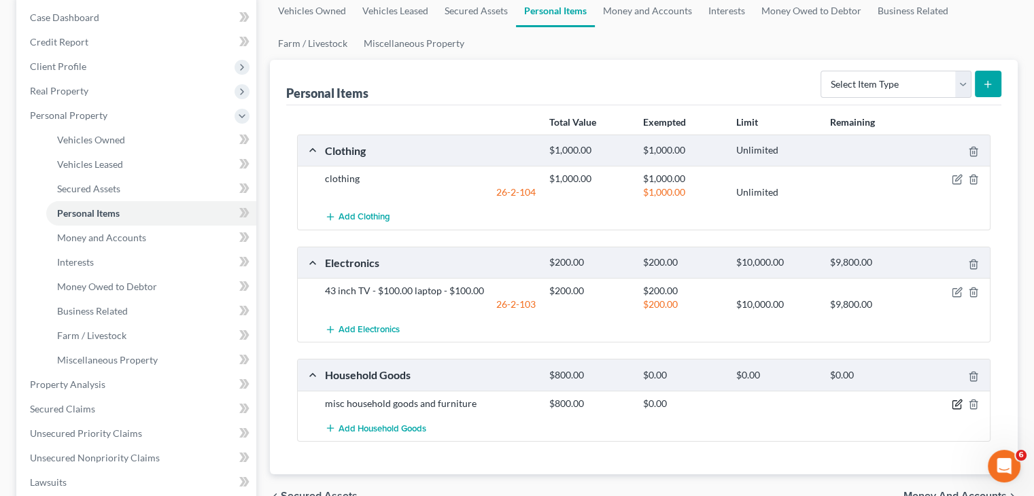
click at [956, 404] on icon "button" at bounding box center [958, 403] width 6 height 6
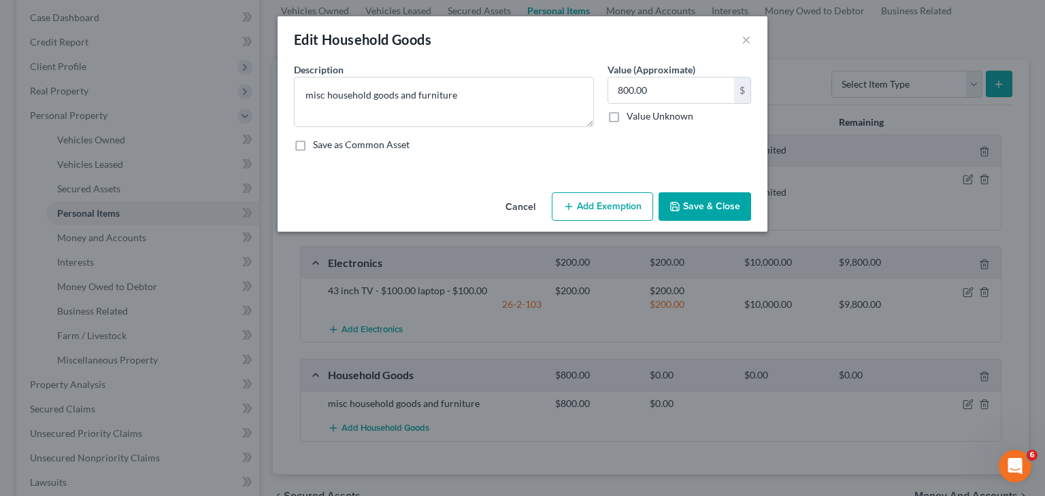
drag, startPoint x: 599, startPoint y: 201, endPoint x: 623, endPoint y: 217, distance: 28.9
click at [600, 201] on button "Add Exemption" at bounding box center [602, 206] width 101 height 29
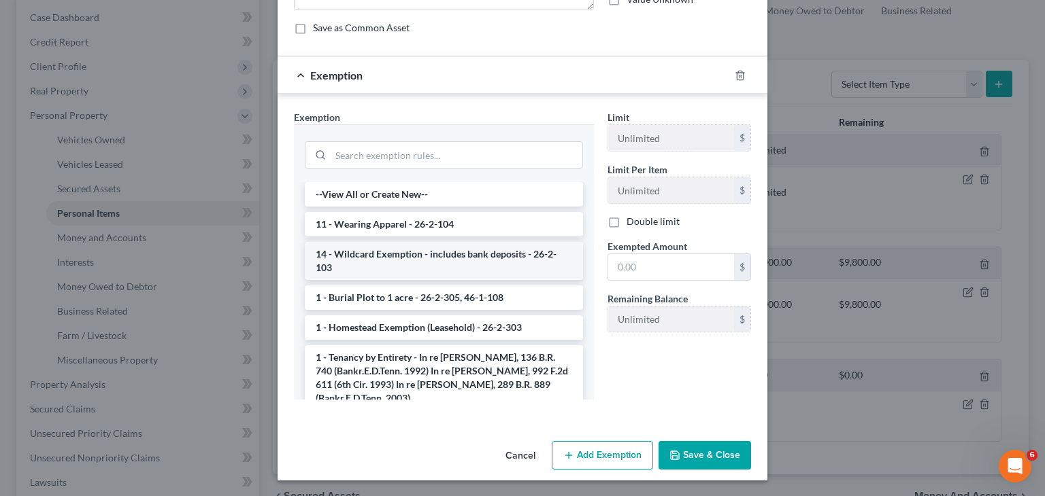
click at [402, 262] on li "14 - Wildcard Exemption - includes bank deposits - 26-2-103" at bounding box center [444, 261] width 278 height 38
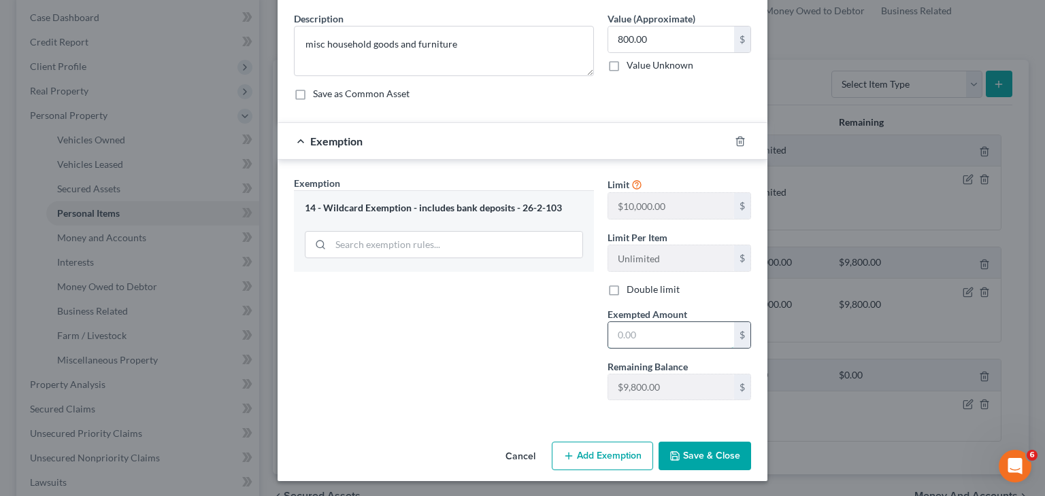
click at [634, 331] on input "text" at bounding box center [671, 335] width 126 height 26
click at [696, 454] on button "Save & Close" at bounding box center [704, 456] width 92 height 29
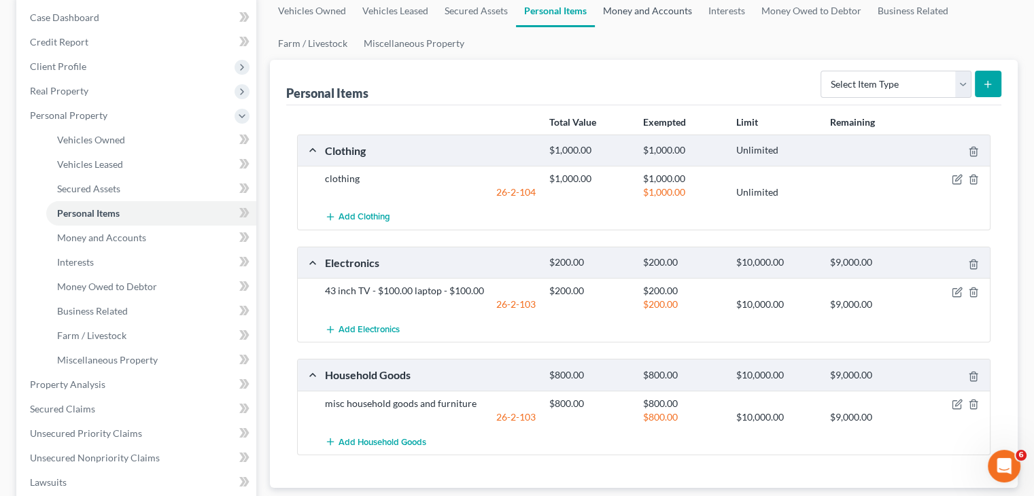
click at [626, 14] on link "Money and Accounts" at bounding box center [647, 11] width 105 height 33
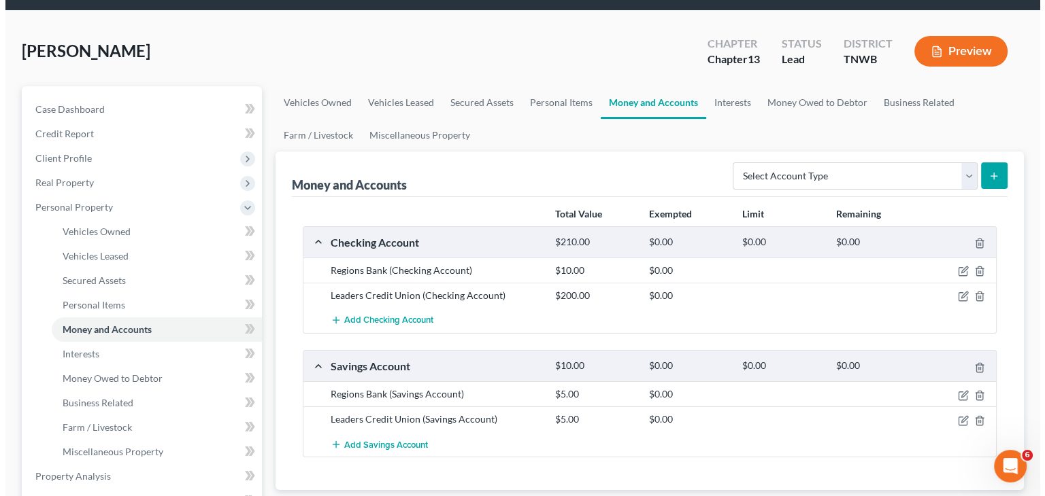
scroll to position [68, 0]
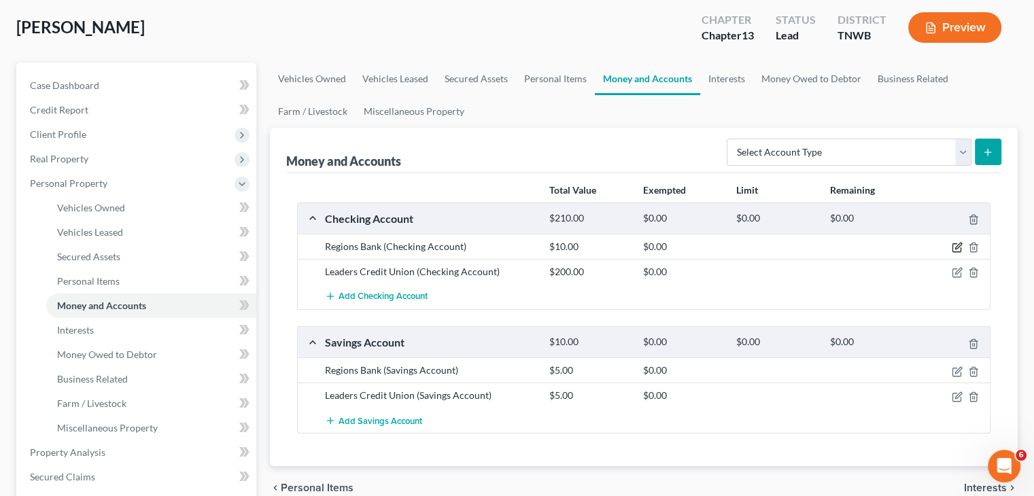
click at [953, 247] on icon "button" at bounding box center [957, 248] width 8 height 8
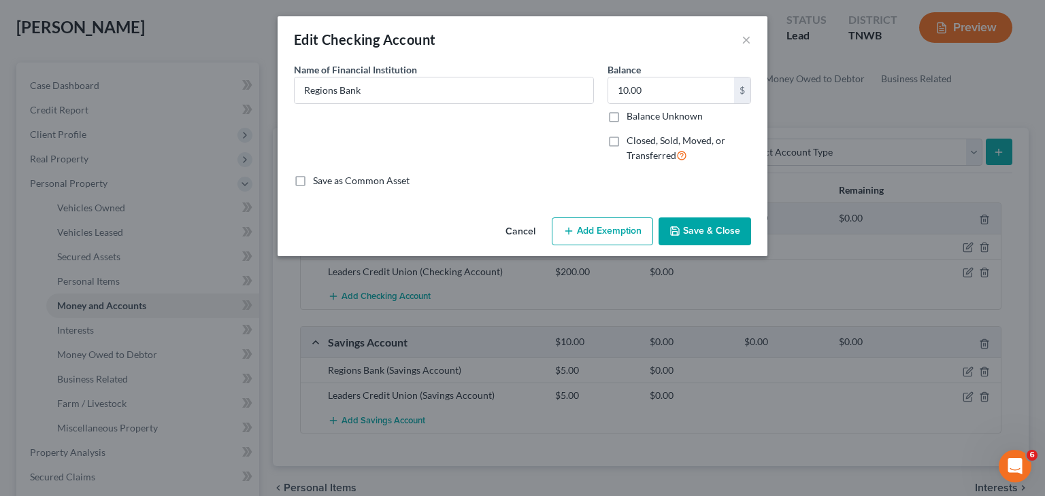
click at [619, 239] on button "Add Exemption" at bounding box center [602, 232] width 101 height 29
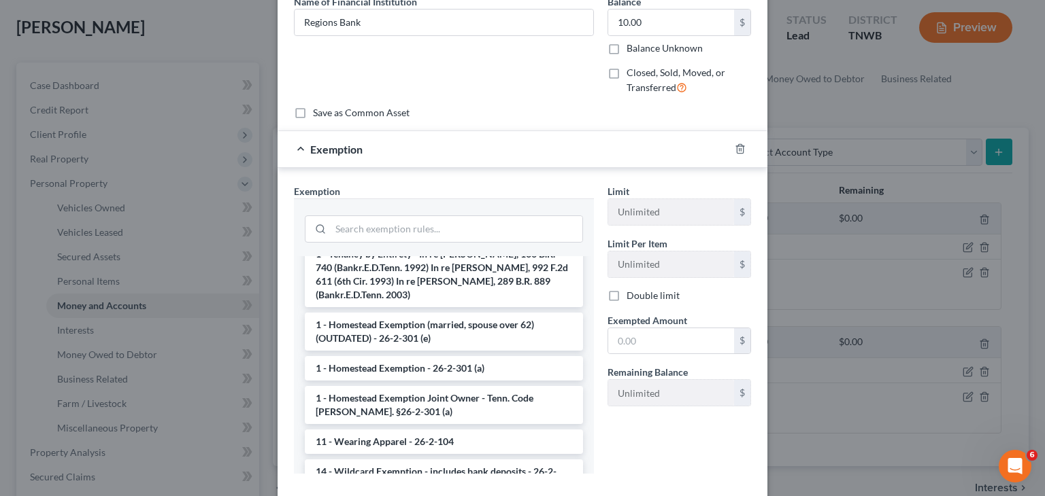
scroll to position [136, 0]
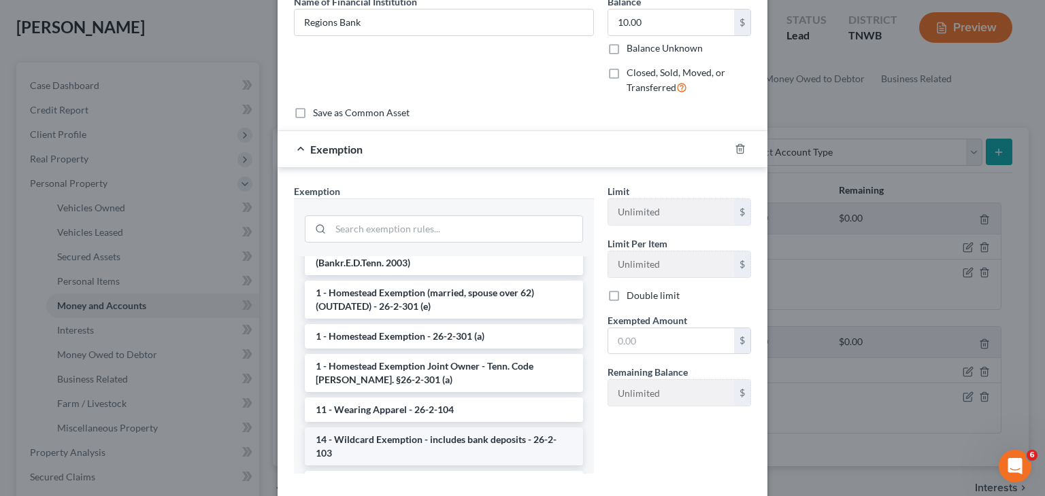
click at [406, 428] on li "14 - Wildcard Exemption - includes bank deposits - 26-2-103" at bounding box center [444, 447] width 278 height 38
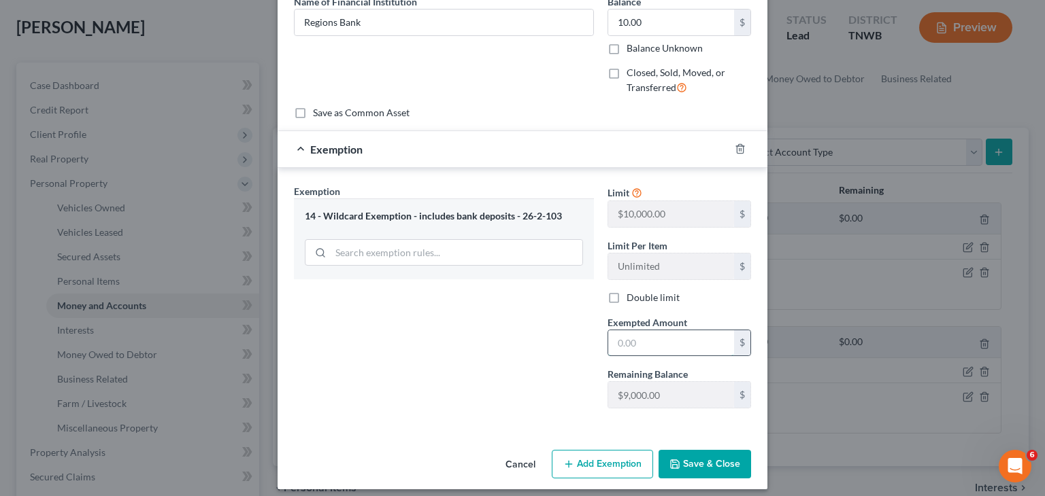
click at [645, 339] on input "text" at bounding box center [671, 344] width 126 height 26
click at [701, 460] on button "Save & Close" at bounding box center [704, 464] width 92 height 29
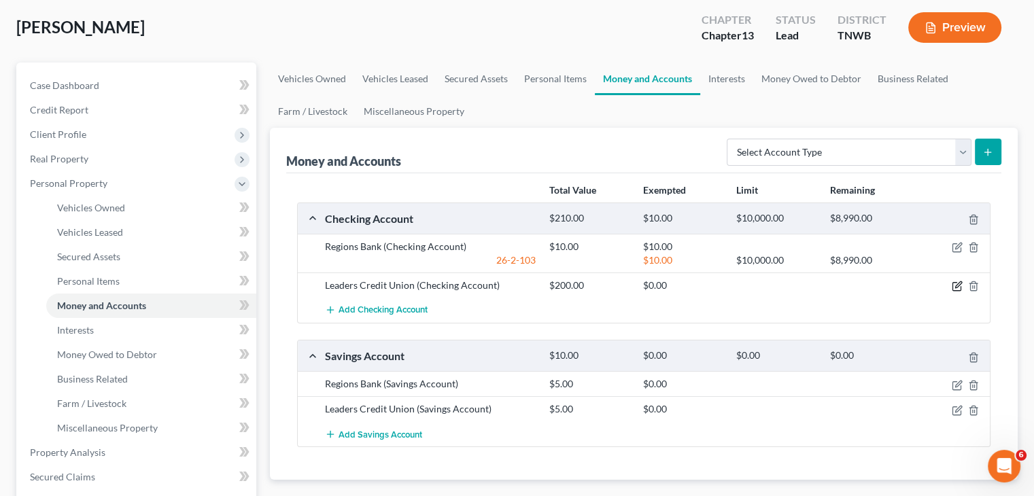
click at [958, 286] on icon "button" at bounding box center [957, 286] width 11 height 11
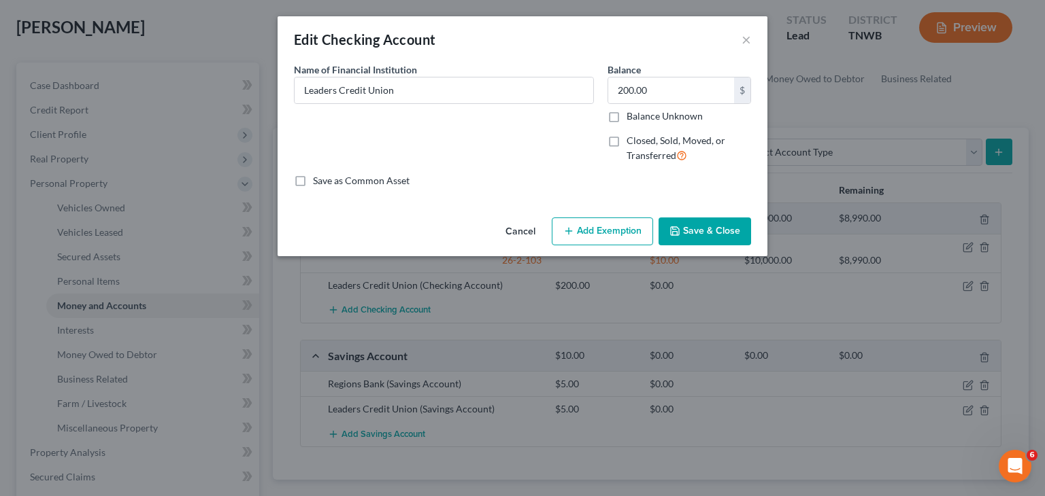
click at [617, 233] on button "Add Exemption" at bounding box center [602, 232] width 101 height 29
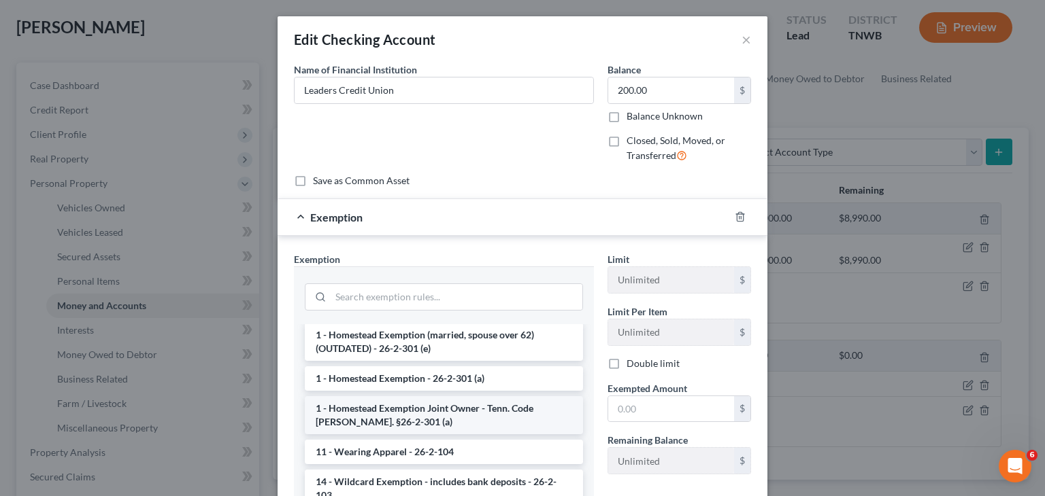
scroll to position [204, 0]
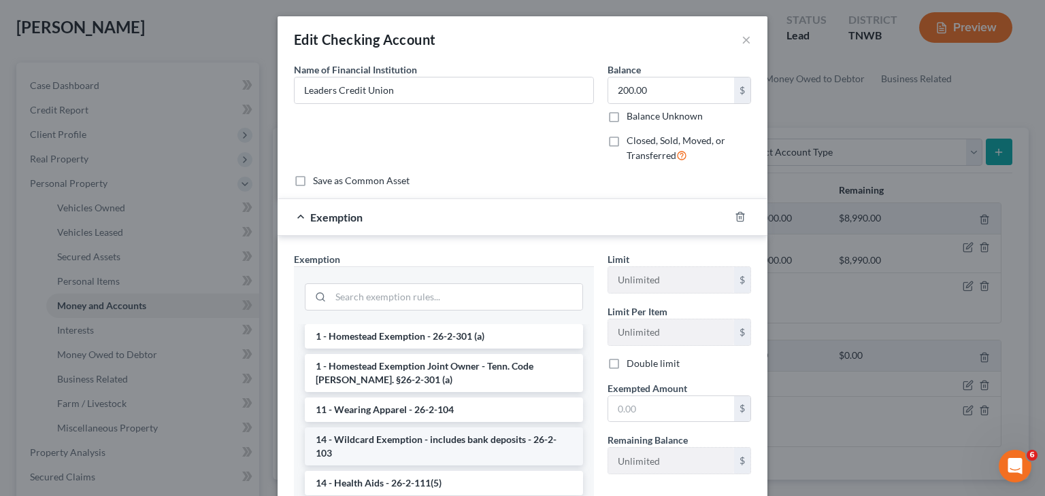
click at [409, 428] on li "14 - Wildcard Exemption - includes bank deposits - 26-2-103" at bounding box center [444, 447] width 278 height 38
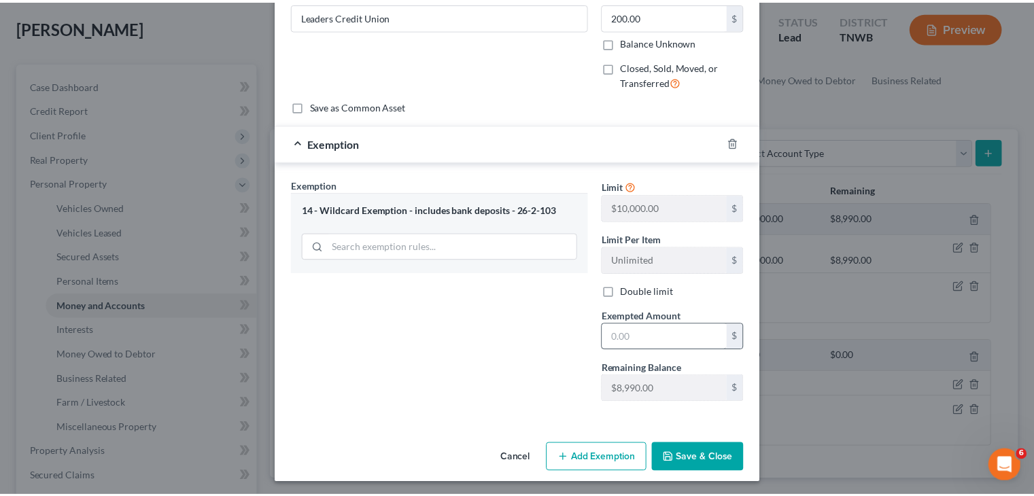
scroll to position [76, 0]
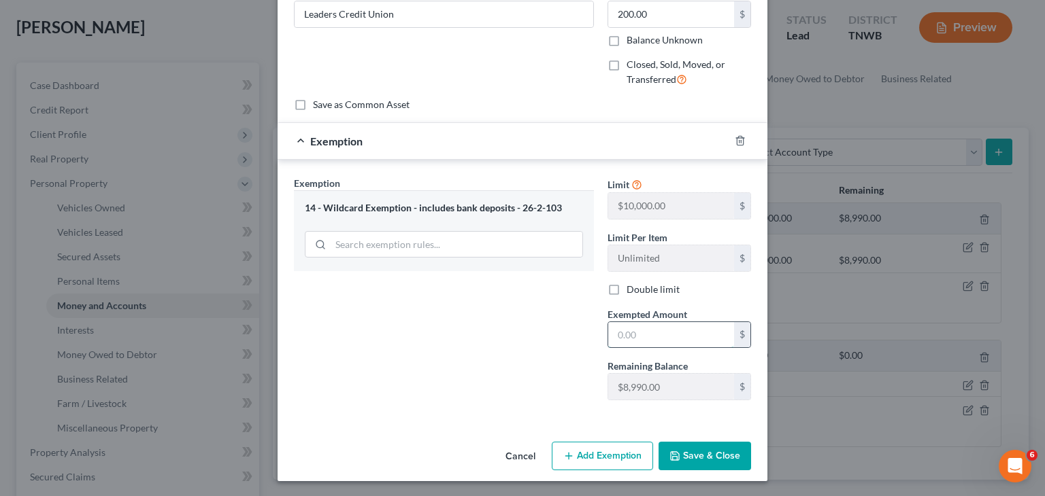
click at [638, 327] on input "text" at bounding box center [671, 335] width 126 height 26
click at [707, 461] on button "Save & Close" at bounding box center [704, 456] width 92 height 29
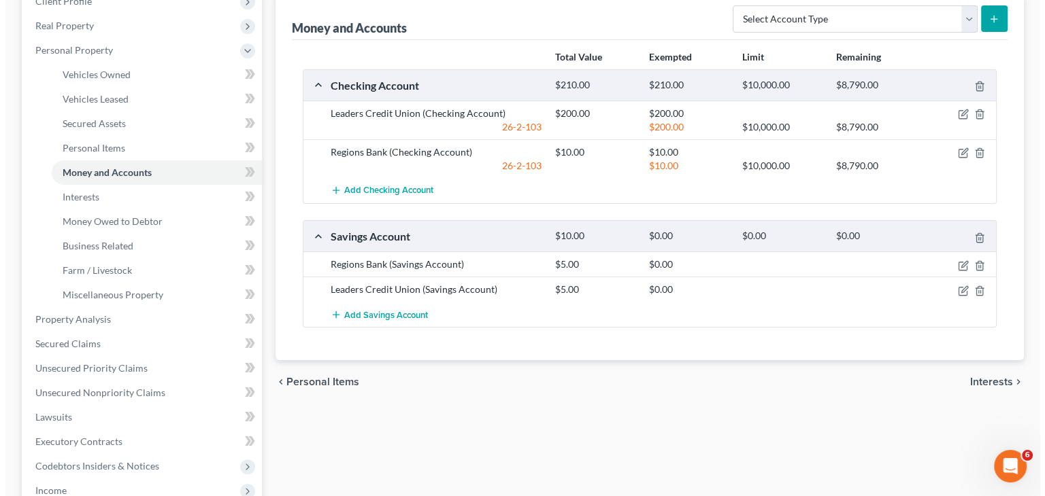
scroll to position [204, 0]
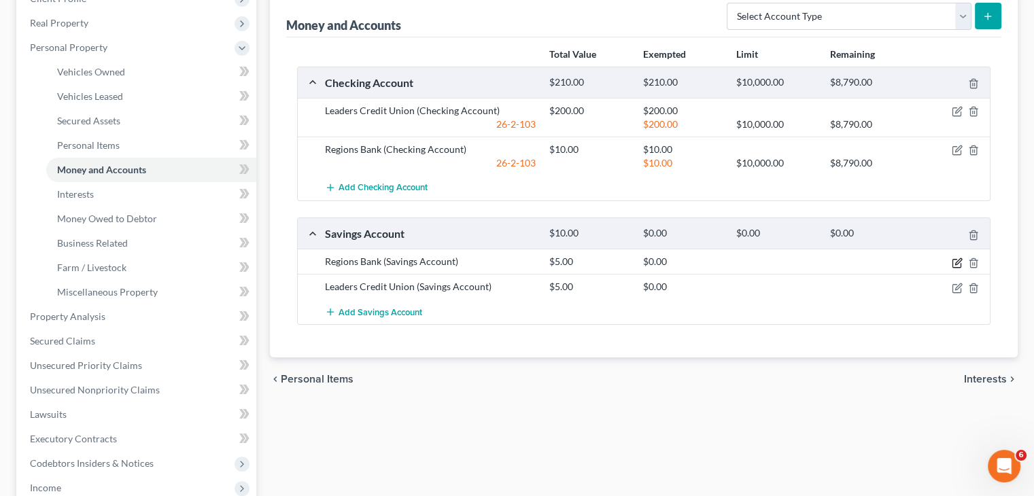
click at [955, 259] on icon "button" at bounding box center [957, 263] width 8 height 8
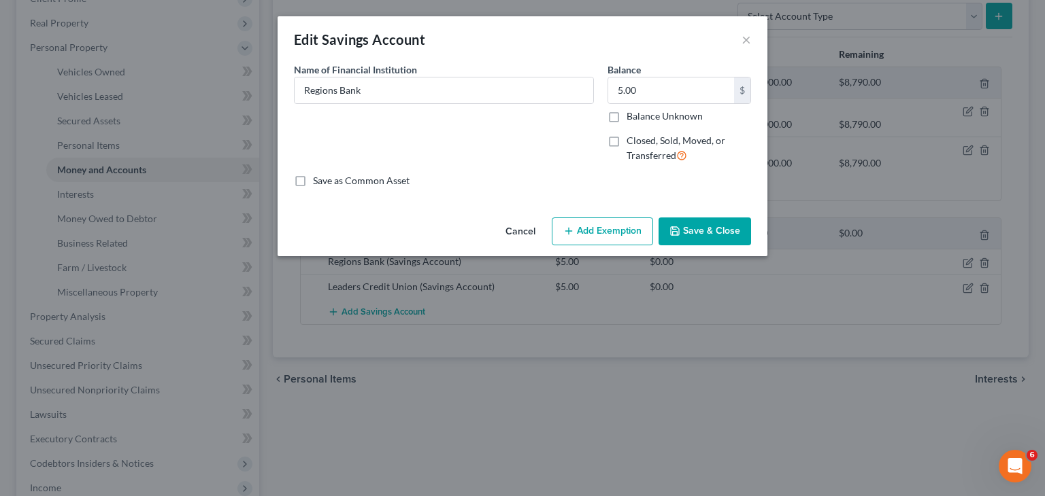
click at [595, 233] on button "Add Exemption" at bounding box center [602, 232] width 101 height 29
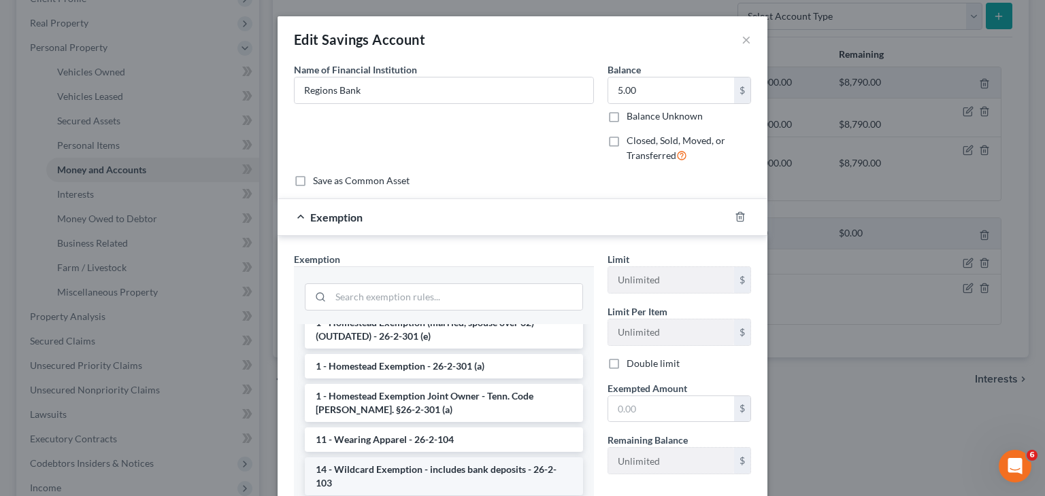
click at [378, 458] on li "14 - Wildcard Exemption - includes bank deposits - 26-2-103" at bounding box center [444, 477] width 278 height 38
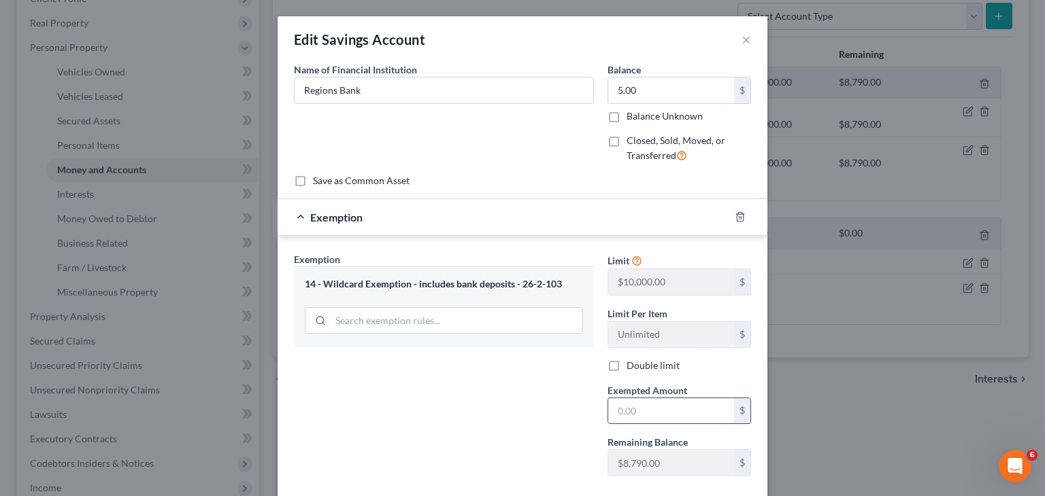
click at [634, 413] on input "text" at bounding box center [671, 412] width 126 height 26
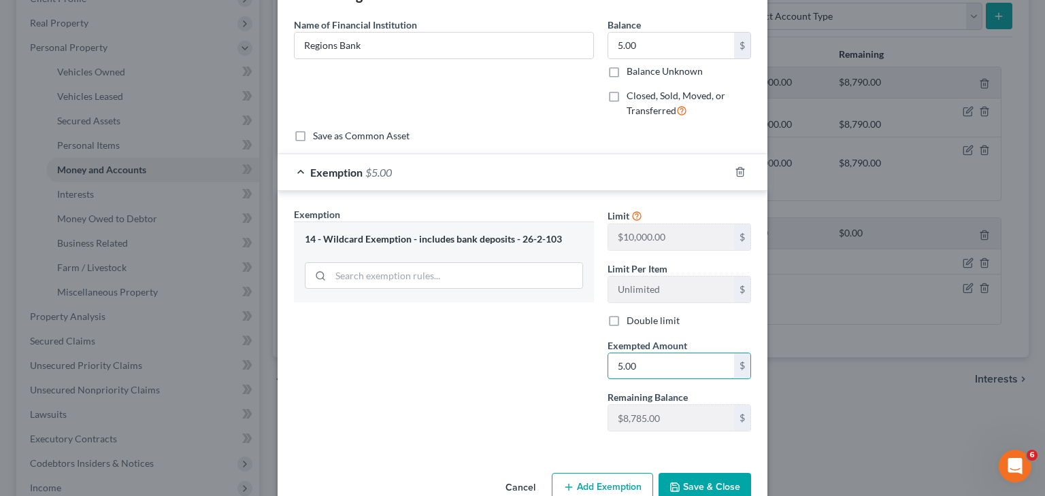
scroll to position [76, 0]
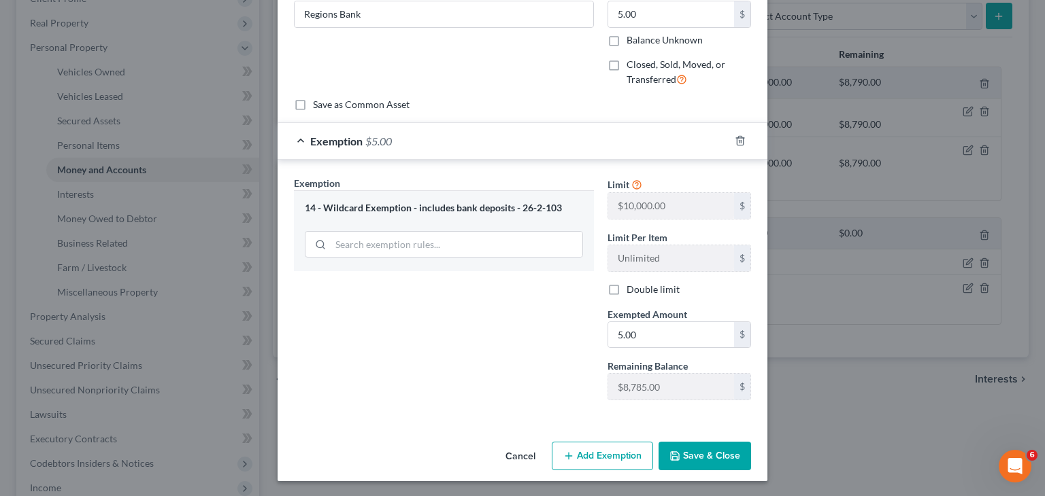
click at [694, 465] on button "Save & Close" at bounding box center [704, 456] width 92 height 29
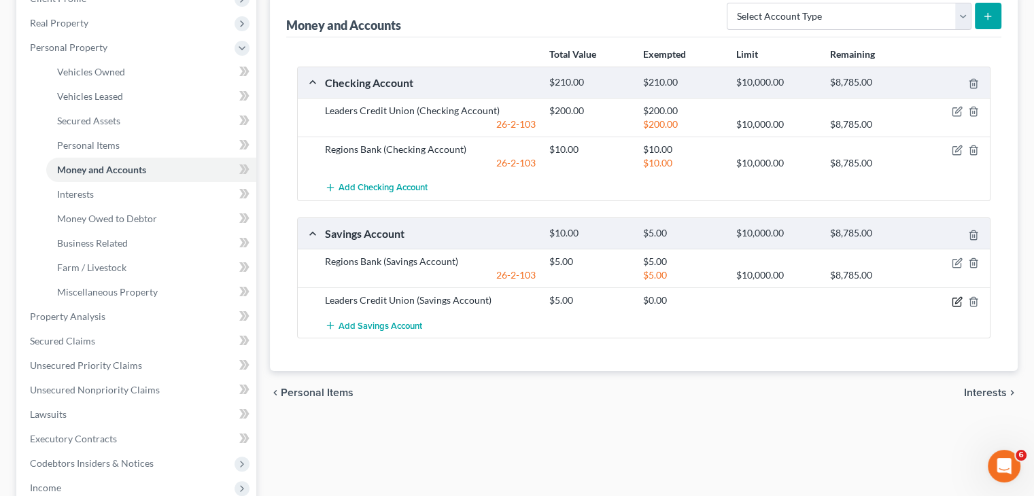
click at [960, 301] on icon "button" at bounding box center [957, 301] width 11 height 11
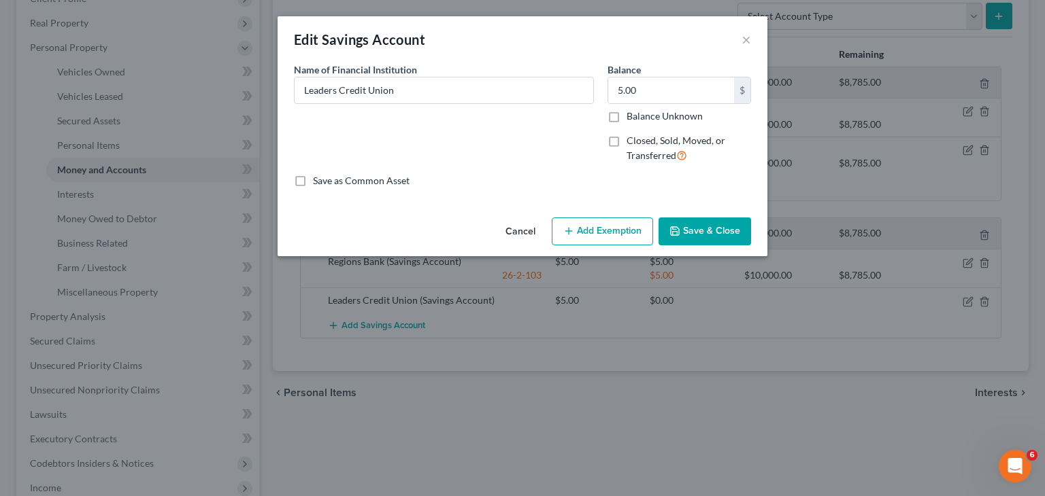
click at [611, 241] on button "Add Exemption" at bounding box center [602, 232] width 101 height 29
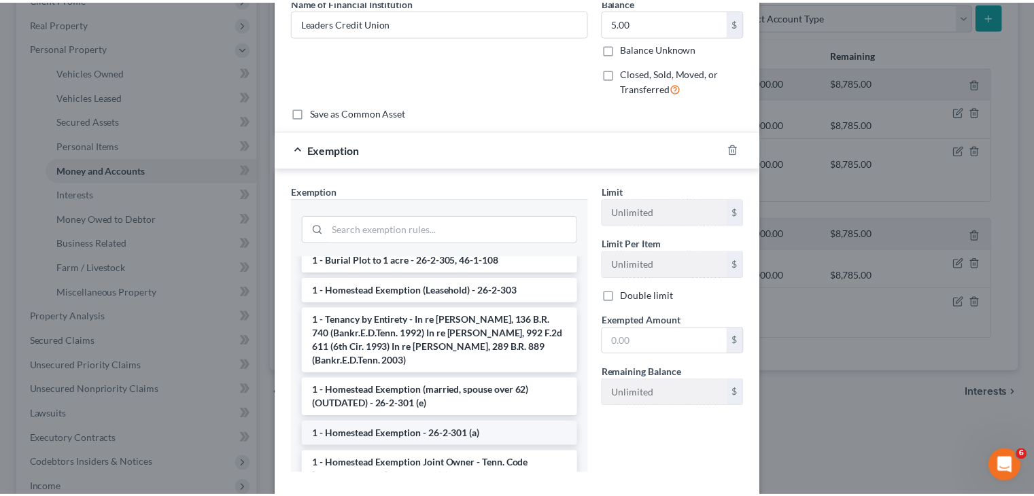
scroll to position [136, 0]
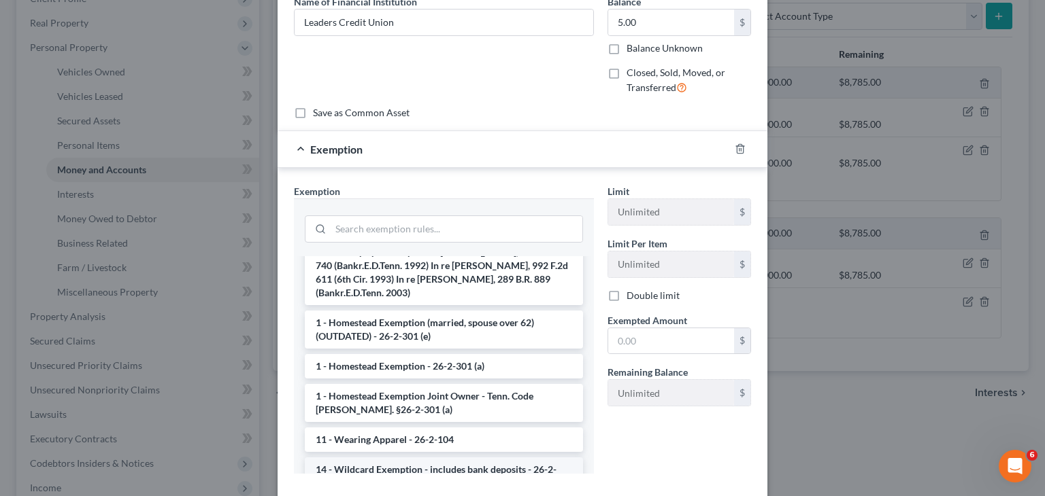
click at [368, 458] on li "14 - Wildcard Exemption - includes bank deposits - 26-2-103" at bounding box center [444, 477] width 278 height 38
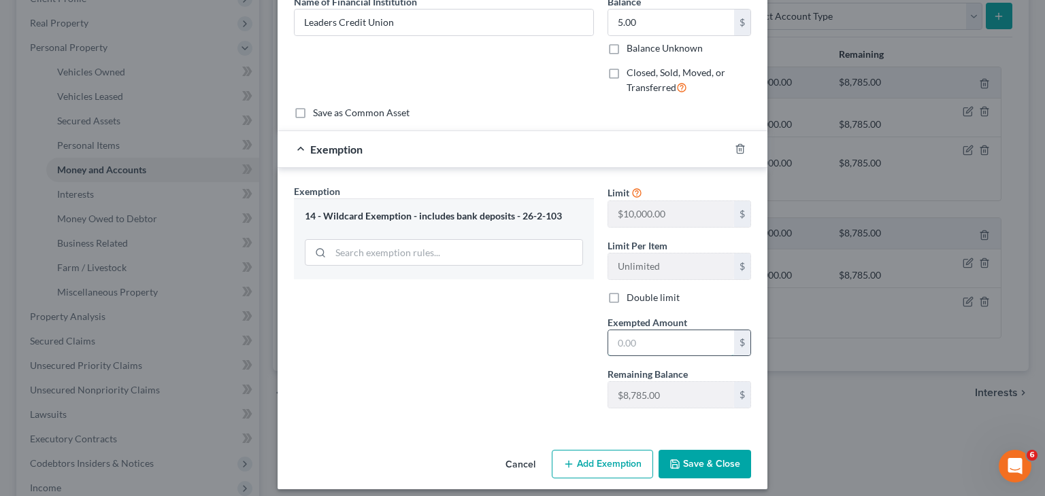
click at [656, 338] on input "text" at bounding box center [671, 344] width 126 height 26
click at [696, 474] on button "Save & Close" at bounding box center [704, 464] width 92 height 29
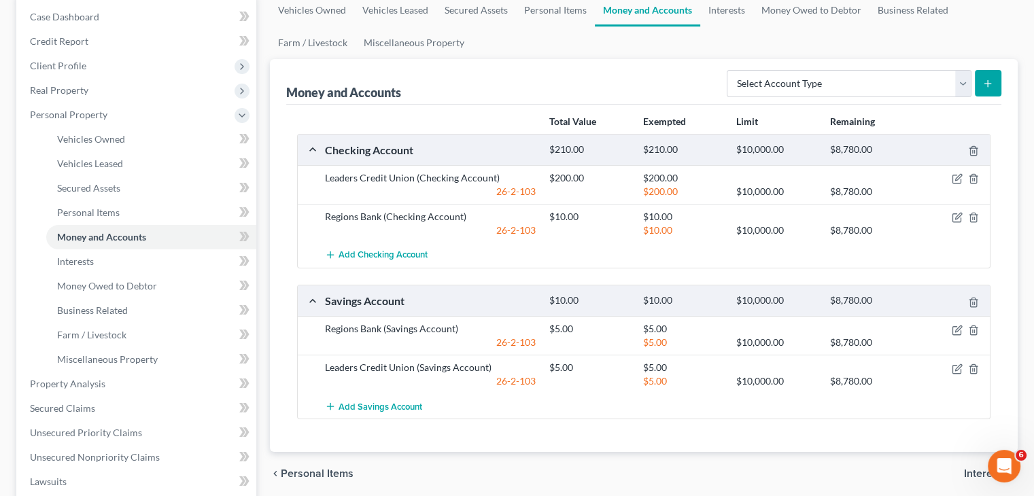
scroll to position [0, 0]
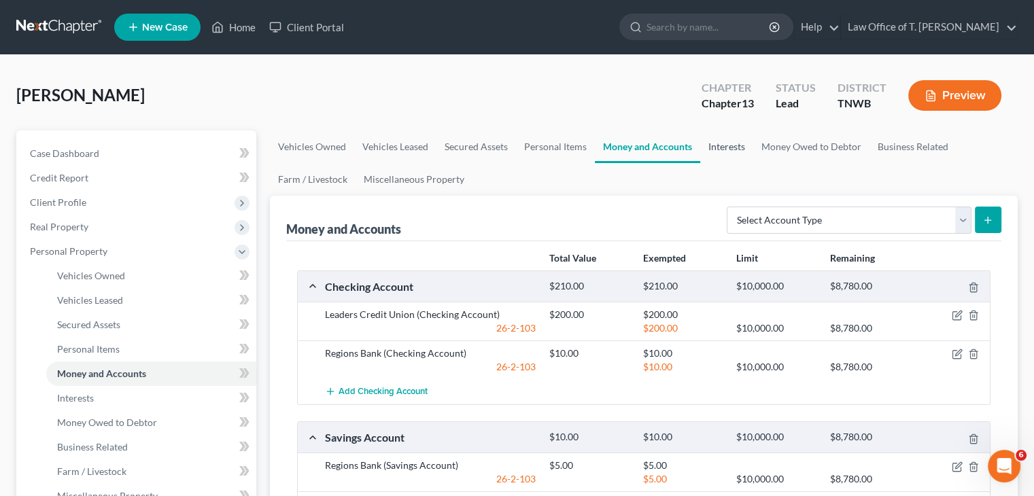
click at [730, 147] on link "Interests" at bounding box center [726, 147] width 53 height 33
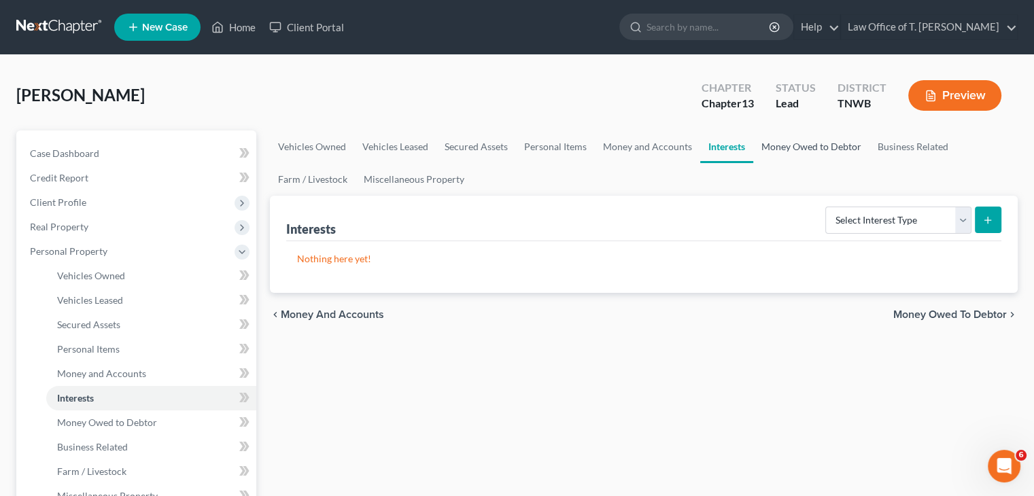
click at [794, 148] on link "Money Owed to Debtor" at bounding box center [811, 147] width 116 height 33
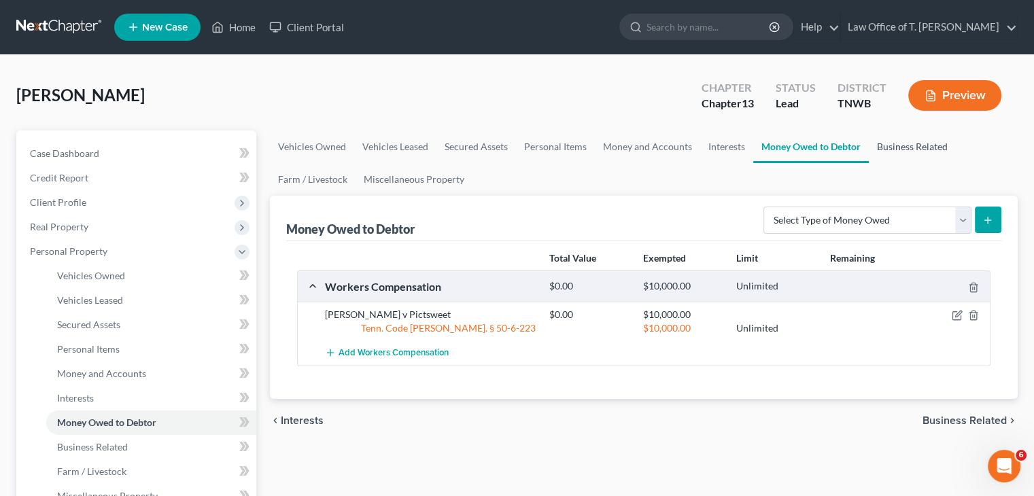
click at [888, 149] on link "Business Related" at bounding box center [912, 147] width 87 height 33
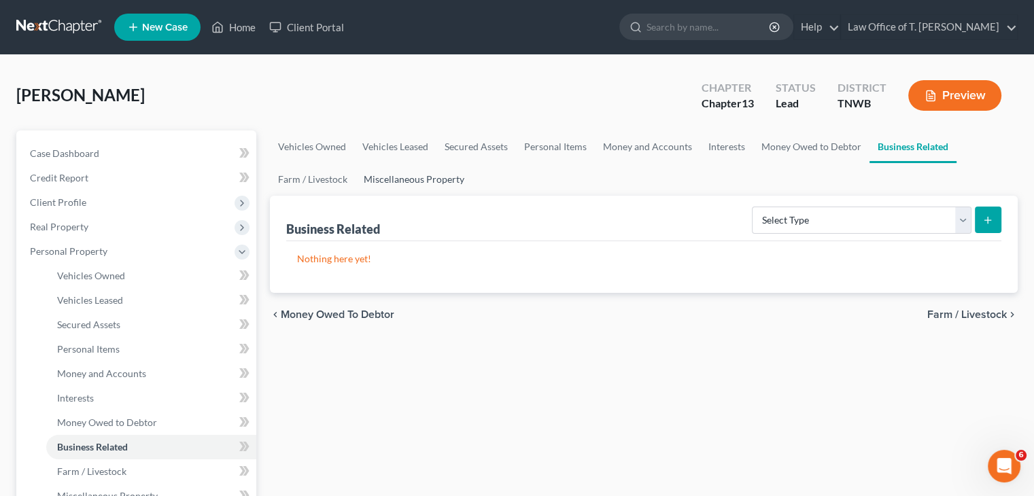
click at [441, 180] on link "Miscellaneous Property" at bounding box center [414, 179] width 117 height 33
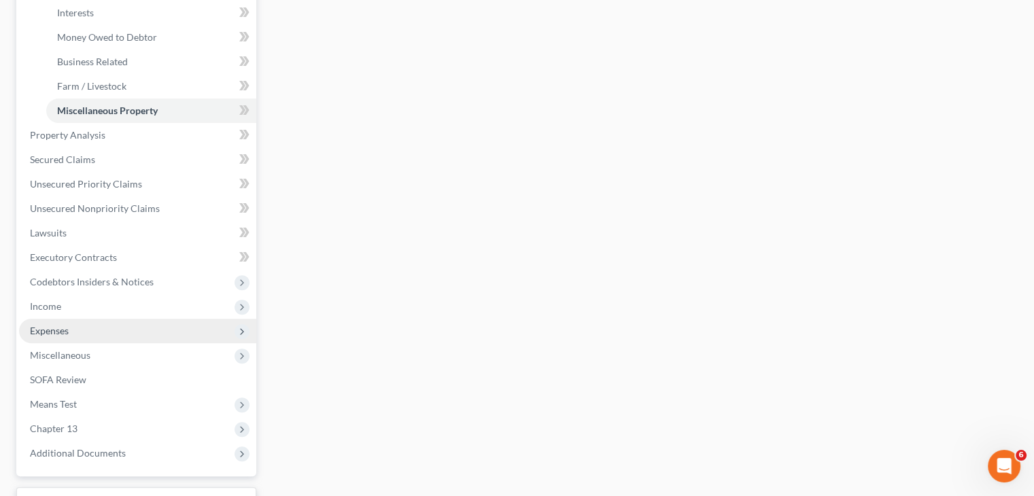
scroll to position [408, 0]
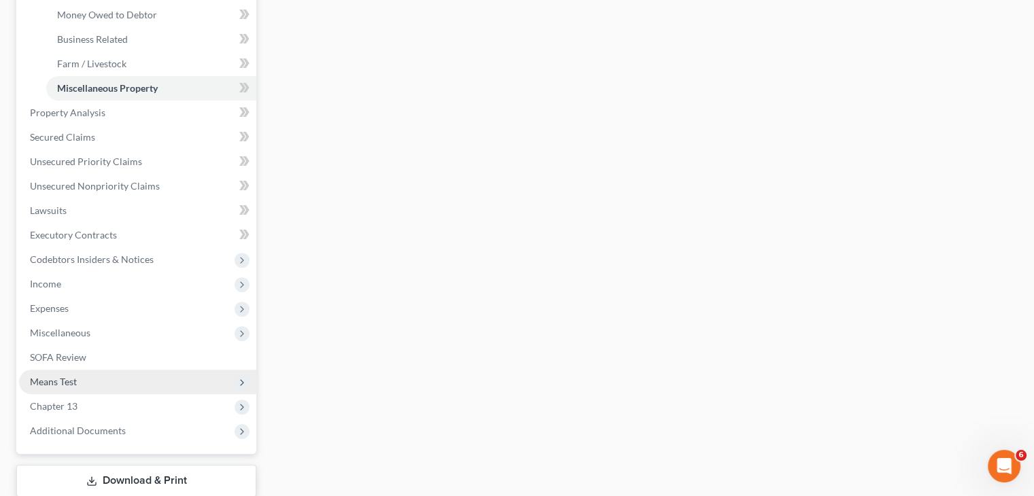
click at [78, 379] on span "Means Test" at bounding box center [137, 382] width 237 height 24
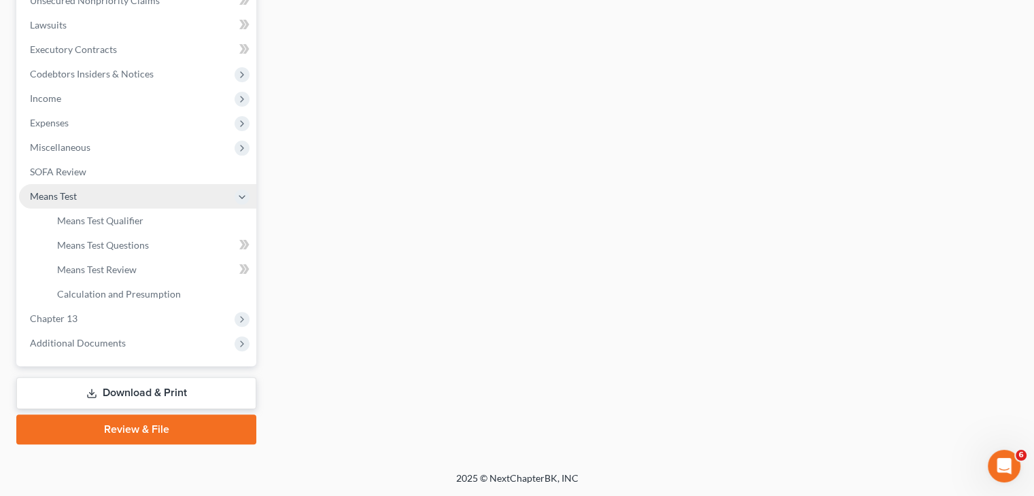
scroll to position [348, 0]
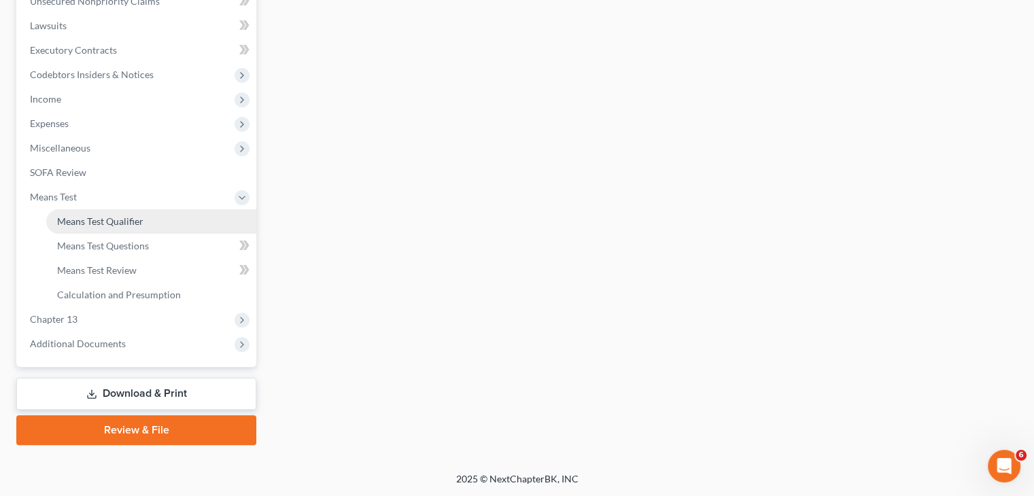
click at [106, 224] on span "Means Test Qualifier" at bounding box center [100, 222] width 86 height 12
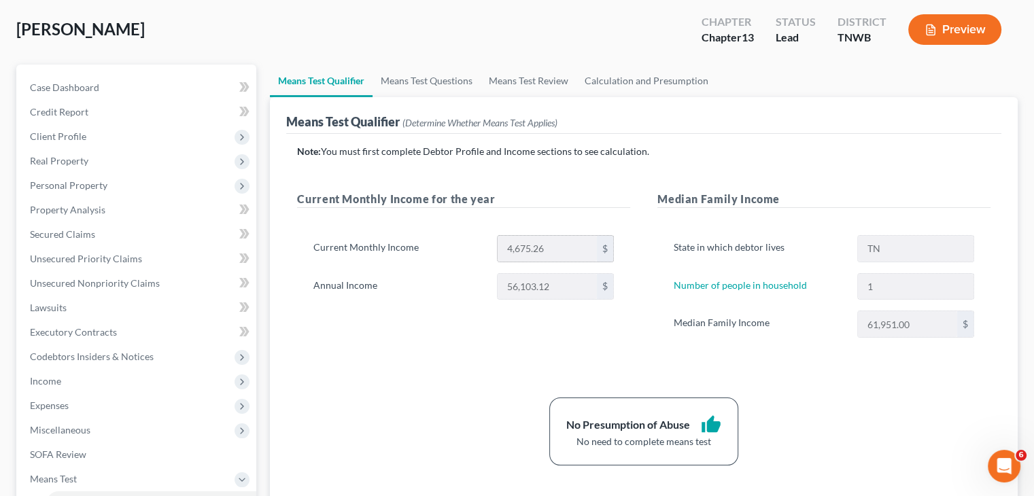
scroll to position [68, 0]
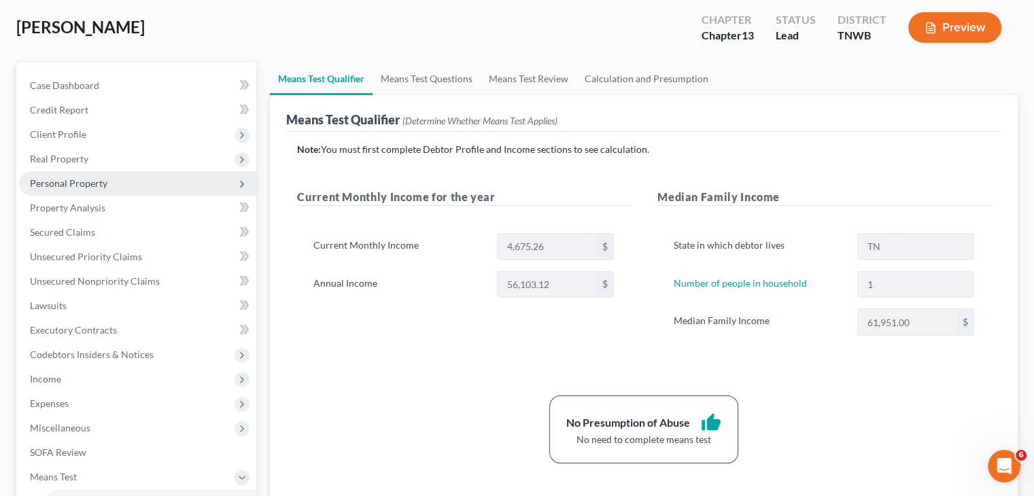
click at [88, 182] on span "Personal Property" at bounding box center [69, 183] width 78 height 12
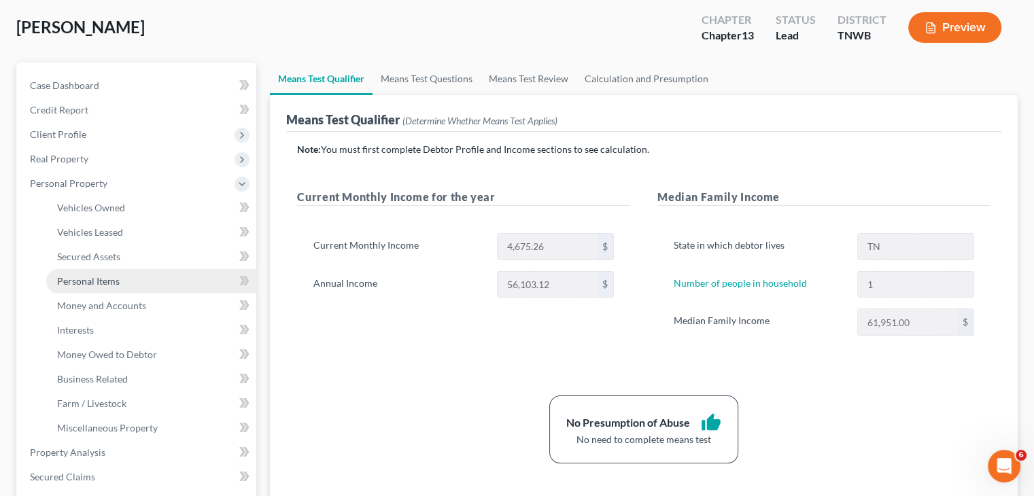
click at [116, 278] on span "Personal Items" at bounding box center [88, 281] width 63 height 12
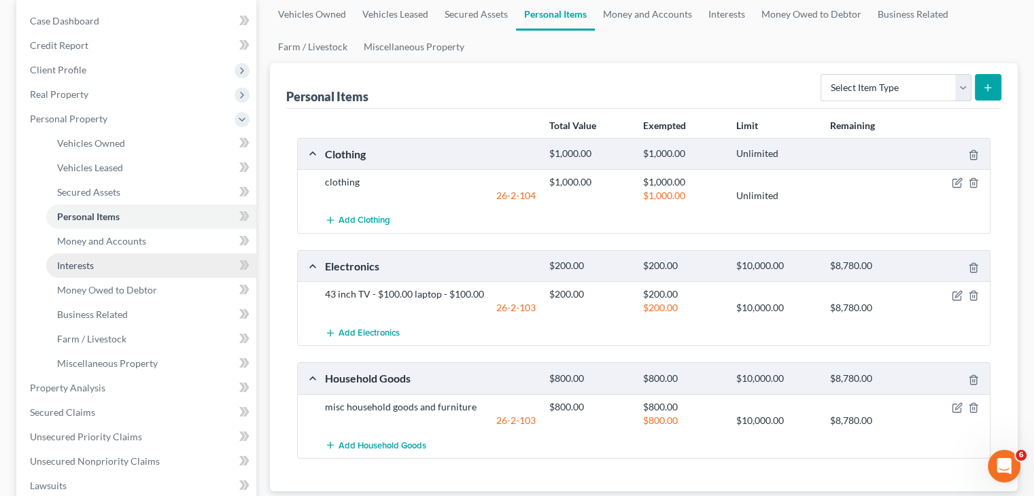
scroll to position [136, 0]
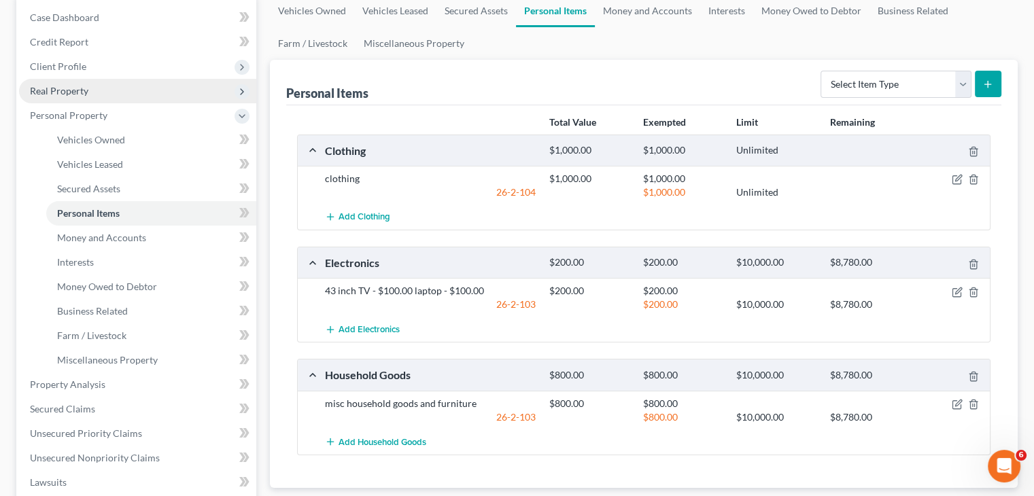
click at [105, 93] on span "Real Property" at bounding box center [137, 91] width 237 height 24
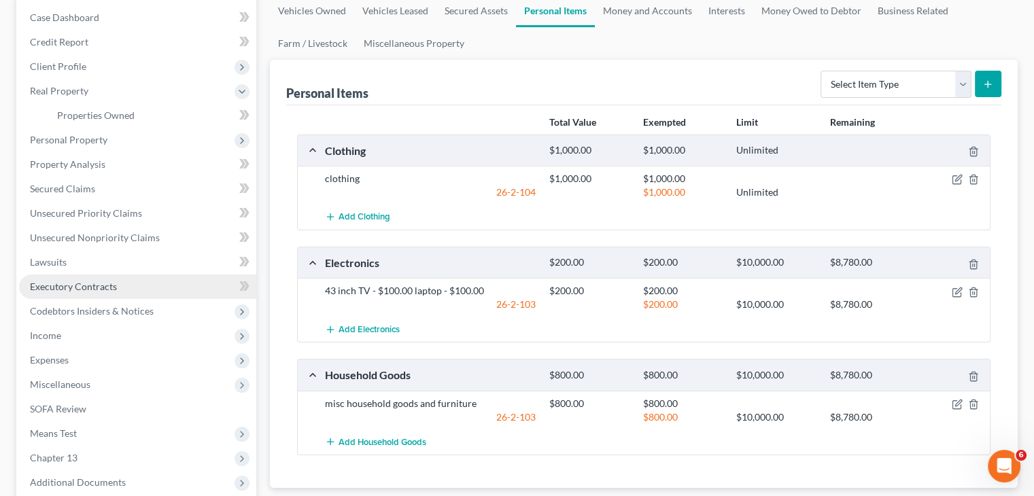
click at [113, 286] on span "Executory Contracts" at bounding box center [73, 287] width 87 height 12
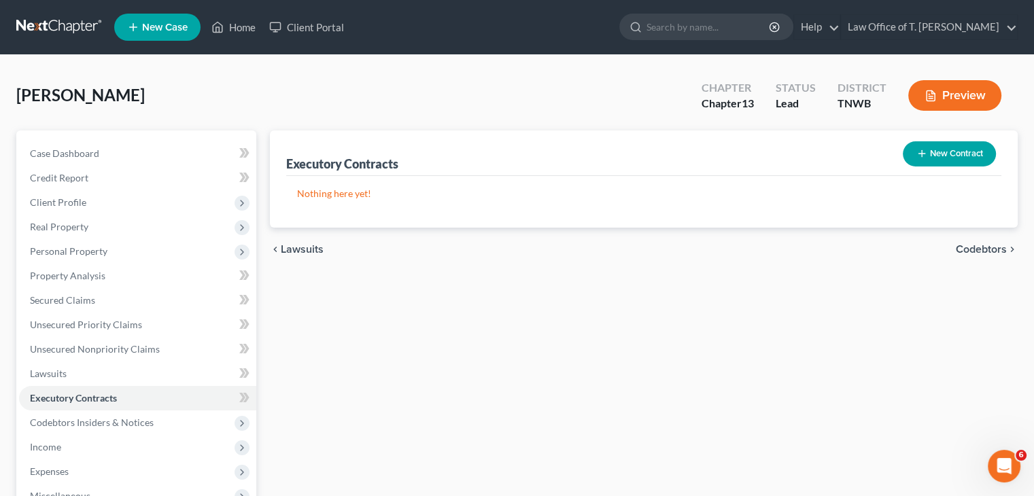
click at [951, 156] on button "New Contract" at bounding box center [949, 153] width 93 height 25
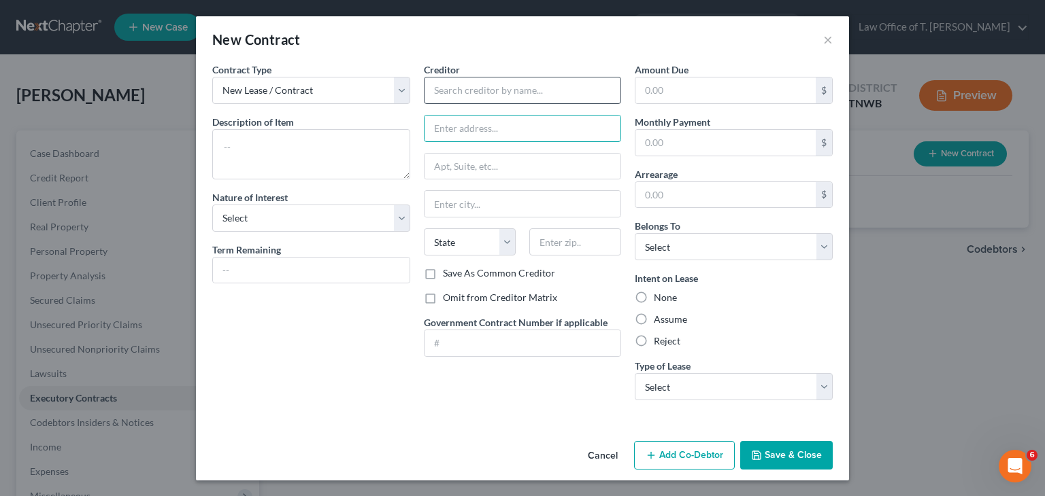
drag, startPoint x: 492, startPoint y: 118, endPoint x: 506, endPoint y: 88, distance: 32.3
click at [513, 103] on div "Creditor * State [US_STATE] AK AR AZ CA CO [GEOGRAPHIC_DATA] DE DC [GEOGRAPHIC_…" at bounding box center [523, 165] width 198 height 204
click at [484, 78] on input "text" at bounding box center [523, 90] width 198 height 27
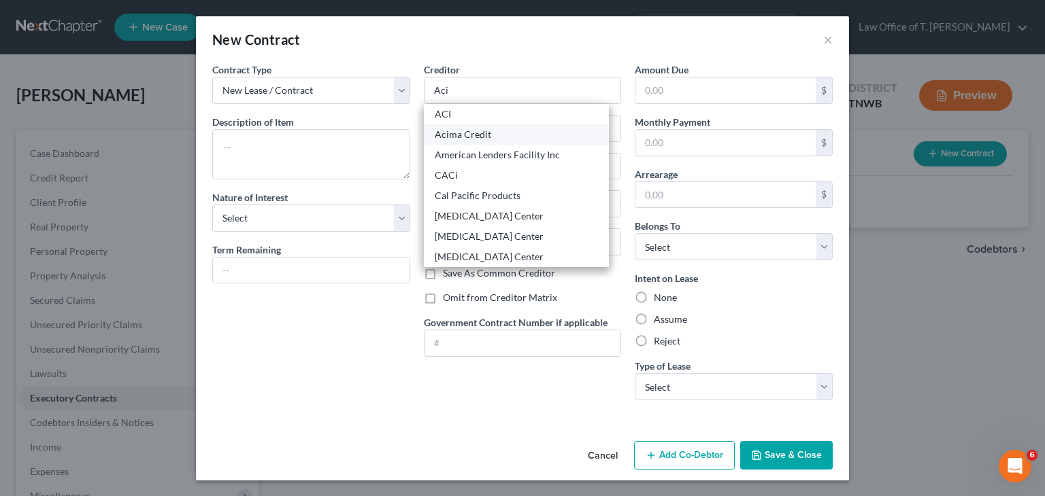
click at [469, 131] on div "Acima Credit" at bounding box center [516, 135] width 163 height 14
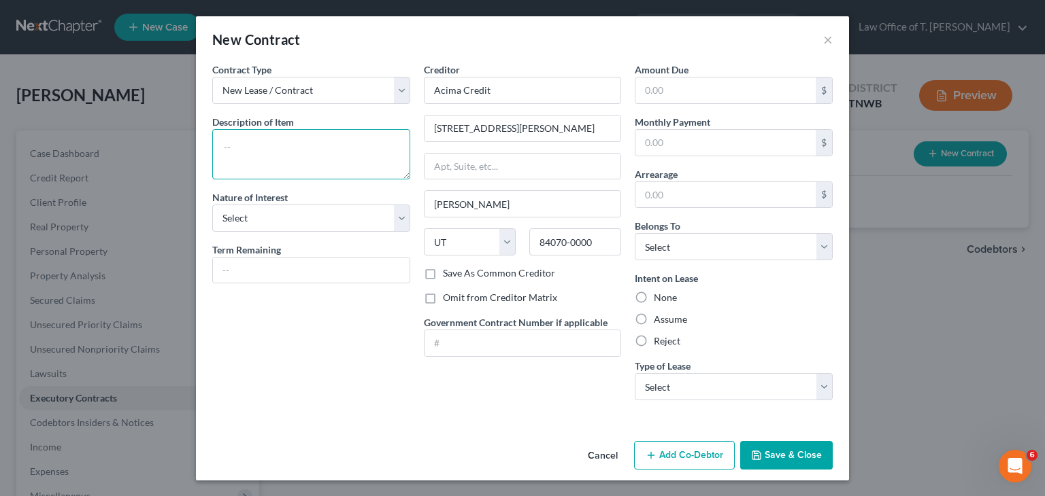
click at [347, 140] on textarea at bounding box center [311, 154] width 198 height 50
click at [681, 137] on input "text" at bounding box center [725, 143] width 180 height 26
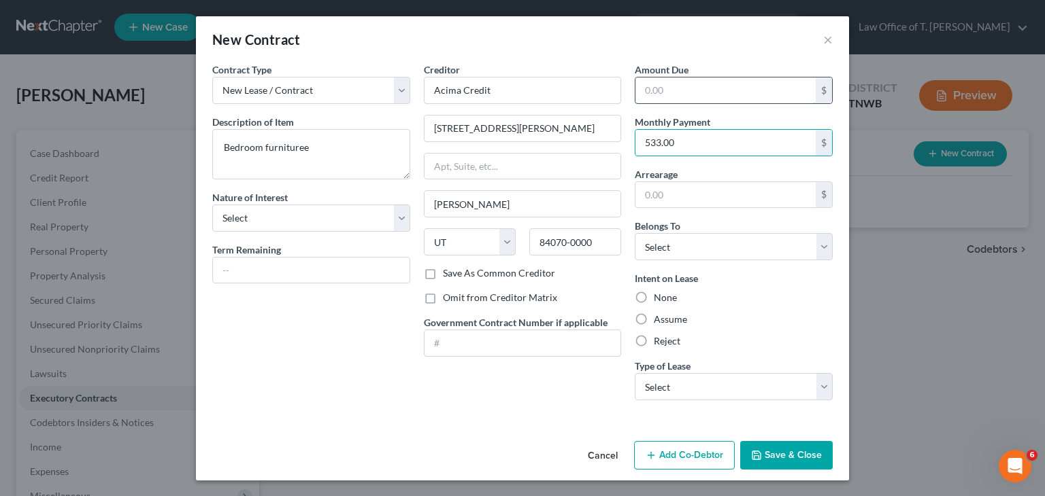
click at [688, 92] on input "text" at bounding box center [725, 91] width 180 height 26
click at [821, 254] on select "Select Debtor 1 Only Debtor 2 Only Debtor 1 And Debtor 2 Only At Least One Of T…" at bounding box center [733, 246] width 198 height 27
click at [634, 233] on select "Select Debtor 1 Only Debtor 2 Only Debtor 1 And Debtor 2 Only At Least One Of T…" at bounding box center [733, 246] width 198 height 27
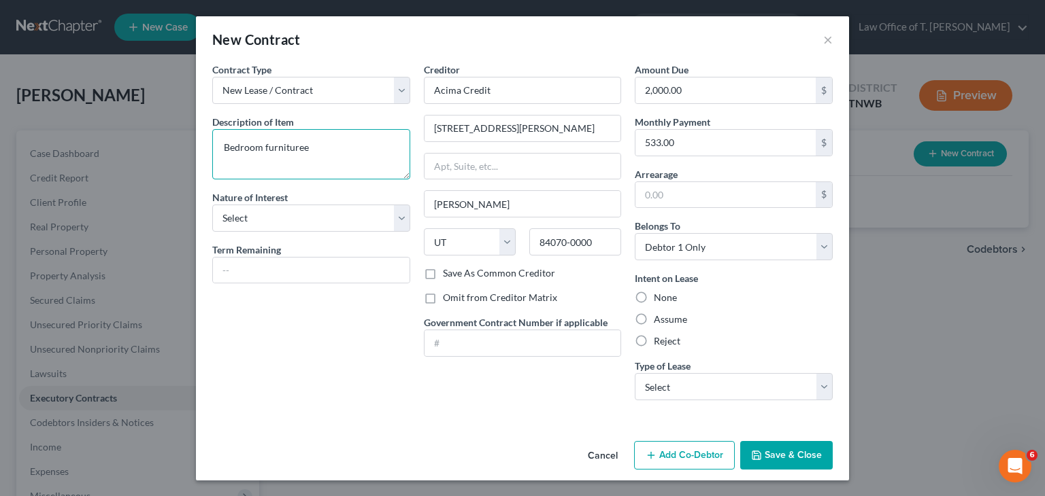
click at [307, 146] on textarea "Bedroom furnituree" at bounding box center [311, 154] width 198 height 50
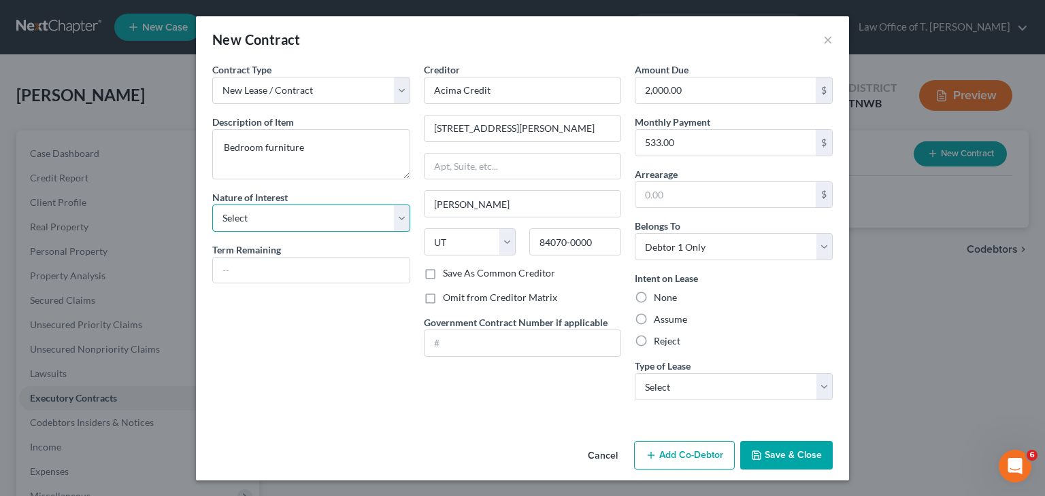
click at [402, 218] on select "Select Purchaser Agent Lessor Lessee" at bounding box center [311, 218] width 198 height 27
click at [341, 221] on select "Select Purchaser Agent Lessor Lessee" at bounding box center [311, 218] width 198 height 27
click at [654, 320] on label "Assume" at bounding box center [670, 320] width 33 height 14
click at [659, 320] on input "Assume" at bounding box center [663, 317] width 9 height 9
click at [654, 317] on label "Assume" at bounding box center [670, 320] width 33 height 14
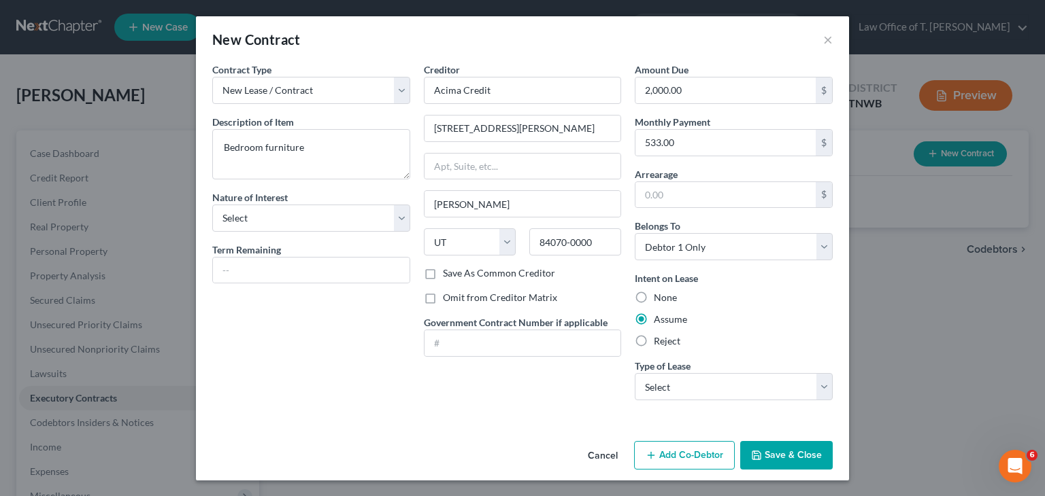
click at [659, 317] on input "Assume" at bounding box center [663, 317] width 9 height 9
click at [762, 389] on select "Select Real Estate Car Other" at bounding box center [733, 386] width 198 height 27
click at [634, 373] on select "Select Real Estate Car Other" at bounding box center [733, 386] width 198 height 27
click at [273, 217] on select "Select Purchaser Agent Lessor Lessee" at bounding box center [311, 218] width 198 height 27
click at [212, 205] on select "Select Purchaser Agent Lessor Lessee" at bounding box center [311, 218] width 198 height 27
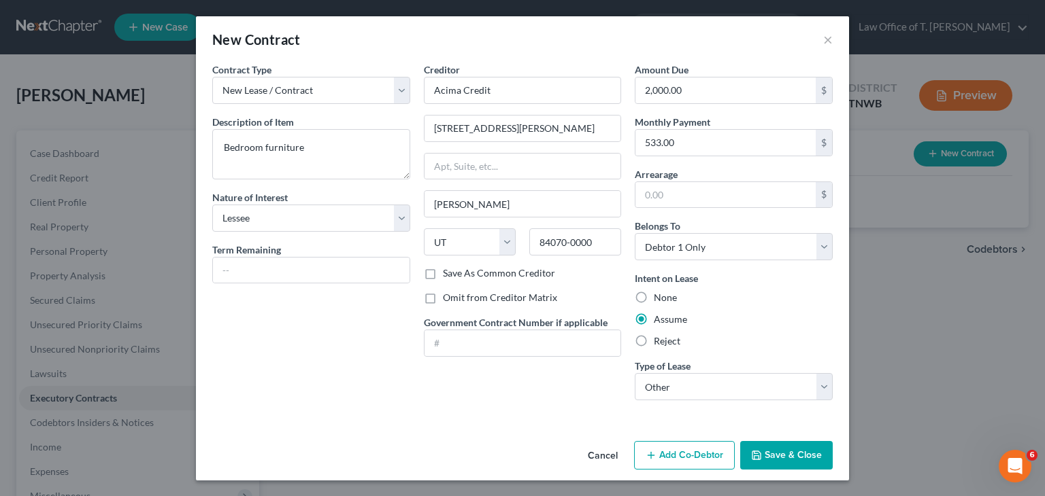
click at [794, 451] on button "Save & Close" at bounding box center [786, 455] width 92 height 29
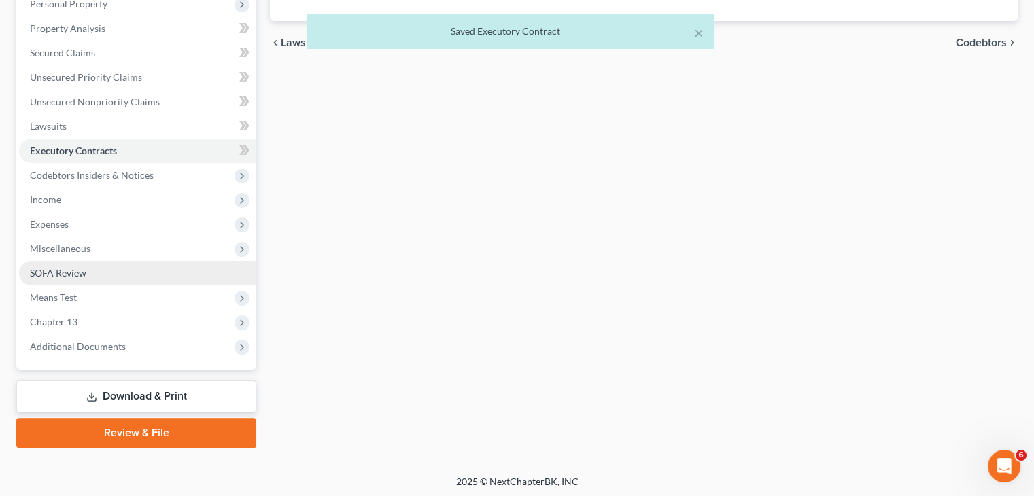
scroll to position [250, 0]
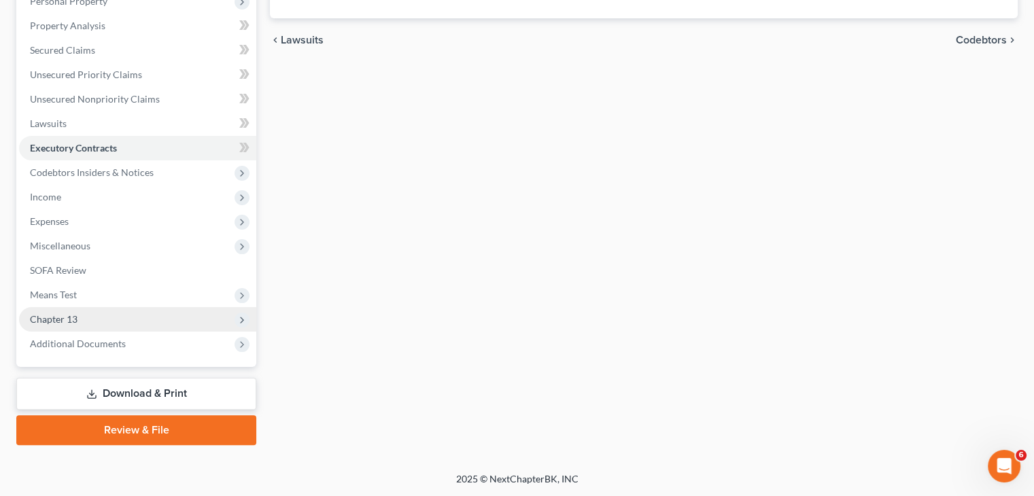
click at [239, 323] on icon at bounding box center [242, 320] width 11 height 11
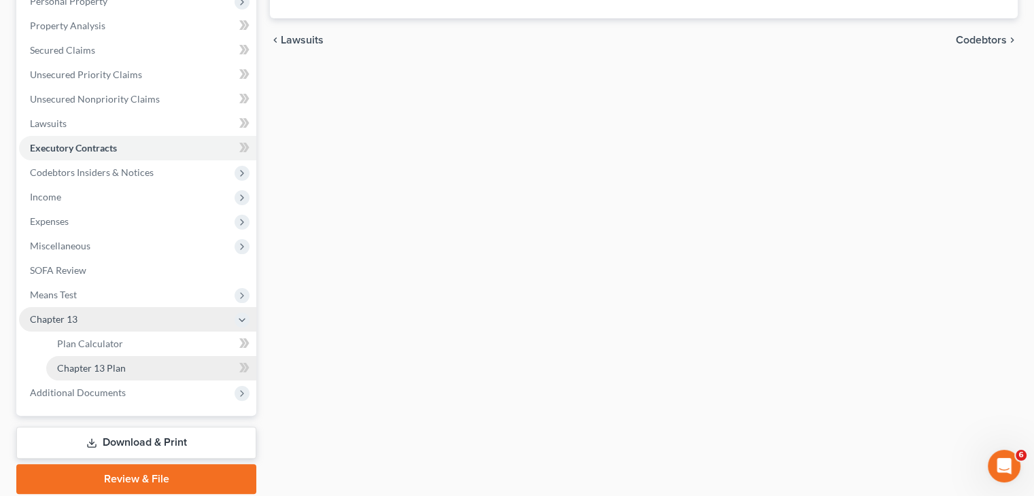
click at [131, 368] on link "Chapter 13 Plan" at bounding box center [151, 368] width 210 height 24
